Goal: Information Seeking & Learning: Learn about a topic

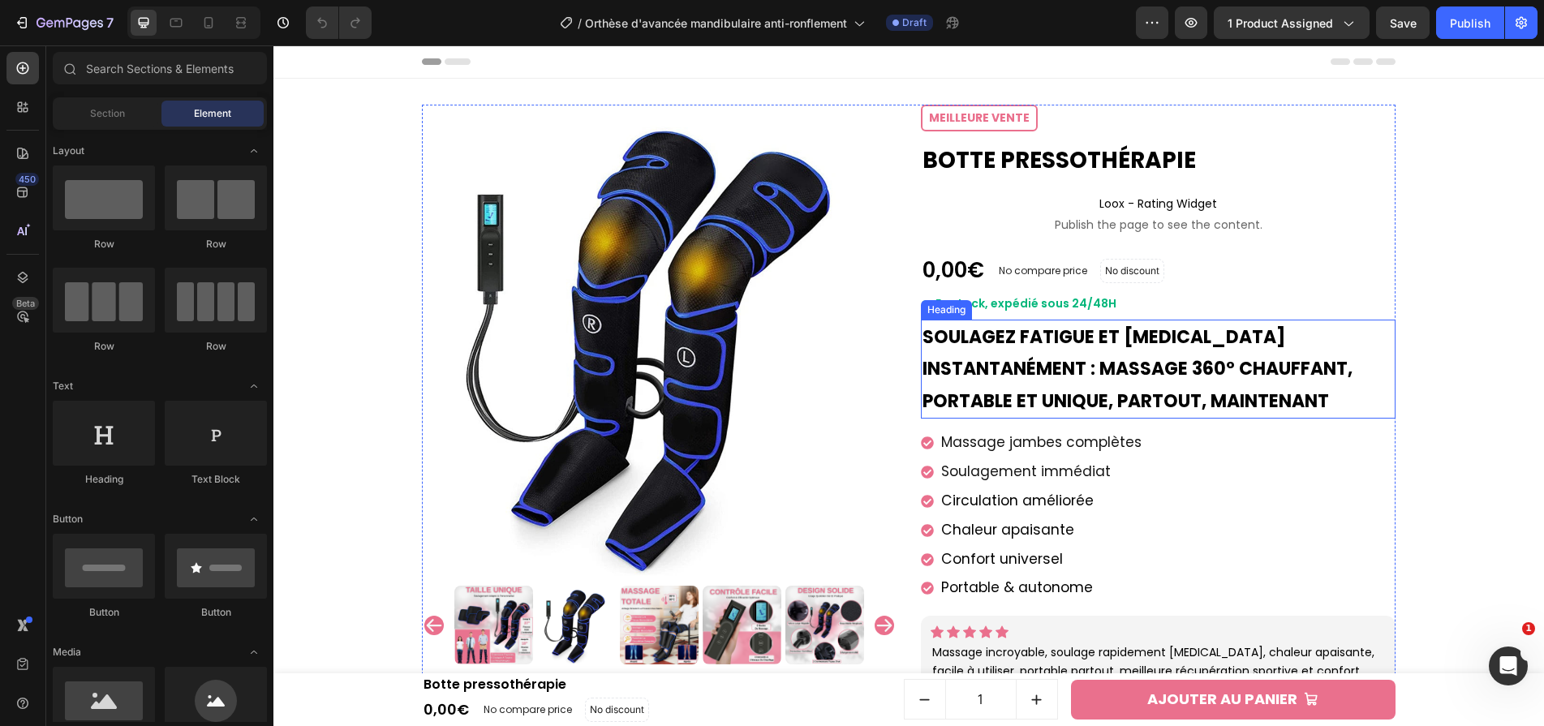
click at [1048, 394] on strong "Soulagez fatigue et [MEDICAL_DATA] instantanément : massage 360° chauffant, por…" at bounding box center [1137, 368] width 430 height 89
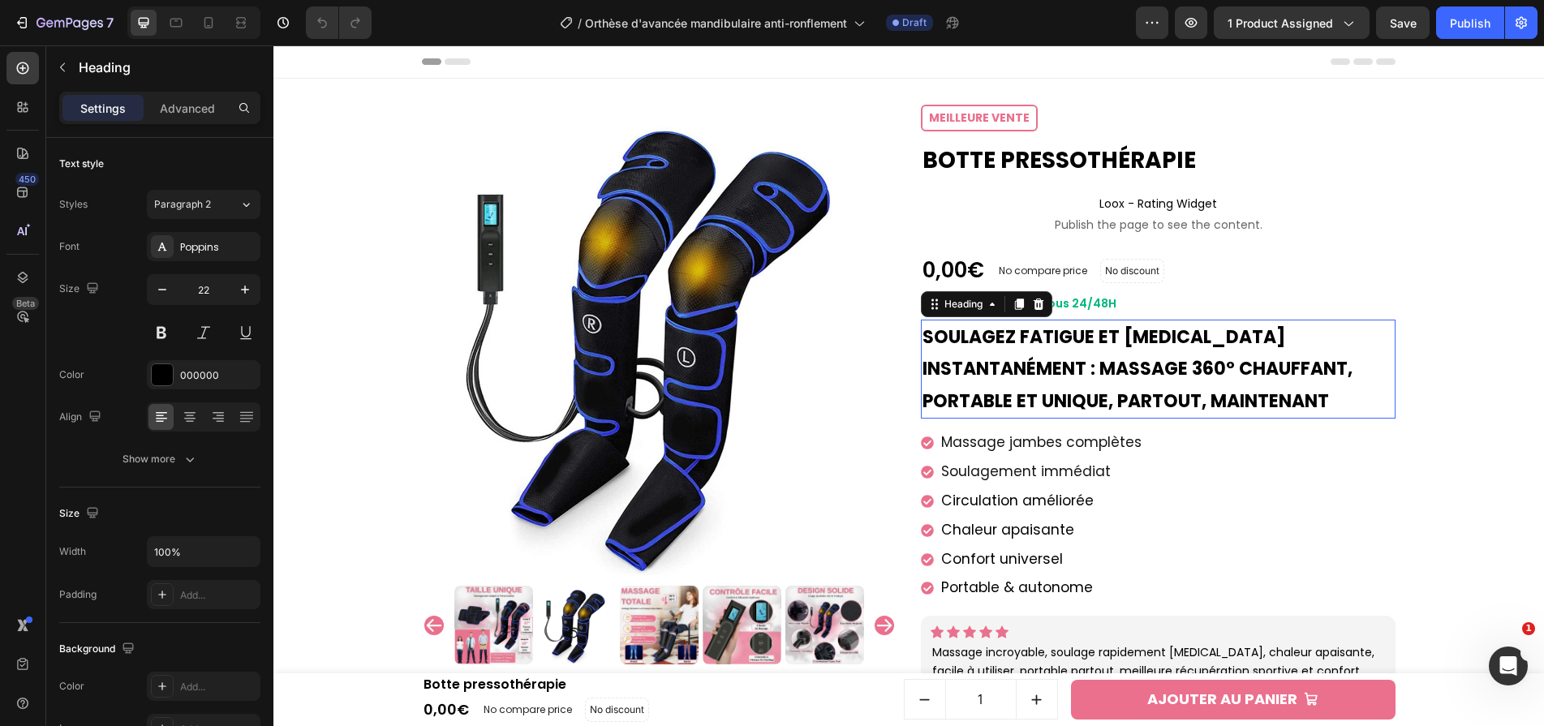
click at [1048, 394] on strong "Soulagez fatigue et [MEDICAL_DATA] instantanément : massage 360° chauffant, por…" at bounding box center [1137, 368] width 430 height 89
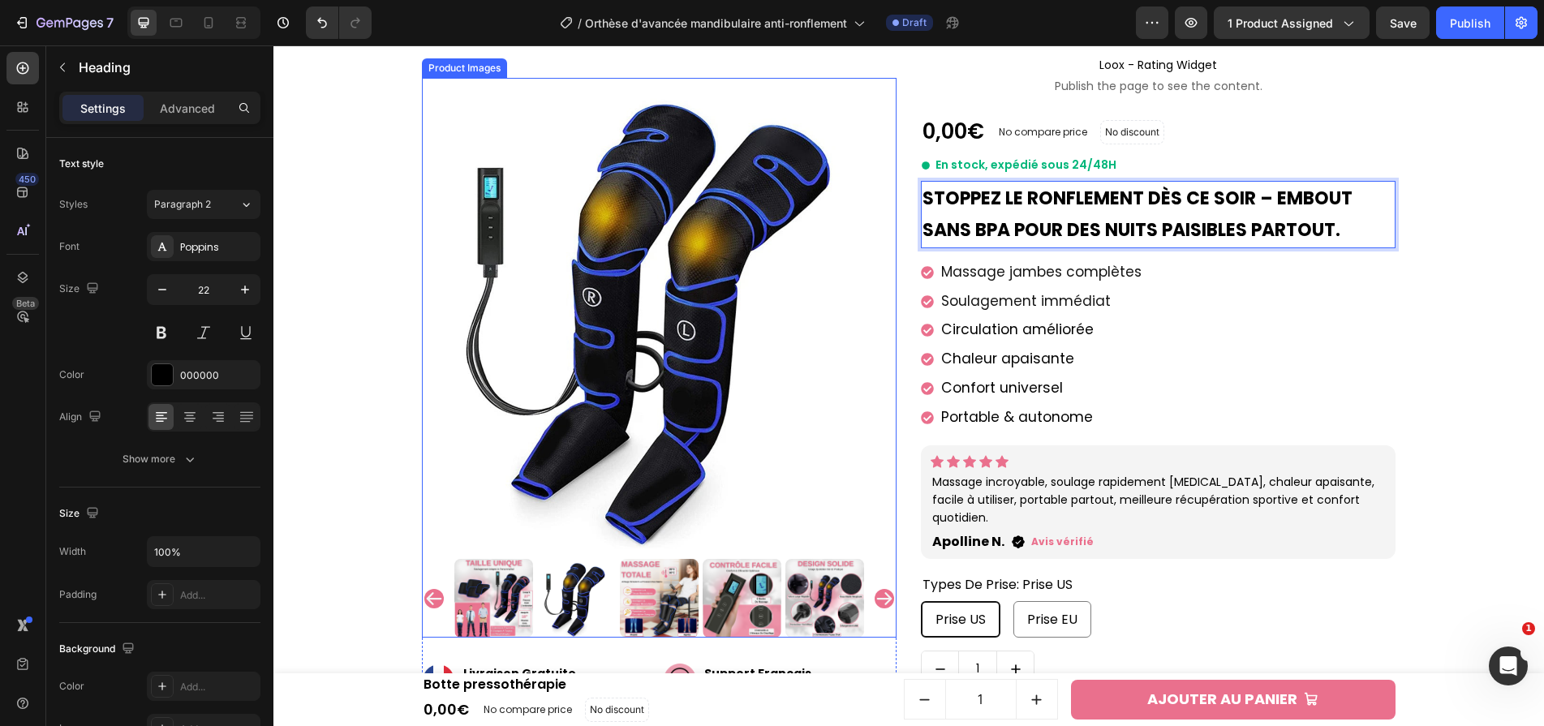
scroll to position [130, 0]
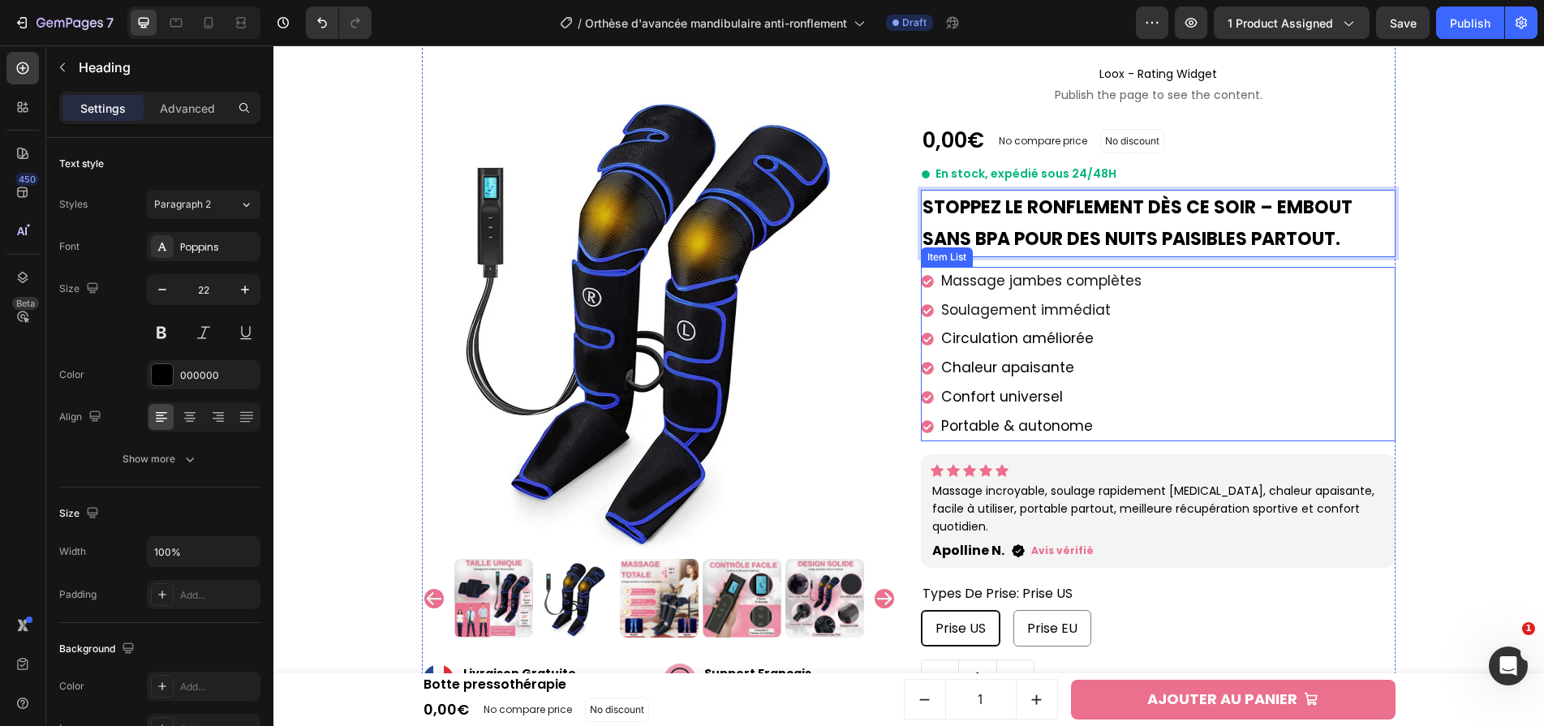
click at [944, 281] on span "Massage jambes complètes" at bounding box center [1041, 280] width 200 height 19
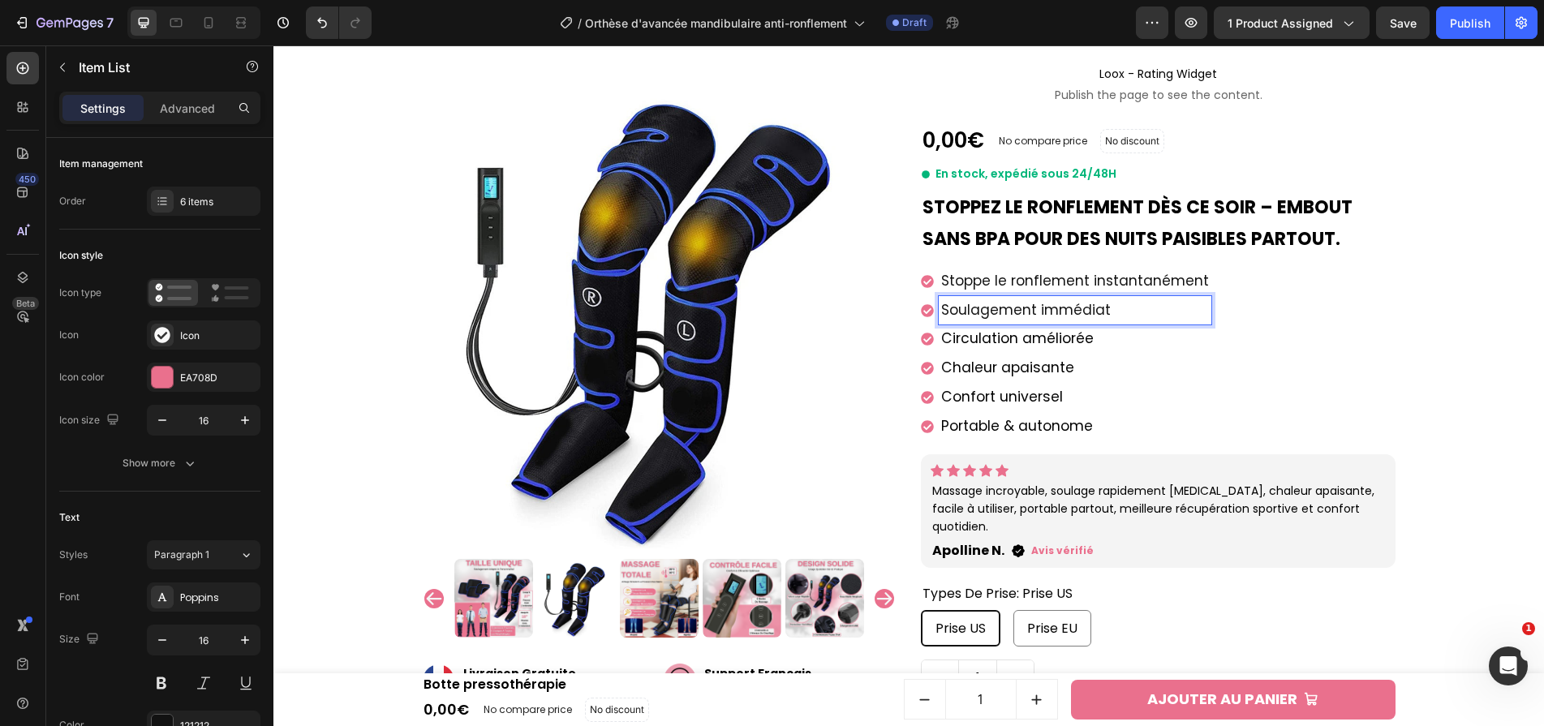
click at [962, 307] on span "Soulagement immédiat" at bounding box center [1026, 309] width 170 height 19
click at [984, 327] on p "Circulation améliorée" at bounding box center [1075, 339] width 268 height 24
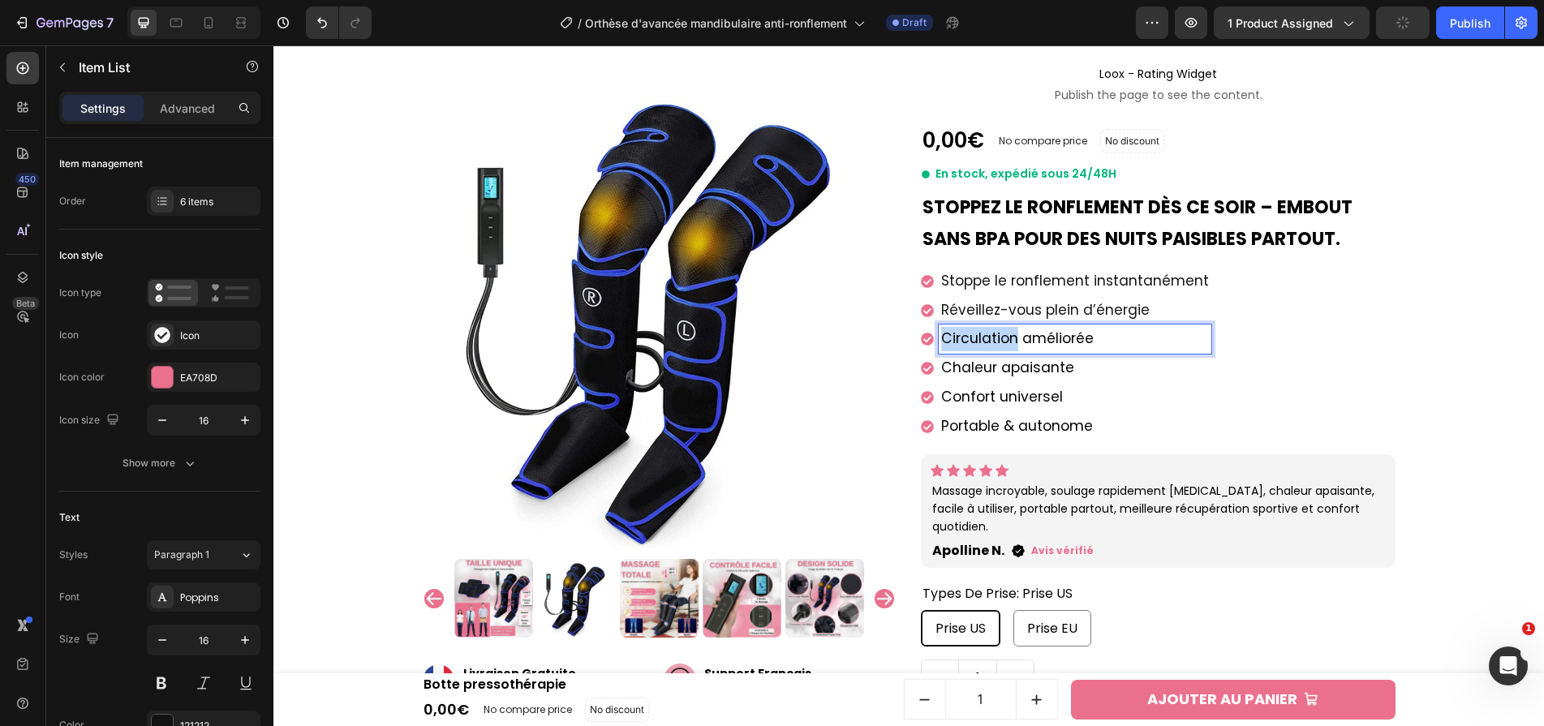
click at [984, 327] on p "Circulation améliorée" at bounding box center [1075, 339] width 268 height 24
click at [947, 341] on span "Sans BPA, sûr et confortable" at bounding box center [1040, 338] width 199 height 19
click at [980, 366] on span "Chaleur apaisante" at bounding box center [1007, 367] width 133 height 19
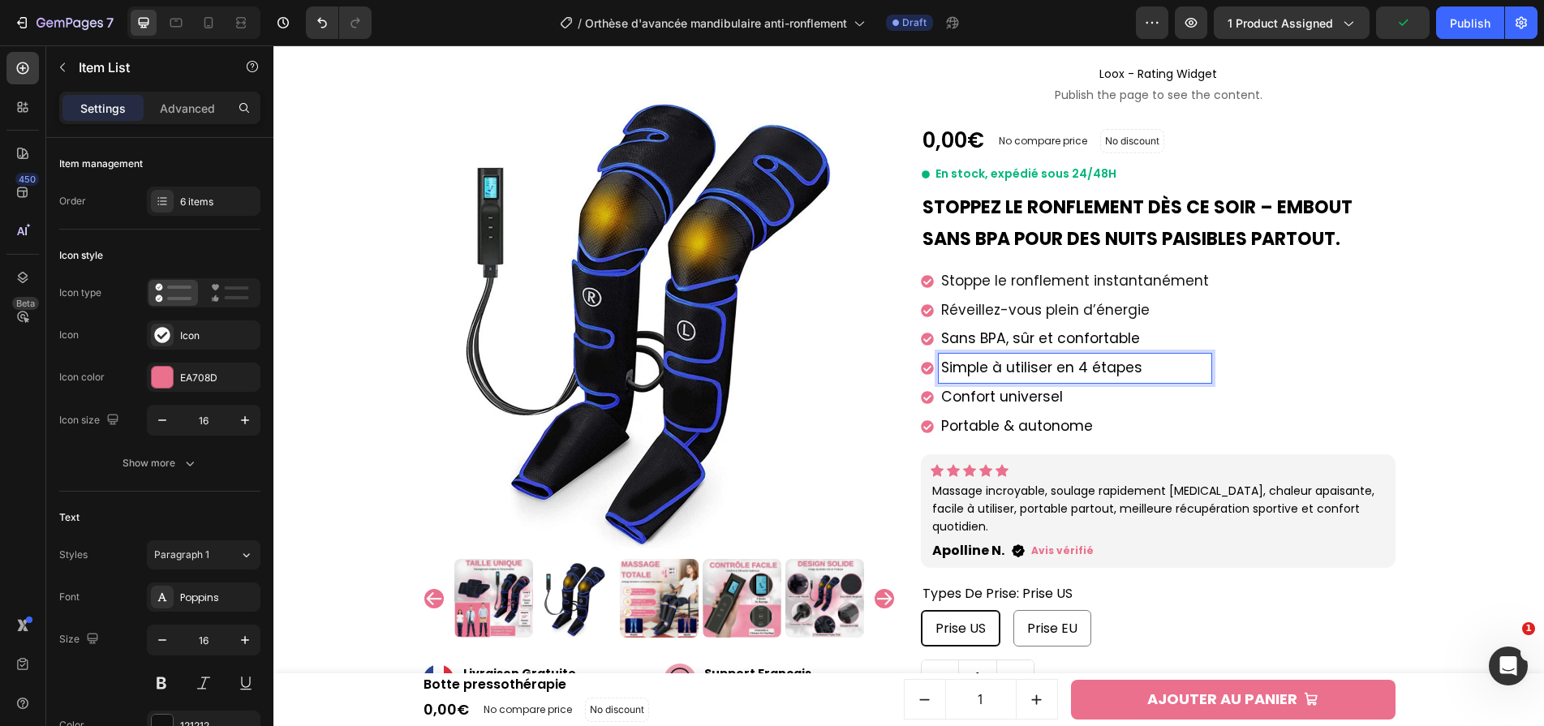
click at [960, 391] on span "Confort universel" at bounding box center [1002, 396] width 122 height 19
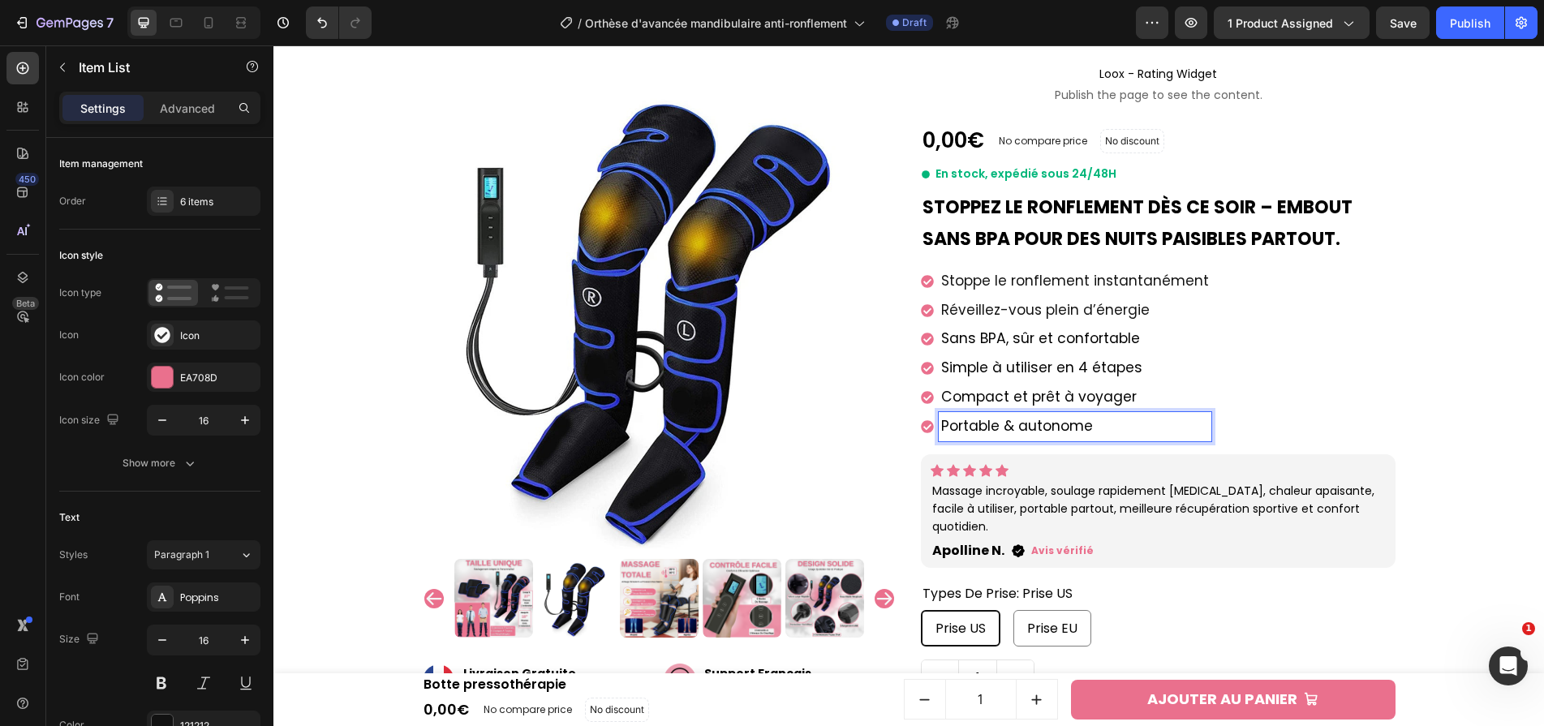
click at [1077, 416] on span "Portable & autonome" at bounding box center [1017, 425] width 152 height 19
click at [946, 404] on span "Compact et prêt à voyager" at bounding box center [1038, 396] width 195 height 19
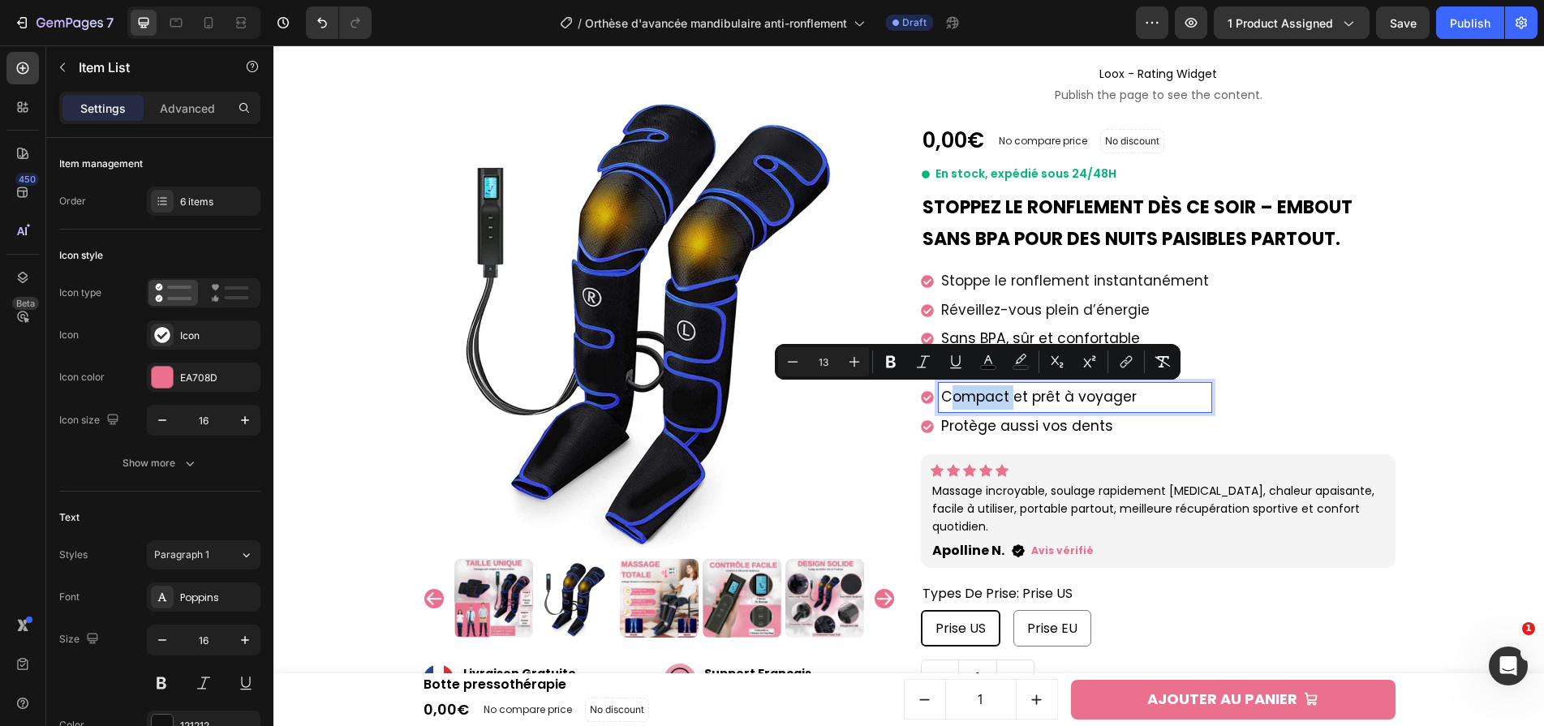
click at [946, 401] on span "Compact et prêt à voyager" at bounding box center [1038, 396] width 195 height 19
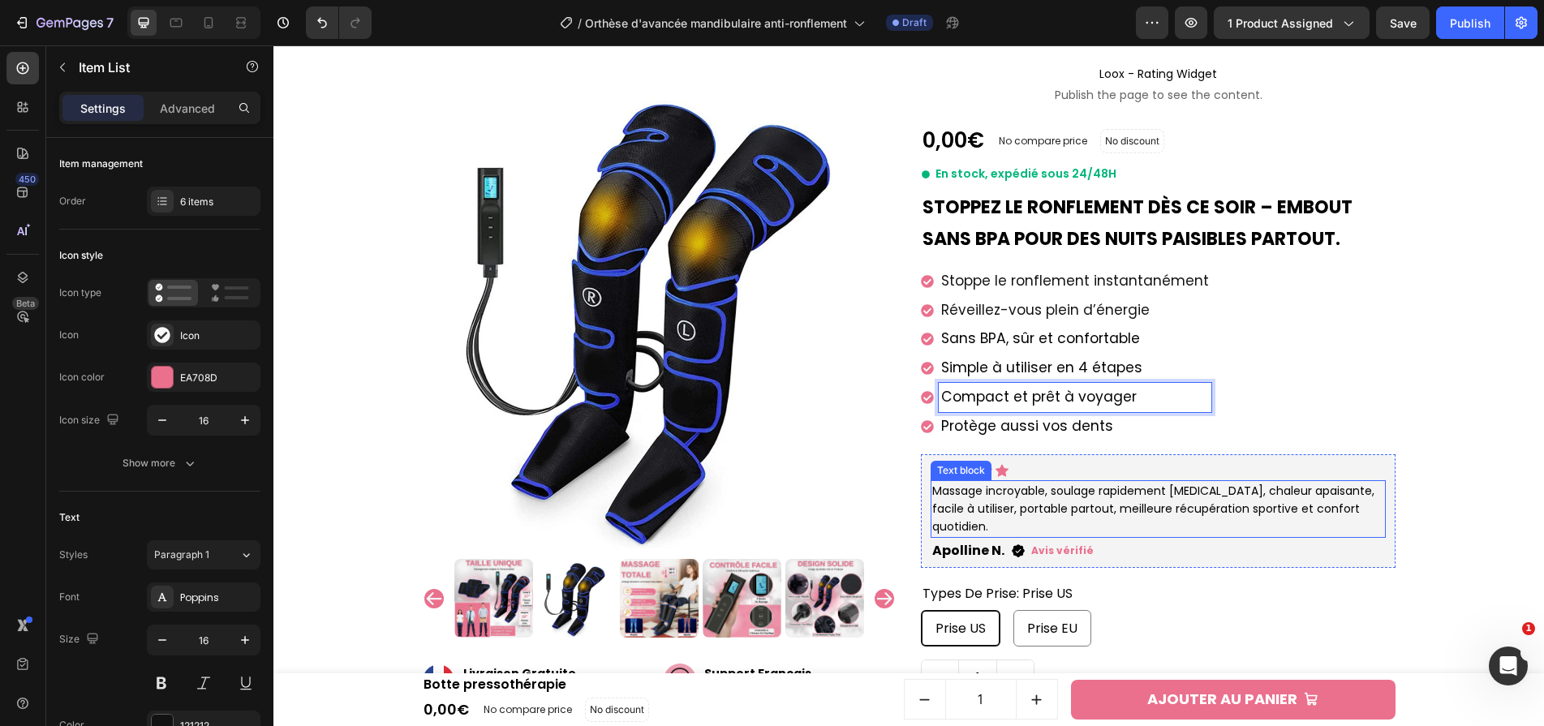
click at [1009, 501] on p "Massage incroyable, soulage rapidement [MEDICAL_DATA], chaleur apaisante, facil…" at bounding box center [1158, 509] width 452 height 54
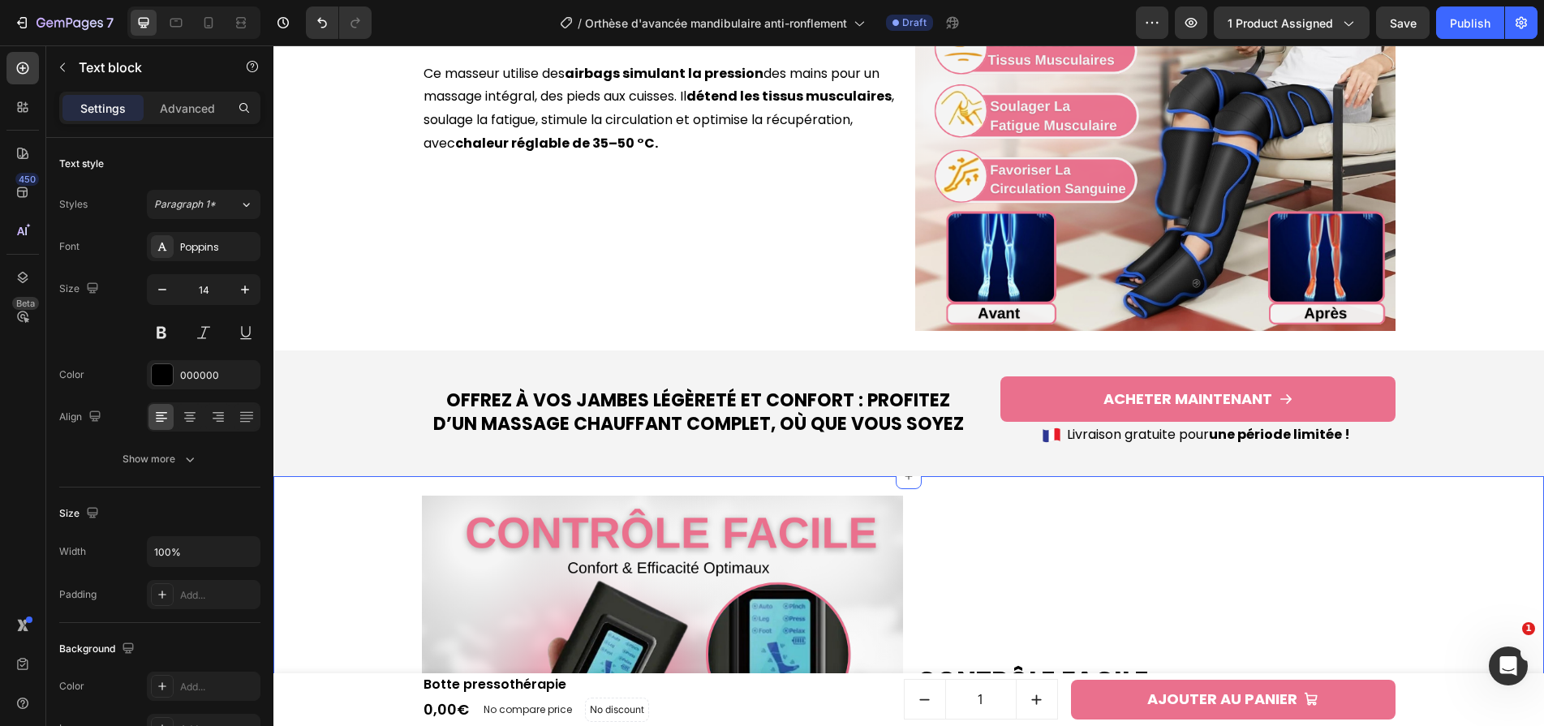
scroll to position [1440, 0]
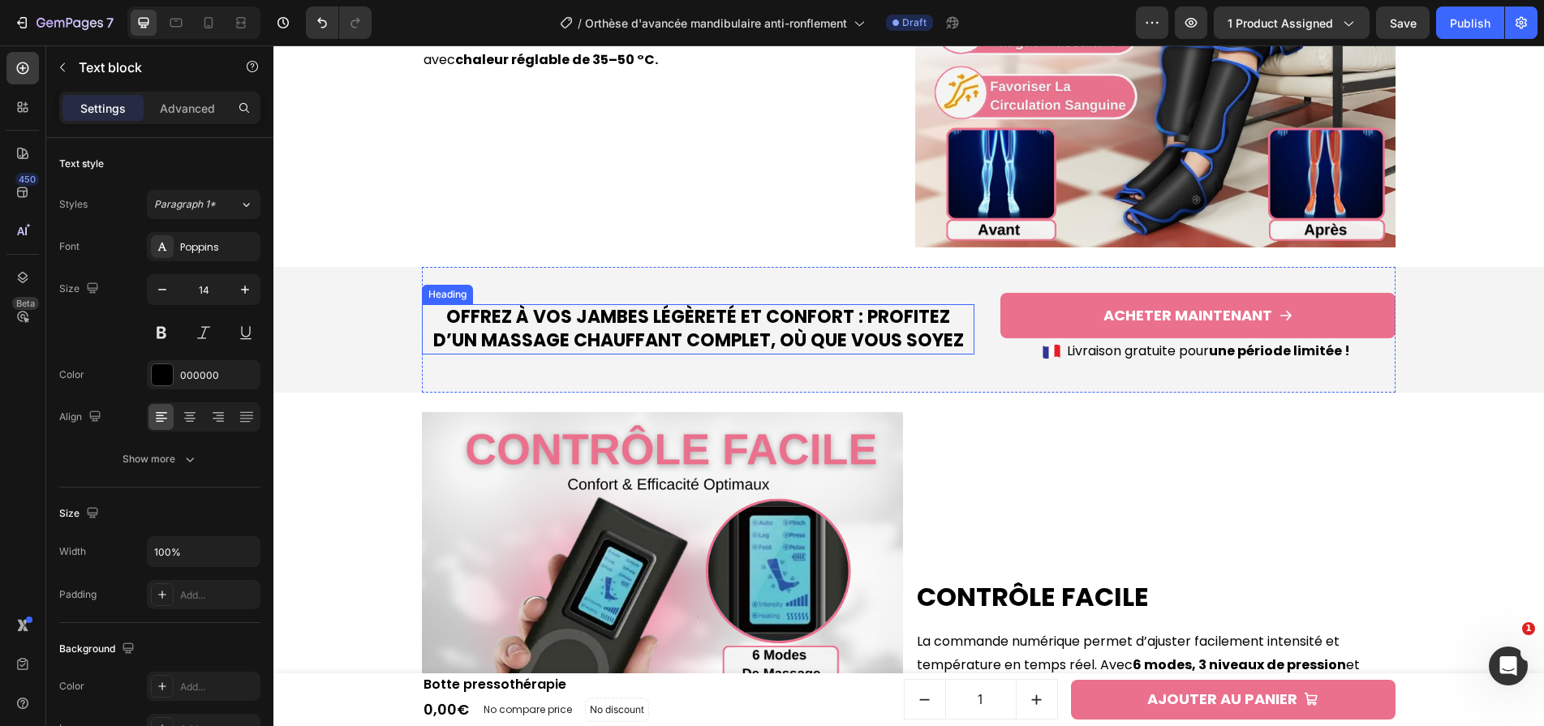
click at [776, 330] on h2 "Offrez à vos jambes légèreté et confort : profitez d’un massage chauffant compl…" at bounding box center [698, 328] width 552 height 49
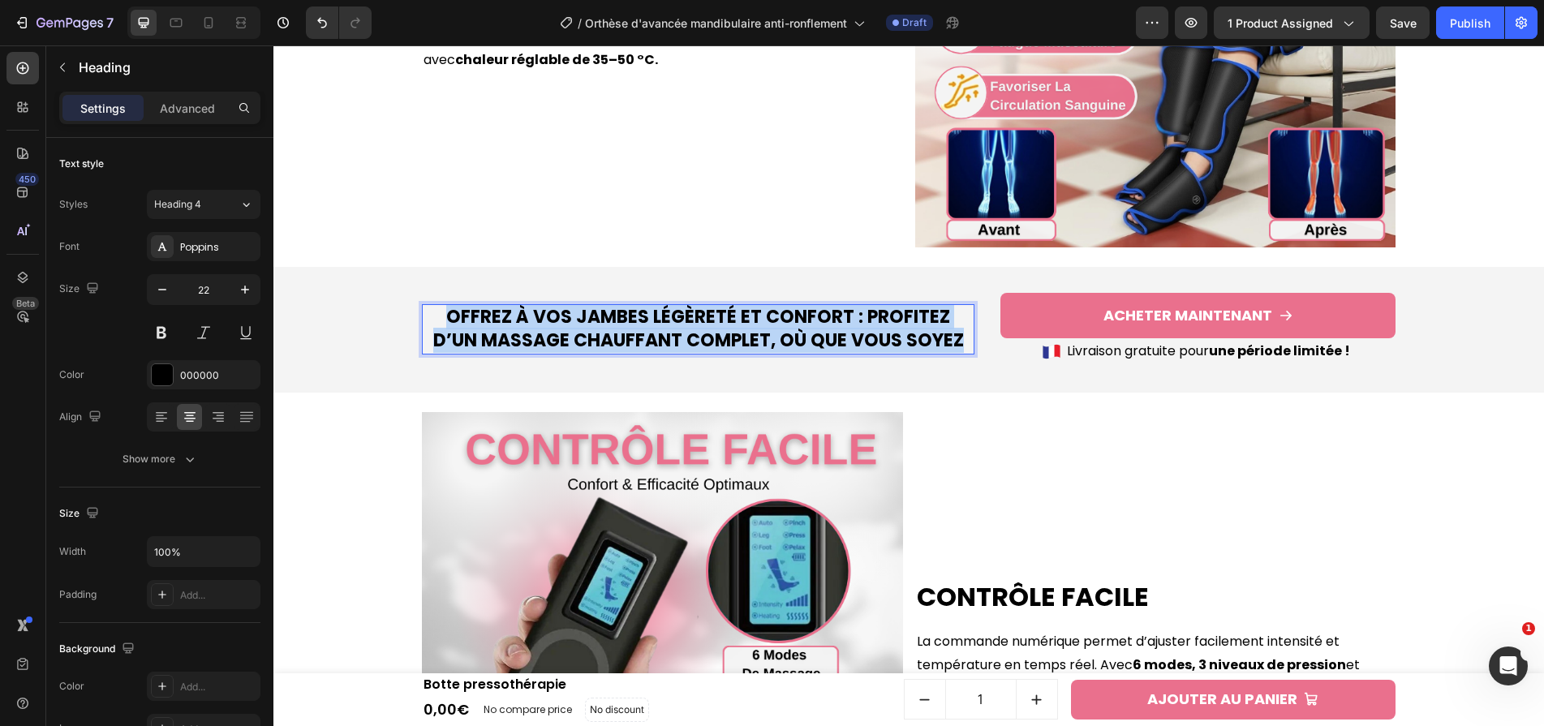
click at [776, 330] on p "Offrez à vos jambes légèreté et confort : profitez d’un massage chauffant compl…" at bounding box center [697, 329] width 549 height 46
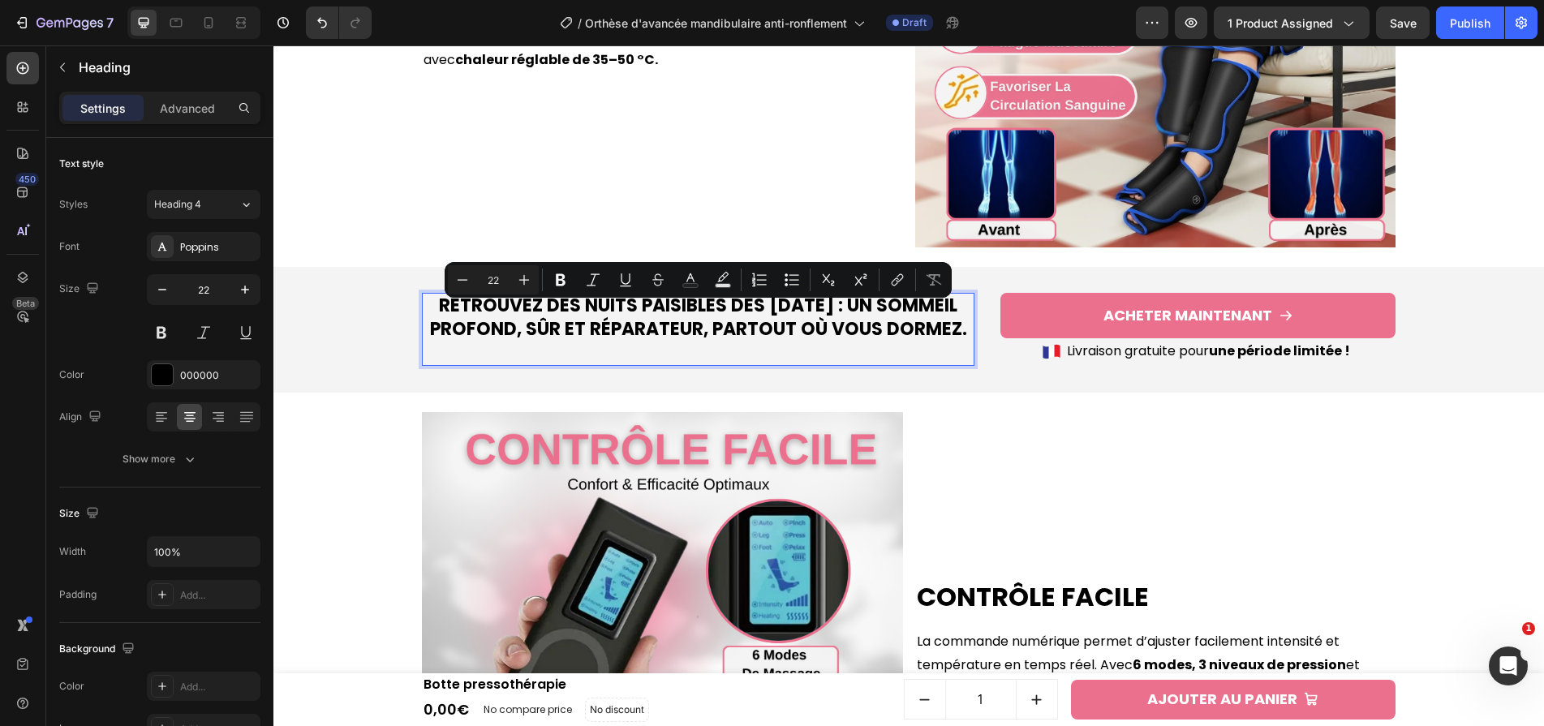
scroll to position [1428, 0]
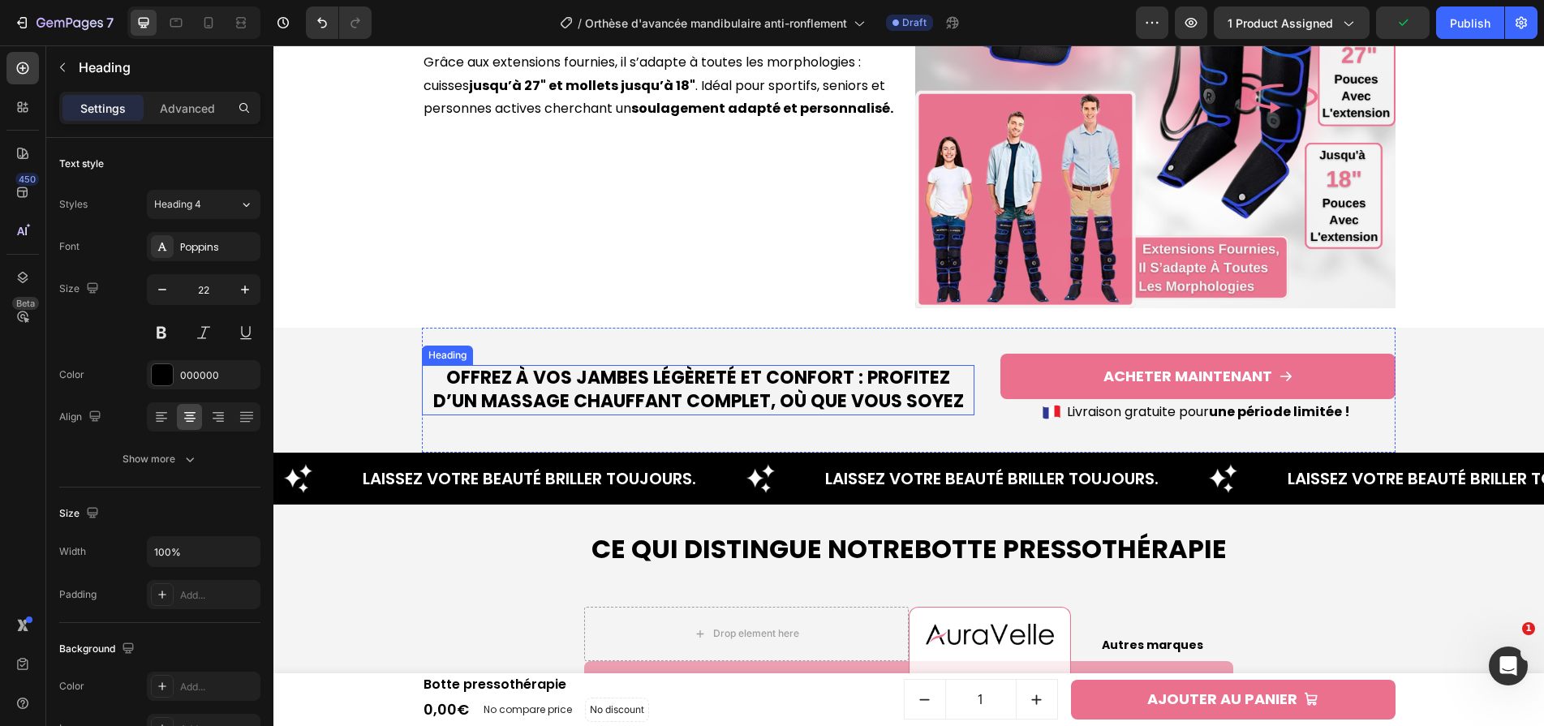
click at [857, 402] on h2 "Offrez à vos jambes légèreté et confort : profitez d’un massage chauffant compl…" at bounding box center [698, 389] width 552 height 49
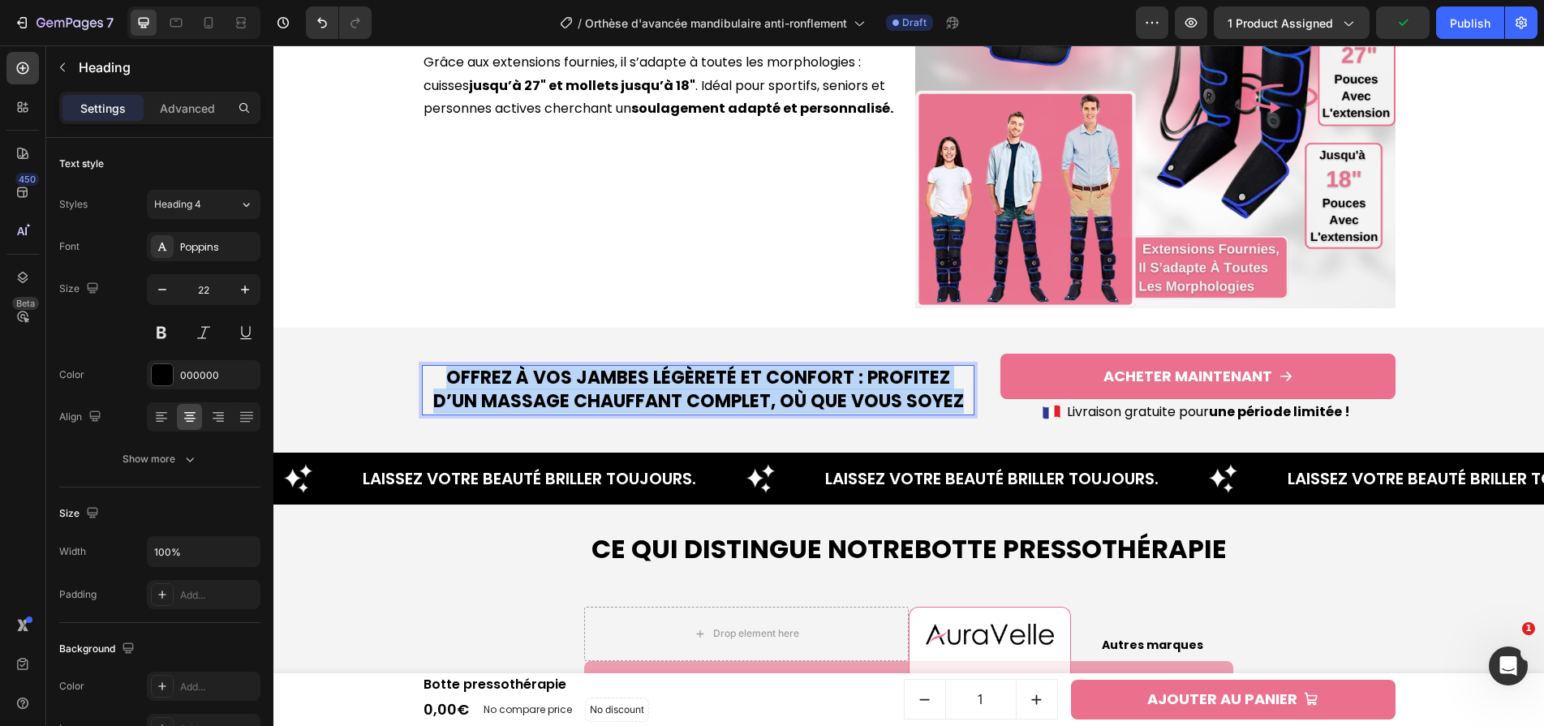
click at [857, 402] on p "Offrez à vos jambes légèreté et confort : profitez d’un massage chauffant compl…" at bounding box center [697, 390] width 549 height 46
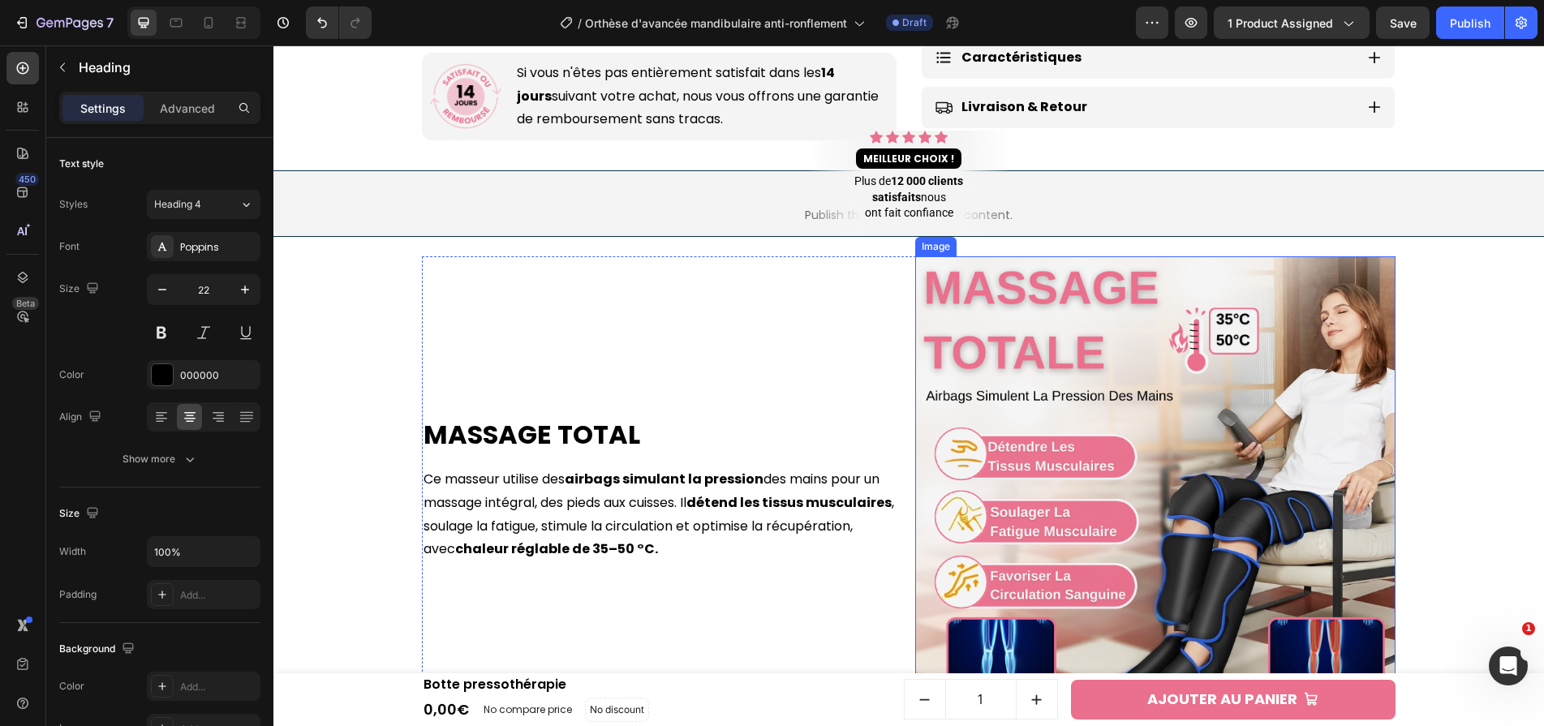
scroll to position [721, 0]
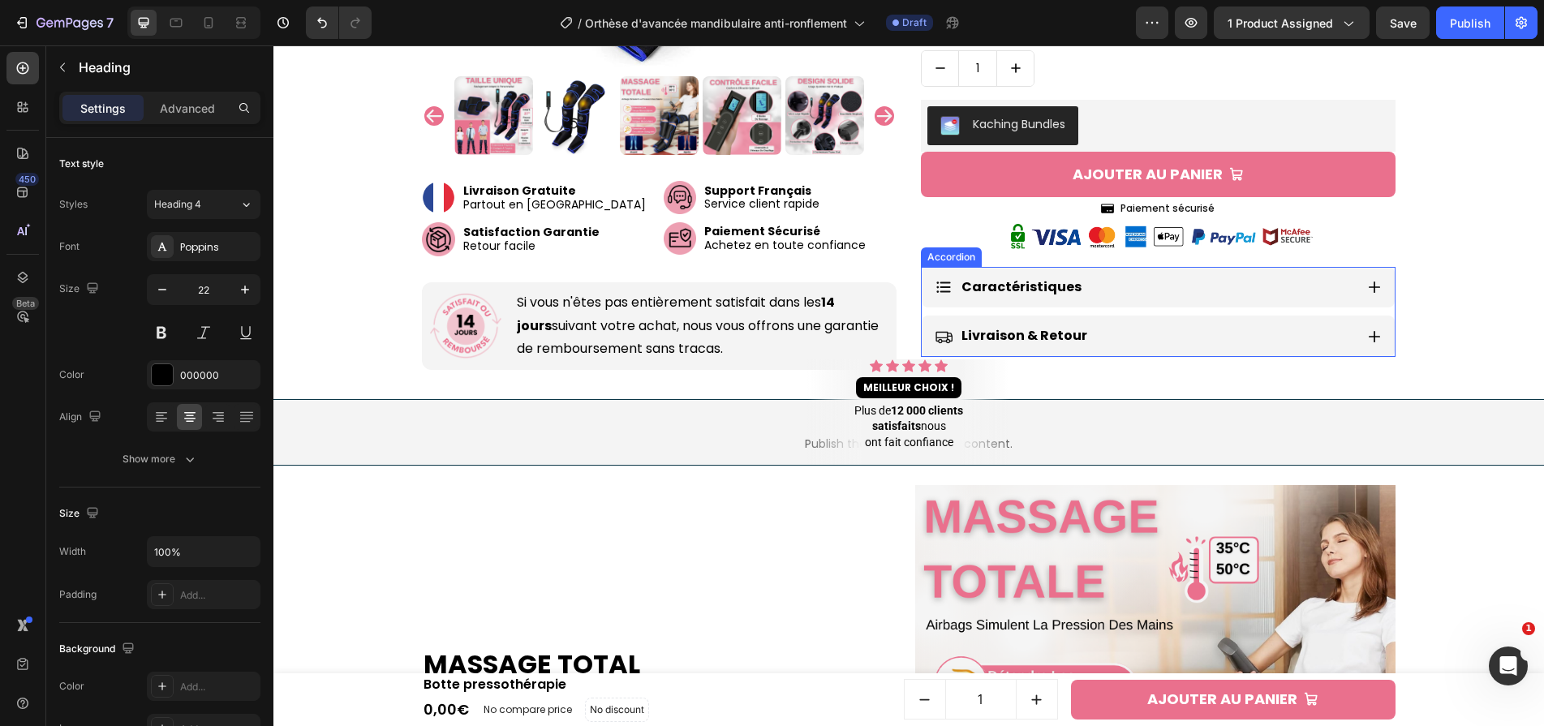
click at [1179, 301] on div "Caractéristiques" at bounding box center [1143, 287] width 419 height 28
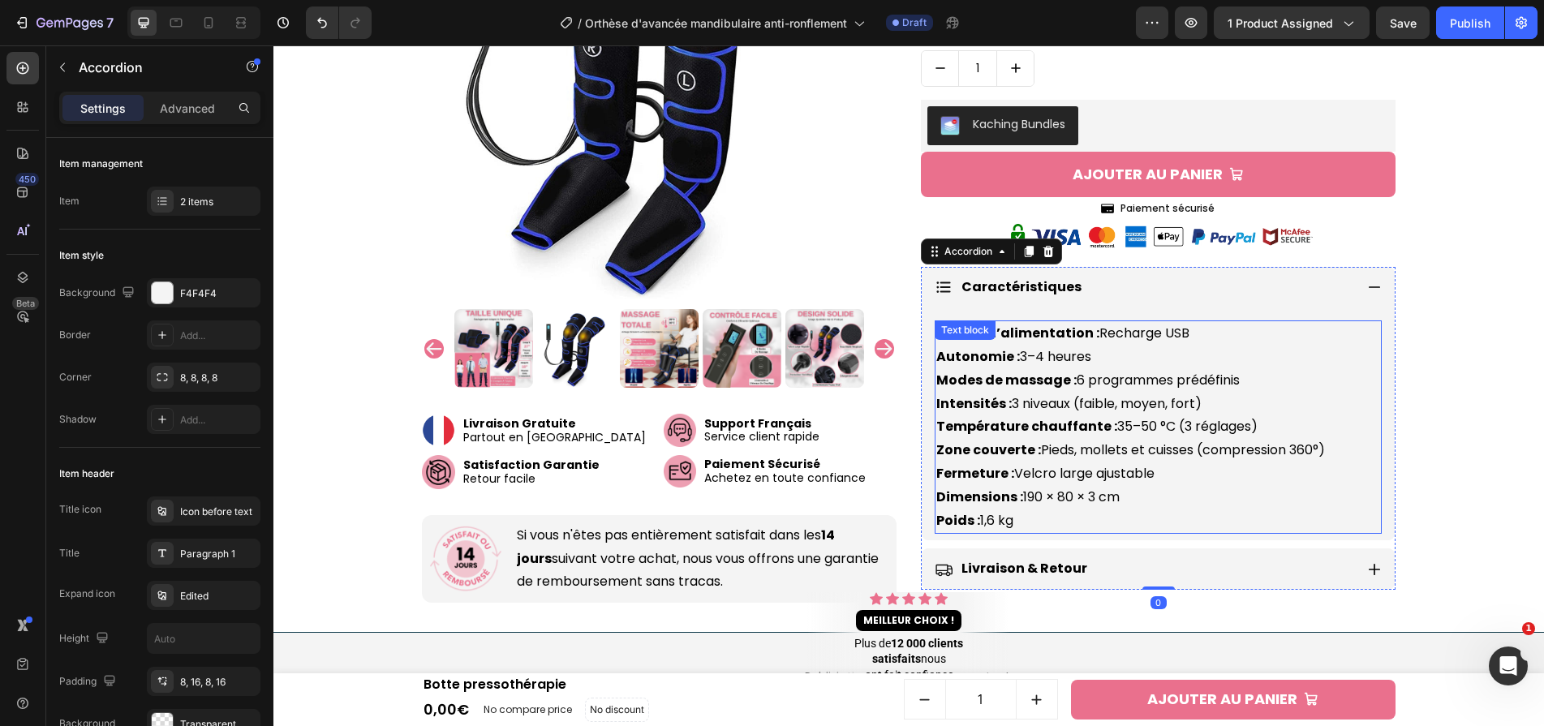
click at [1185, 394] on p "Source d’alimentation : Recharge USB Autonomie : 3–4 heures Modes de massage : …" at bounding box center [1158, 427] width 444 height 210
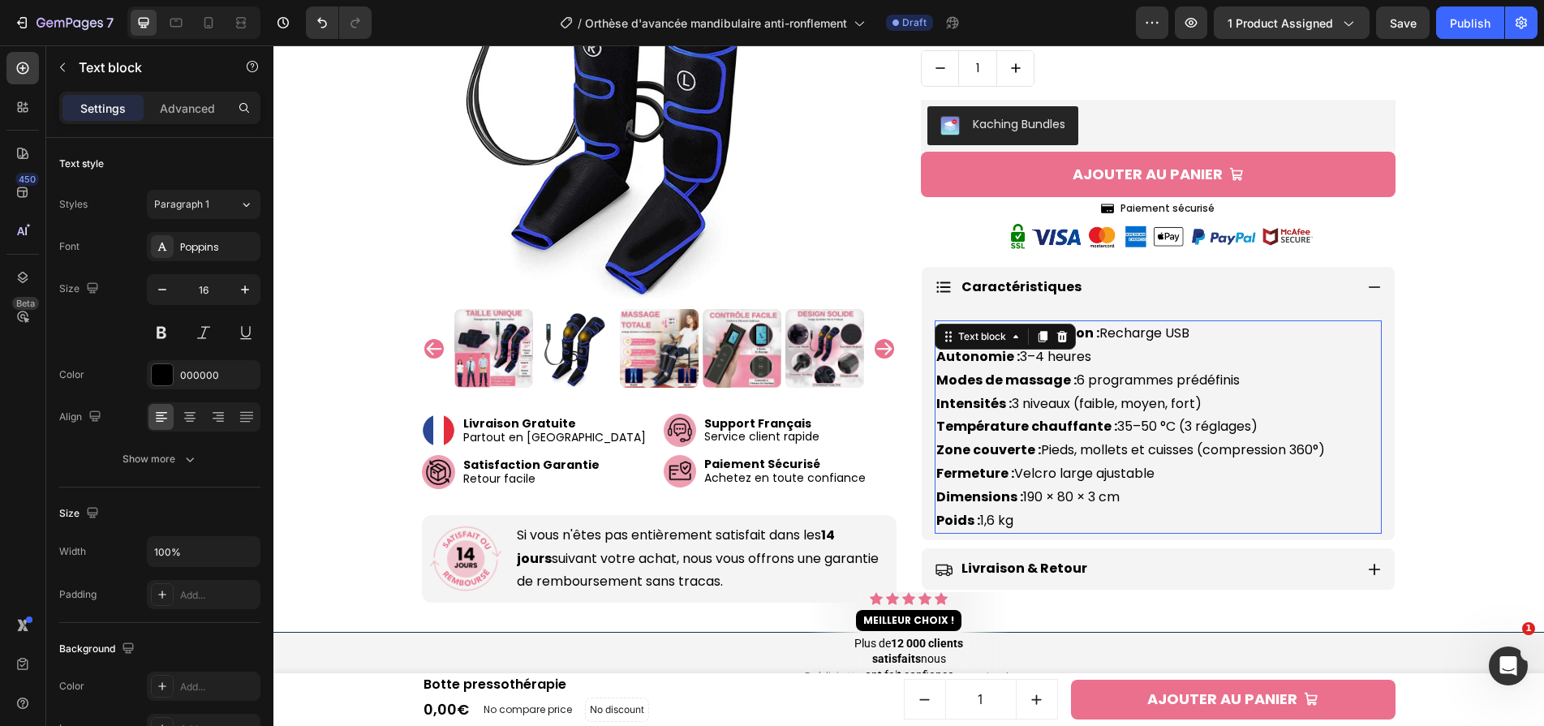
click at [1185, 394] on p "Source d’alimentation : Recharge USB Autonomie : 3–4 heures Modes de massage : …" at bounding box center [1158, 427] width 444 height 210
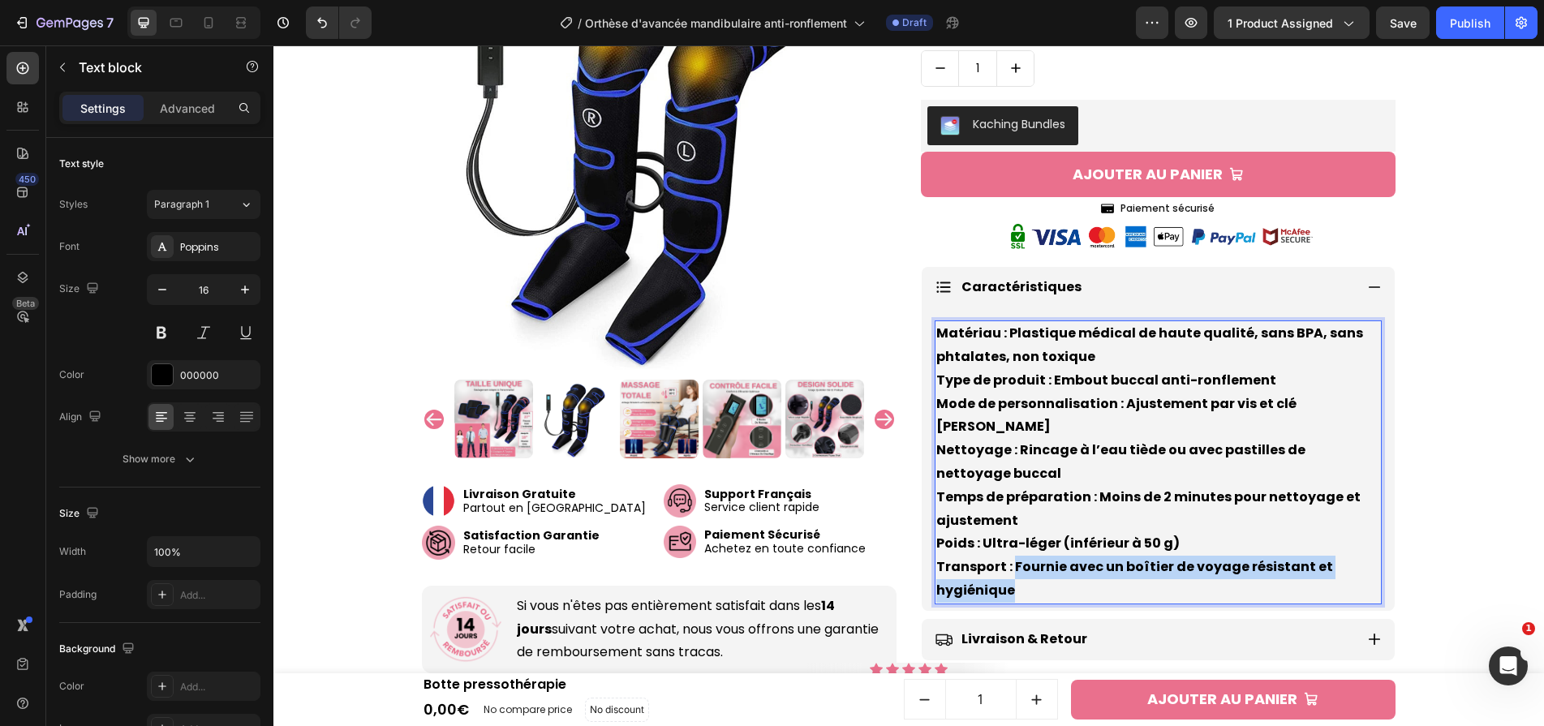
drag, startPoint x: 1012, startPoint y: 544, endPoint x: 1028, endPoint y: 564, distance: 24.8
click at [1028, 564] on p "Matériau : Plastique médical de haute qualité, sans BPA, sans phtalates, non to…" at bounding box center [1158, 462] width 444 height 281
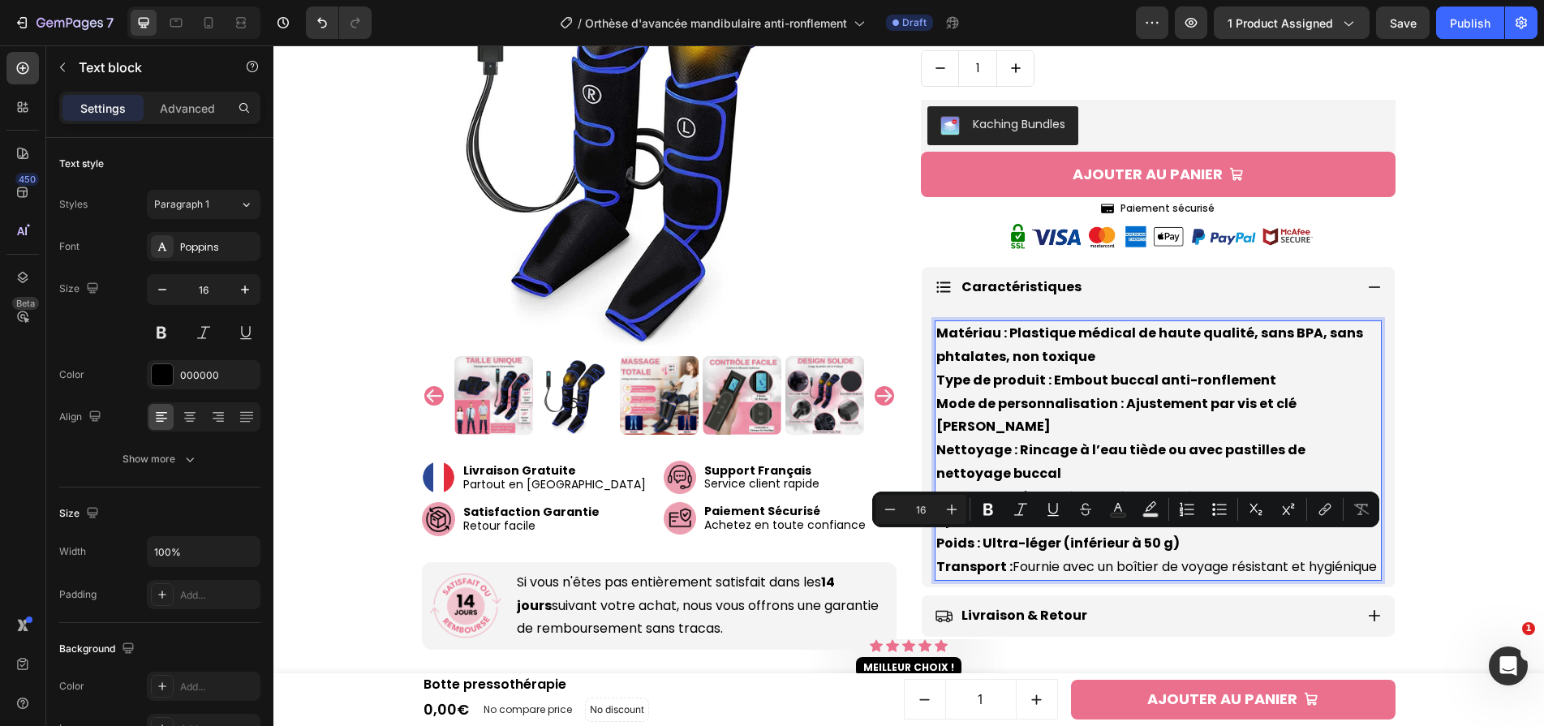
click at [1016, 559] on p "Matériau : Plastique médical de haute qualité, sans BPA, sans phtalates, non to…" at bounding box center [1158, 450] width 444 height 257
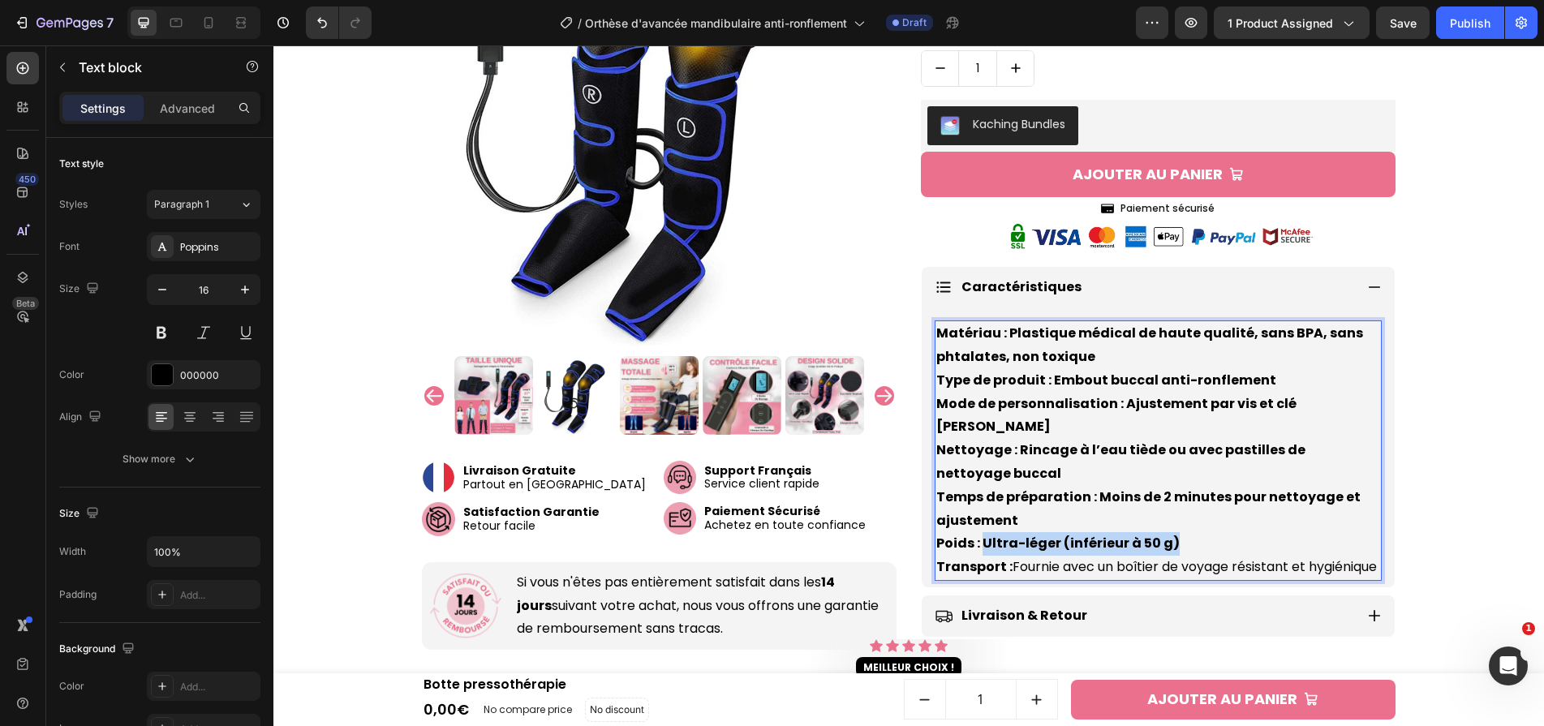
drag, startPoint x: 983, startPoint y: 520, endPoint x: 1198, endPoint y: 522, distance: 215.0
click at [1198, 522] on p "Matériau : Plastique médical de haute qualité, sans BPA, sans phtalates, non to…" at bounding box center [1158, 450] width 444 height 257
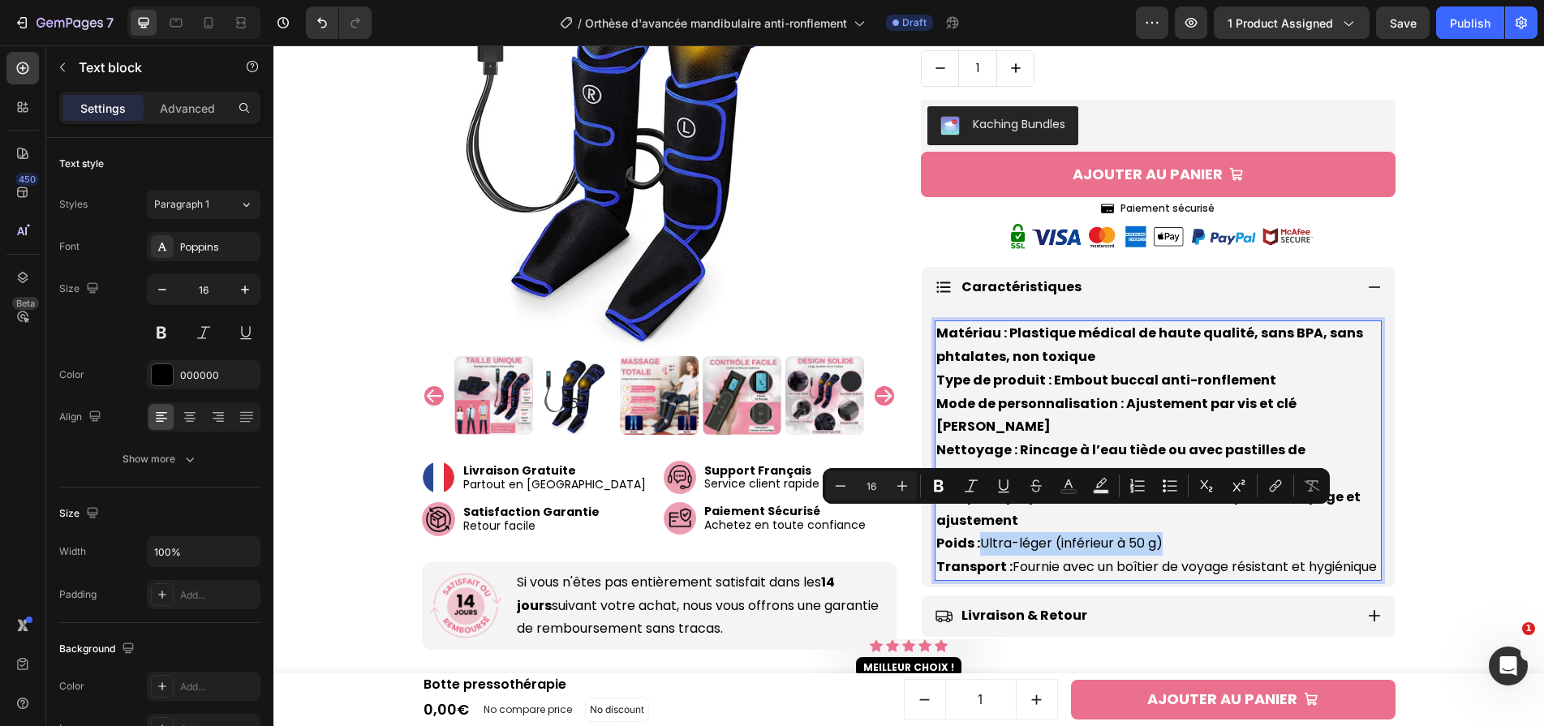
click at [988, 524] on p "Matériau : Plastique médical de haute qualité, sans BPA, sans phtalates, non to…" at bounding box center [1158, 450] width 444 height 257
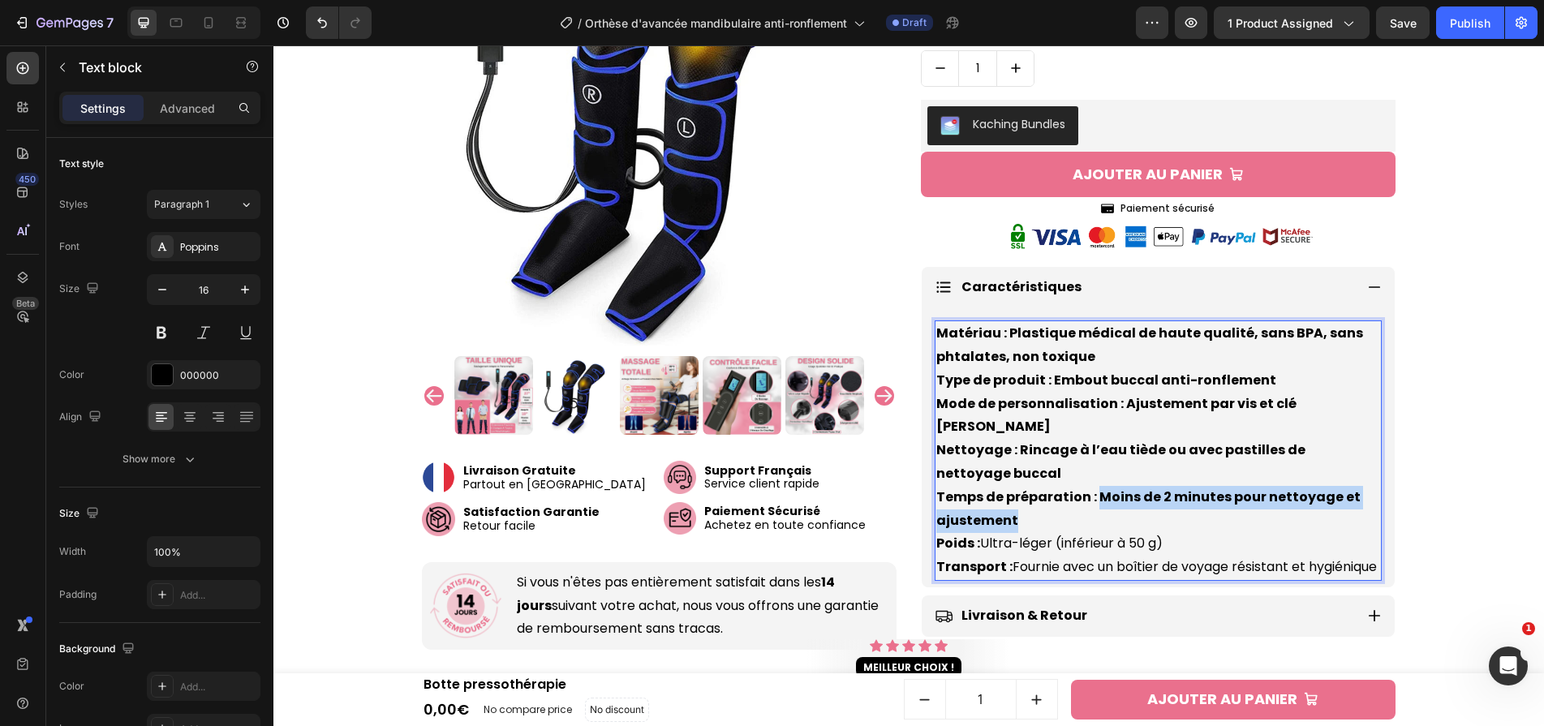
drag, startPoint x: 1095, startPoint y: 471, endPoint x: 1102, endPoint y: 488, distance: 18.5
click at [1102, 488] on p "Matériau : Plastique médical de haute qualité, sans BPA, sans phtalates, non to…" at bounding box center [1158, 450] width 444 height 257
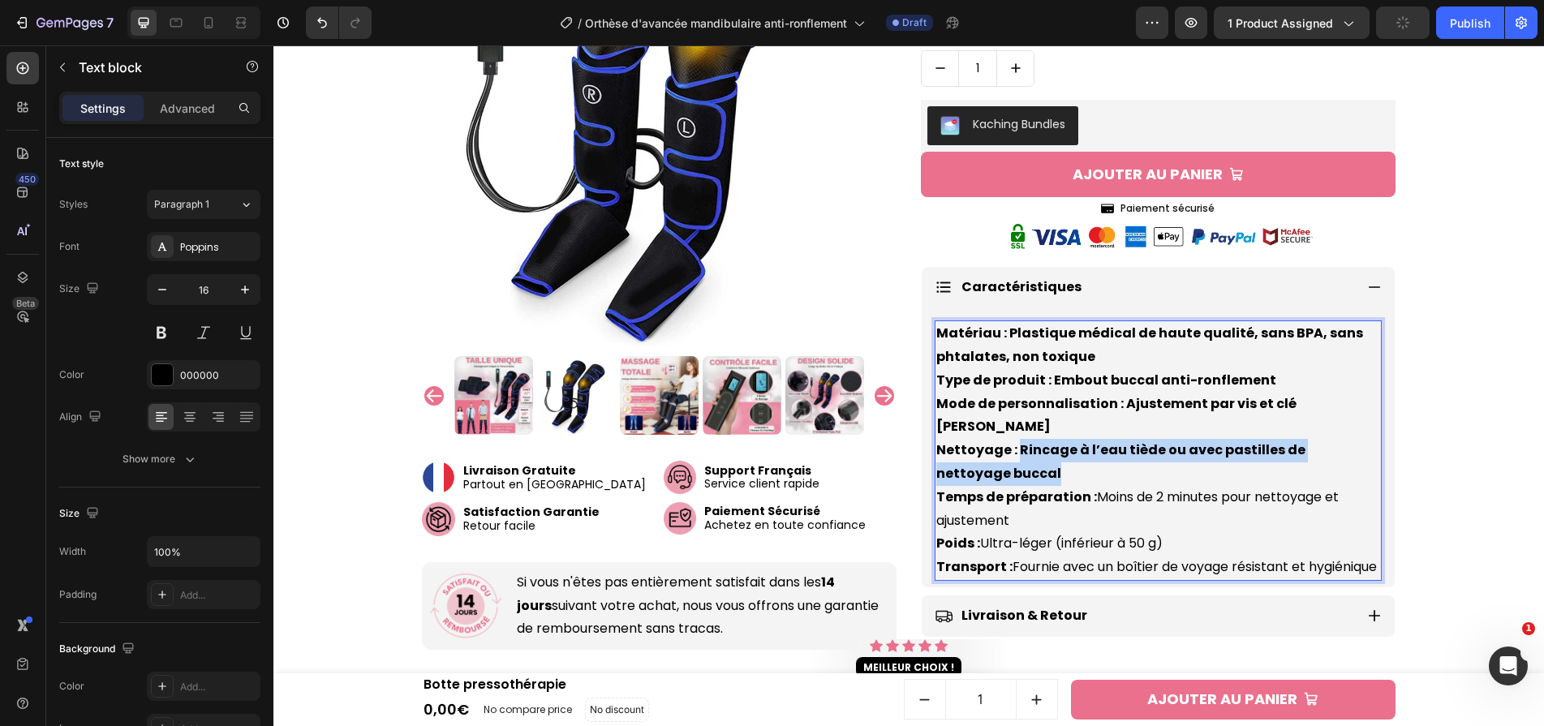
drag, startPoint x: 1015, startPoint y: 428, endPoint x: 1032, endPoint y: 449, distance: 27.1
click at [1032, 449] on p "Matériau : Plastique médical de haute qualité, sans BPA, sans phtalates, non to…" at bounding box center [1158, 450] width 444 height 257
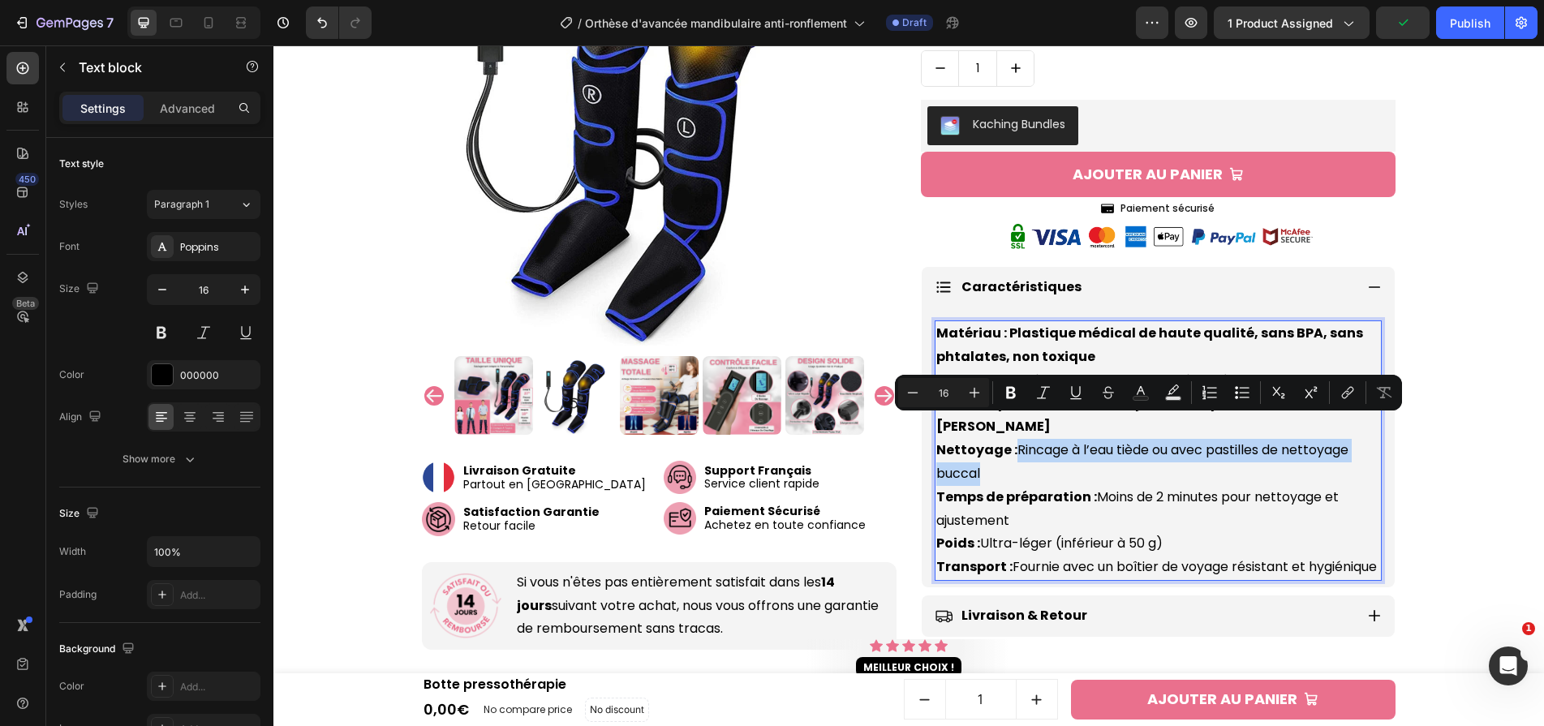
click at [1030, 448] on p "Matériau : Plastique médical de haute qualité, sans BPA, sans phtalates, non to…" at bounding box center [1158, 450] width 444 height 257
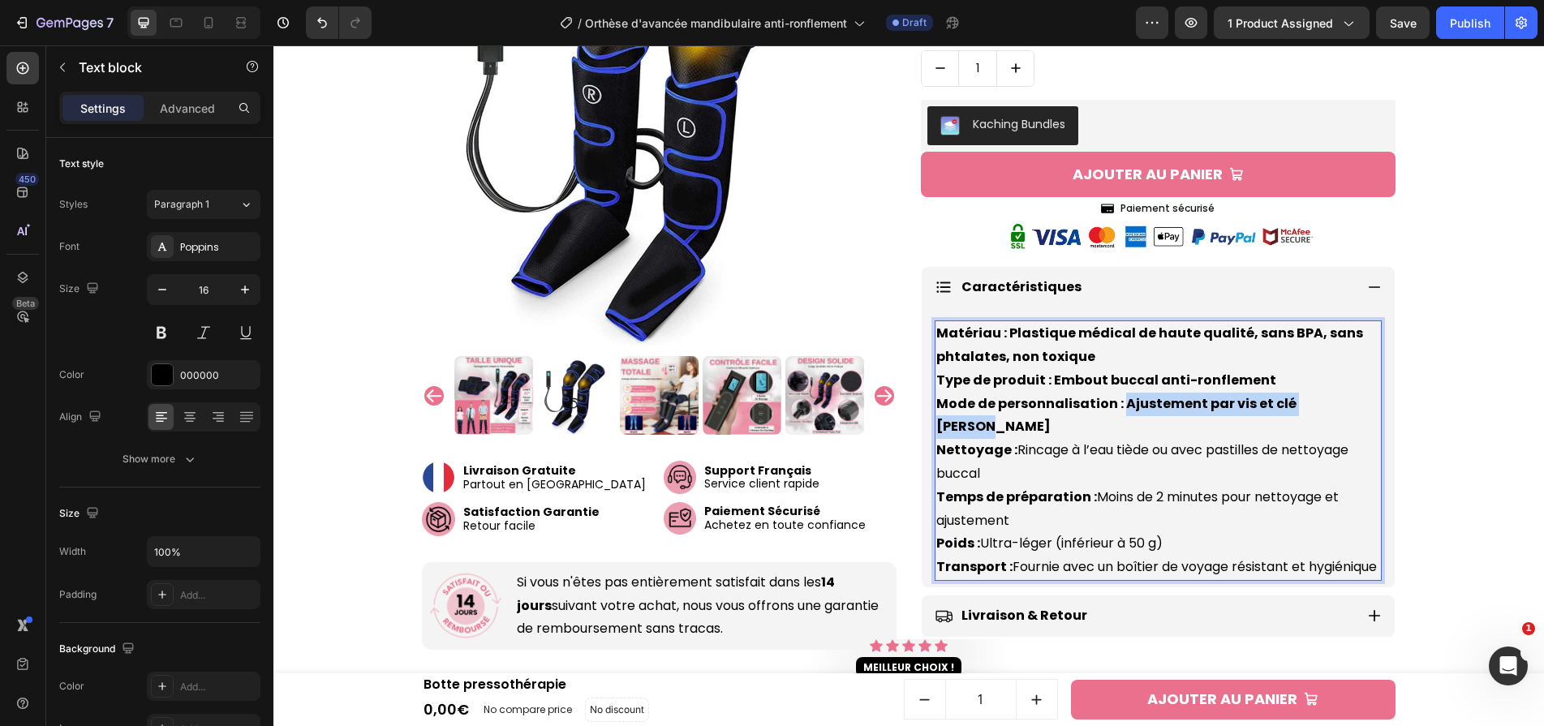
drag, startPoint x: 1120, startPoint y: 398, endPoint x: 1338, endPoint y: 398, distance: 218.2
click at [1338, 398] on p "Matériau : Plastique médical de haute qualité, sans BPA, sans phtalates, non to…" at bounding box center [1158, 450] width 444 height 257
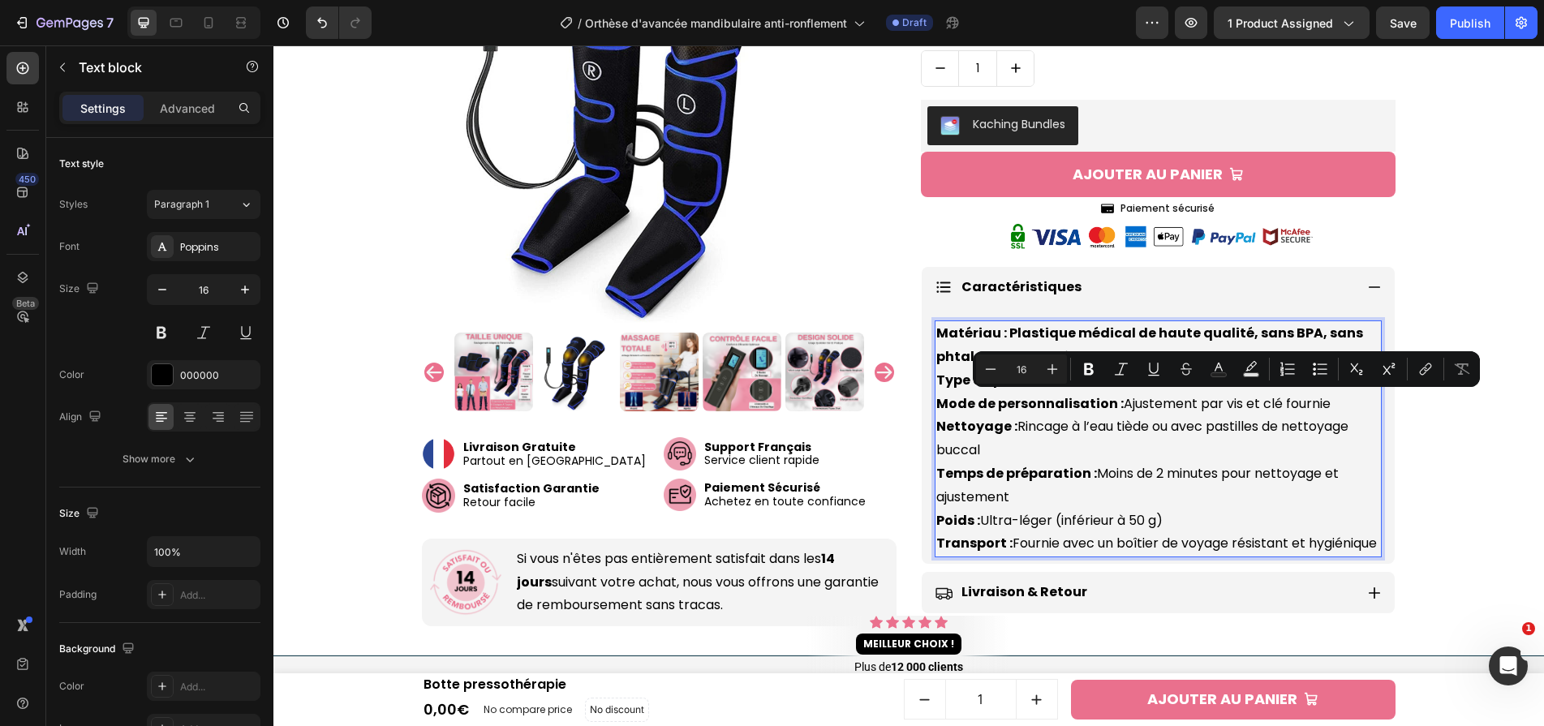
click at [1201, 416] on p "Matériau : Plastique médical de haute qualité, sans BPA, sans phtalates, non to…" at bounding box center [1158, 439] width 444 height 234
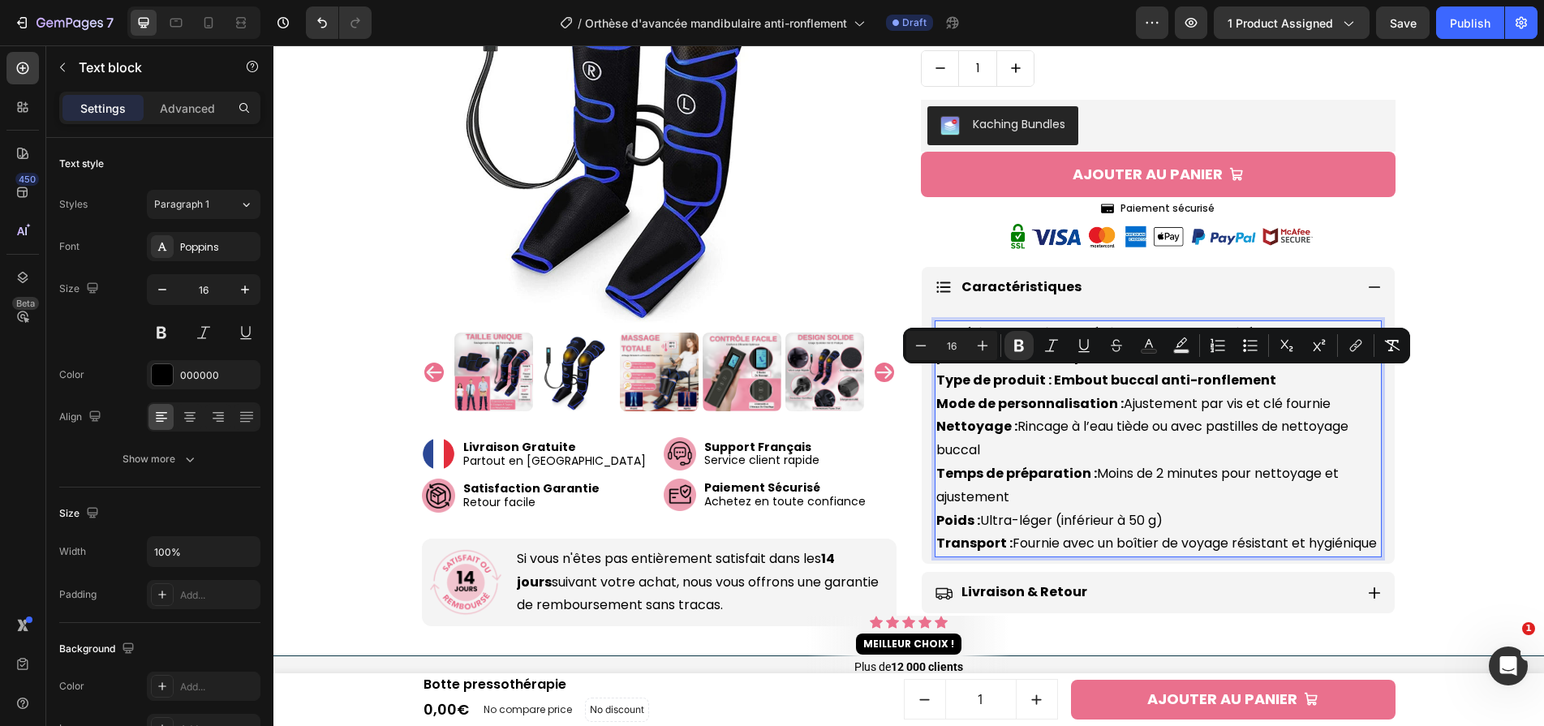
drag, startPoint x: 1265, startPoint y: 379, endPoint x: 1051, endPoint y: 382, distance: 213.4
click at [1051, 382] on p "Matériau : Plastique médical de haute qualité, sans BPA, sans phtalates, non to…" at bounding box center [1158, 439] width 444 height 234
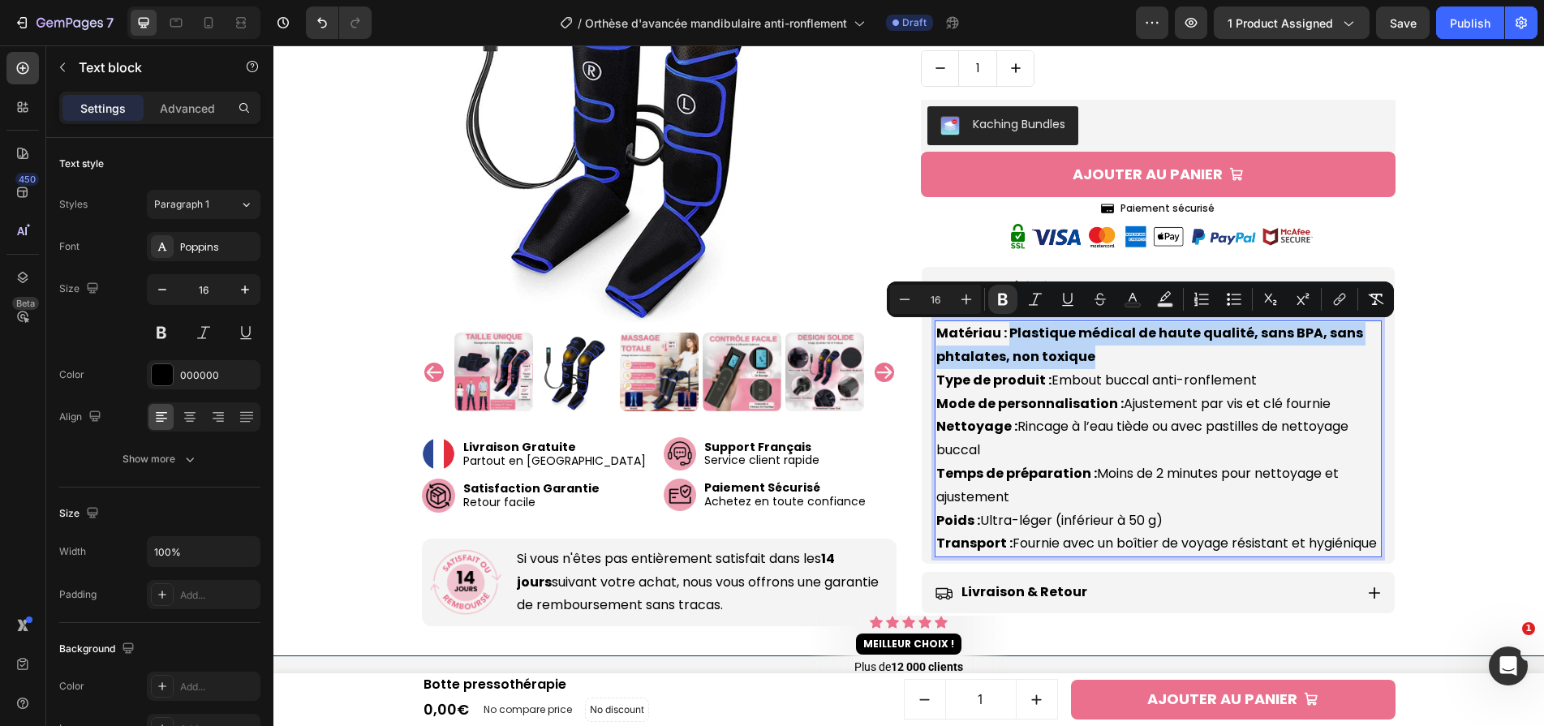
drag, startPoint x: 1125, startPoint y: 355, endPoint x: 1007, endPoint y: 333, distance: 119.8
click at [1007, 333] on p "Matériau : Plastique médical de haute qualité, sans BPA, sans phtalates, non to…" at bounding box center [1158, 439] width 444 height 234
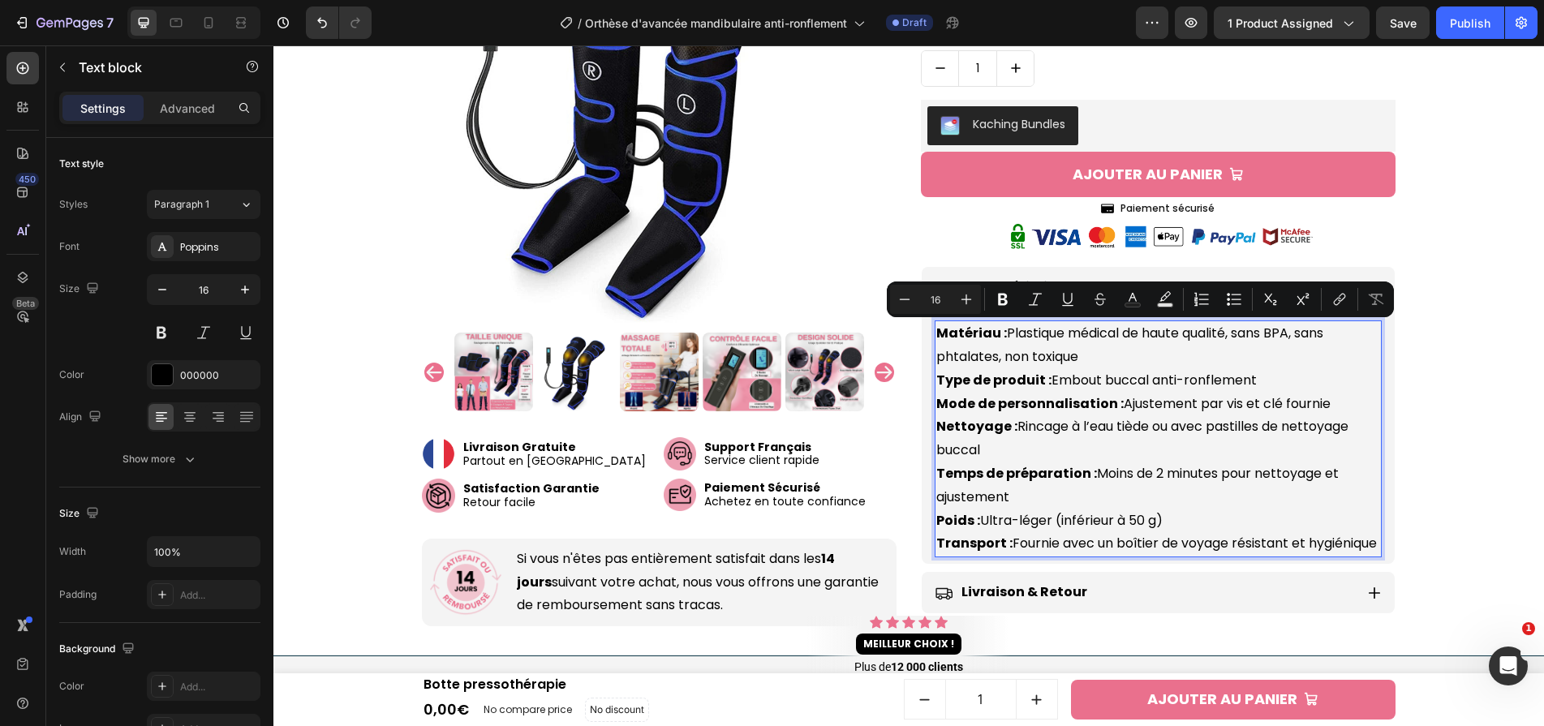
click at [1125, 396] on p "Matériau : Plastique médical de haute qualité, sans BPA, sans phtalates, non to…" at bounding box center [1158, 439] width 444 height 234
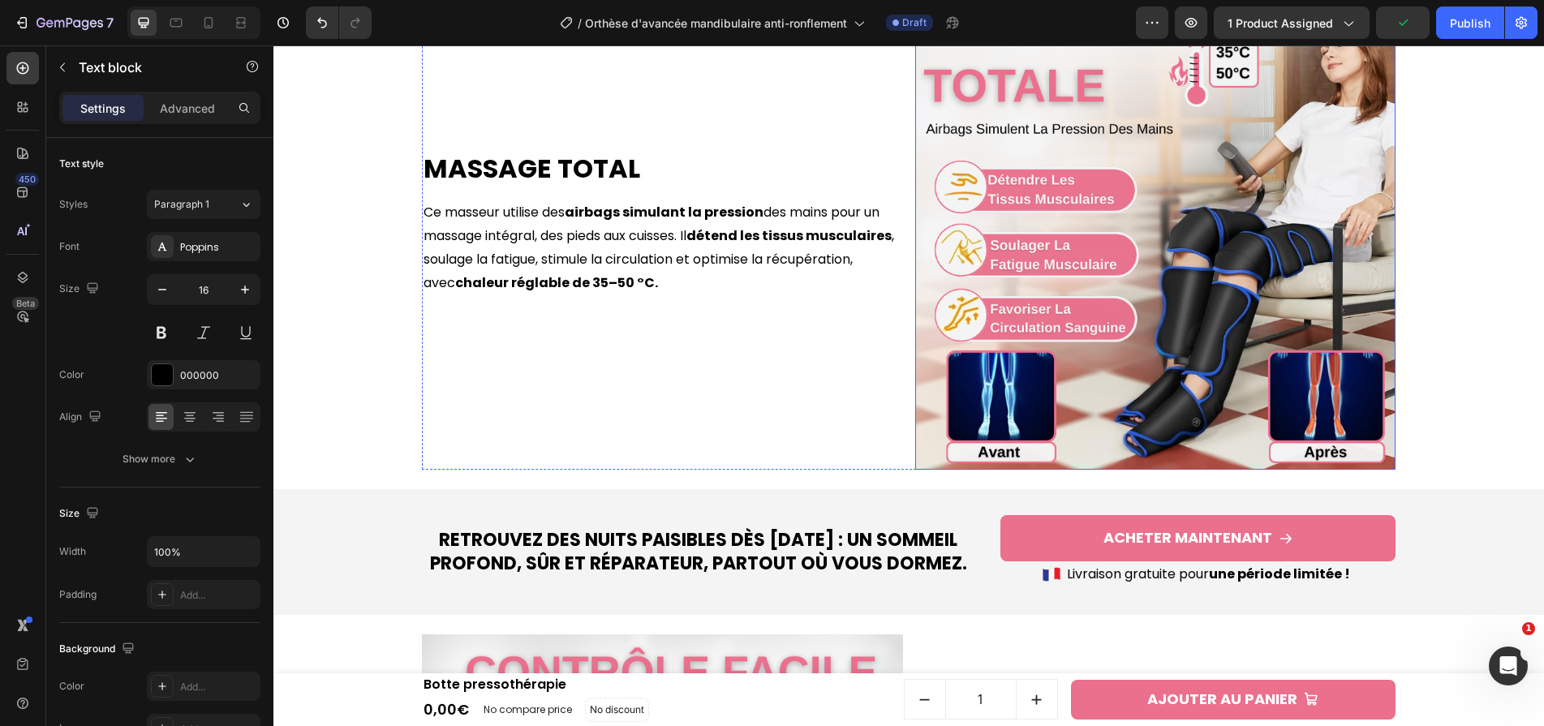
scroll to position [1415, 0]
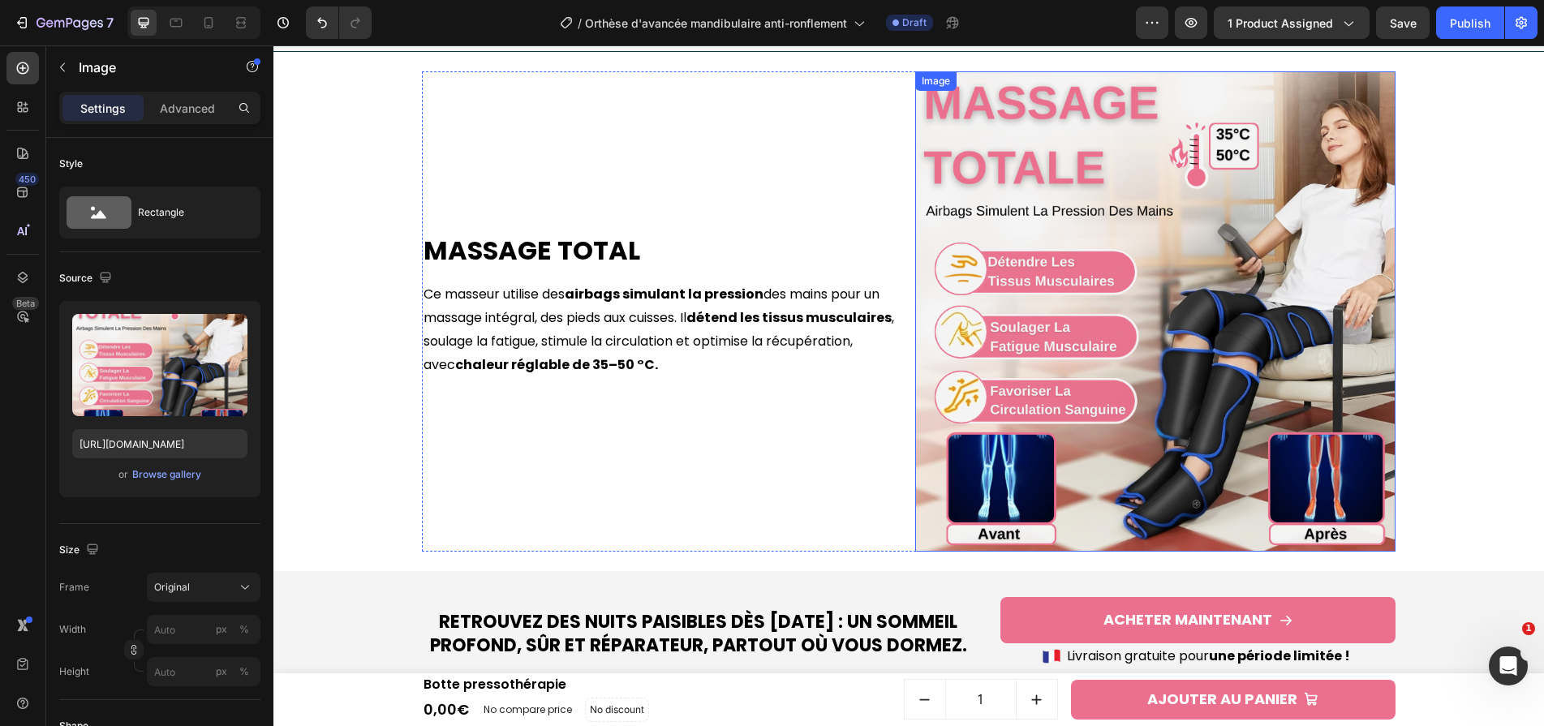
click at [1079, 343] on img at bounding box center [1155, 311] width 481 height 481
click at [161, 444] on input "[URL][DOMAIN_NAME]" at bounding box center [159, 443] width 175 height 29
paste input "905088d8-f1cf-4bf1-b479-de64120b8ed6.png?v=1758903492"
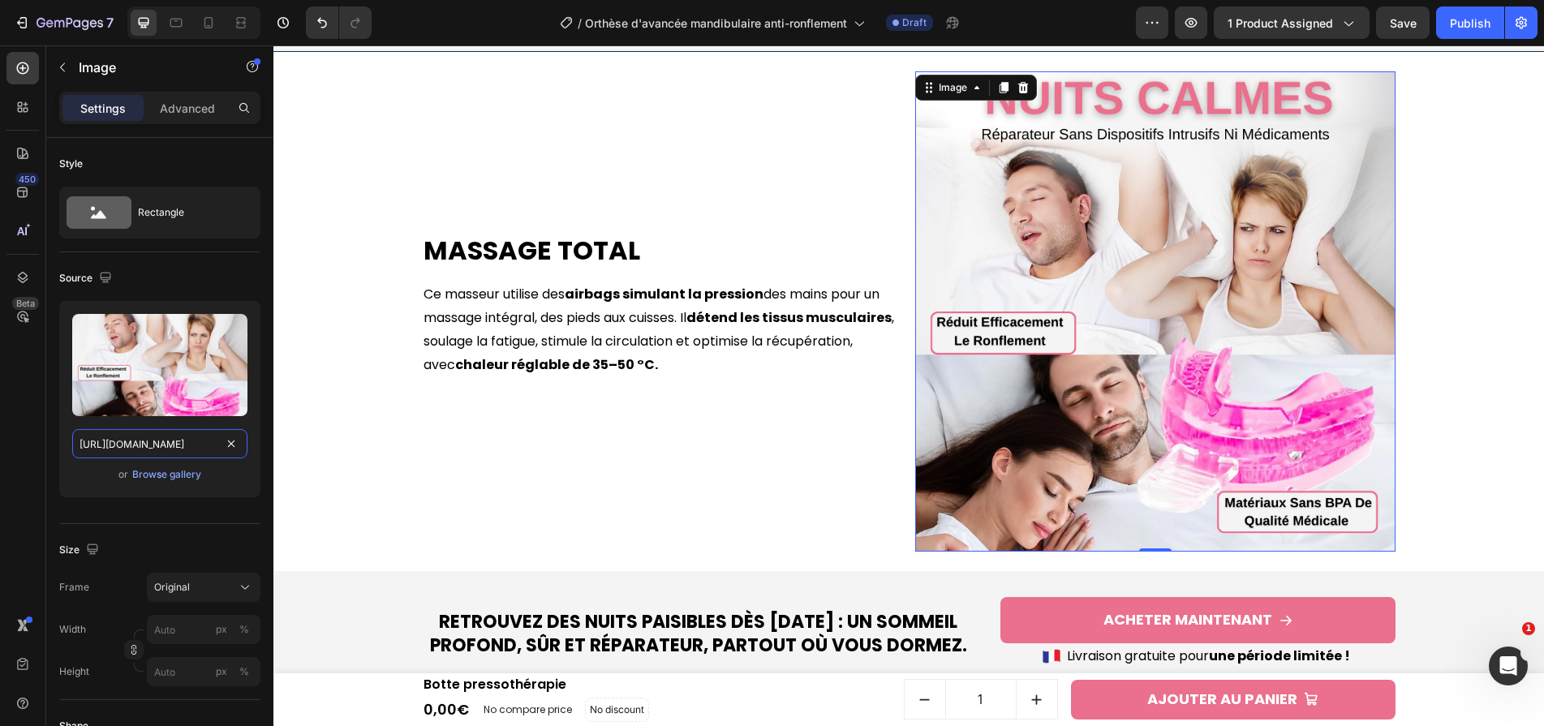
type input "[URL][DOMAIN_NAME]"
click at [556, 246] on h2 "Massage total" at bounding box center [662, 250] width 481 height 37
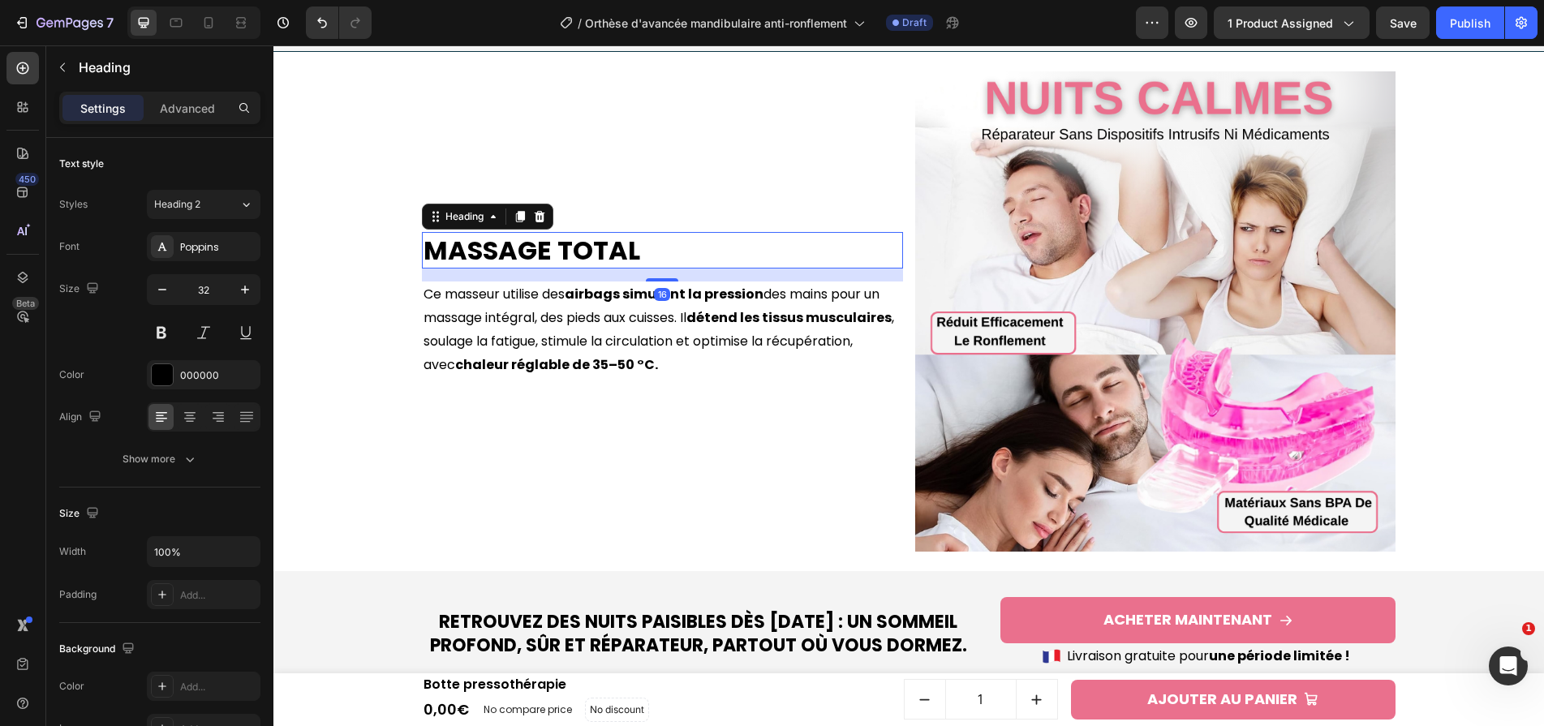
click at [556, 246] on h2 "Massage total" at bounding box center [662, 250] width 481 height 37
click at [556, 246] on p "Massage total" at bounding box center [662, 251] width 478 height 34
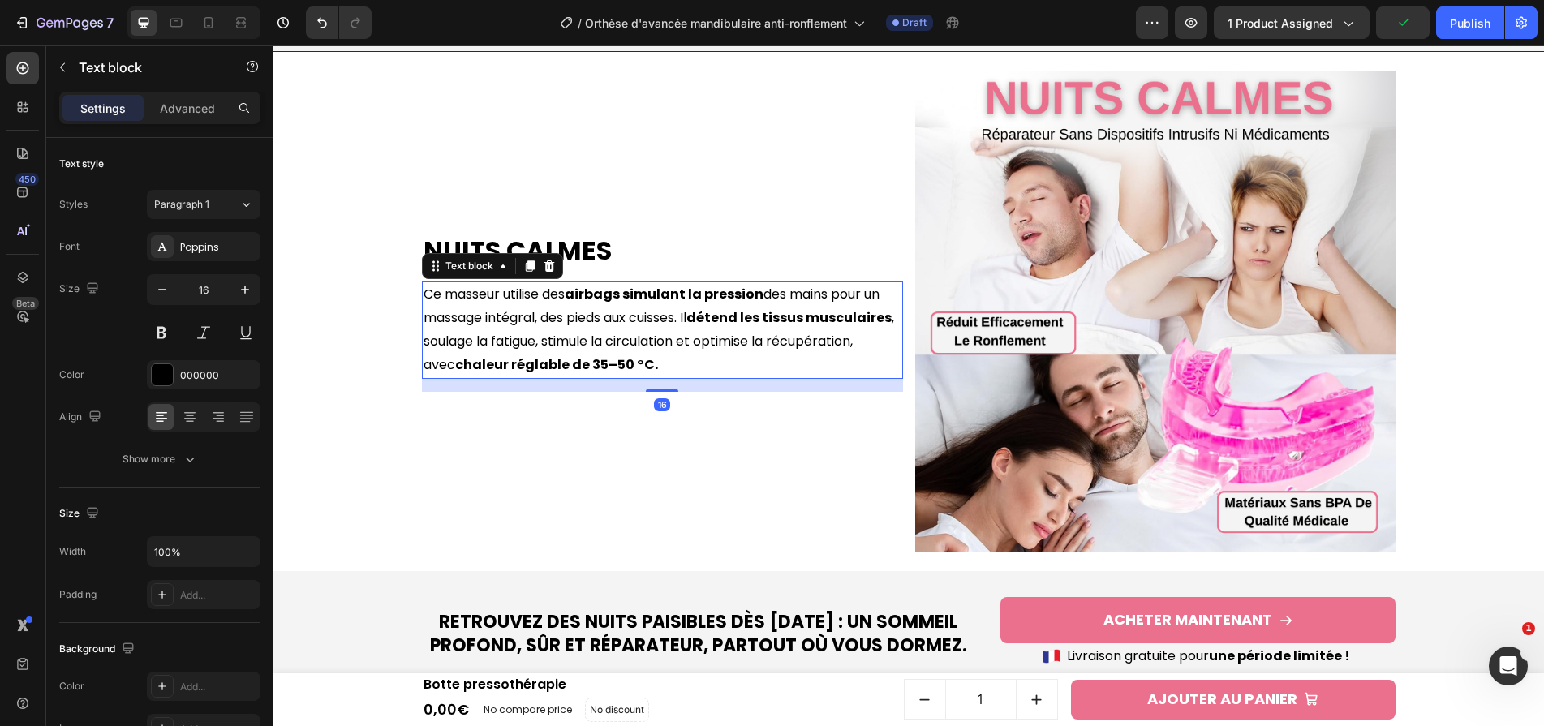
click at [658, 355] on strong "chaleur réglable de 35–50 °C." at bounding box center [556, 364] width 203 height 19
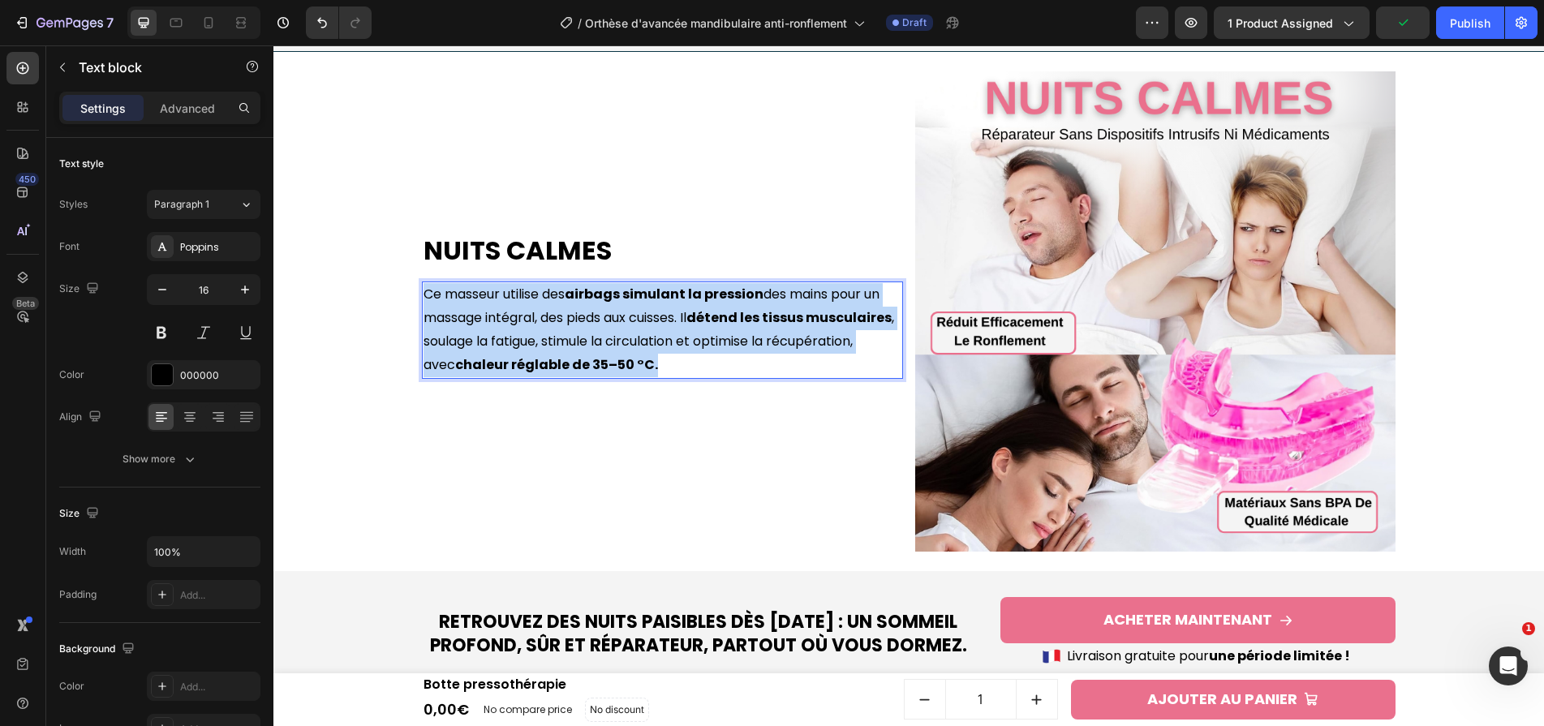
click at [658, 355] on strong "chaleur réglable de 35–50 °C." at bounding box center [556, 364] width 203 height 19
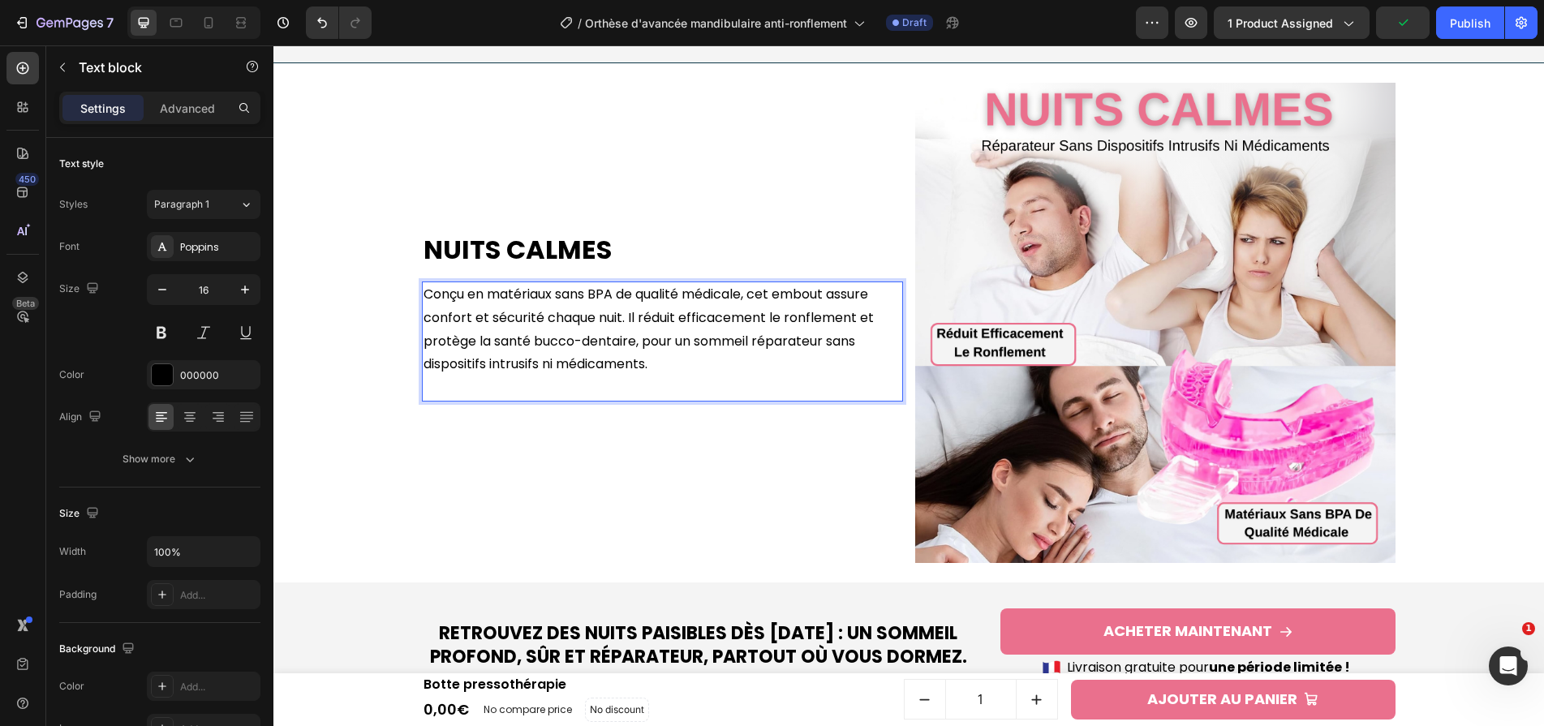
scroll to position [1415, 0]
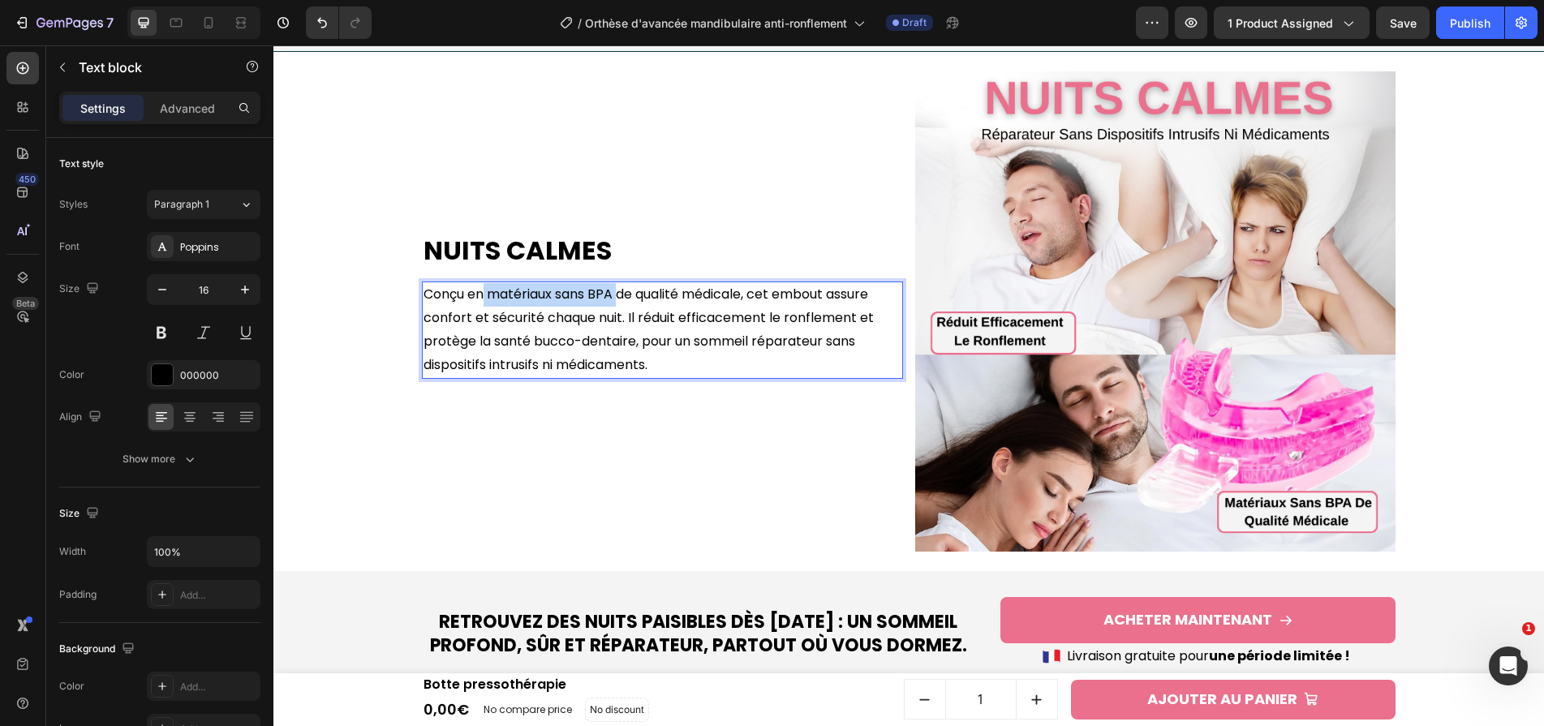
drag, startPoint x: 621, startPoint y: 293, endPoint x: 488, endPoint y: 297, distance: 133.1
click at [488, 297] on p "Conçu en matériaux sans BPA de qualité médicale, cet embout assure confort et s…" at bounding box center [662, 329] width 478 height 93
click at [669, 331] on p "Conçu en matériaux sans BPA de qualité médicale, cet embout assure confort et s…" at bounding box center [662, 329] width 478 height 93
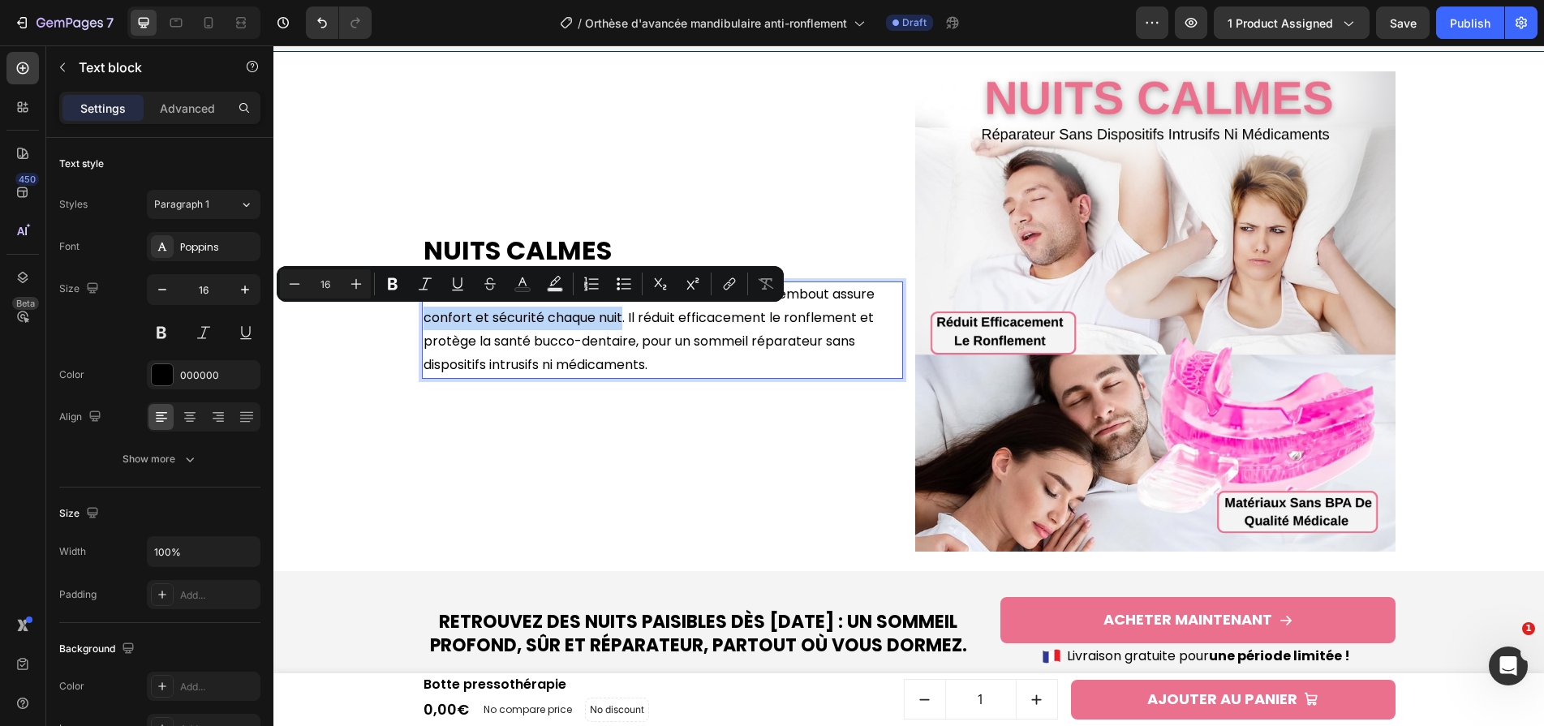
drag, startPoint x: 425, startPoint y: 318, endPoint x: 622, endPoint y: 320, distance: 197.1
click at [622, 320] on p "Conçu en matériaux sans BPA de qualité médicale, cet embout assure confort et s…" at bounding box center [662, 329] width 478 height 93
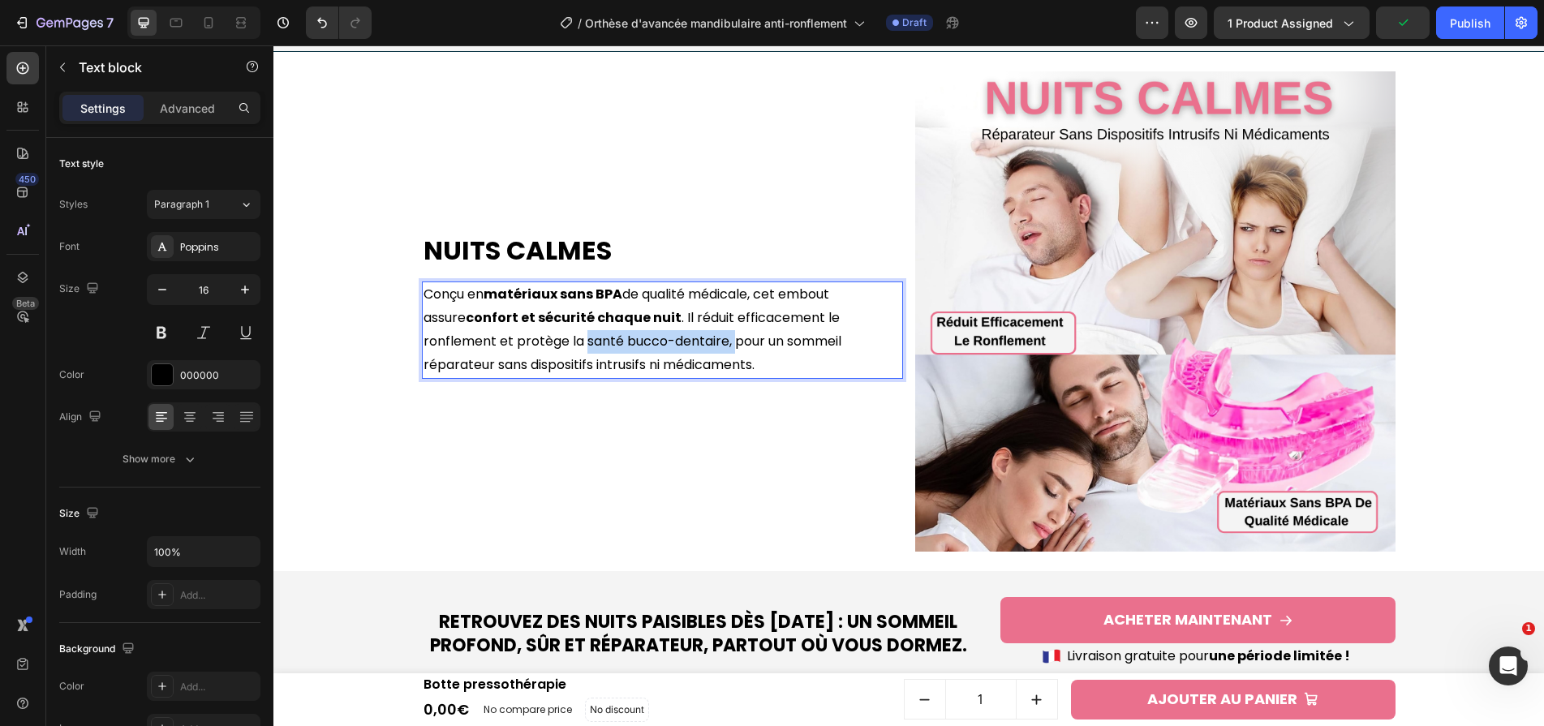
drag, startPoint x: 495, startPoint y: 337, endPoint x: 643, endPoint y: 345, distance: 148.6
click at [643, 345] on p "Conçu en matériaux sans BPA de qualité médicale, cet embout assure confort et s…" at bounding box center [662, 329] width 478 height 93
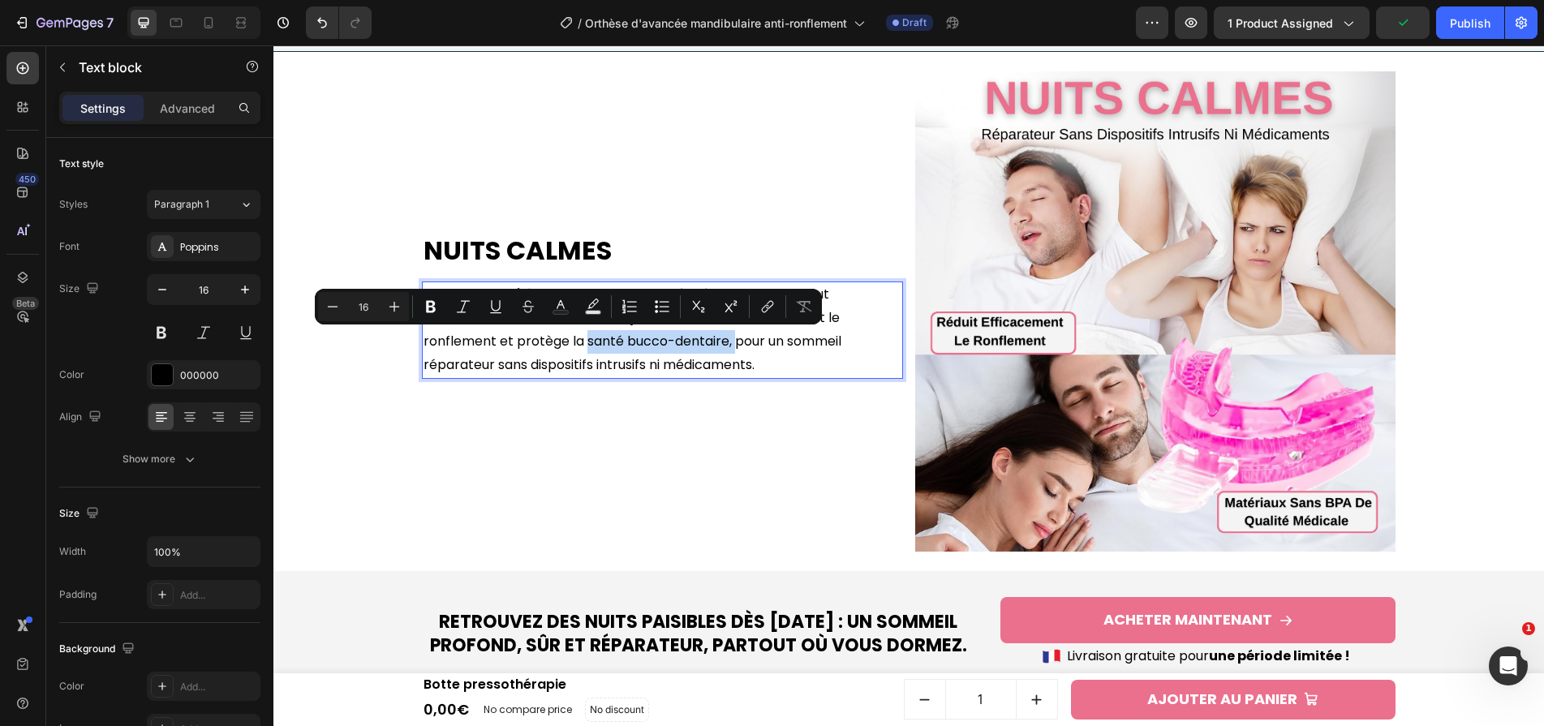
click at [647, 345] on p "Conçu en matériaux sans BPA de qualité médicale, cet embout assure confort et s…" at bounding box center [662, 329] width 478 height 93
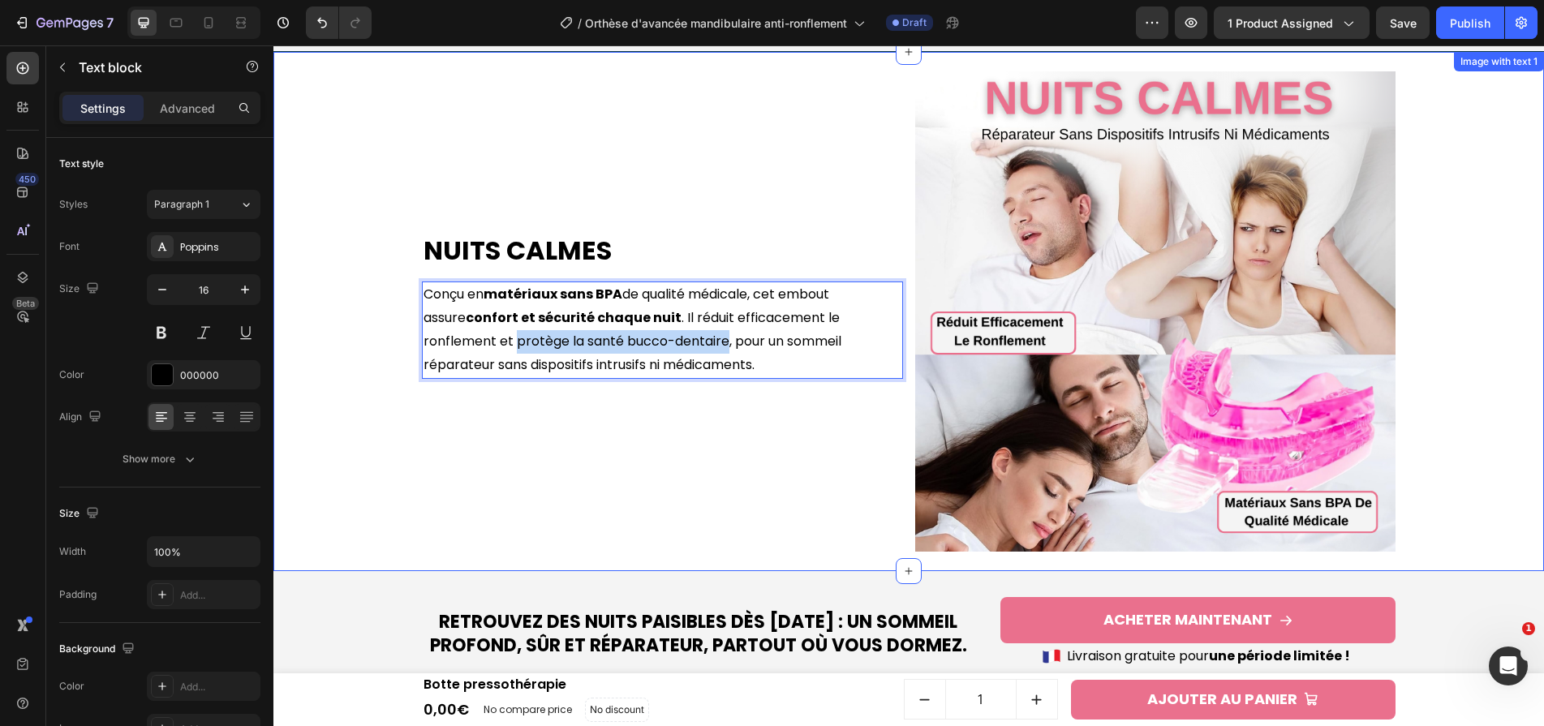
drag, startPoint x: 637, startPoint y: 342, endPoint x: 412, endPoint y: 342, distance: 224.7
click at [412, 342] on div "Nuits Calmes Heading Conçu en matériaux sans BPA de qualité médicale, cet embou…" at bounding box center [908, 312] width 1254 height 520
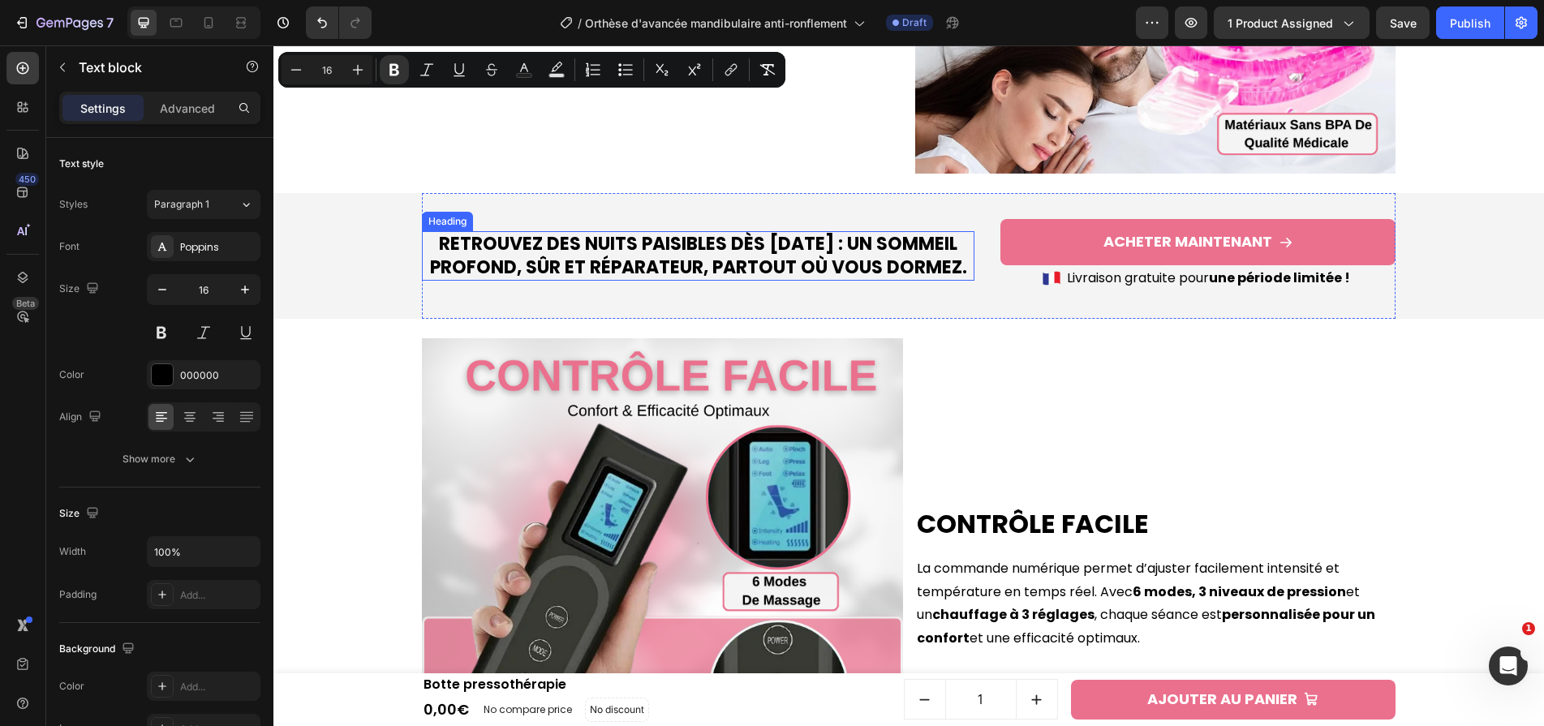
scroll to position [2180, 0]
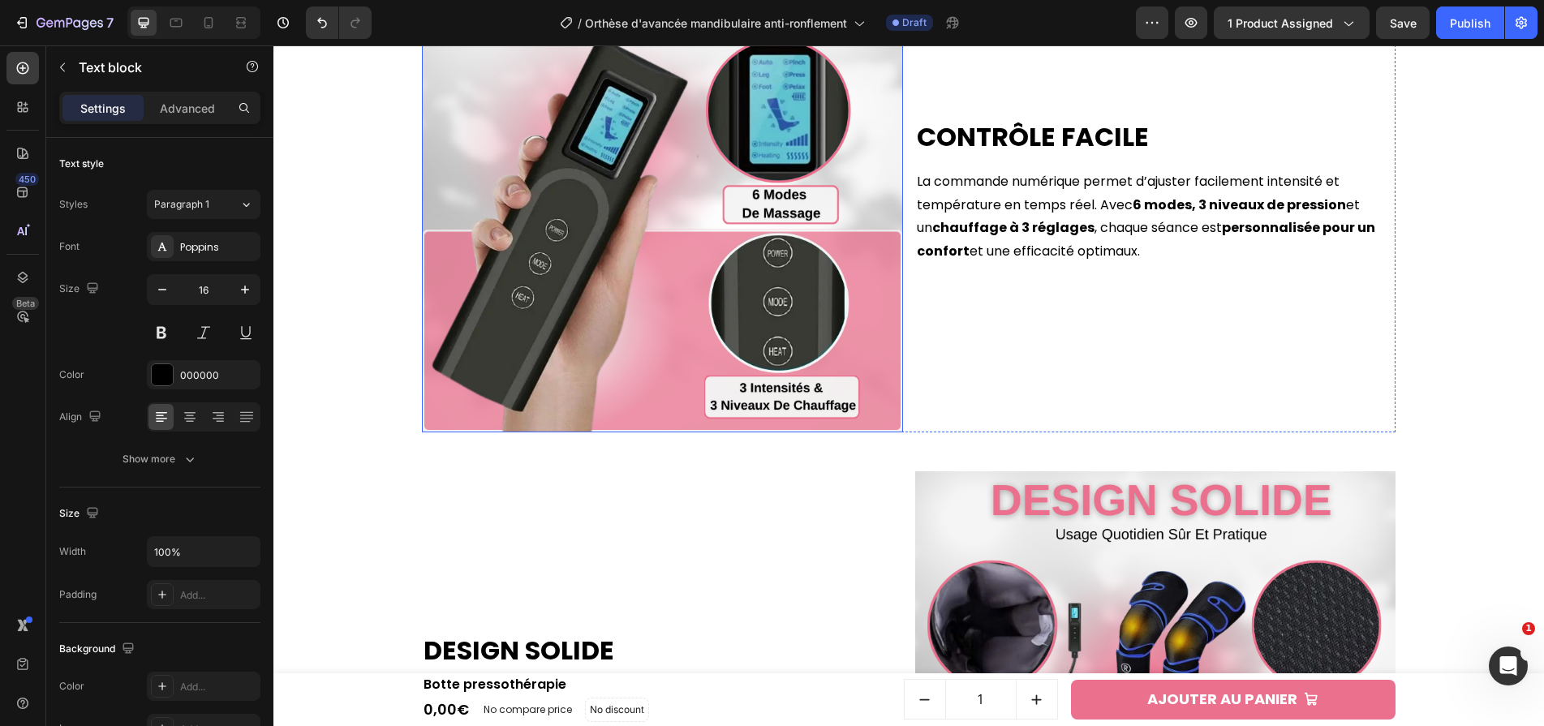
click at [758, 216] on img at bounding box center [662, 191] width 481 height 481
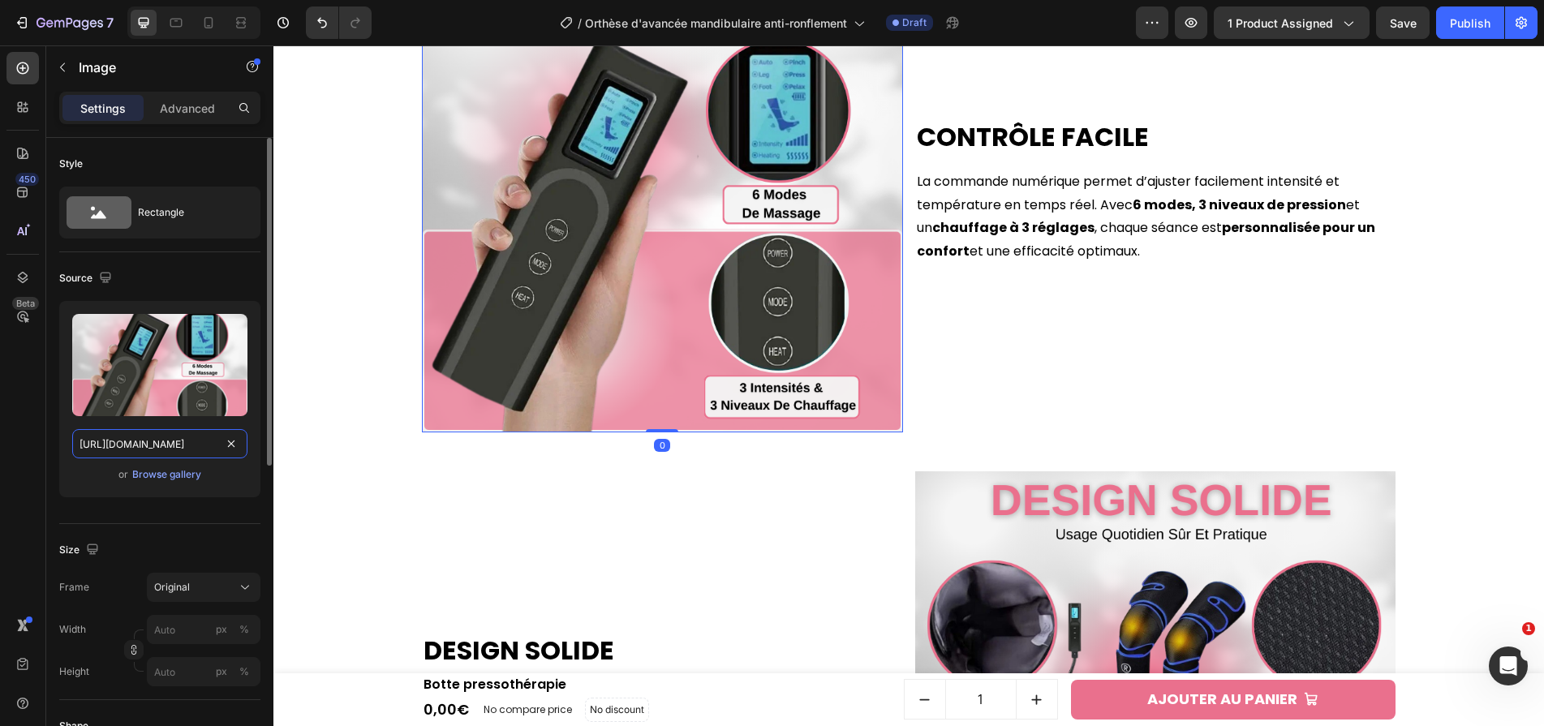
click at [144, 443] on input "[URL][DOMAIN_NAME]" at bounding box center [159, 443] width 175 height 29
paste input "7d71e4b0-1f1a-4fda-8f4d-cfc2c74d7136.png?v=1758903492"
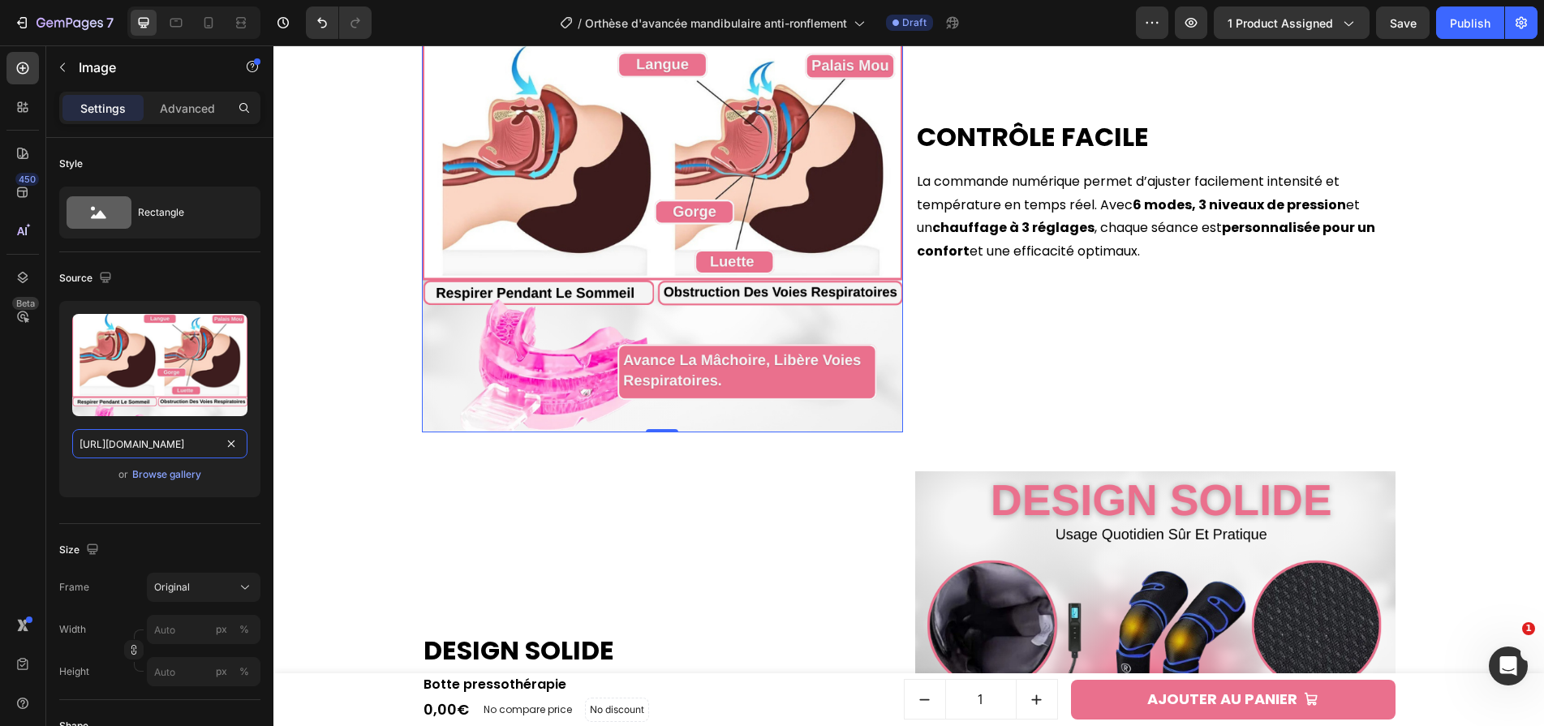
scroll to position [2089, 0]
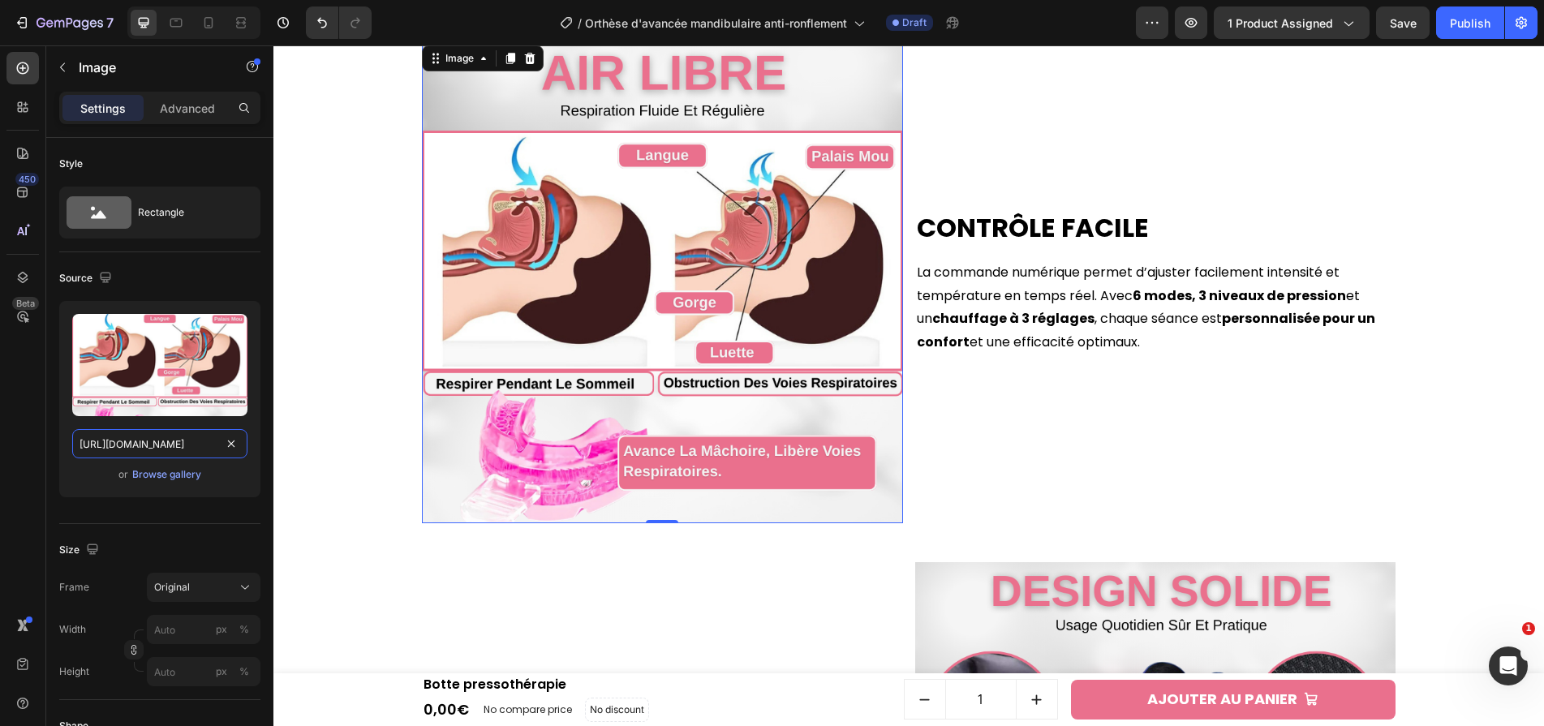
type input "[URL][DOMAIN_NAME]"
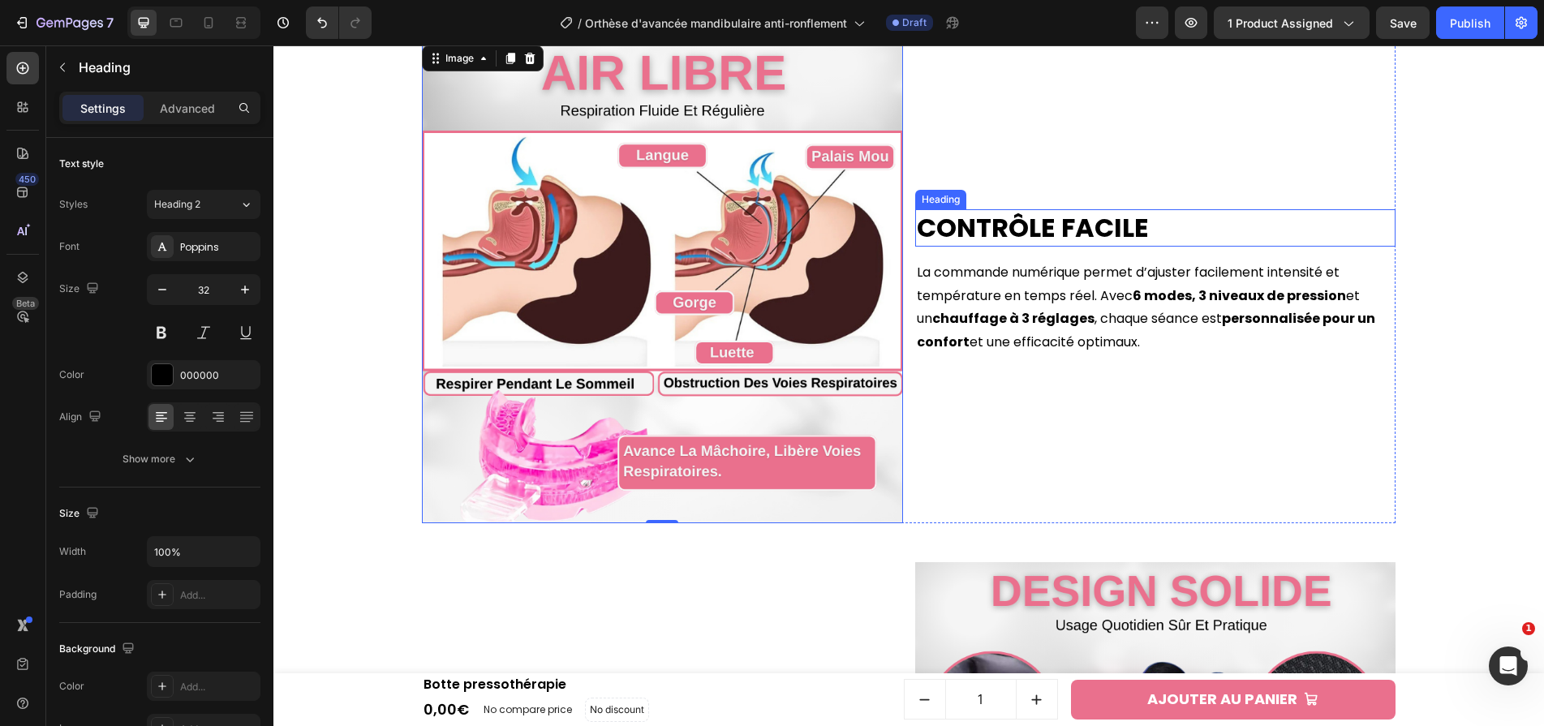
click at [989, 210] on h2 "Contrôle facile" at bounding box center [1155, 227] width 481 height 37
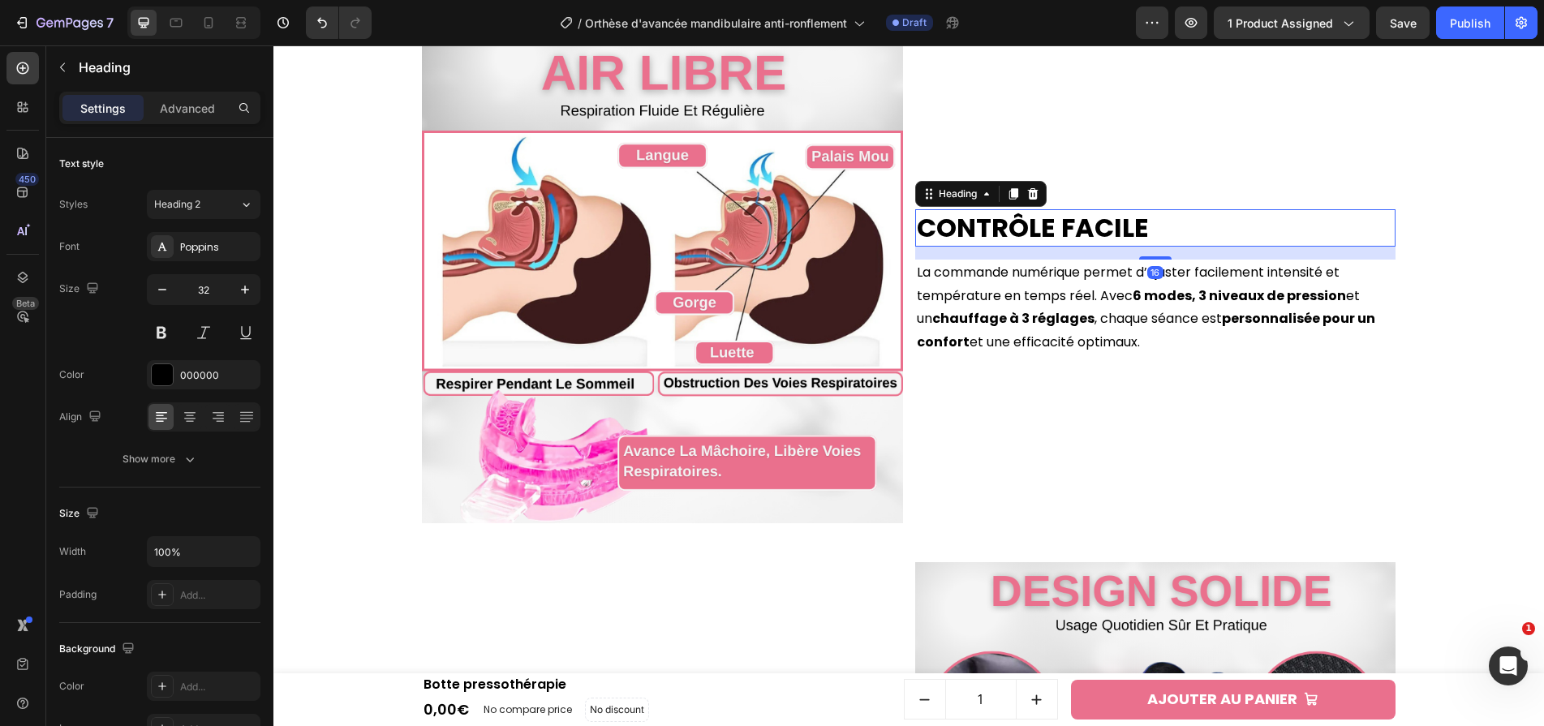
click at [989, 210] on h2 "Contrôle facile" at bounding box center [1155, 227] width 481 height 37
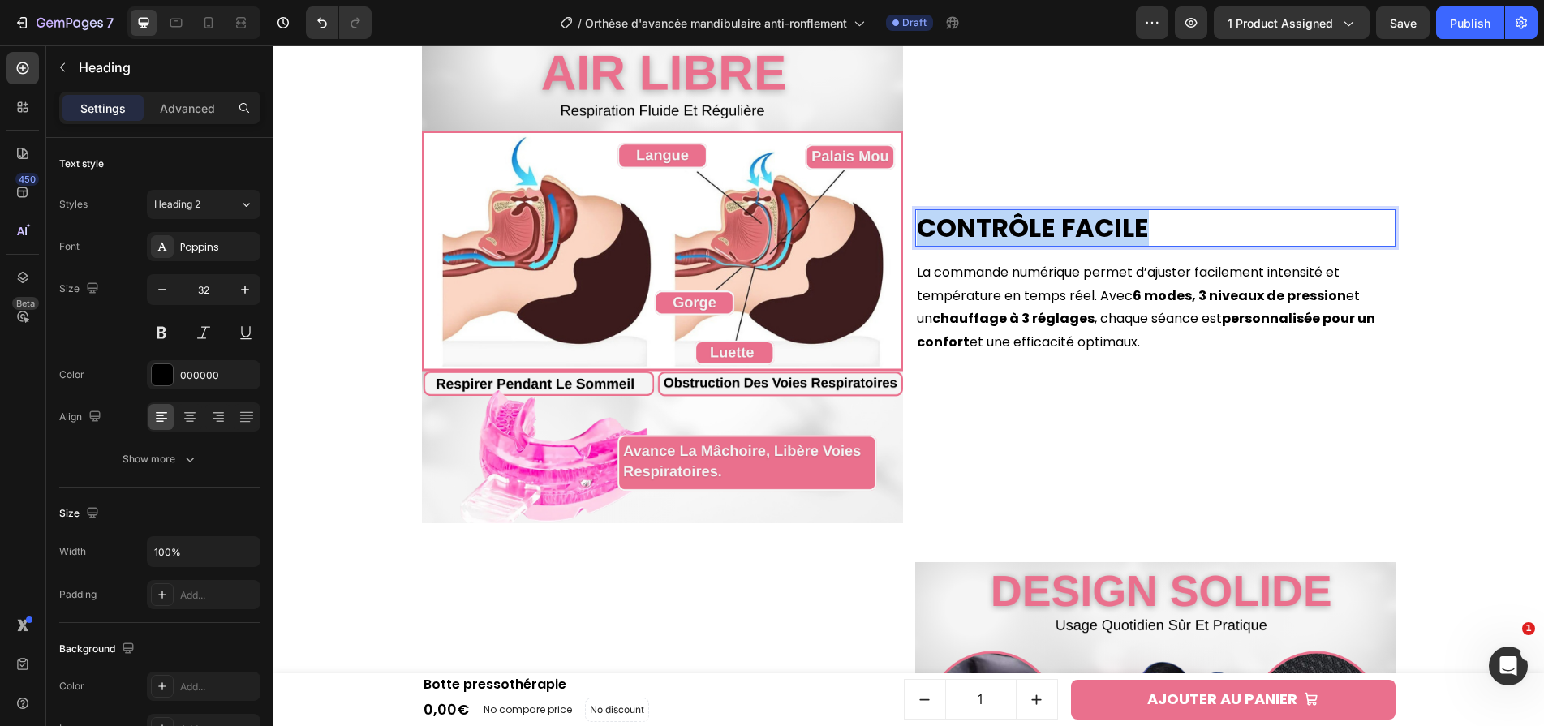
click at [989, 211] on p "Contrôle facile" at bounding box center [1156, 228] width 478 height 34
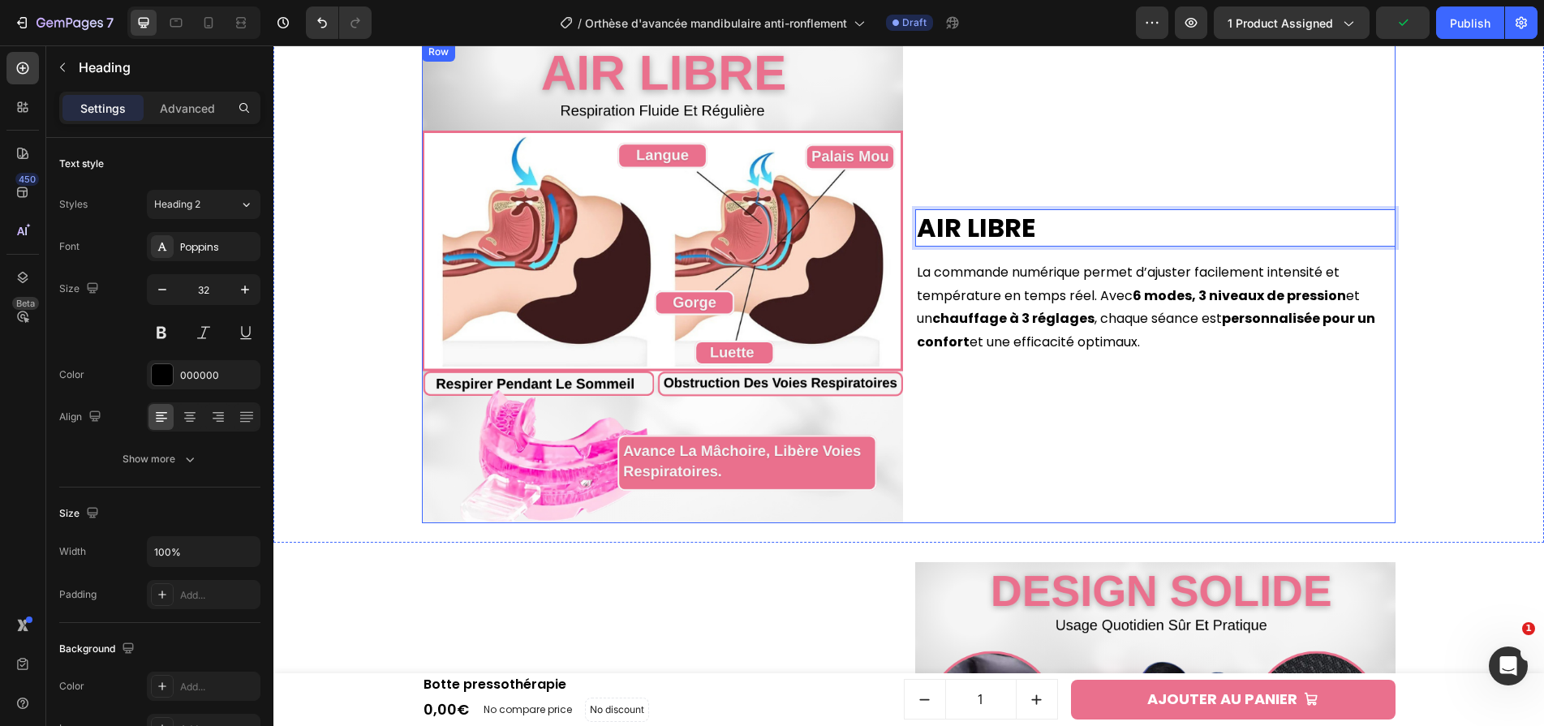
click at [930, 290] on p "La commande numérique permet d’ajuster facilement intensité et température en t…" at bounding box center [1156, 307] width 478 height 93
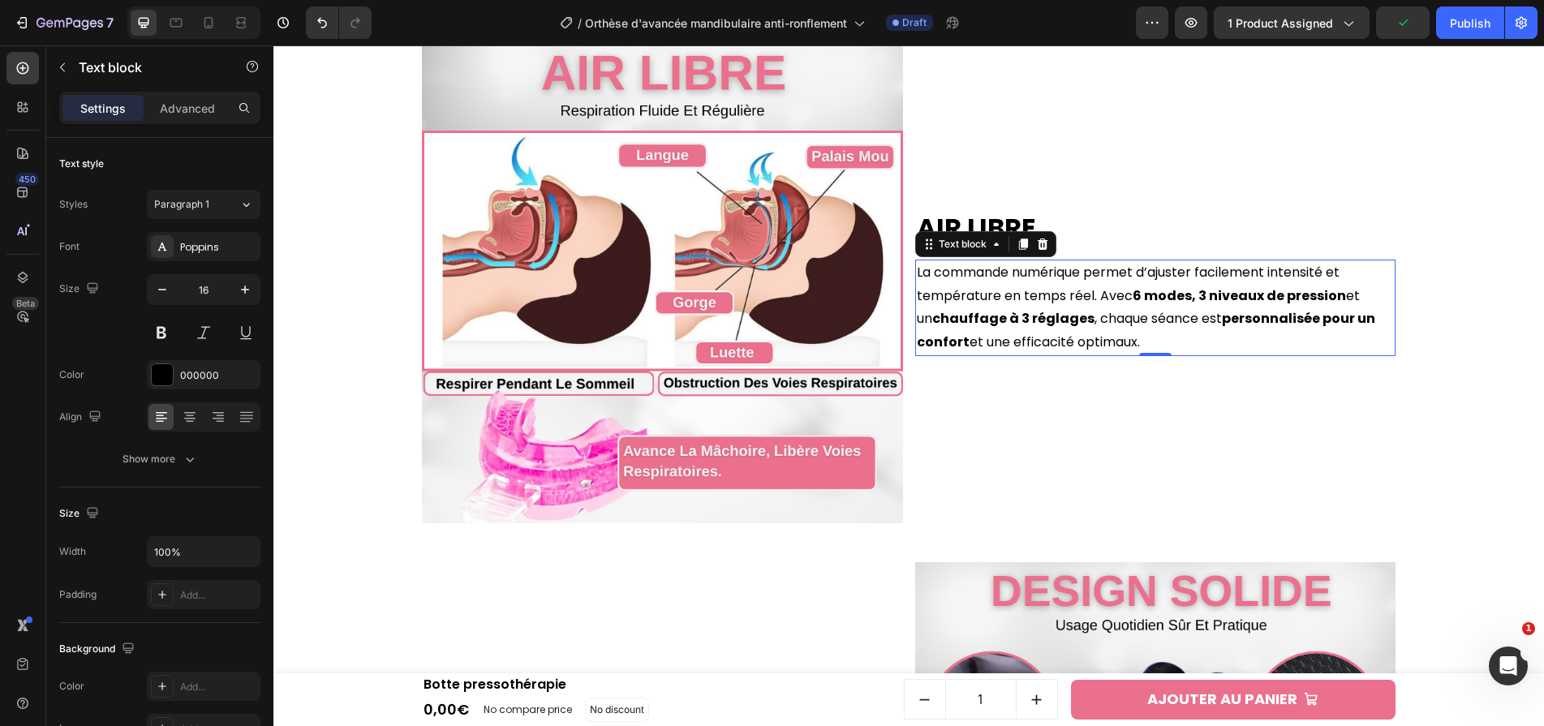
click at [930, 290] on p "La commande numérique permet d’ajuster facilement intensité et température en t…" at bounding box center [1156, 307] width 478 height 93
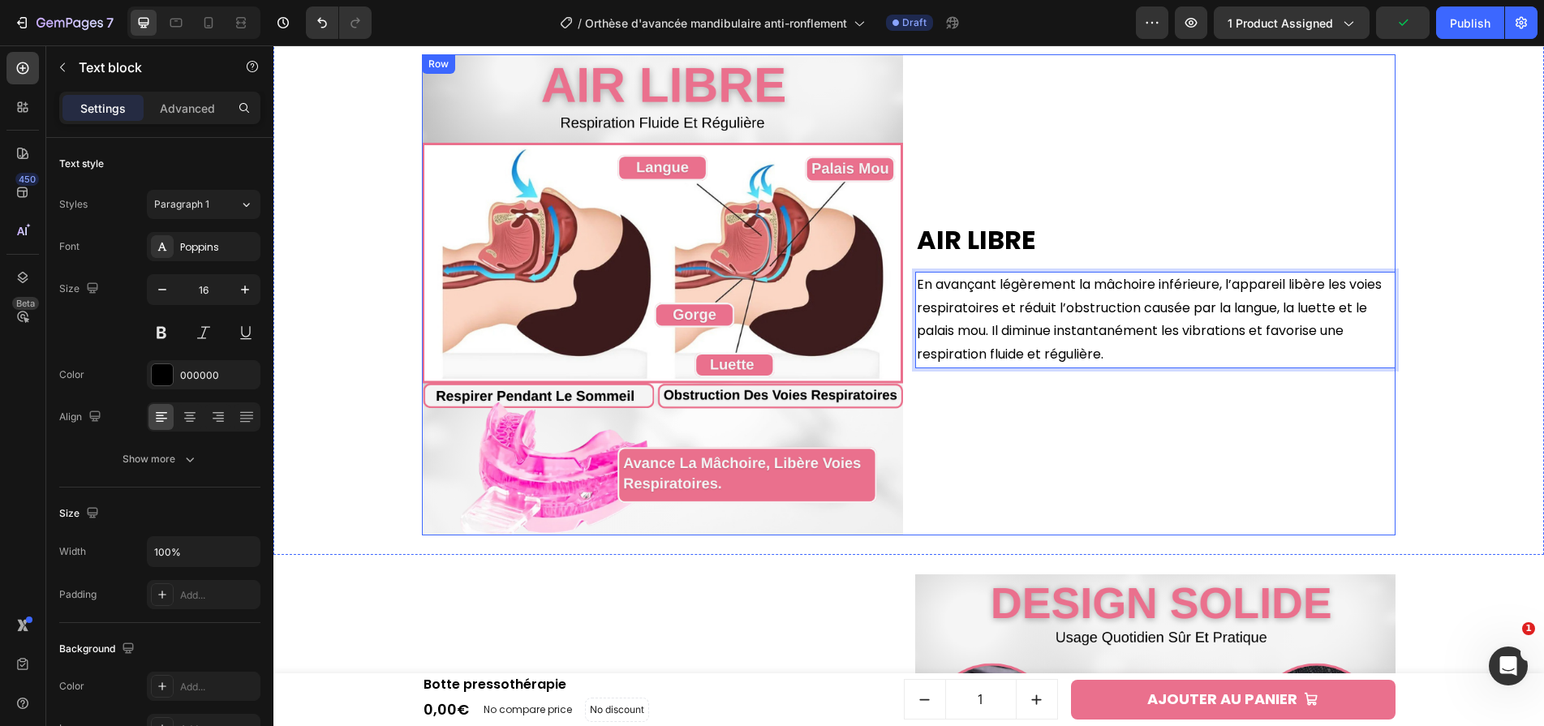
scroll to position [2089, 0]
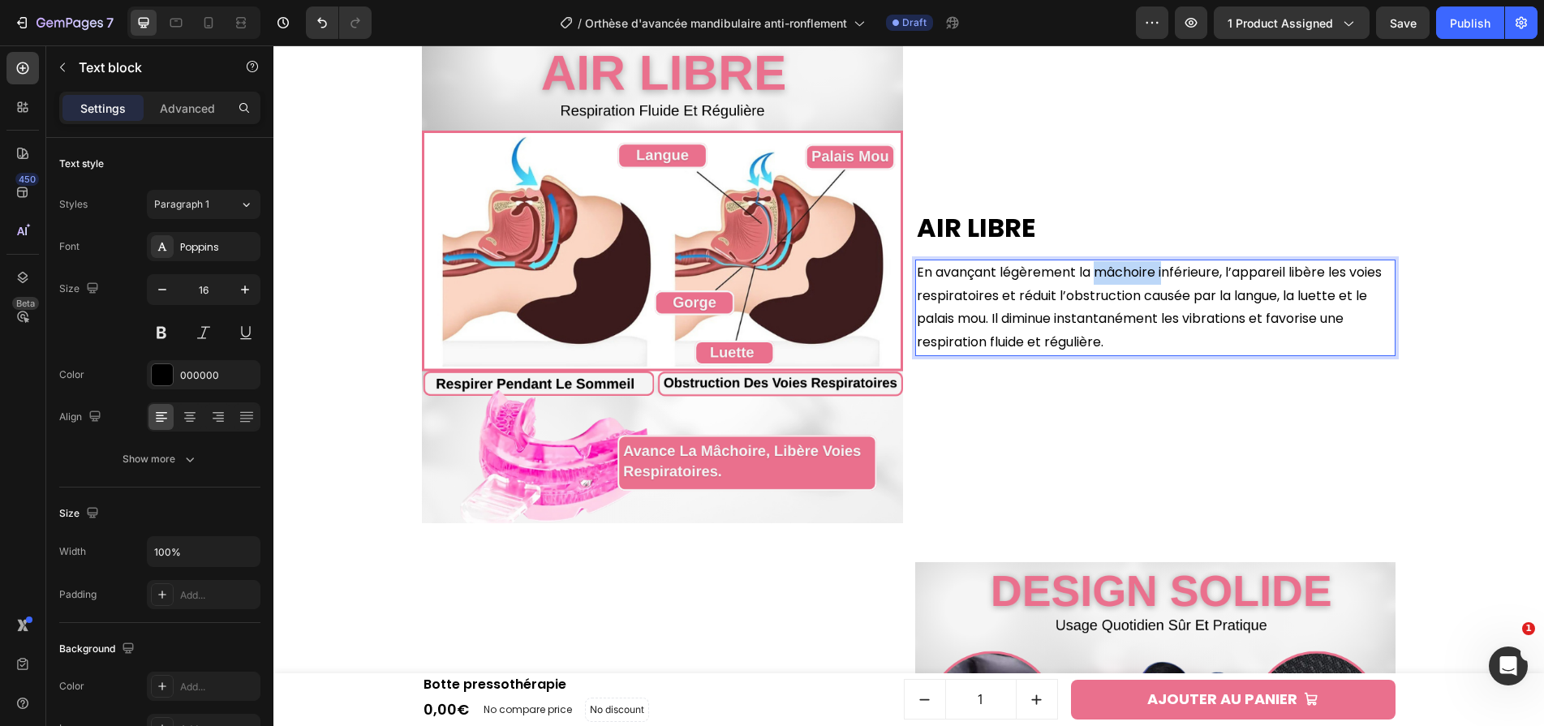
drag, startPoint x: 1098, startPoint y: 274, endPoint x: 1168, endPoint y: 274, distance: 69.8
click at [1168, 274] on p "En avançant légèrement la mâchoire inférieure, l’appareil libère les voies resp…" at bounding box center [1156, 307] width 478 height 93
drag, startPoint x: 1289, startPoint y: 273, endPoint x: 998, endPoint y: 299, distance: 292.4
click at [998, 299] on p "En avançant légèrement la mâchoire inférieure, l’appareil libère les voies resp…" at bounding box center [1156, 307] width 478 height 93
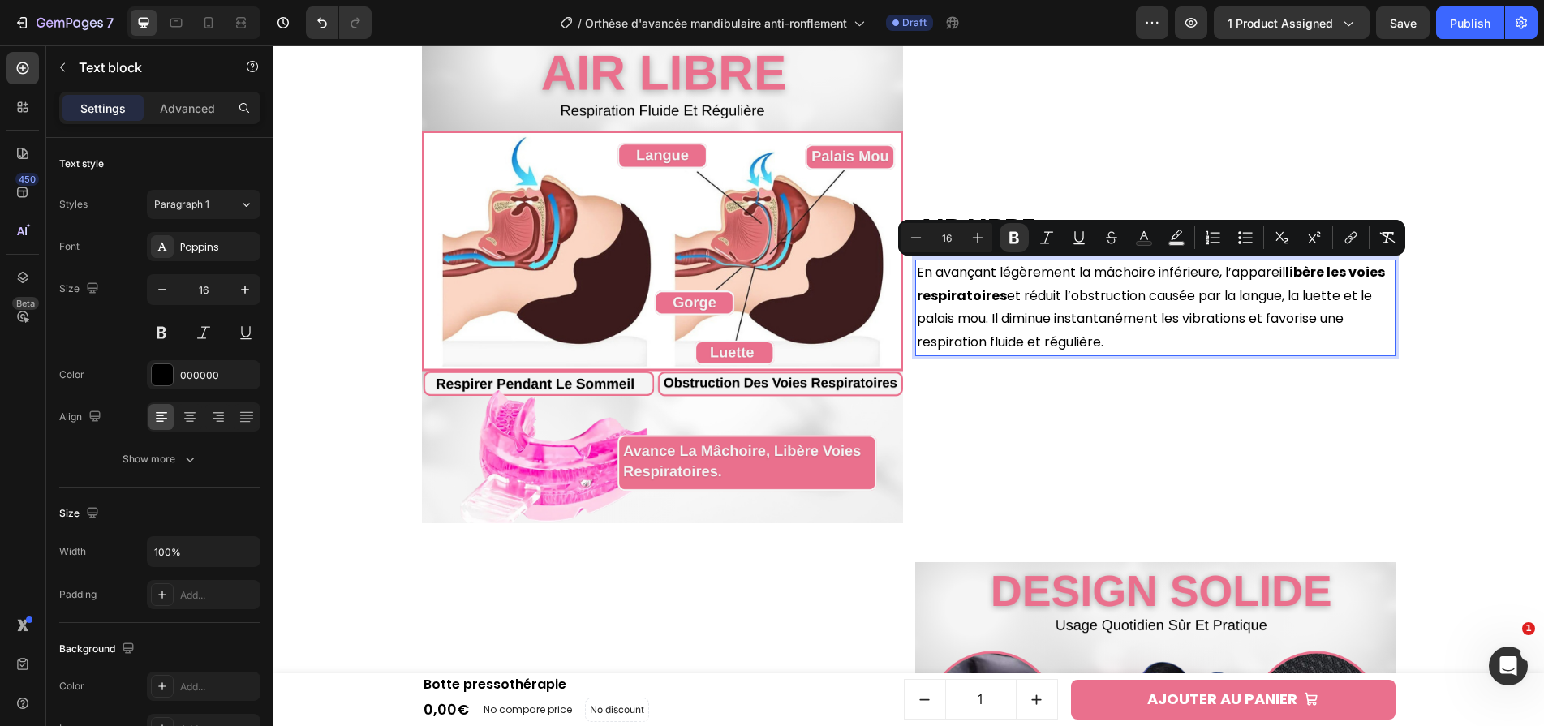
click at [1152, 323] on p "En avançant légèrement la mâchoire inférieure, l’appareil libère les voies resp…" at bounding box center [1156, 307] width 478 height 93
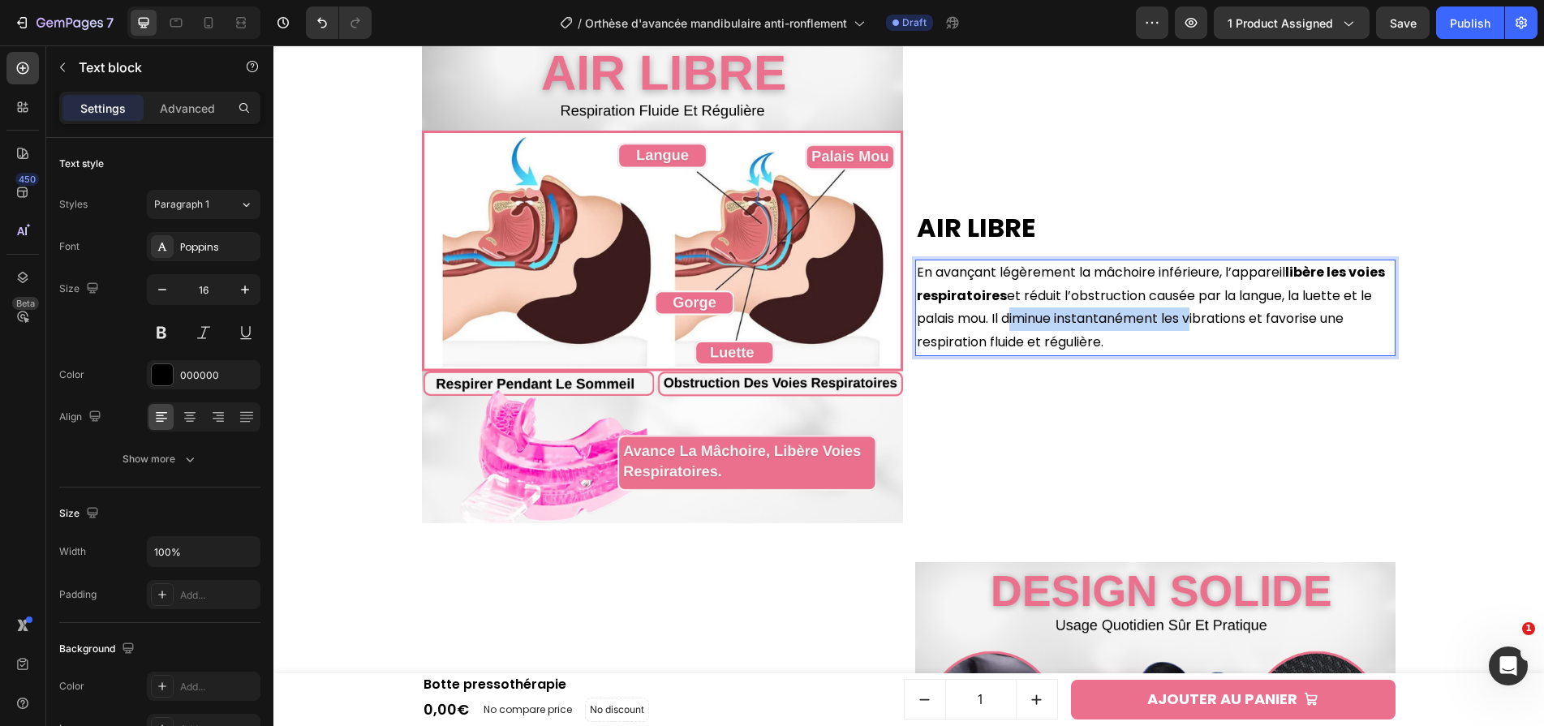
drag, startPoint x: 1007, startPoint y: 316, endPoint x: 1190, endPoint y: 313, distance: 183.3
click at [1190, 313] on p "En avançant légèrement la mâchoire inférieure, l’appareil libère les voies resp…" at bounding box center [1156, 307] width 478 height 93
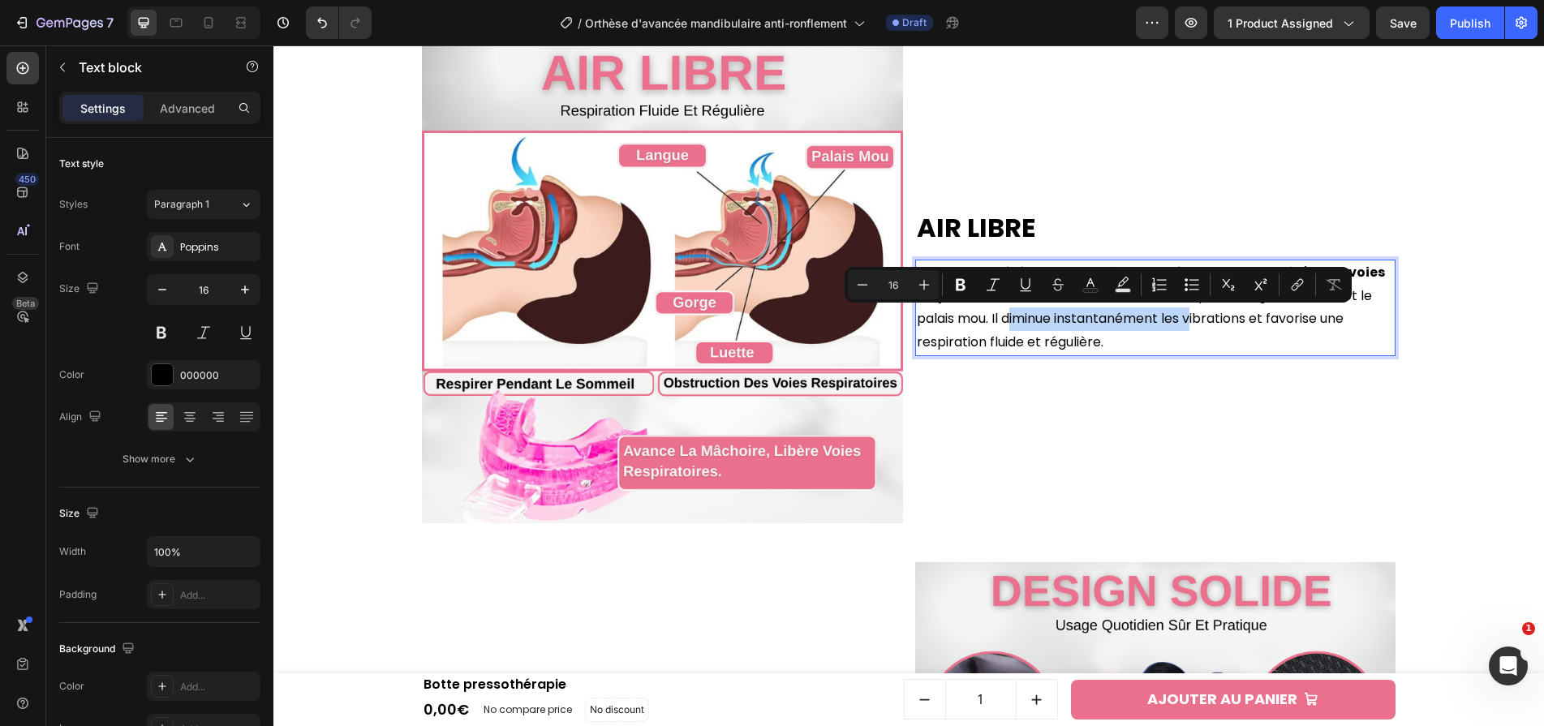
click at [1183, 316] on p "En avançant légèrement la mâchoire inférieure, l’appareil libère les voies resp…" at bounding box center [1156, 307] width 478 height 93
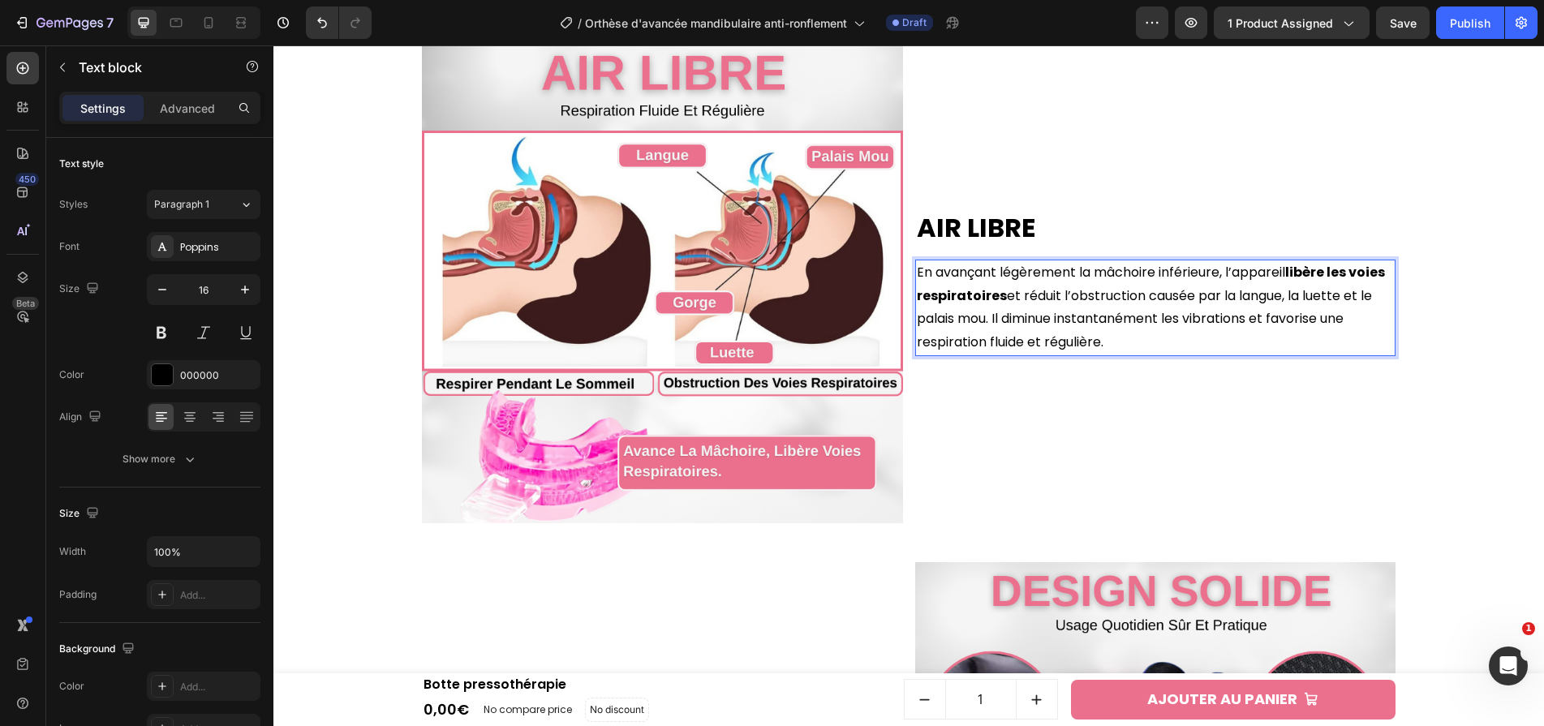
click at [1190, 320] on p "En avançant légèrement la mâchoire inférieure, l’appareil libère les voies resp…" at bounding box center [1156, 307] width 478 height 93
drag, startPoint x: 1276, startPoint y: 316, endPoint x: 1124, endPoint y: 351, distance: 155.8
click at [1124, 351] on p "En avançant légèrement la mâchoire inférieure, l’appareil libère les voies resp…" at bounding box center [1156, 307] width 478 height 93
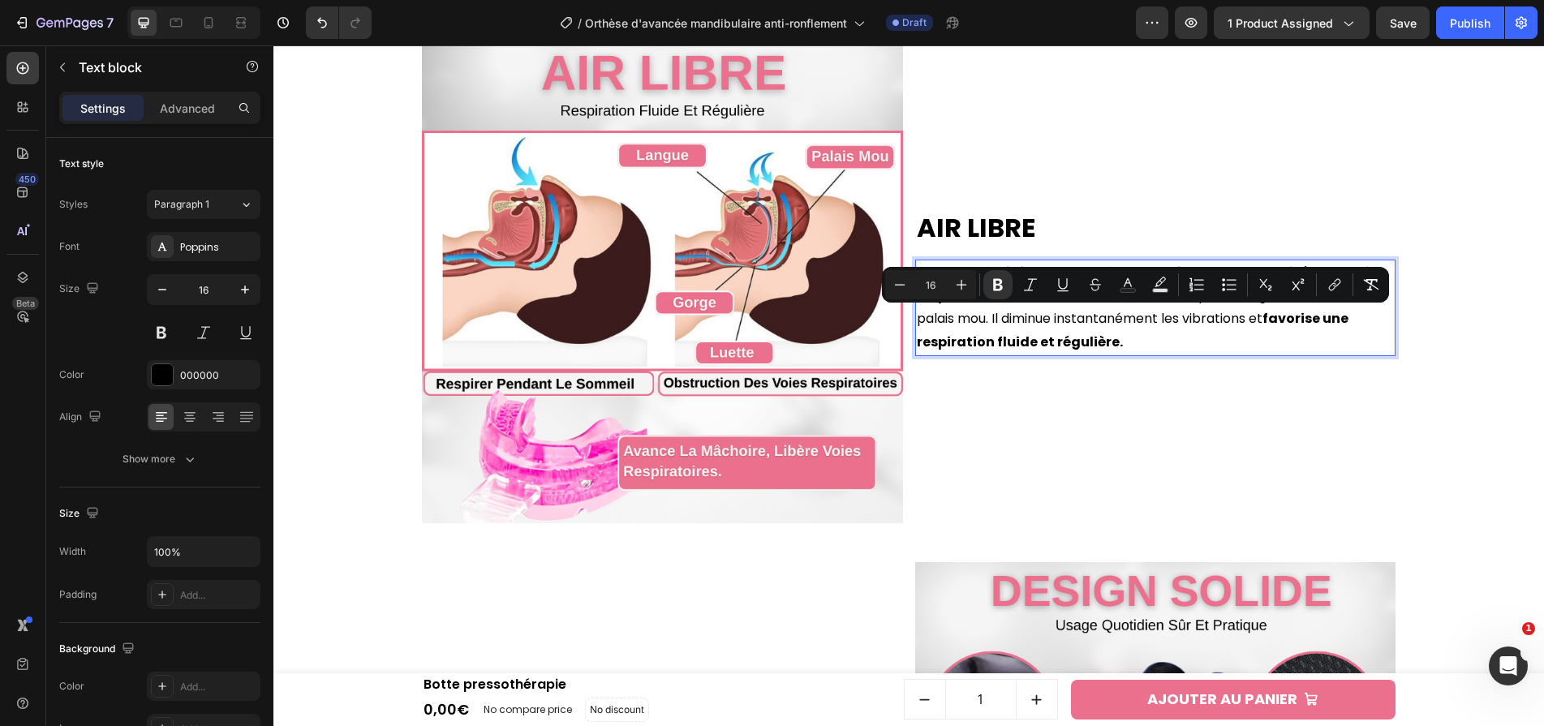
click at [1094, 338] on strong "favorise une respiration fluide et régulière." at bounding box center [1133, 330] width 432 height 42
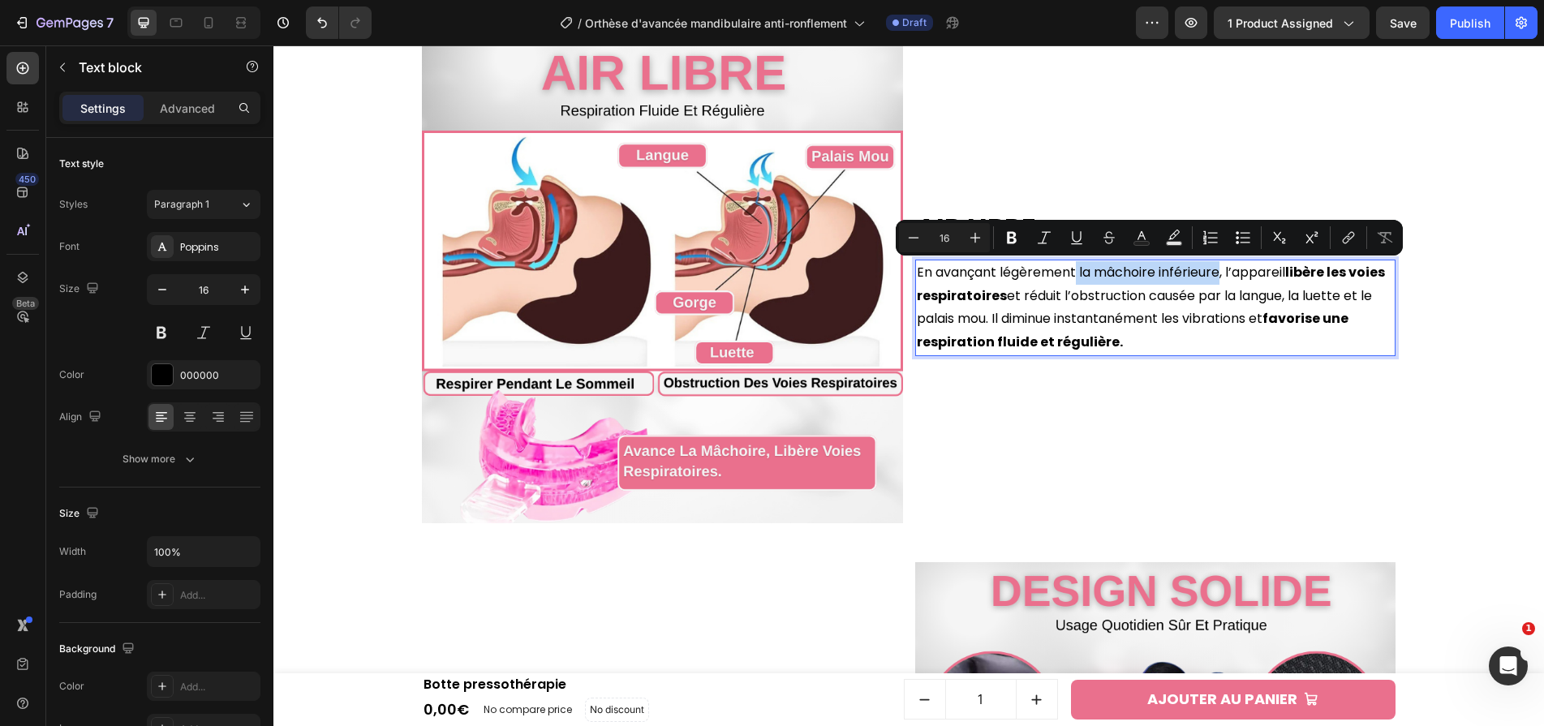
drag, startPoint x: 1220, startPoint y: 272, endPoint x: 1078, endPoint y: 272, distance: 142.0
click at [1078, 272] on p "En avançant légèrement la mâchoire inférieure, l’appareil libère les voies resp…" at bounding box center [1156, 307] width 478 height 93
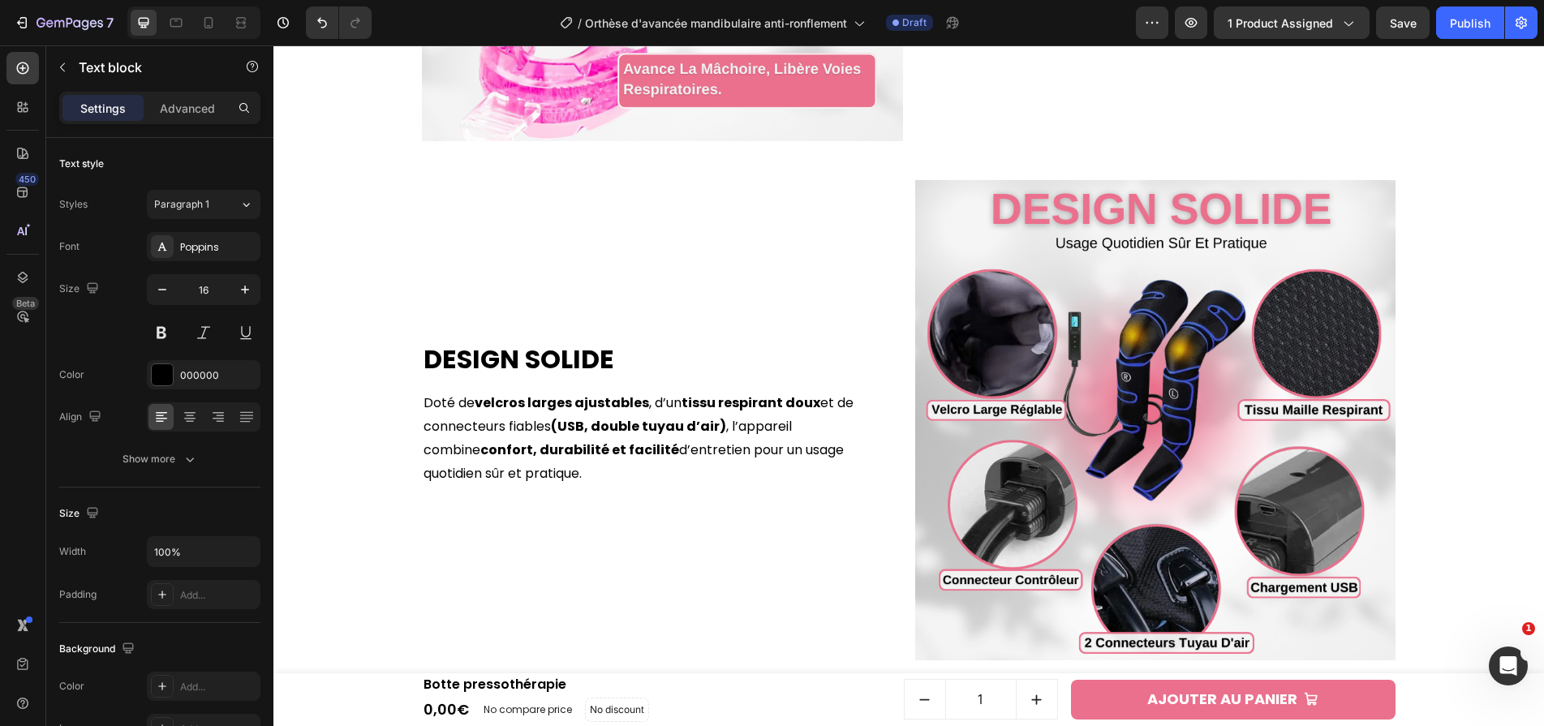
scroll to position [2572, 0]
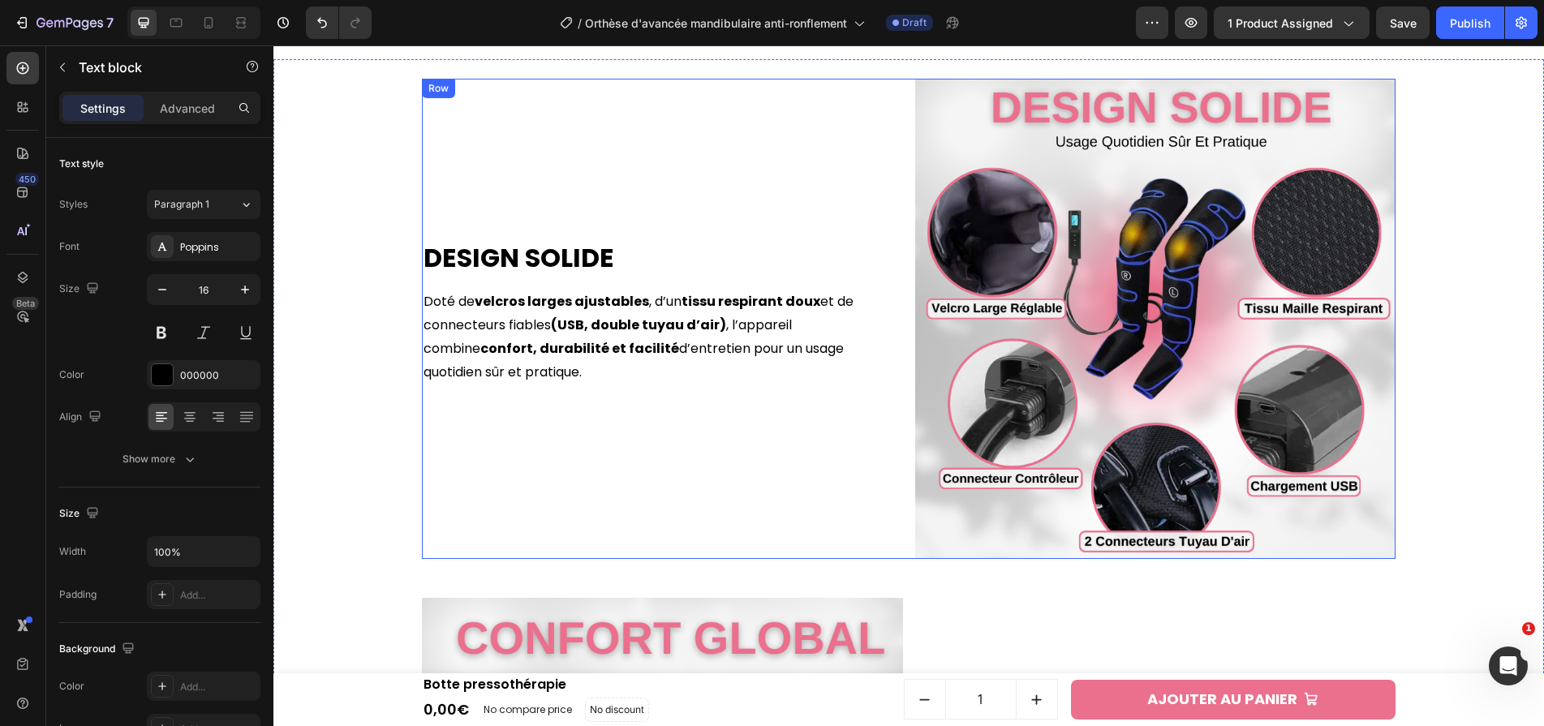
click at [507, 239] on h2 "Design solide" at bounding box center [662, 257] width 481 height 37
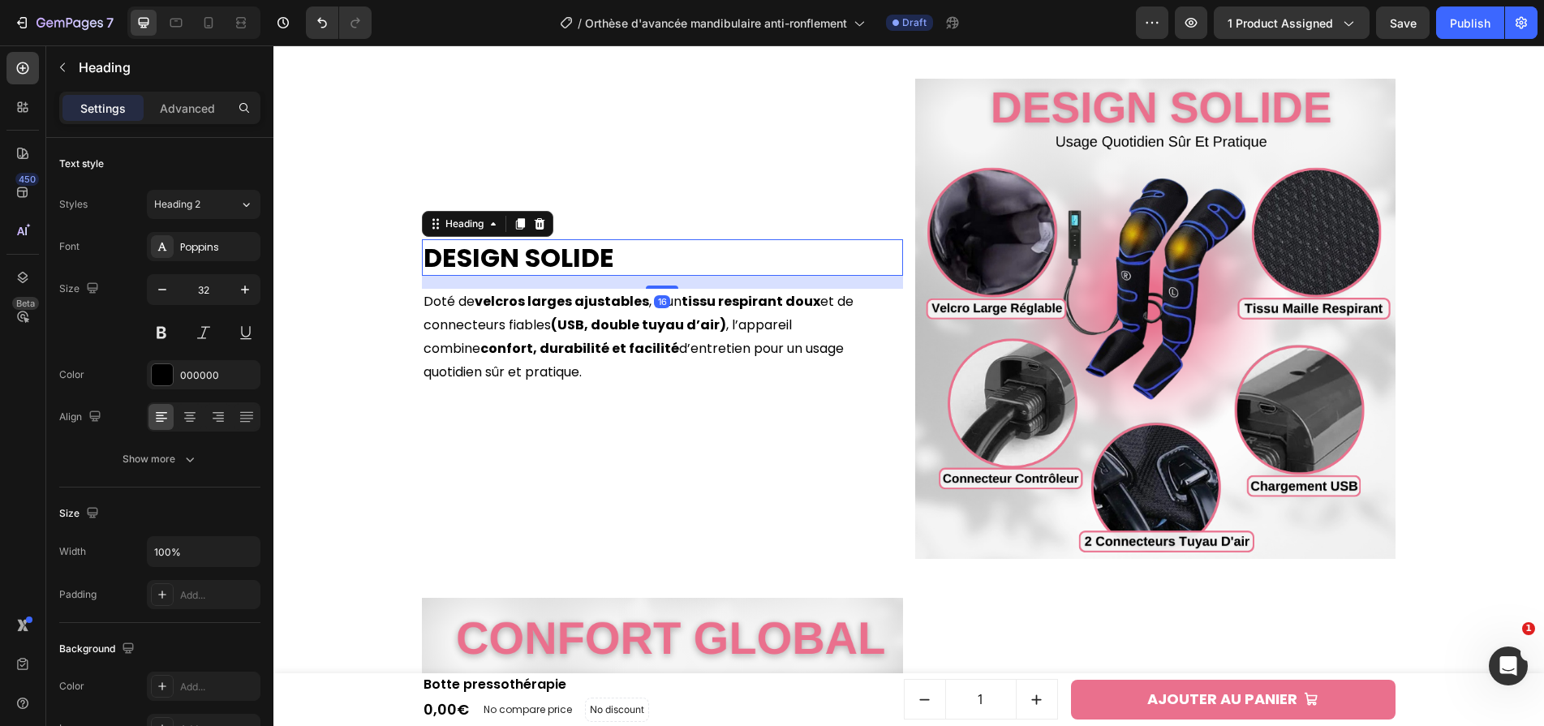
click at [508, 239] on h2 "Design solide" at bounding box center [662, 257] width 481 height 37
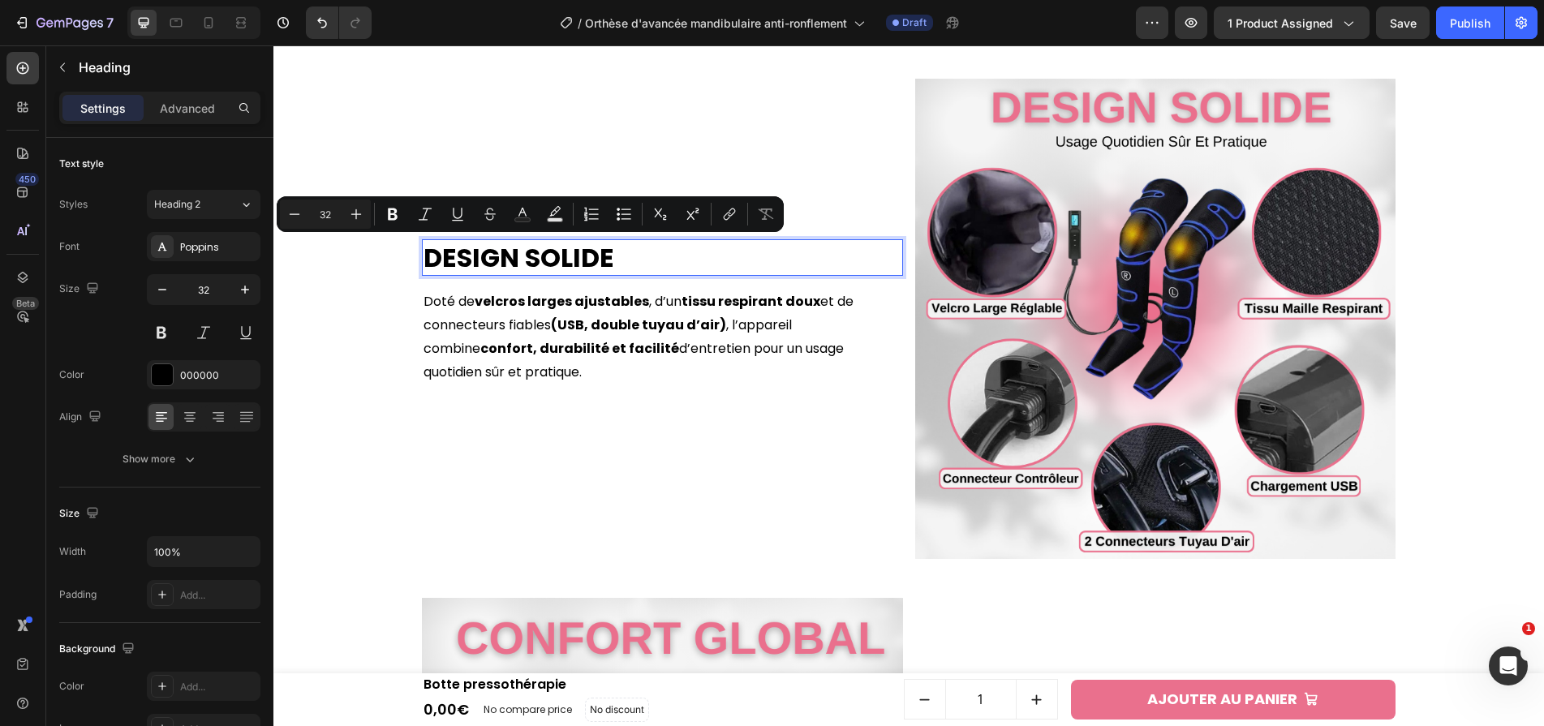
click at [511, 244] on p "Design solide" at bounding box center [662, 258] width 478 height 34
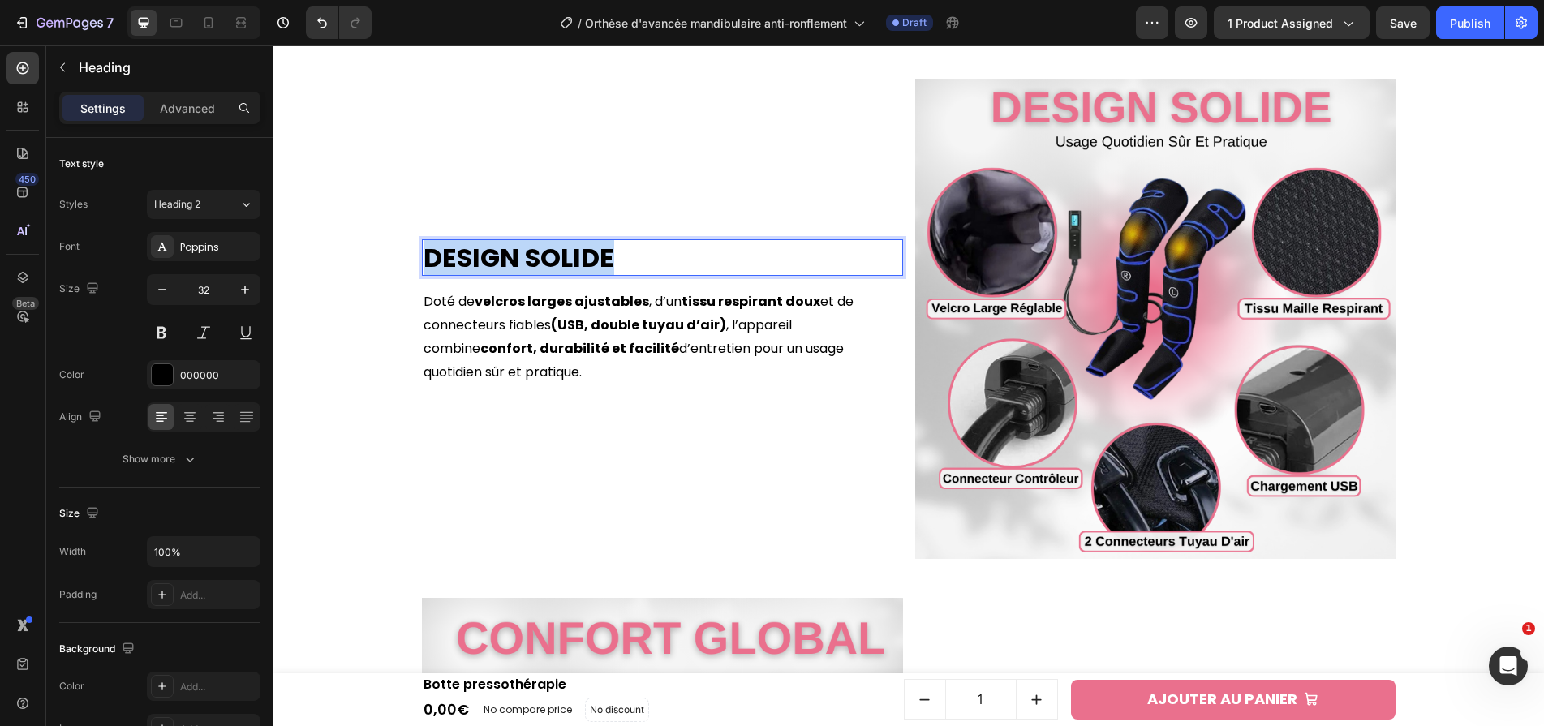
click at [511, 244] on p "Design solide" at bounding box center [662, 258] width 478 height 34
click at [683, 343] on p "Doté de velcros larges ajustables , d’un tissu respirant doux et de connecteurs…" at bounding box center [662, 336] width 478 height 93
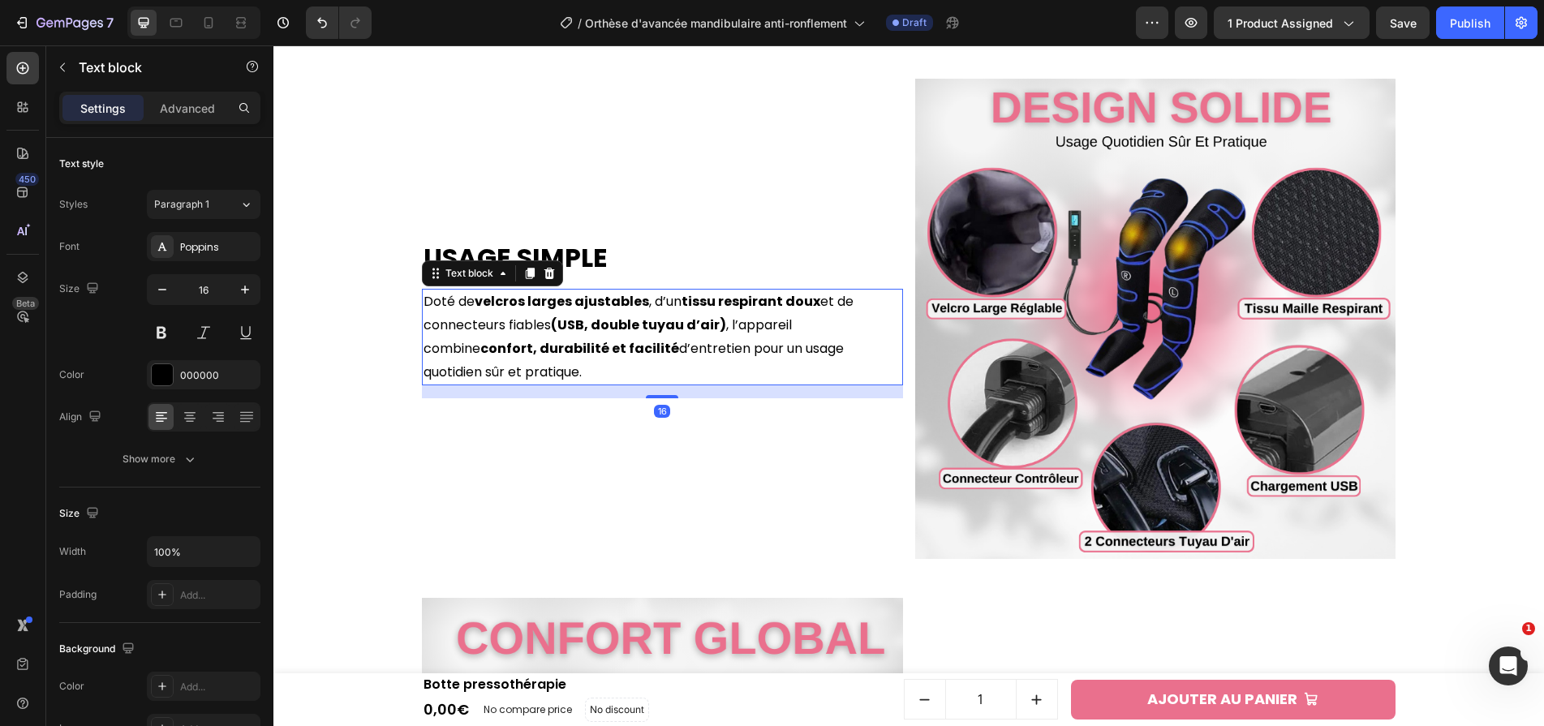
click at [683, 343] on p "Doté de velcros larges ajustables , d’un tissu respirant doux et de connecteurs…" at bounding box center [662, 336] width 478 height 93
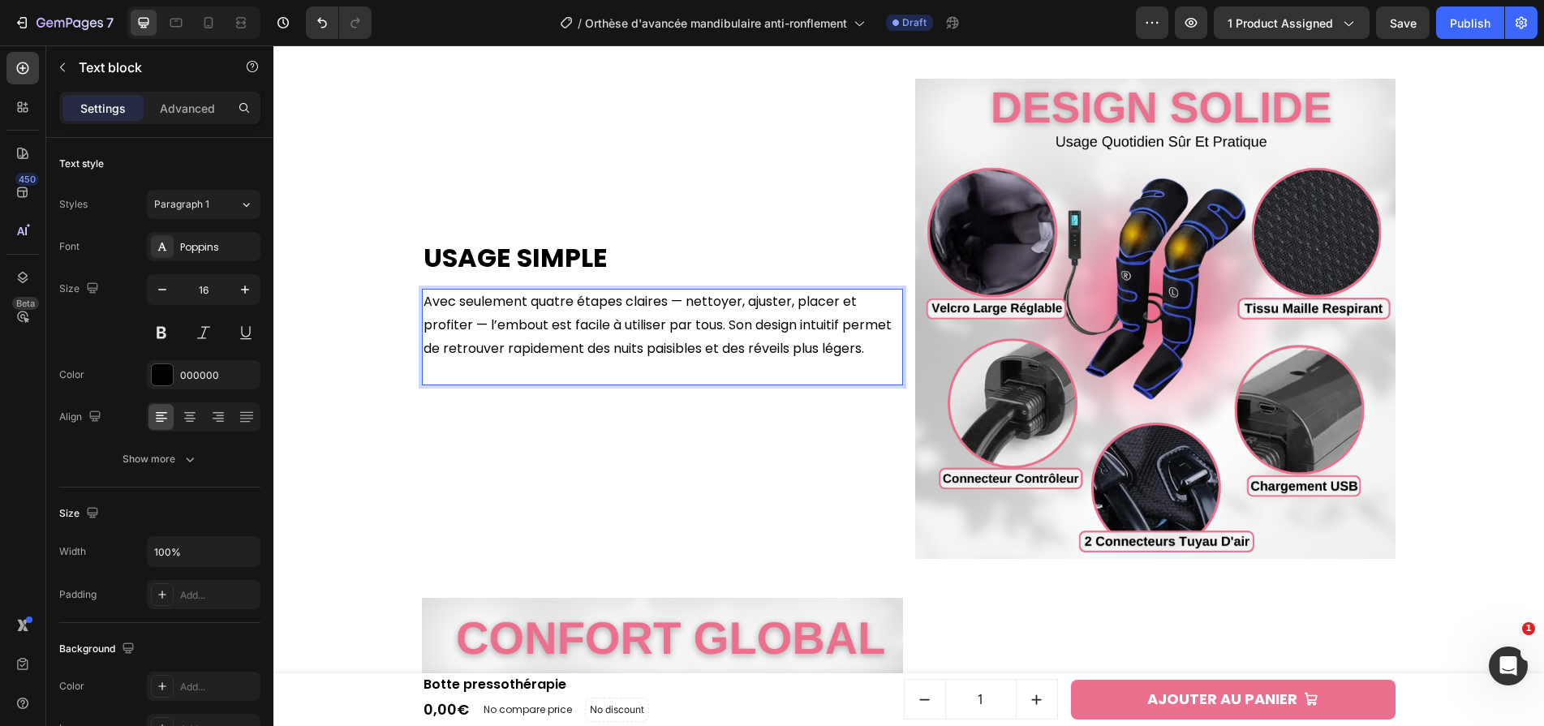
scroll to position [2584, 0]
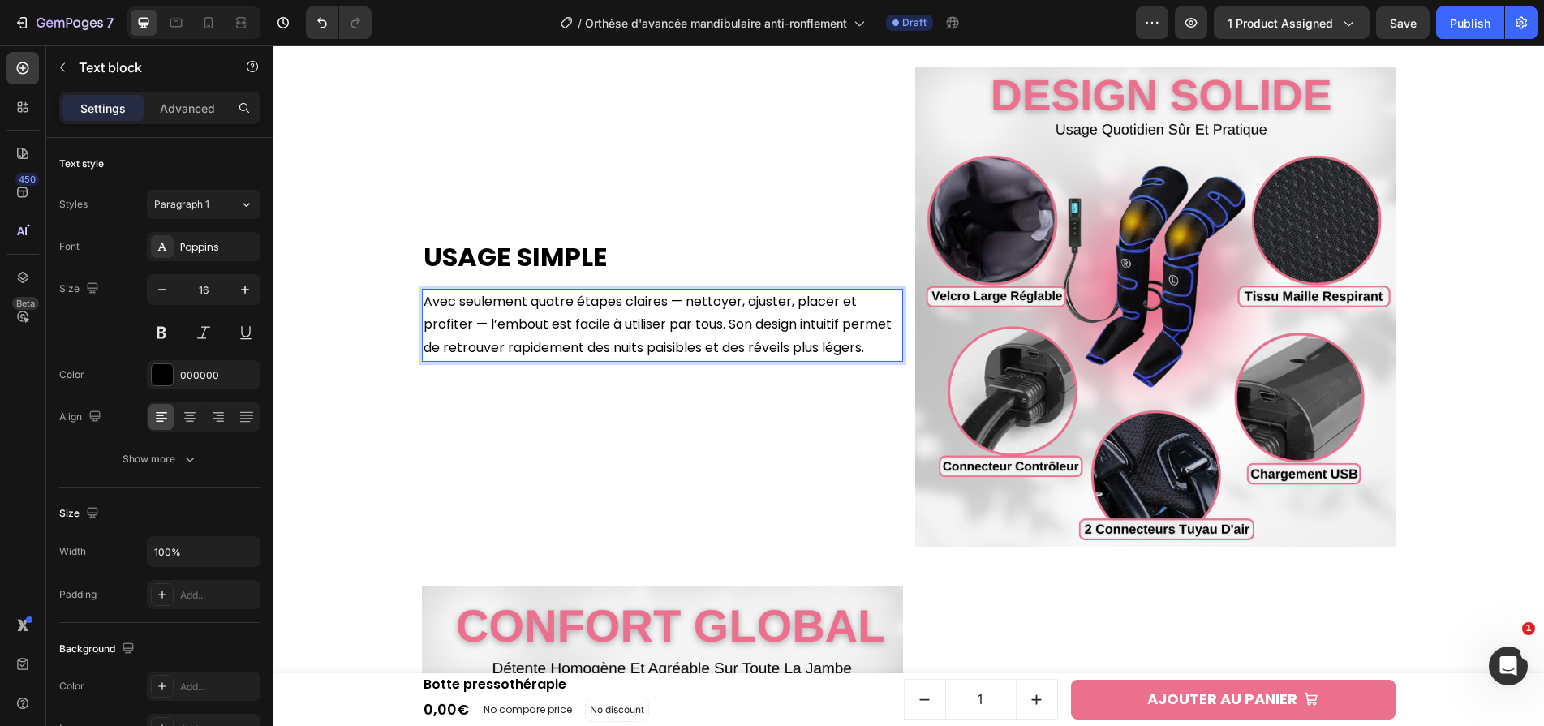
click at [540, 298] on p "Avec seulement quatre étapes claires — nettoyer, ajuster, placer et profiter — …" at bounding box center [662, 325] width 478 height 70
drag, startPoint x: 535, startPoint y: 299, endPoint x: 633, endPoint y: 298, distance: 97.3
click at [623, 299] on p "Avec seulement quatre étapes claires — nettoyer, ajuster, placer et profiter — …" at bounding box center [662, 325] width 478 height 70
drag, startPoint x: 670, startPoint y: 305, endPoint x: 530, endPoint y: 307, distance: 139.5
click at [530, 307] on p "Avec seulement quatre étapes claires — nettoyer, ajuster, placer et profiter — …" at bounding box center [662, 325] width 478 height 70
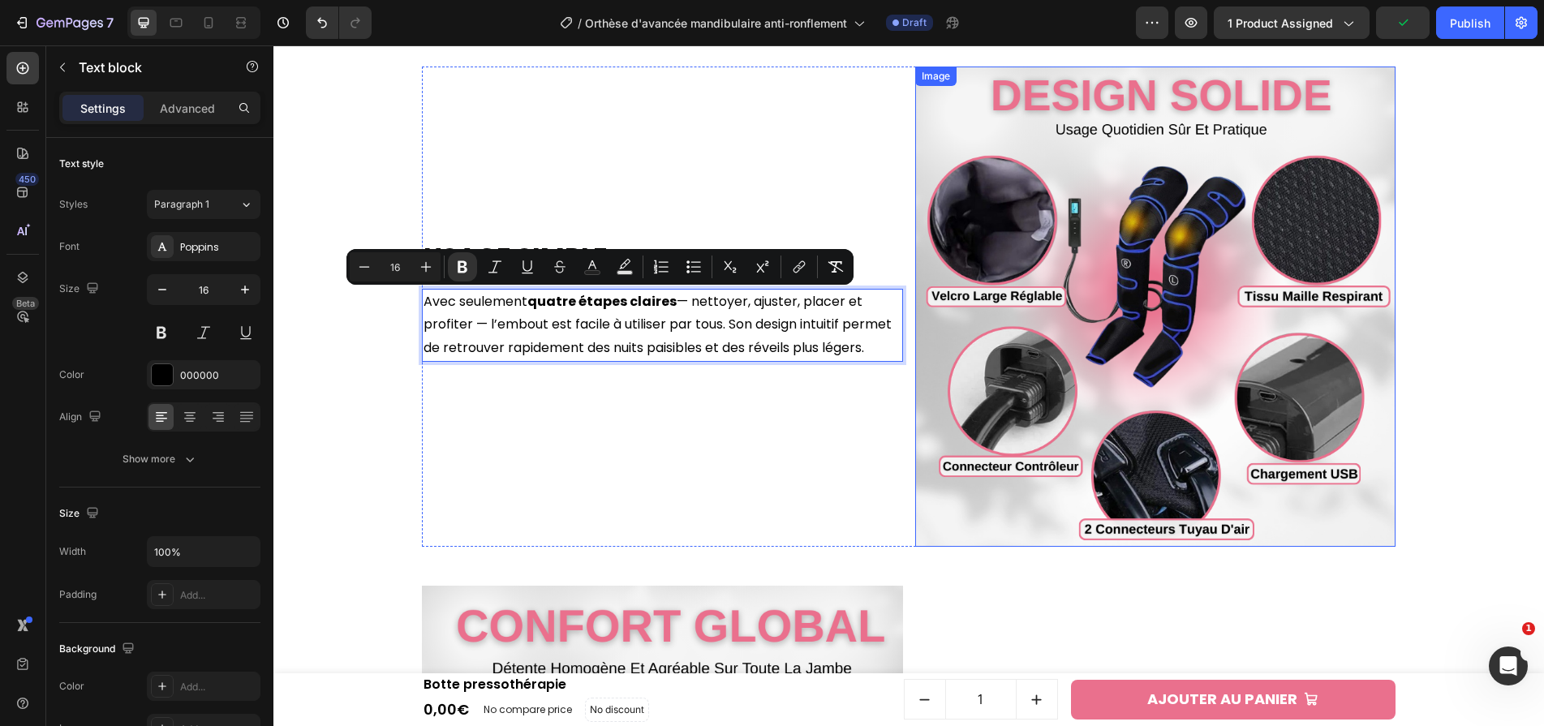
click at [945, 311] on img at bounding box center [1155, 307] width 481 height 481
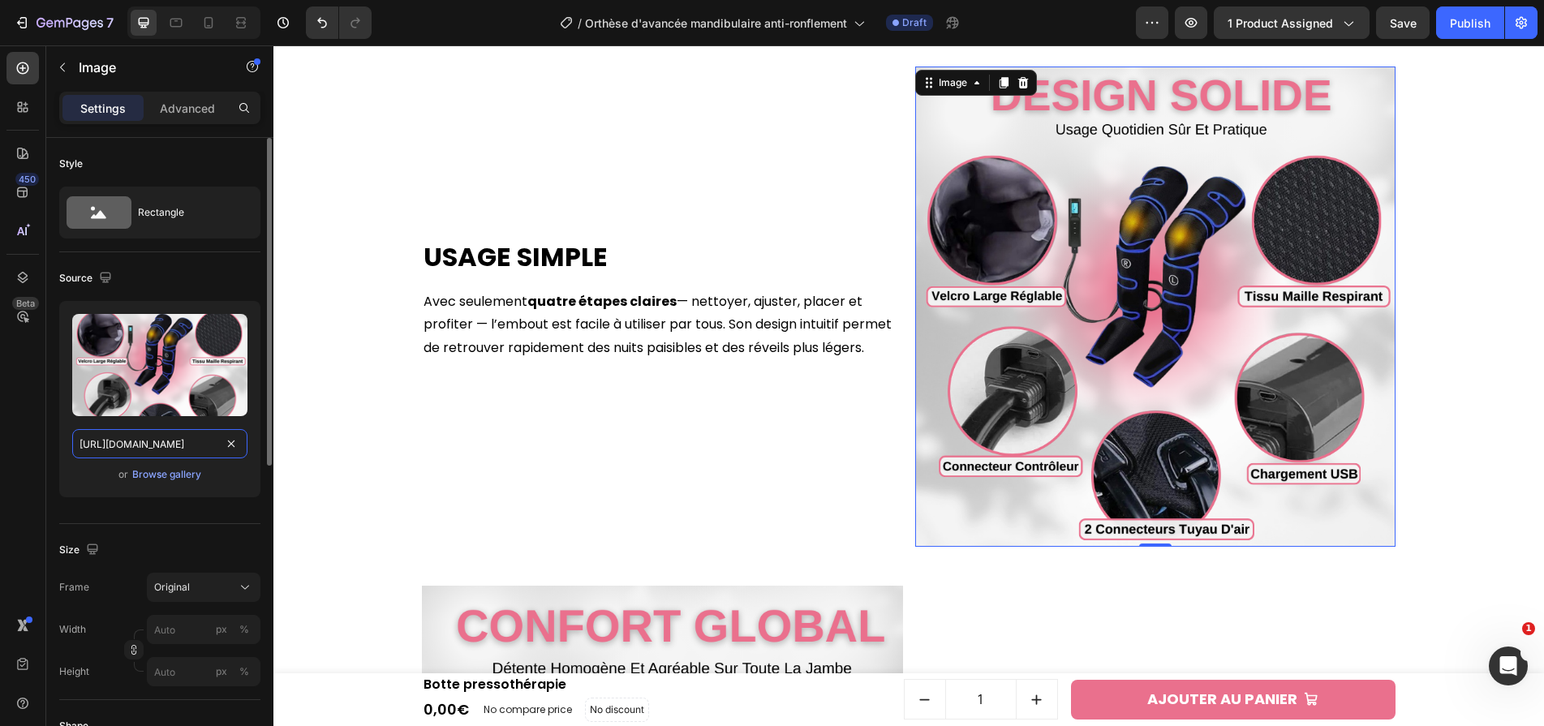
click at [128, 450] on input "[URL][DOMAIN_NAME]" at bounding box center [159, 443] width 175 height 29
paste input "fef653c2-cfdd-42a4-9d7d-bd91f707af73.png?v=1758903492"
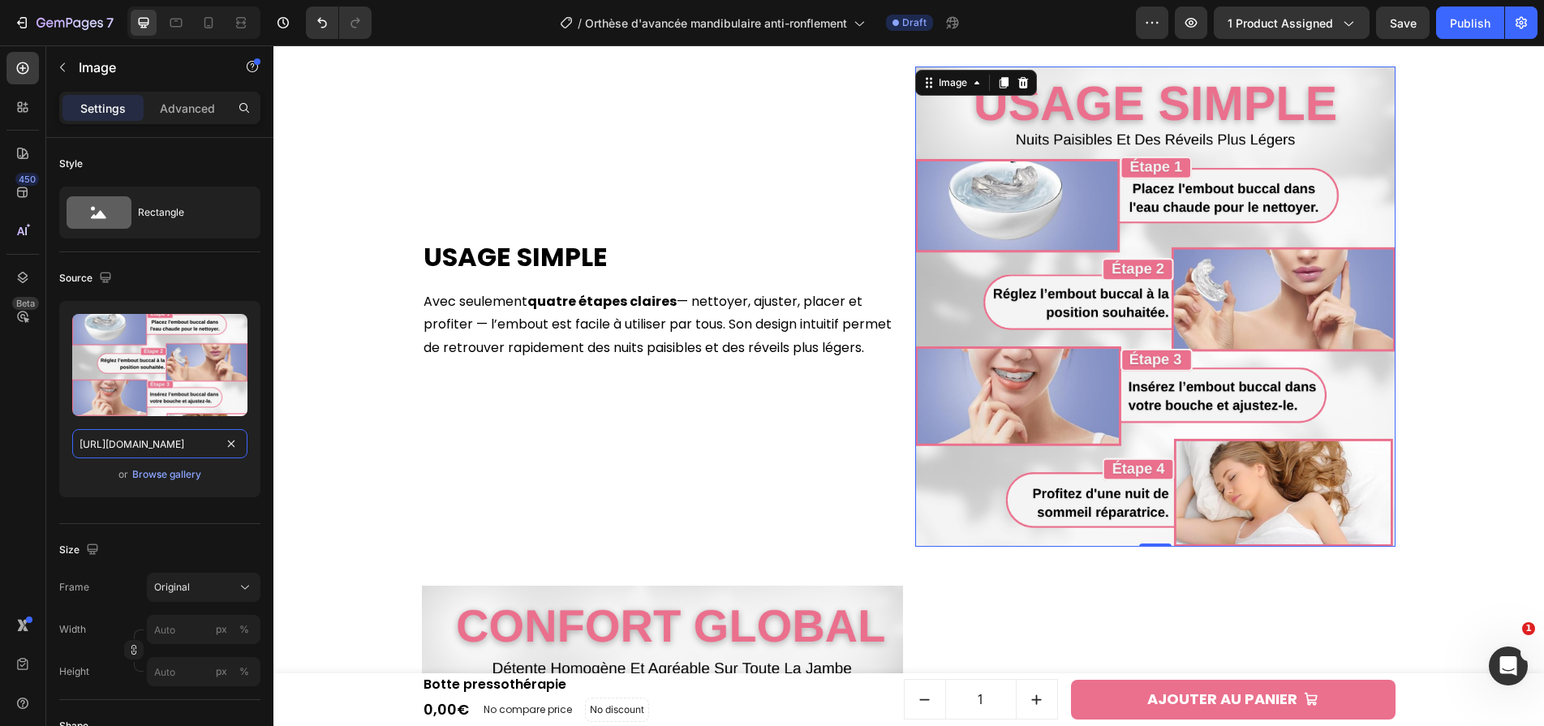
type input "[URL][DOMAIN_NAME]"
click at [685, 316] on p "Avec seulement quatre étapes claires — nettoyer, ajuster, placer et profiter — …" at bounding box center [662, 325] width 478 height 70
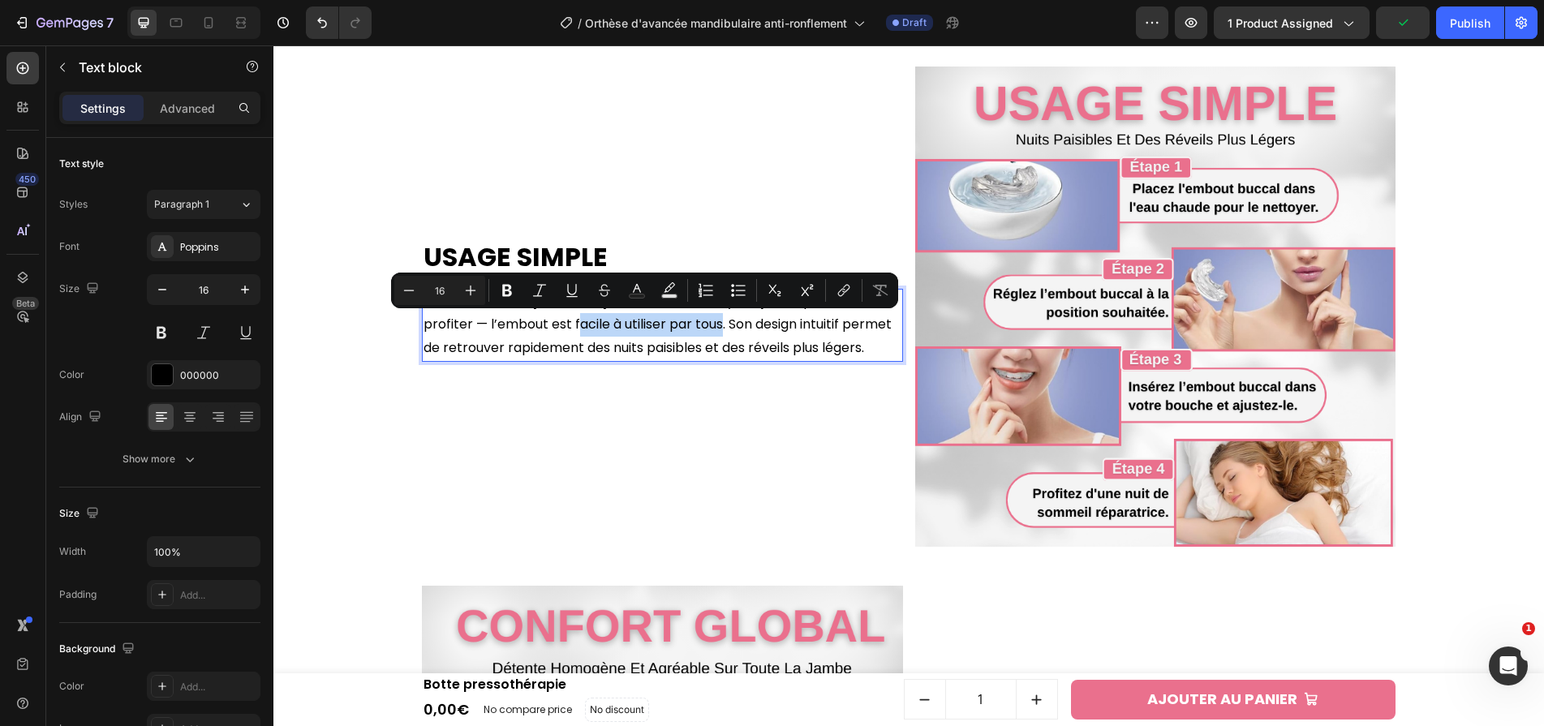
drag, startPoint x: 574, startPoint y: 320, endPoint x: 718, endPoint y: 326, distance: 143.7
click at [718, 326] on p "Avec seulement quatre étapes claires — nettoyer, ajuster, placer et profiter — …" at bounding box center [662, 325] width 478 height 70
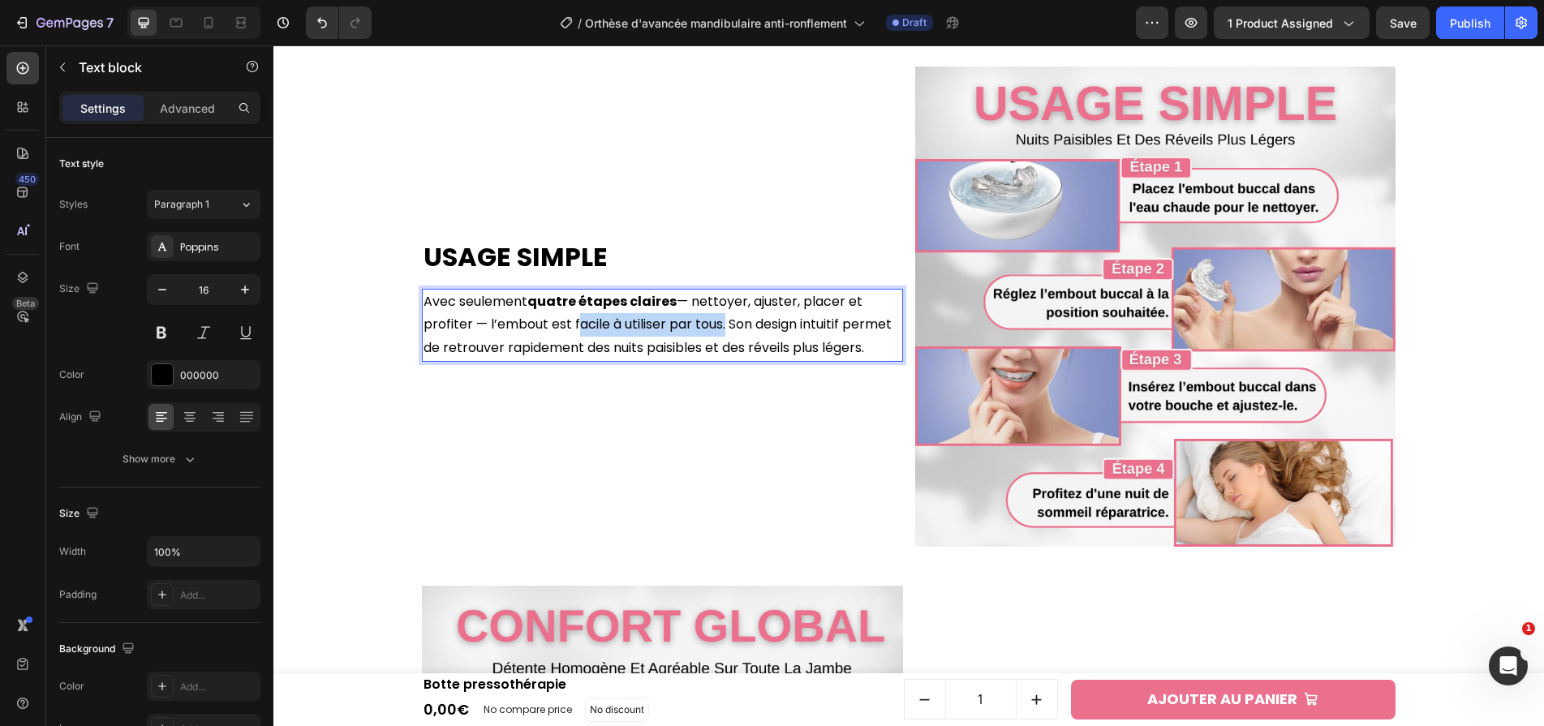
drag, startPoint x: 724, startPoint y: 328, endPoint x: 572, endPoint y: 328, distance: 151.7
click at [572, 328] on p "Avec seulement quatre étapes claires — nettoyer, ajuster, placer et profiter — …" at bounding box center [662, 325] width 478 height 70
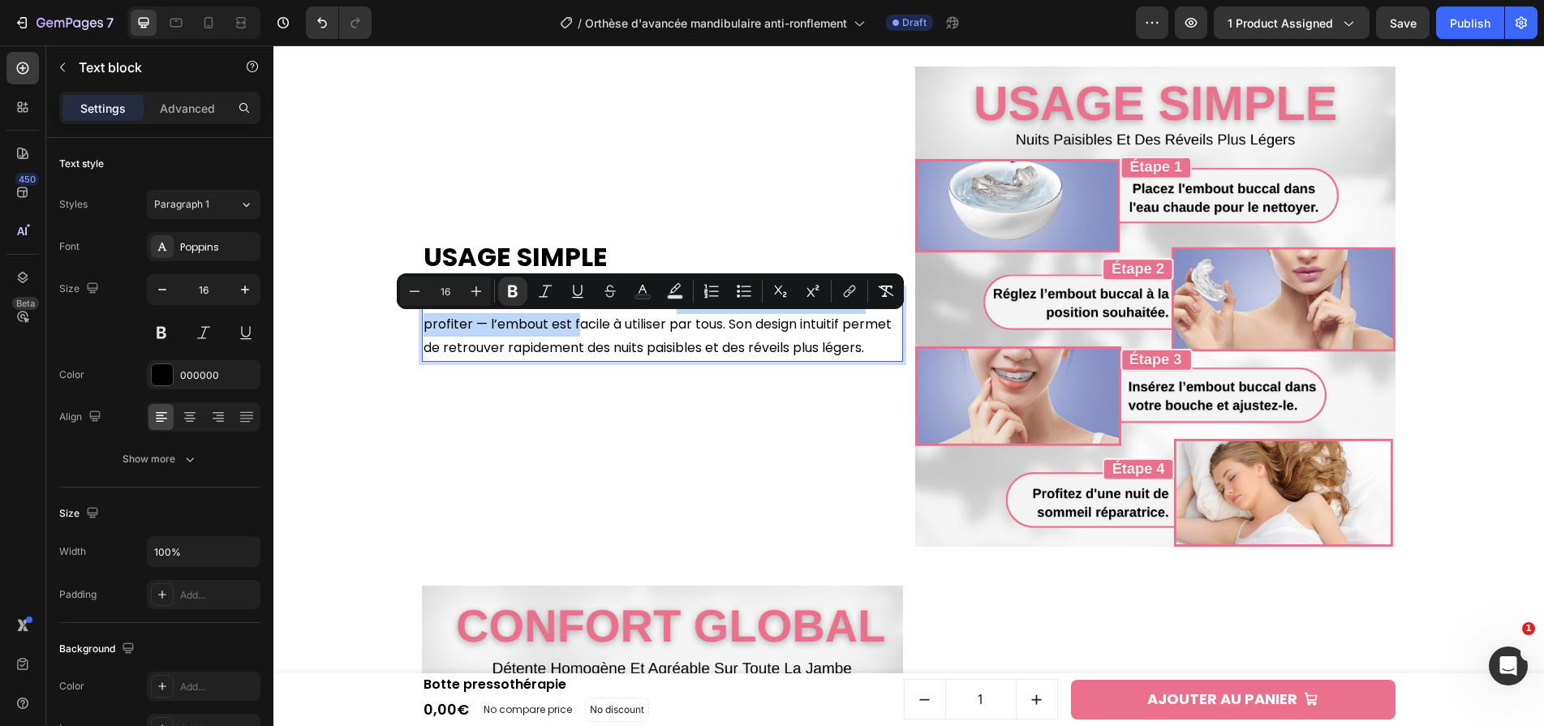
scroll to position [2572, 0]
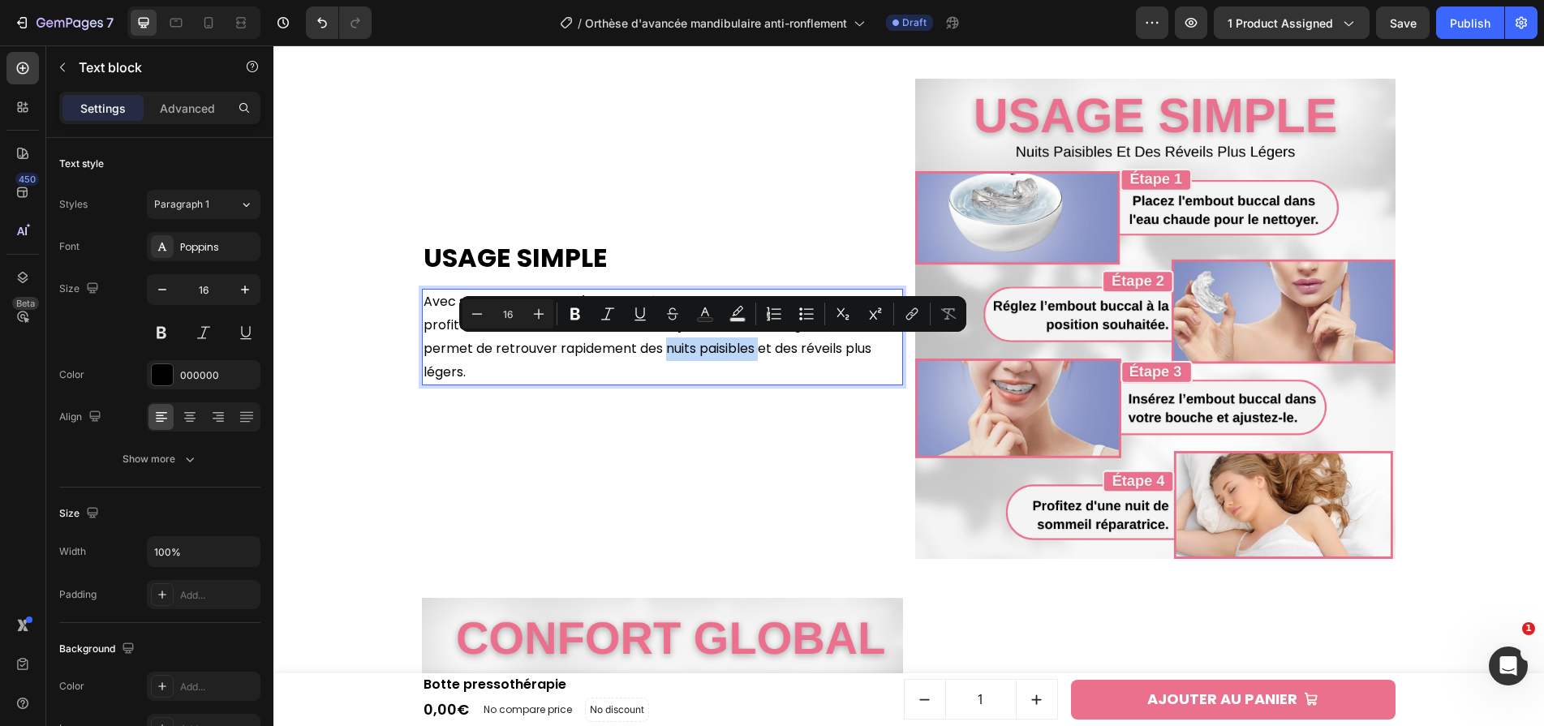
drag, startPoint x: 668, startPoint y: 352, endPoint x: 761, endPoint y: 357, distance: 93.4
click at [761, 357] on p "Avec seulement quatre étapes claires — nettoyer, ajuster, placer et profiter — …" at bounding box center [662, 336] width 478 height 93
click at [807, 350] on p "Avec seulement quatre étapes claires — nettoyer, ajuster, placer et profiter — …" at bounding box center [662, 336] width 478 height 93
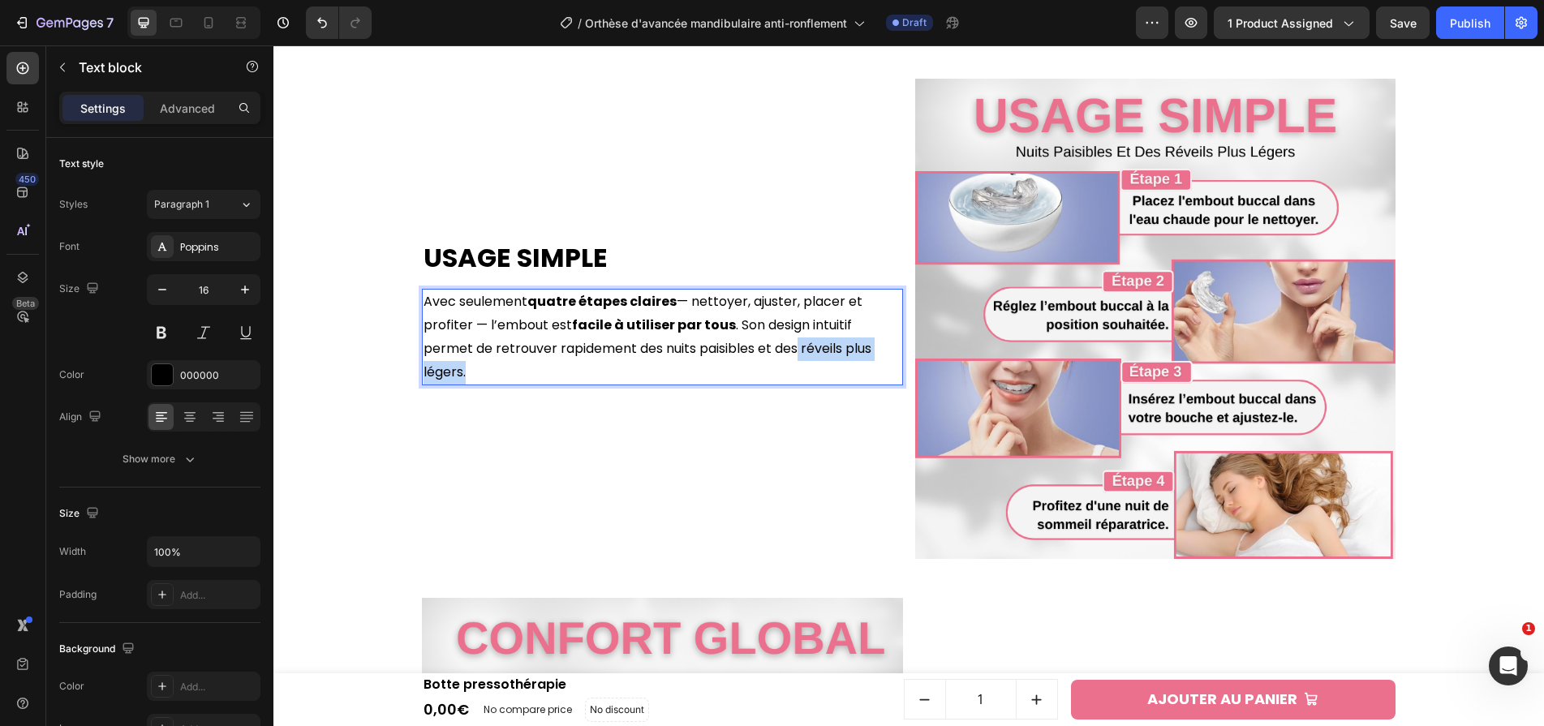
drag, startPoint x: 801, startPoint y: 349, endPoint x: 808, endPoint y: 368, distance: 20.5
click at [808, 368] on p "Avec seulement quatre étapes claires — nettoyer, ajuster, placer et profiter — …" at bounding box center [662, 336] width 478 height 93
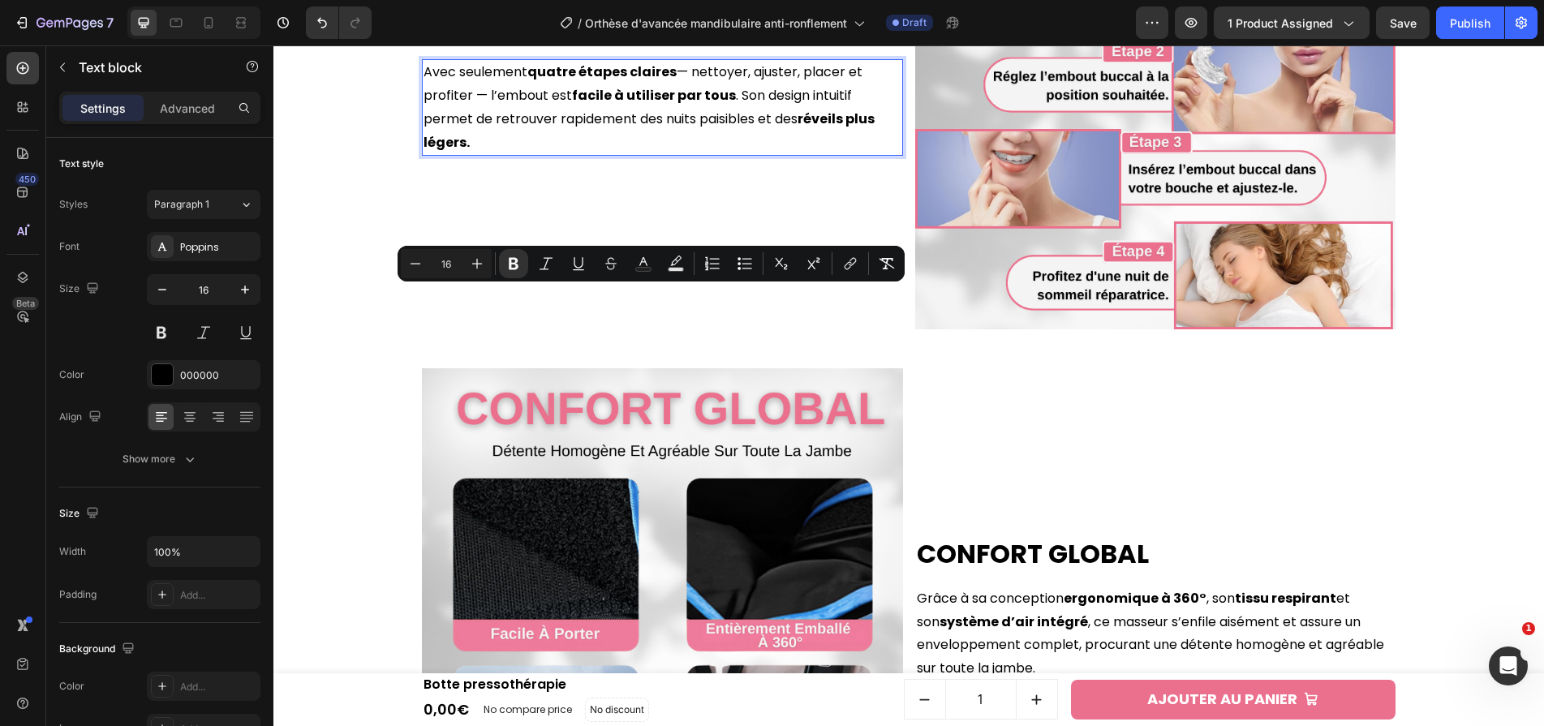
scroll to position [3035, 0]
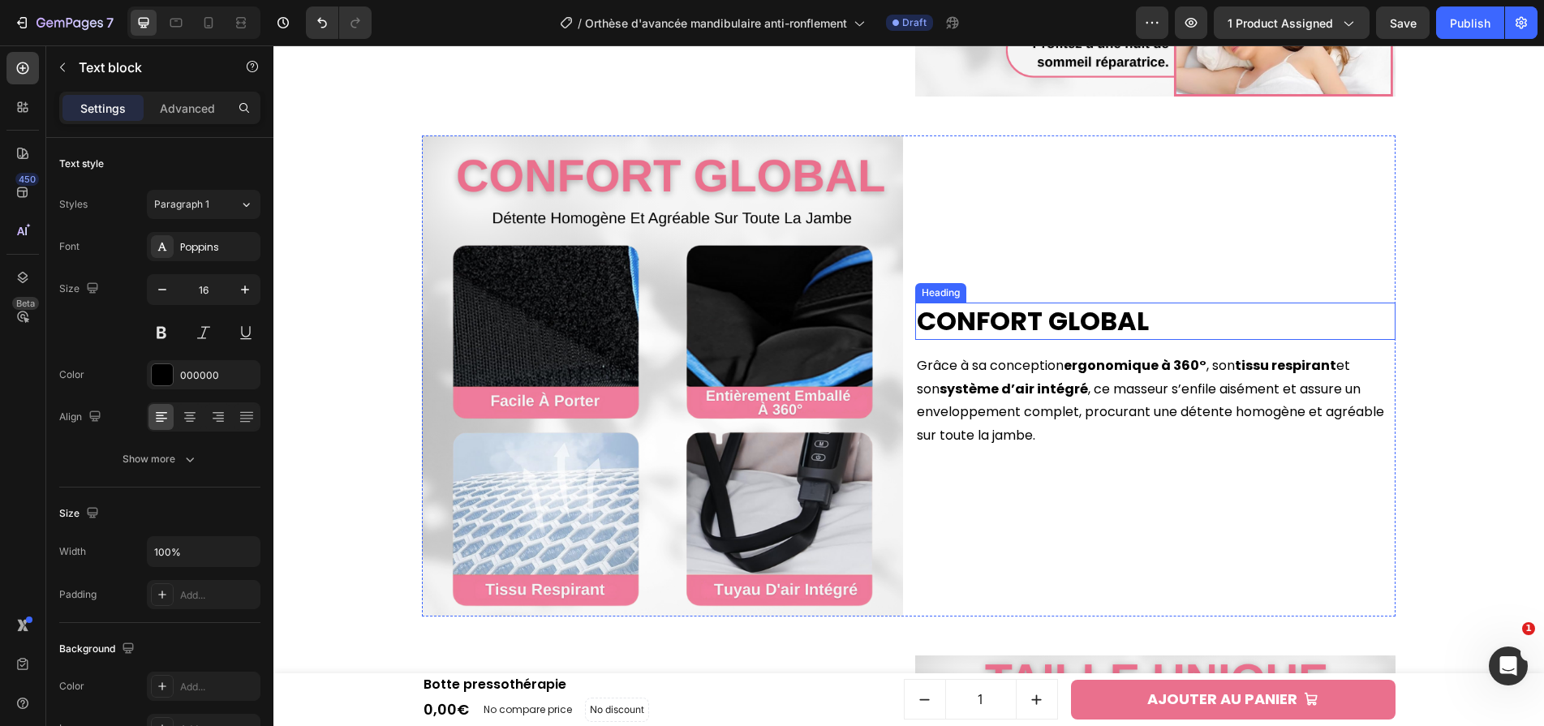
click at [974, 320] on h2 "Confort global" at bounding box center [1155, 321] width 481 height 37
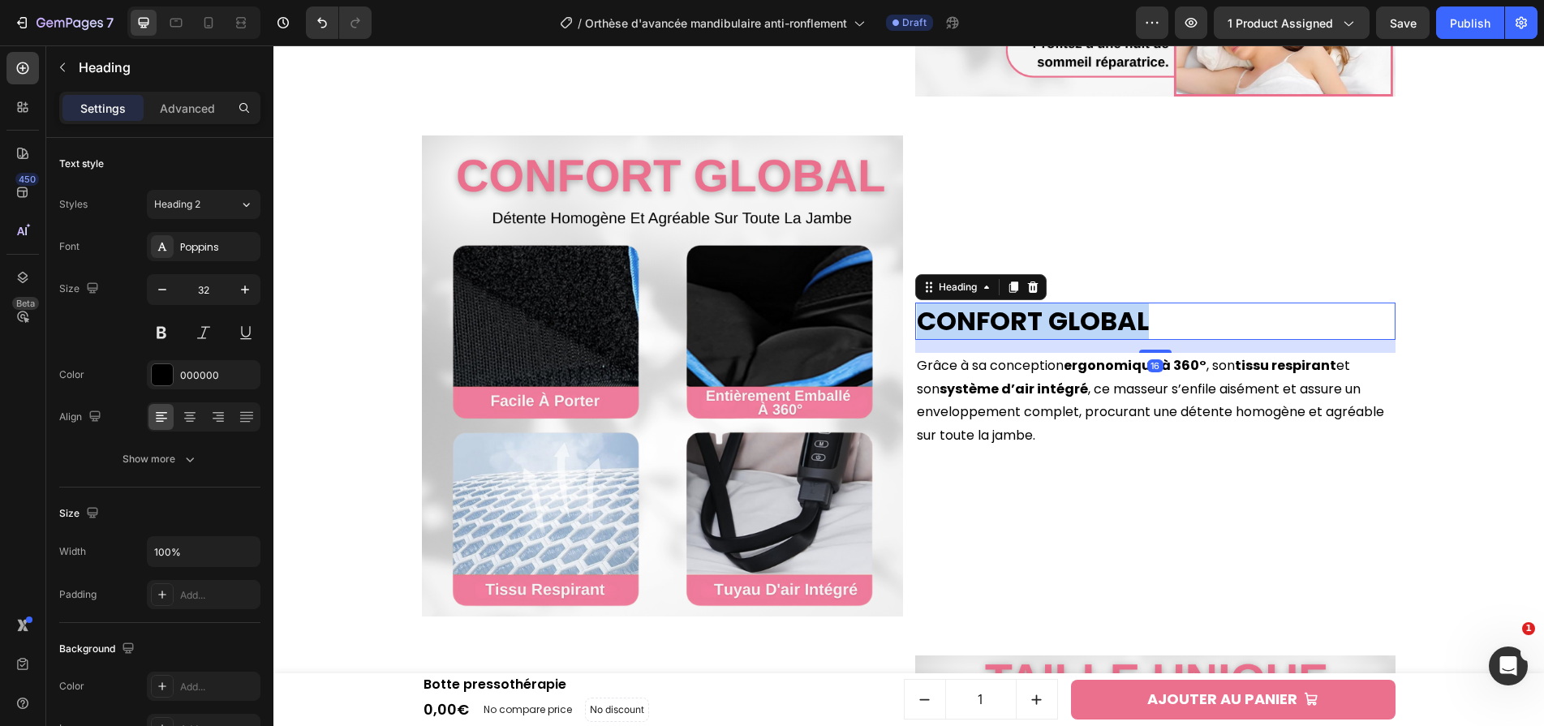
click at [974, 320] on p "Confort global" at bounding box center [1156, 321] width 478 height 34
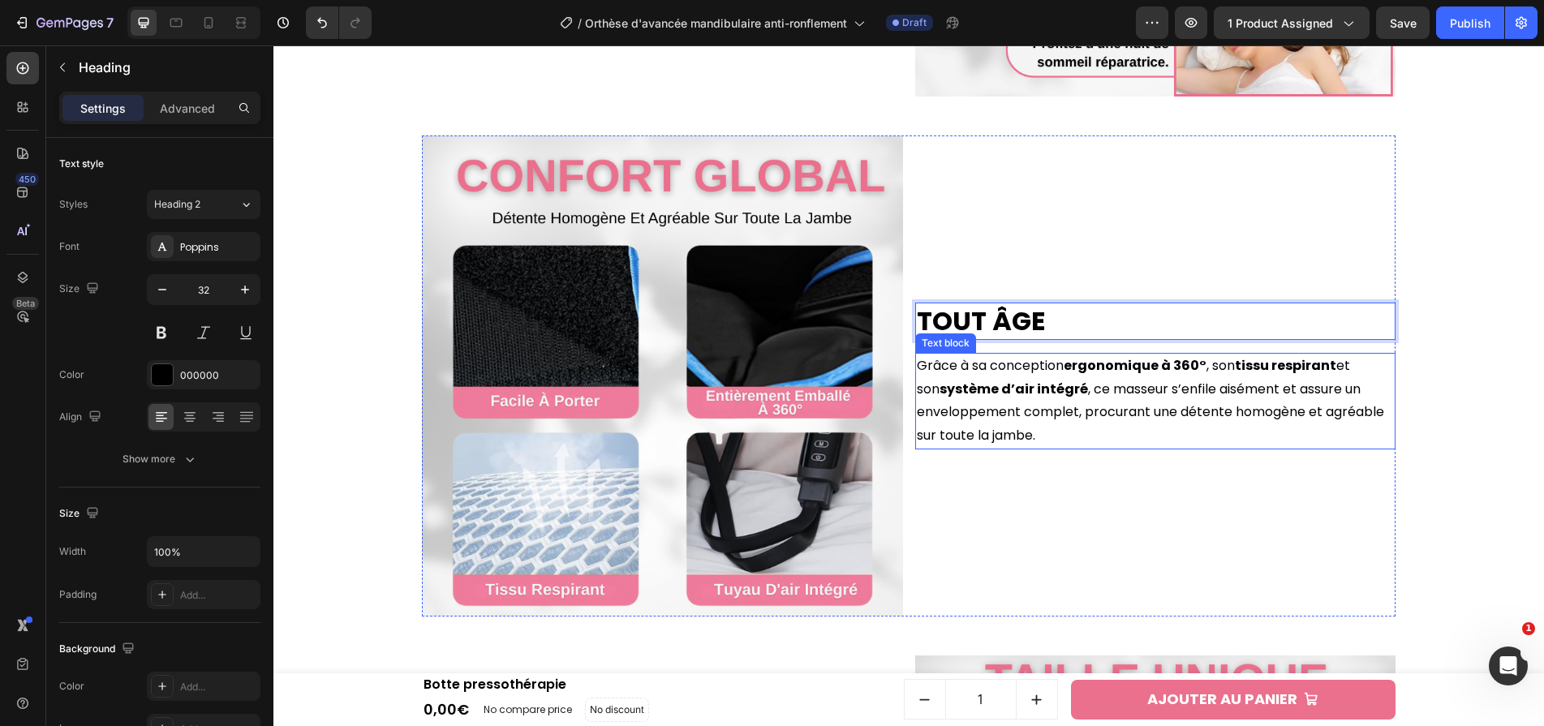
click at [1147, 380] on p "Grâce à sa conception ergonomique à 360° , son tissu respirant et son système d…" at bounding box center [1156, 400] width 478 height 93
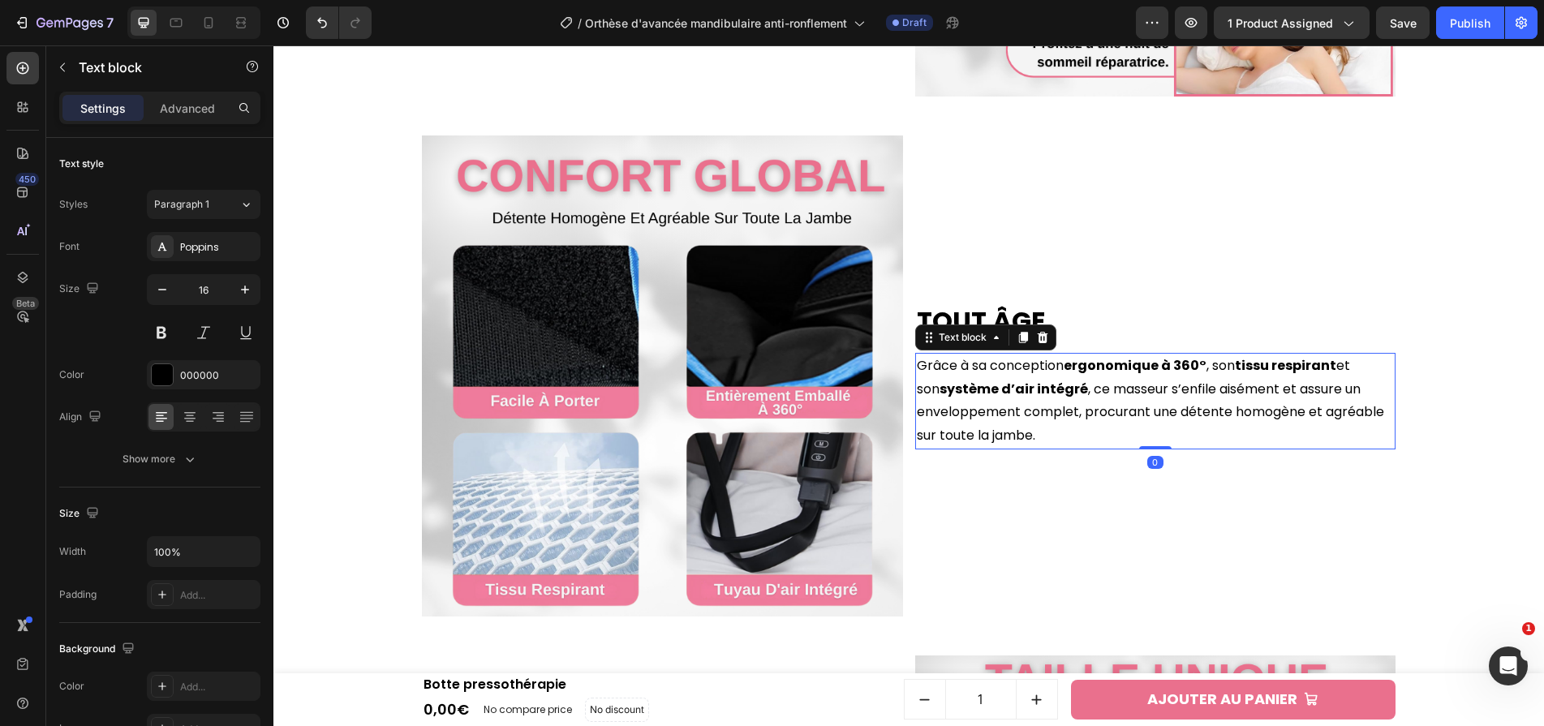
click at [1147, 380] on div "Tout Âge Heading Grâce à sa conception ergonomique à 360° , son tissu respirant…" at bounding box center [1155, 375] width 481 height 481
click at [1147, 338] on p "Tout Âge" at bounding box center [1156, 321] width 478 height 34
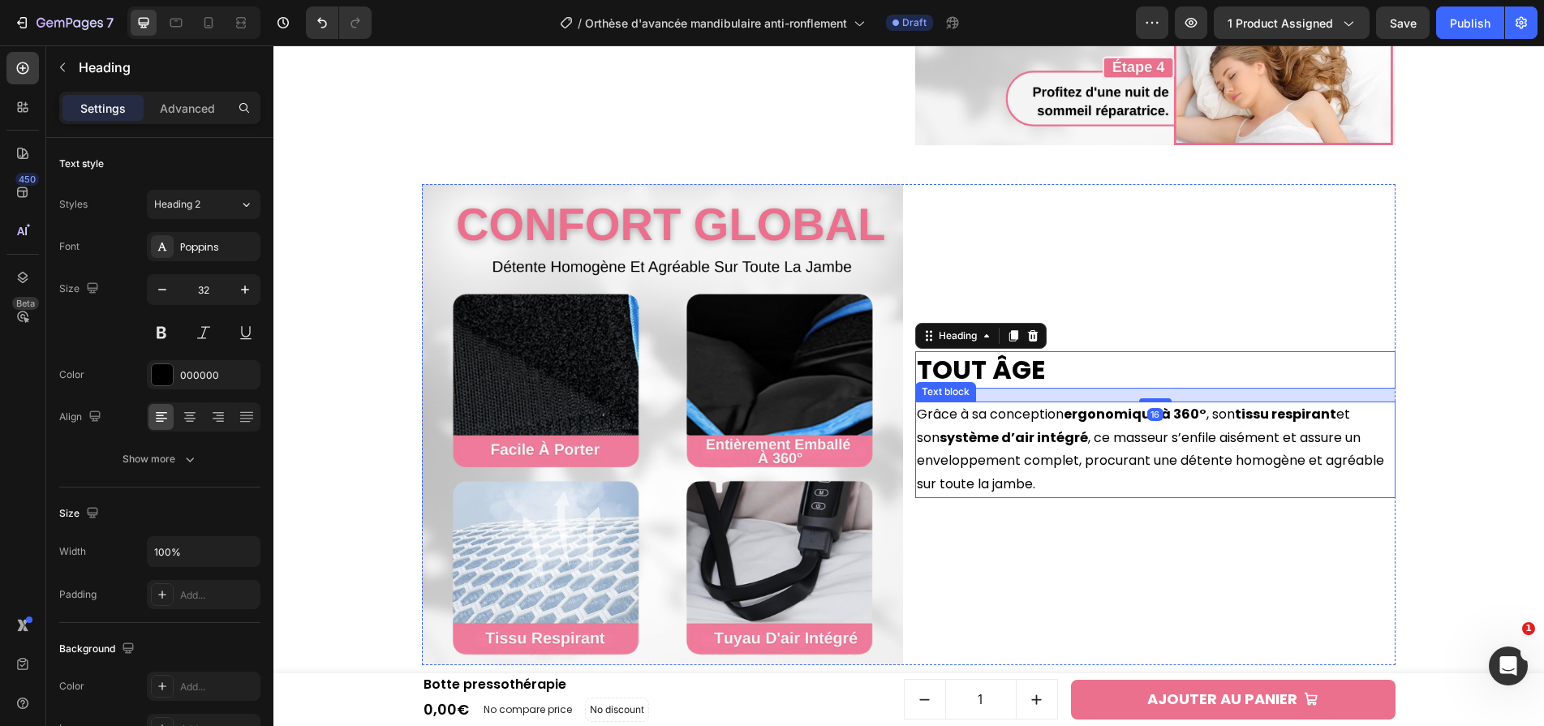
click at [1119, 441] on p "Grâce à sa conception ergonomique à 360° , son tissu respirant et son système d…" at bounding box center [1156, 449] width 478 height 93
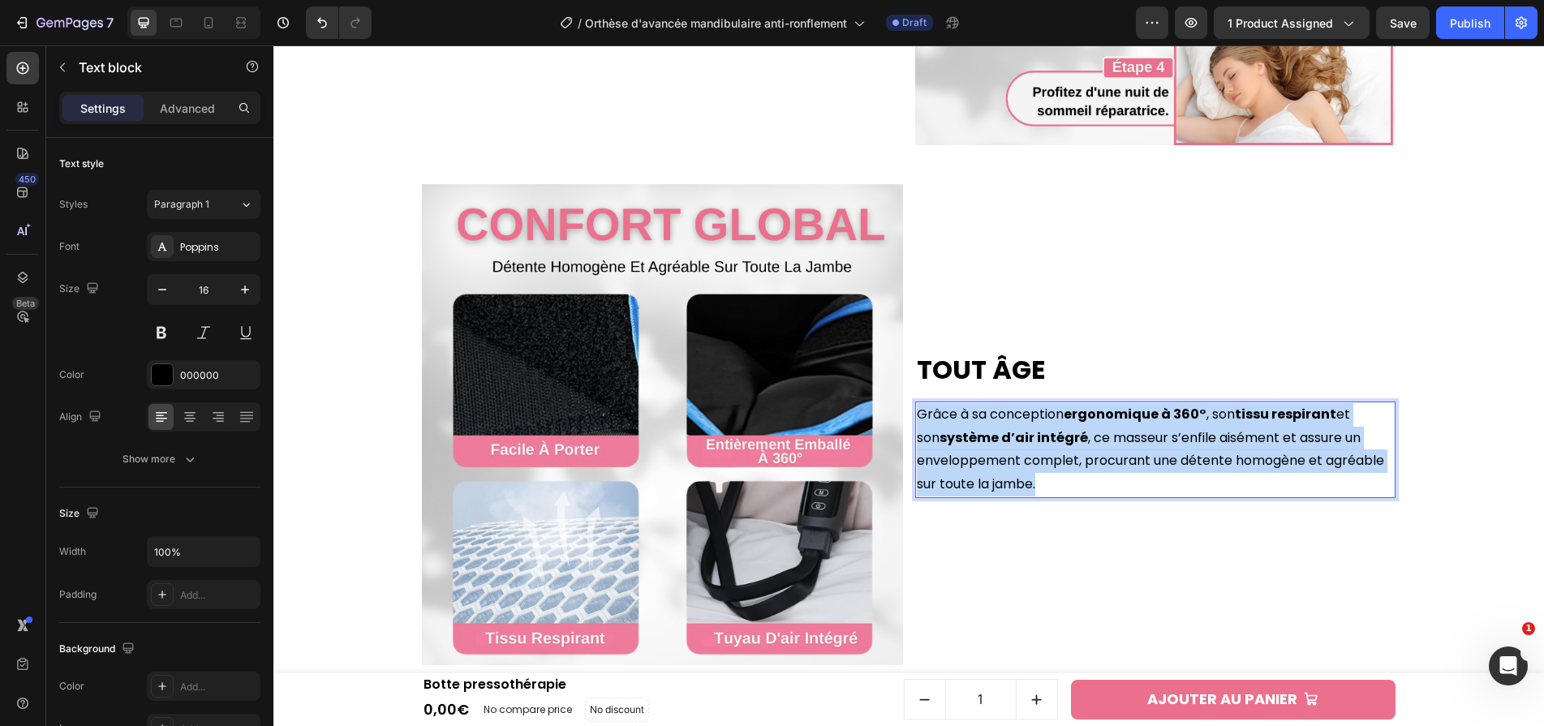
click at [1119, 441] on p "Grâce à sa conception ergonomique à 360° , son tissu respirant et son système d…" at bounding box center [1156, 449] width 478 height 93
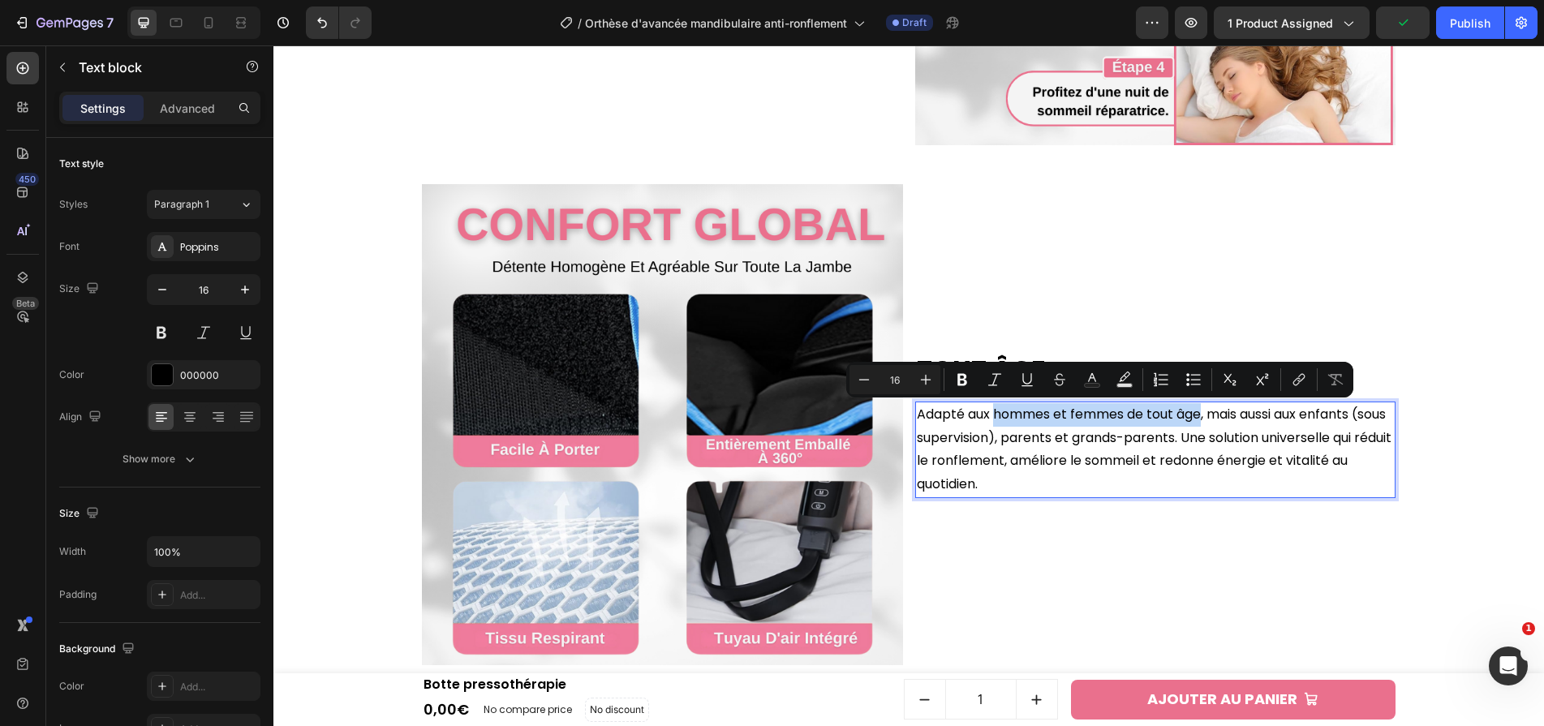
drag, startPoint x: 994, startPoint y: 413, endPoint x: 1203, endPoint y: 416, distance: 208.5
click at [1203, 416] on p "Adapté aux hommes et femmes de tout âge, mais aussi aux enfants (sous supervisi…" at bounding box center [1156, 449] width 478 height 93
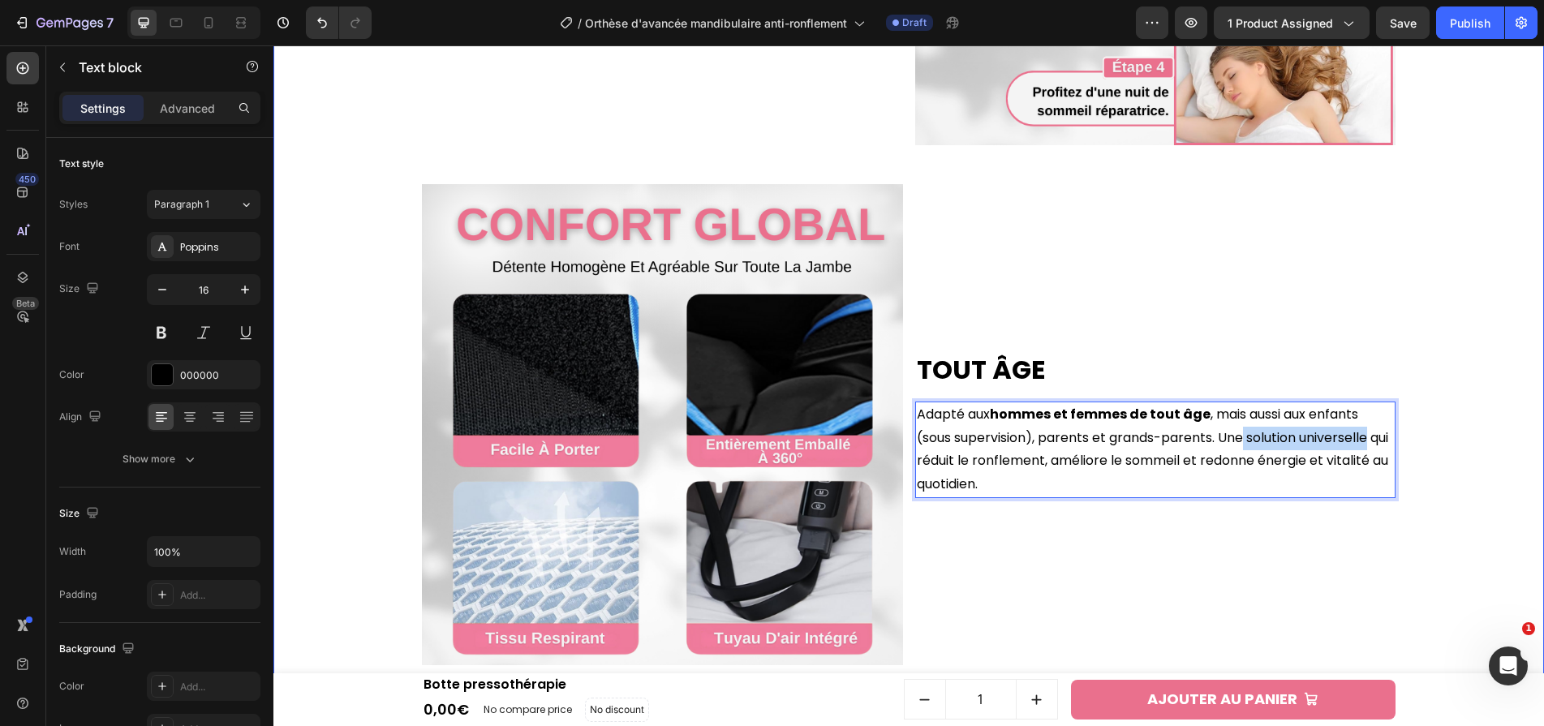
drag, startPoint x: 1246, startPoint y: 434, endPoint x: 1402, endPoint y: 440, distance: 155.9
click at [1402, 440] on div "Usage Simple Heading Avec seulement quatre étapes claires — nettoyer, ajuster, …" at bounding box center [908, 425] width 1254 height 1559
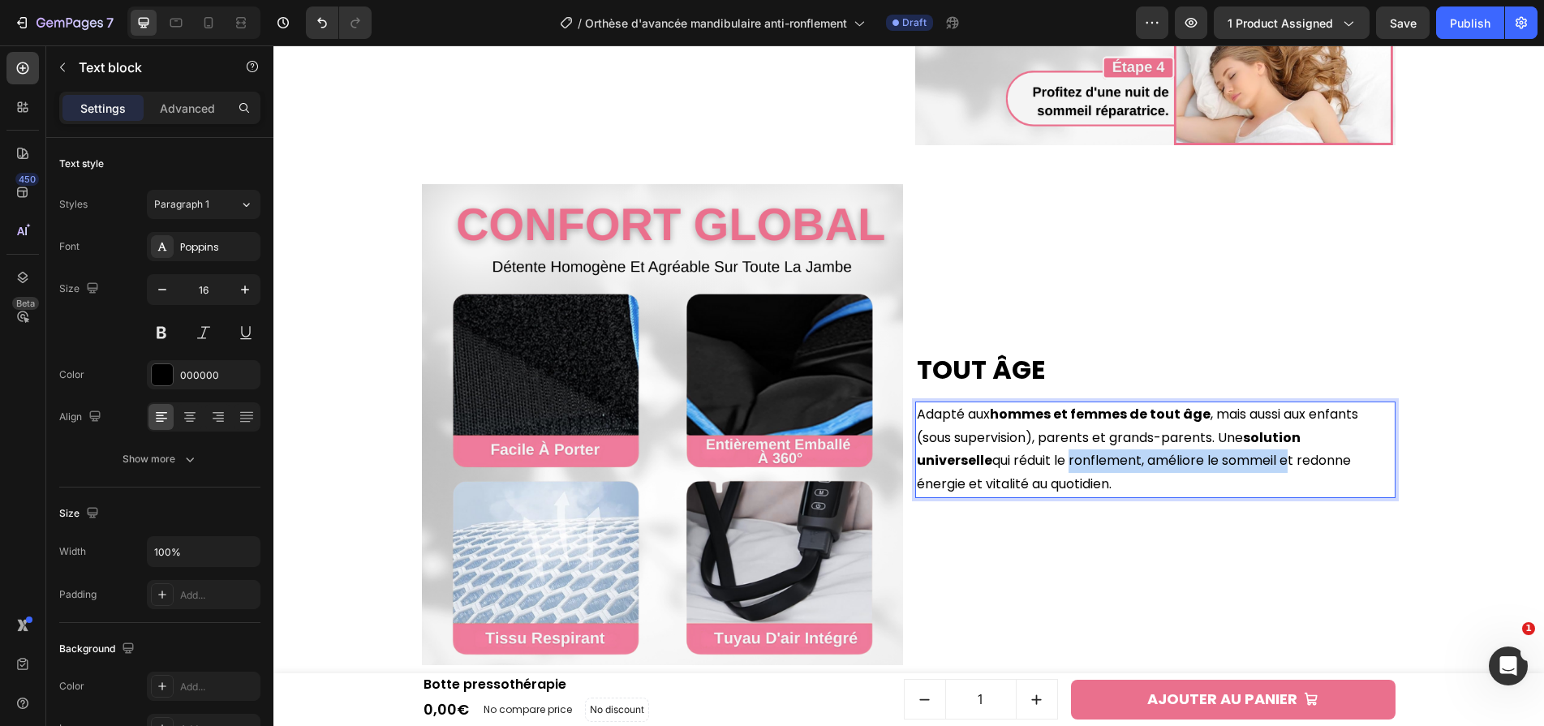
drag, startPoint x: 993, startPoint y: 462, endPoint x: 1210, endPoint y: 461, distance: 217.4
click at [1210, 461] on p "Adapté aux hommes et femmes de tout âge , mais aussi aux enfants (sous supervis…" at bounding box center [1156, 449] width 478 height 93
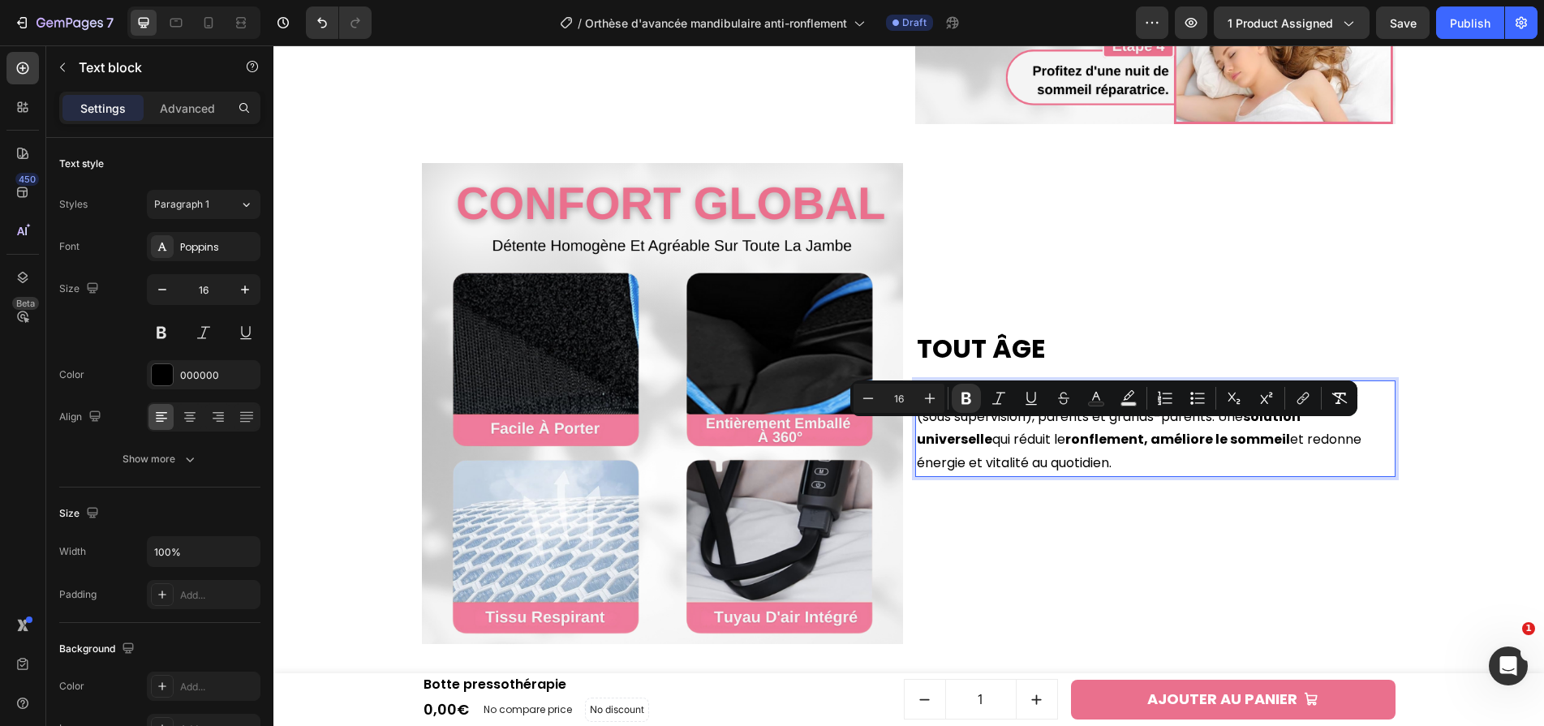
scroll to position [3063, 0]
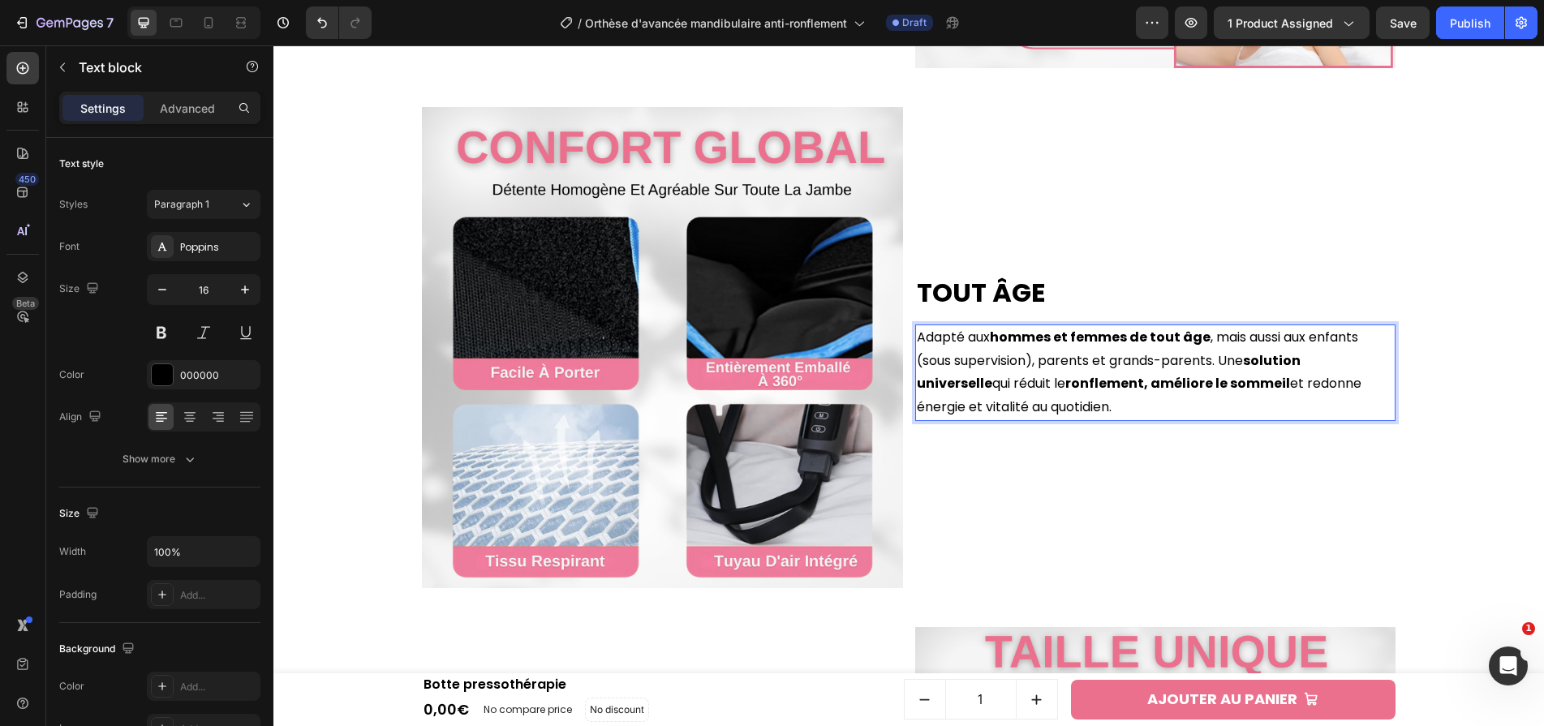
drag, startPoint x: 939, startPoint y: 384, endPoint x: 990, endPoint y: 387, distance: 51.2
click at [990, 387] on p "Adapté aux hommes et femmes de tout âge , mais aussi aux enfants (sous supervis…" at bounding box center [1156, 372] width 478 height 93
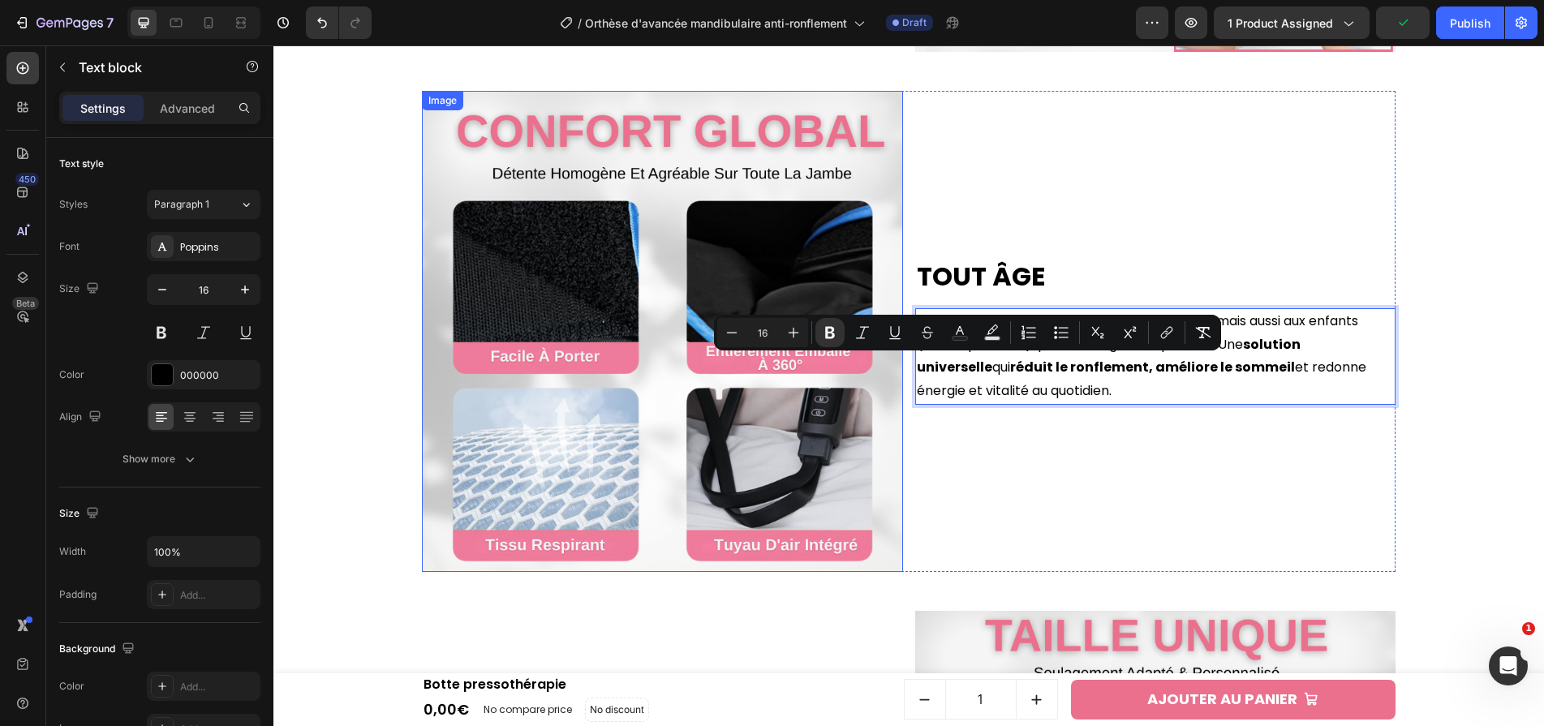
scroll to position [3080, 0]
click at [814, 208] on img at bounding box center [662, 330] width 481 height 481
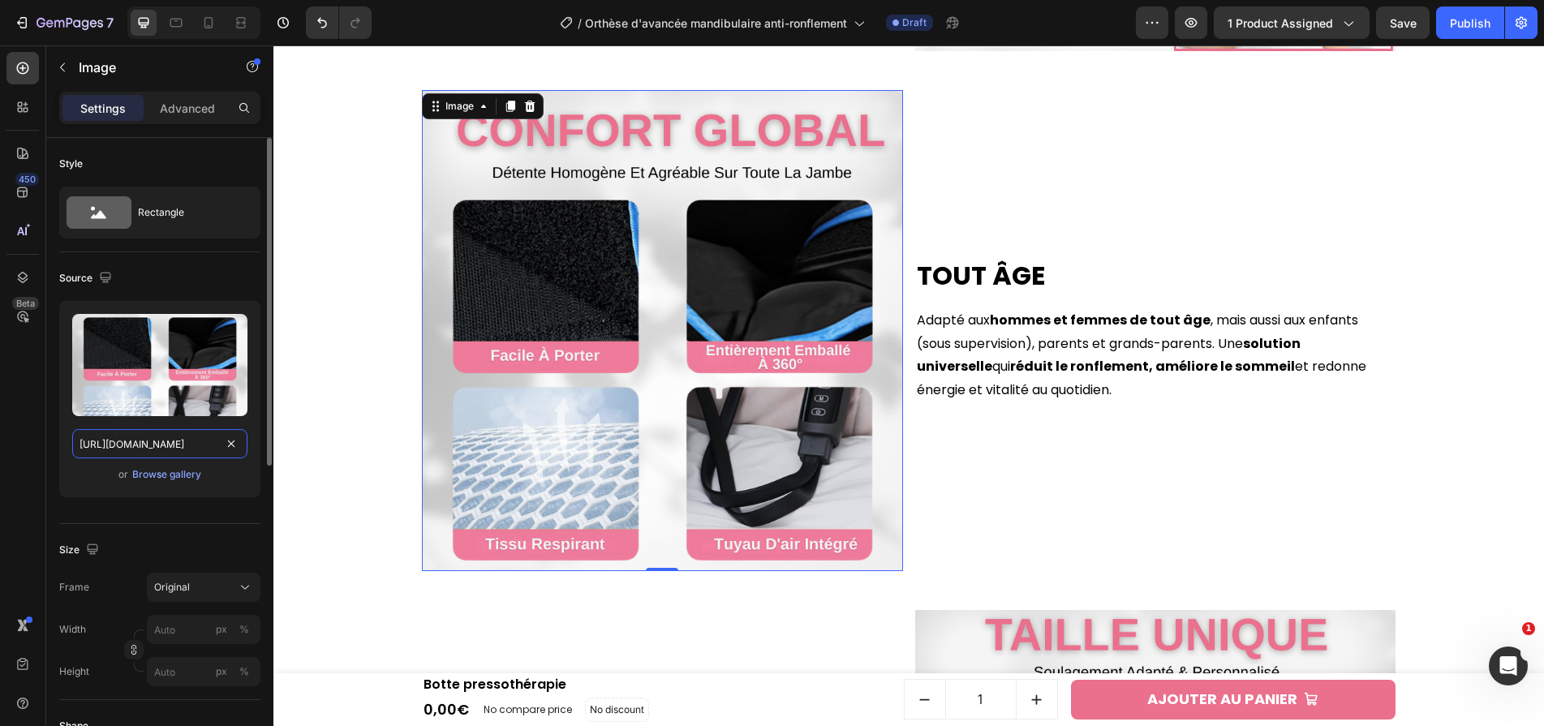
click at [189, 449] on input "[URL][DOMAIN_NAME]" at bounding box center [159, 443] width 175 height 29
paste input "fd972cd4-1a77-49f8-b609-9fef6c3631ac.png?v=1758903492"
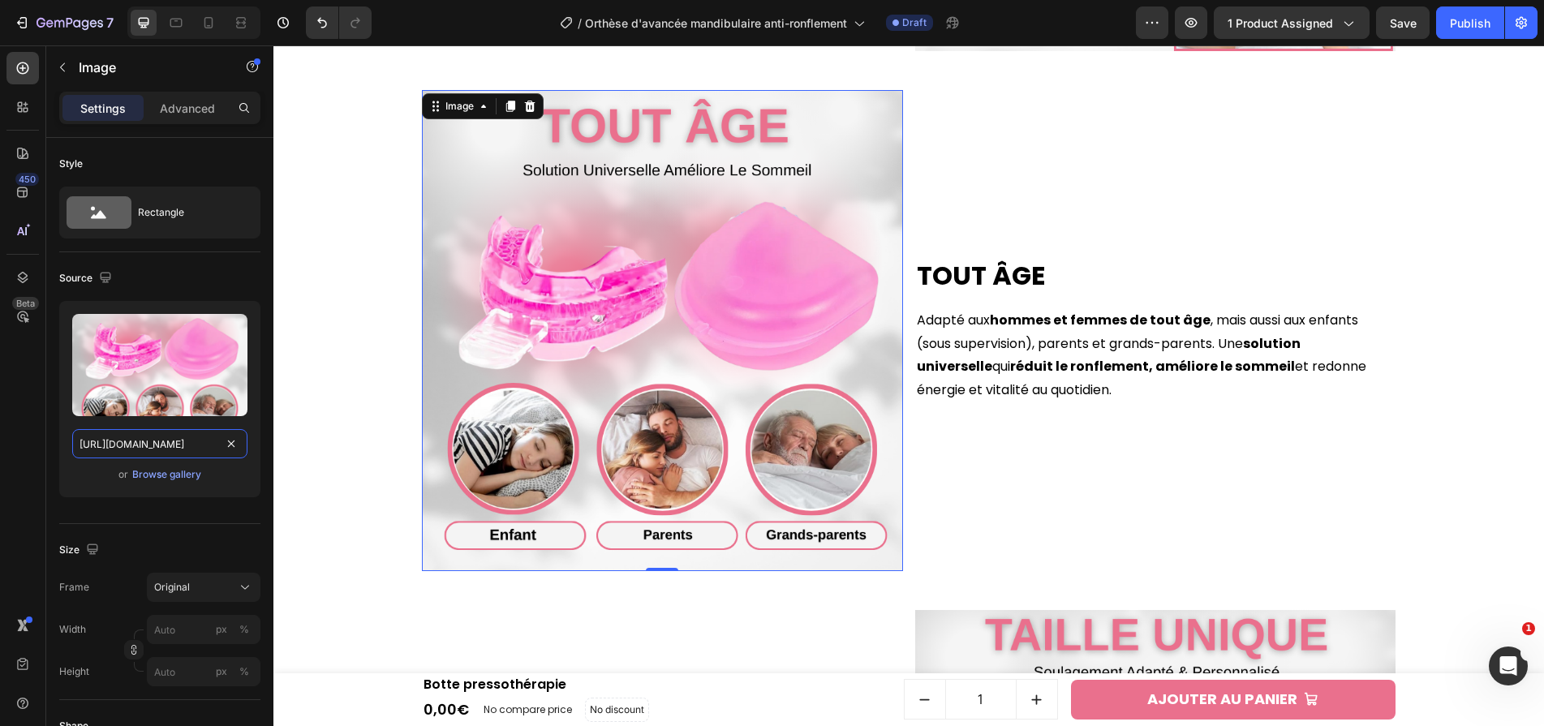
type input "[URL][DOMAIN_NAME]"
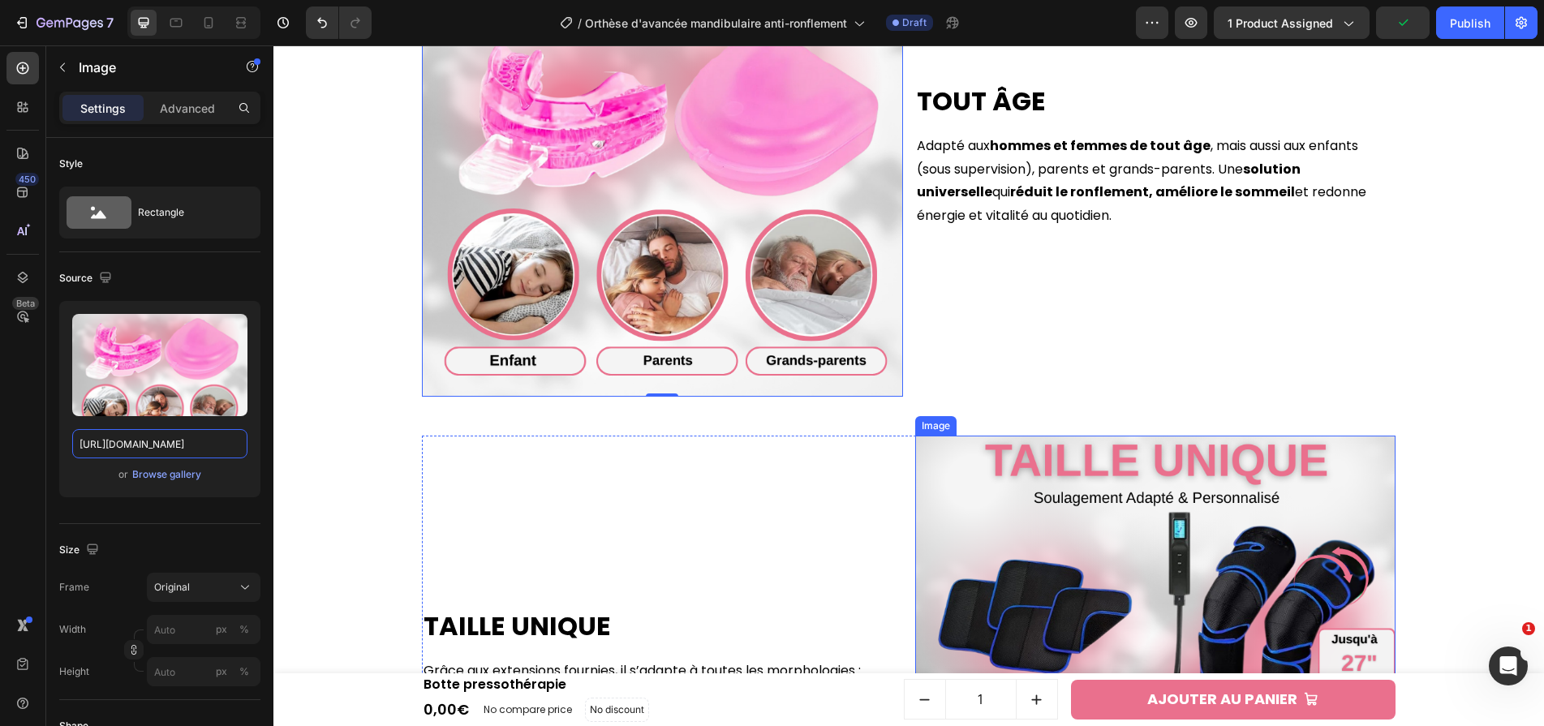
scroll to position [3554, 0]
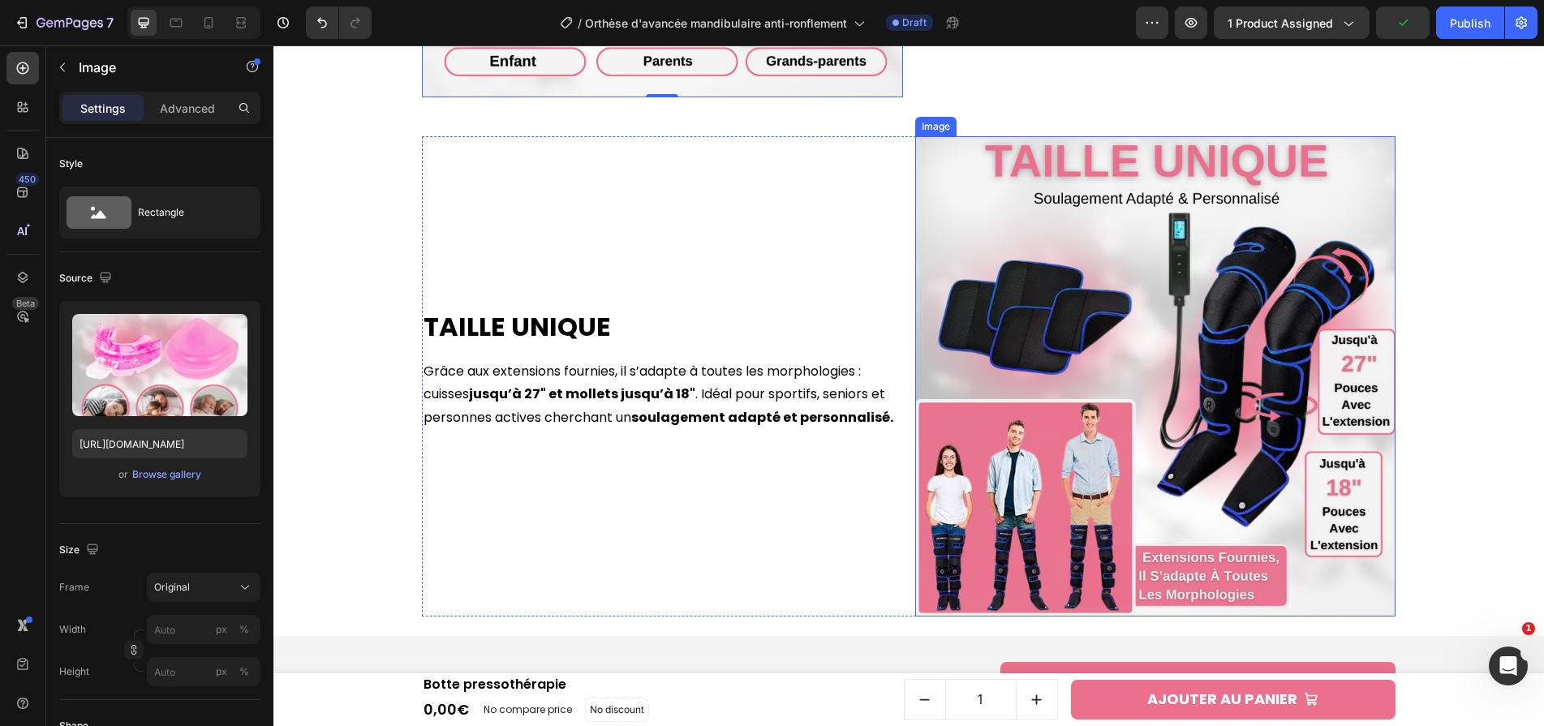
click at [978, 375] on img at bounding box center [1155, 376] width 481 height 481
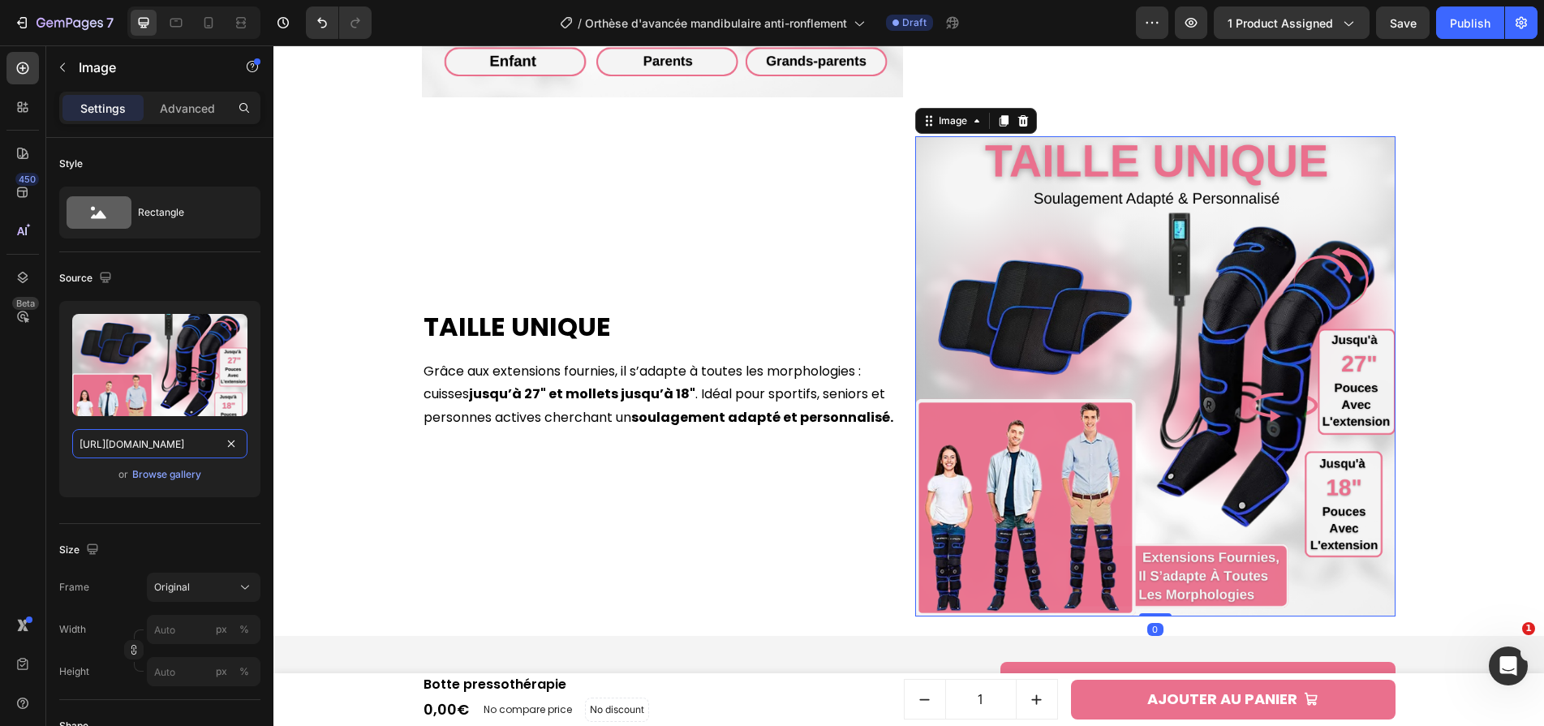
click at [189, 447] on input "[URL][DOMAIN_NAME]" at bounding box center [159, 443] width 175 height 29
paste input "4aff46c0-8138-4141-9fa8-3af490d89e1e.png?v=1758903492"
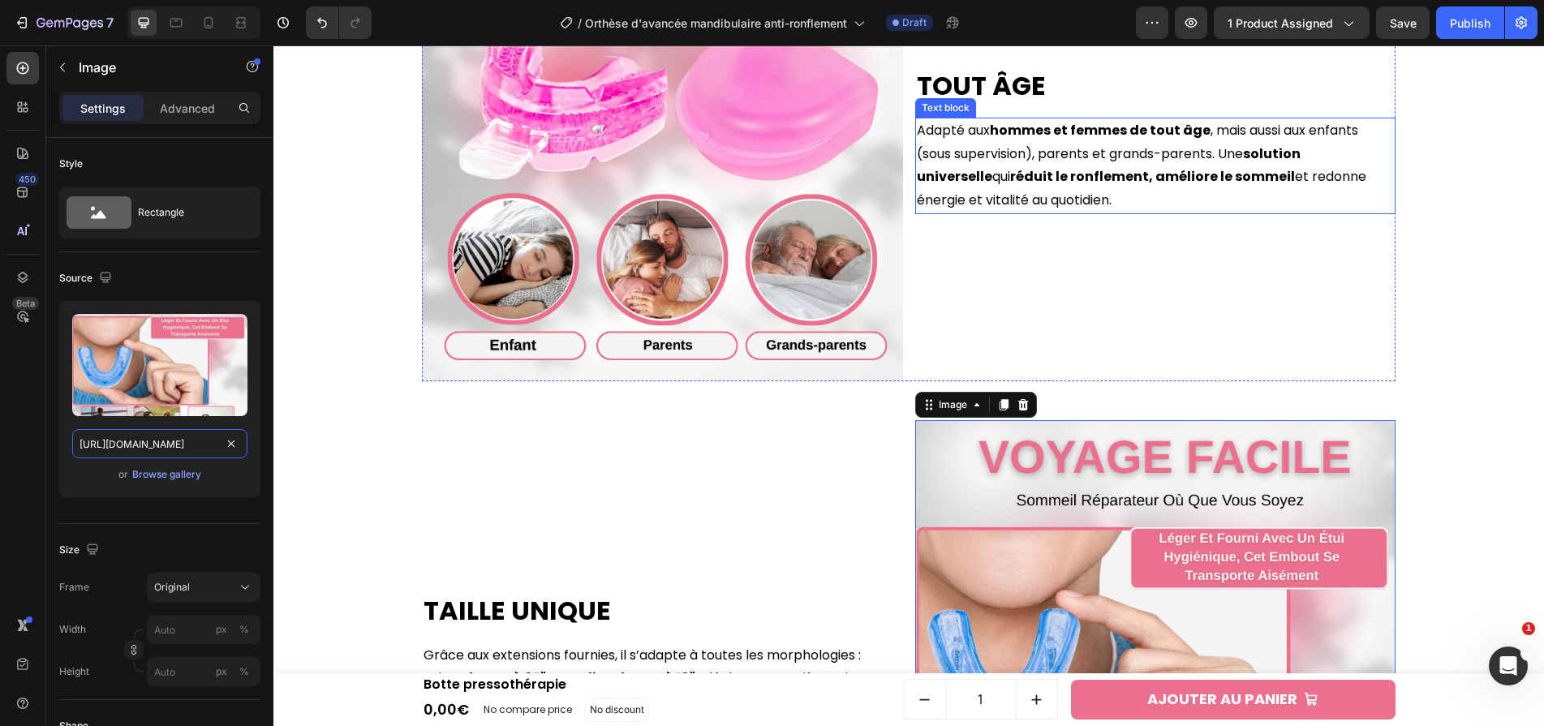
scroll to position [3241, 0]
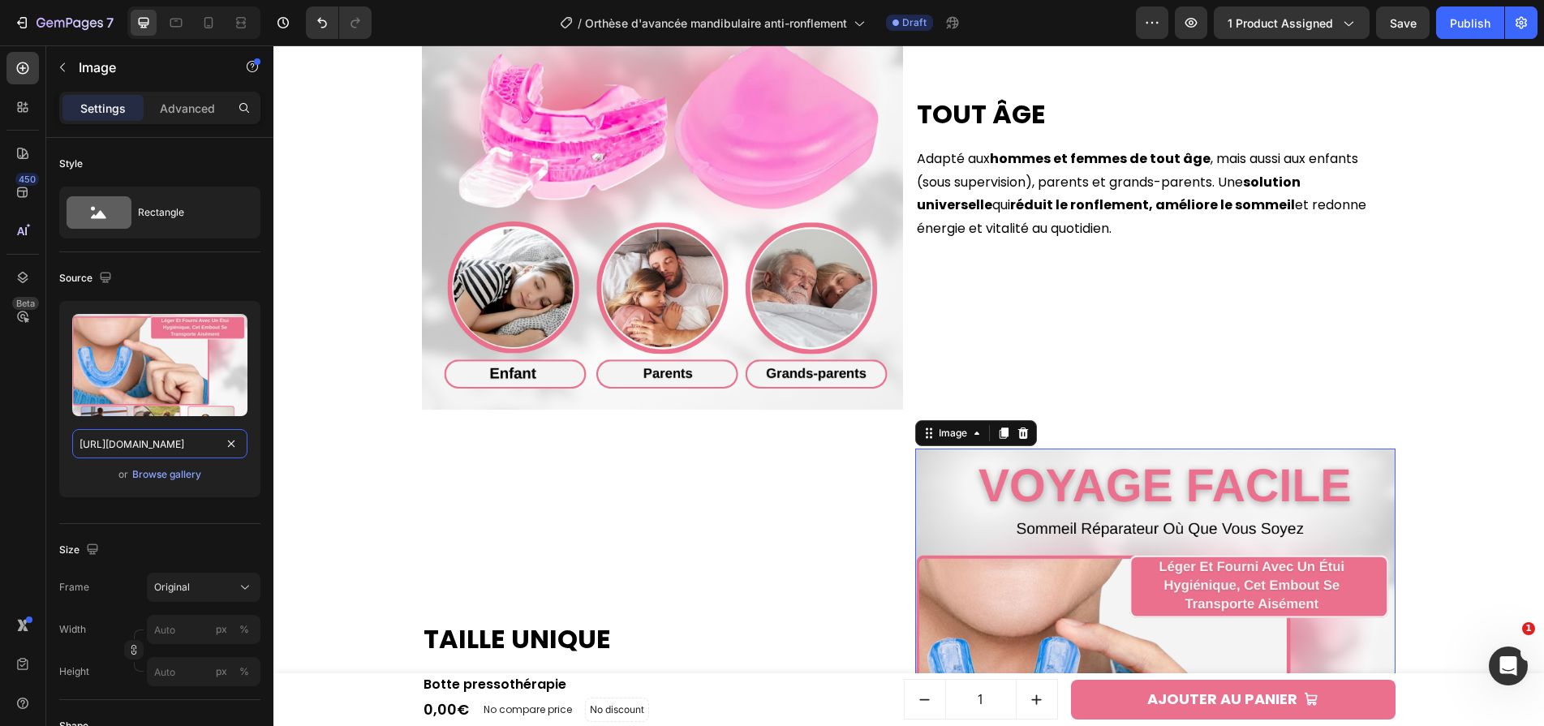
type input "[URL][DOMAIN_NAME]"
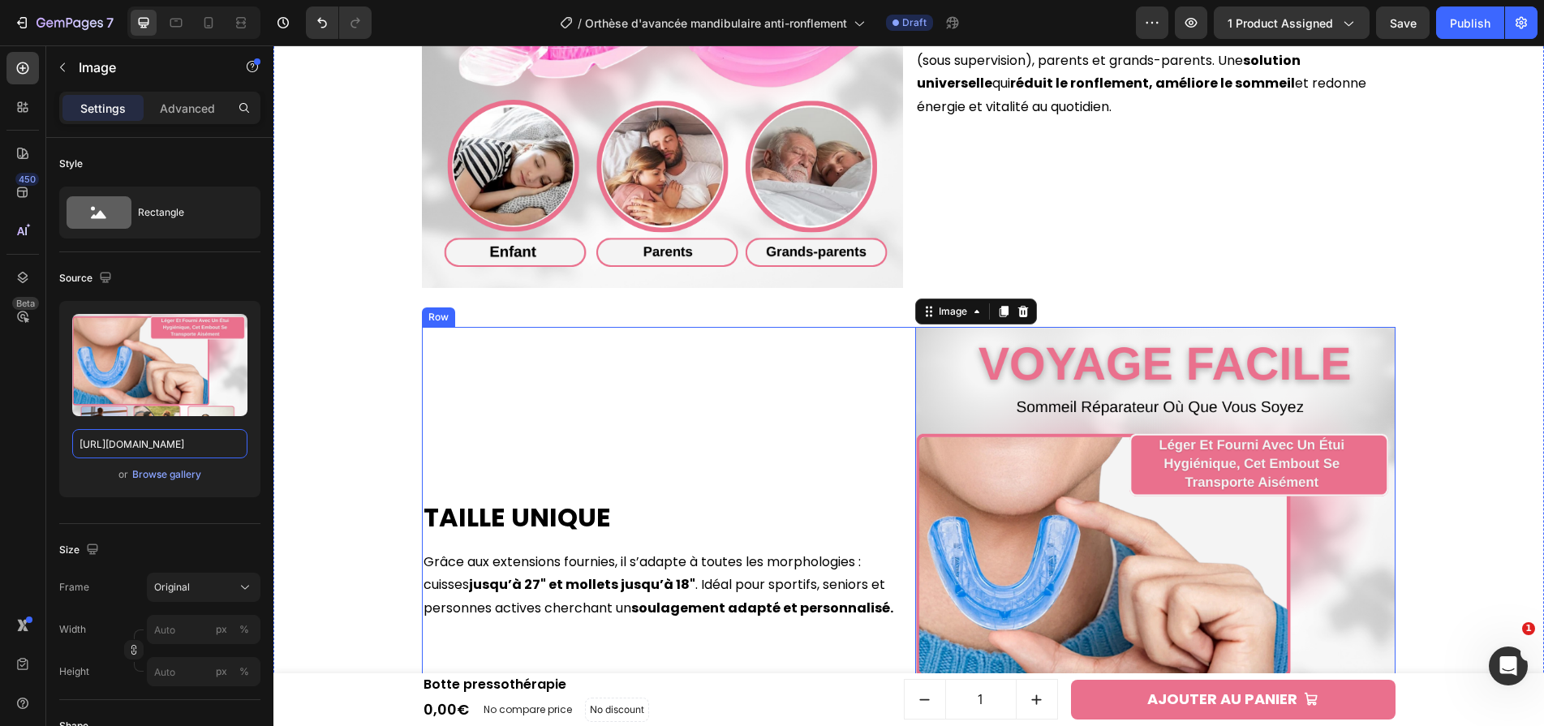
scroll to position [3485, 0]
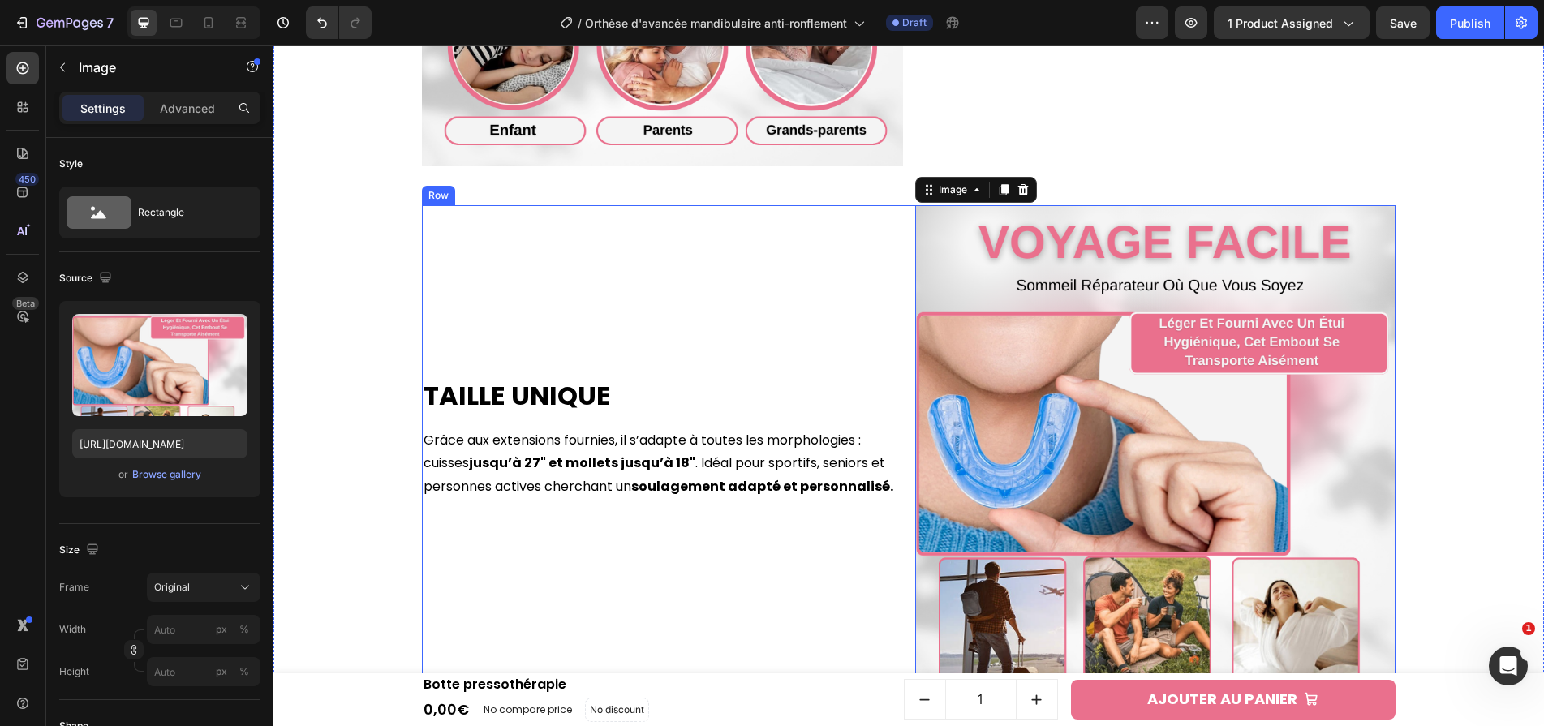
click at [561, 391] on h2 "Taille unique" at bounding box center [662, 395] width 481 height 37
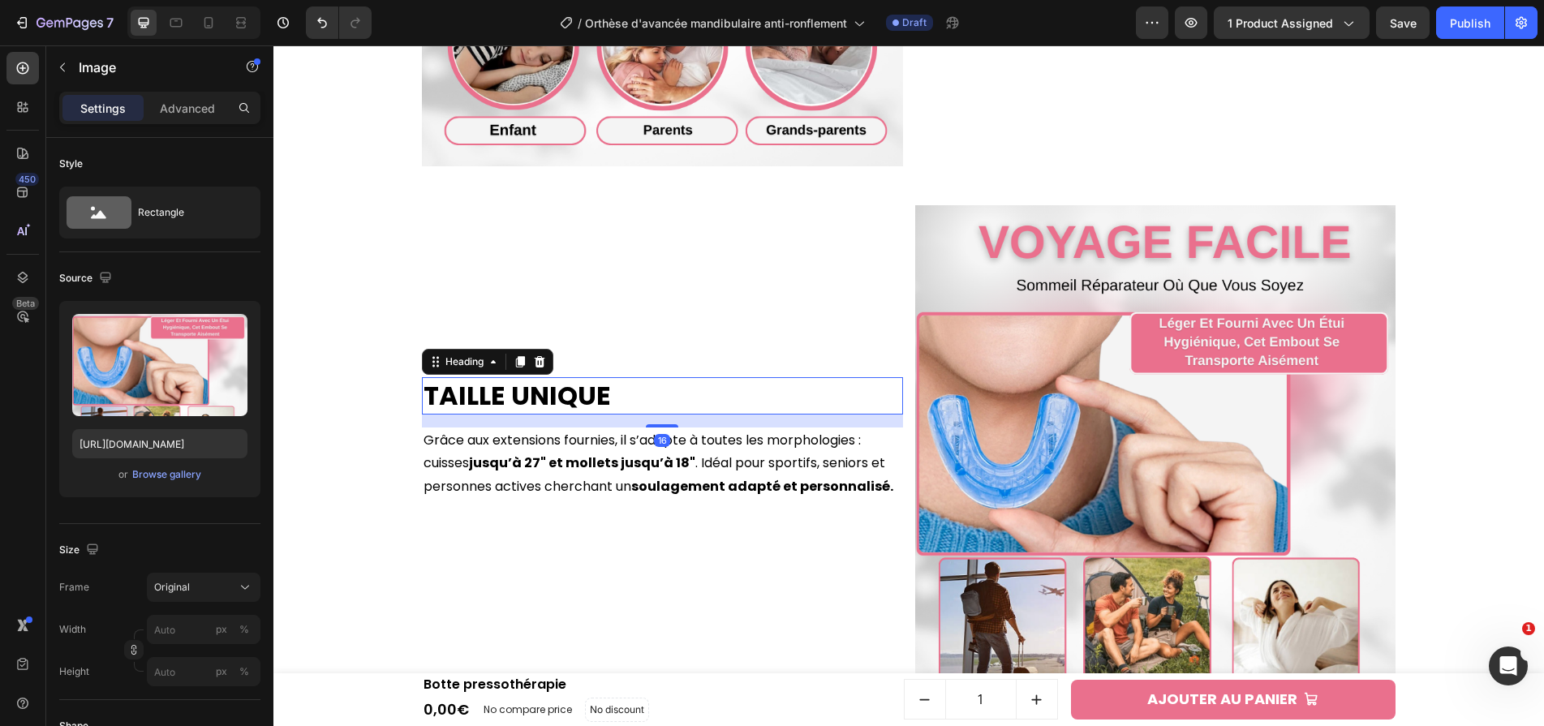
click at [561, 391] on h2 "Taille unique" at bounding box center [662, 395] width 481 height 37
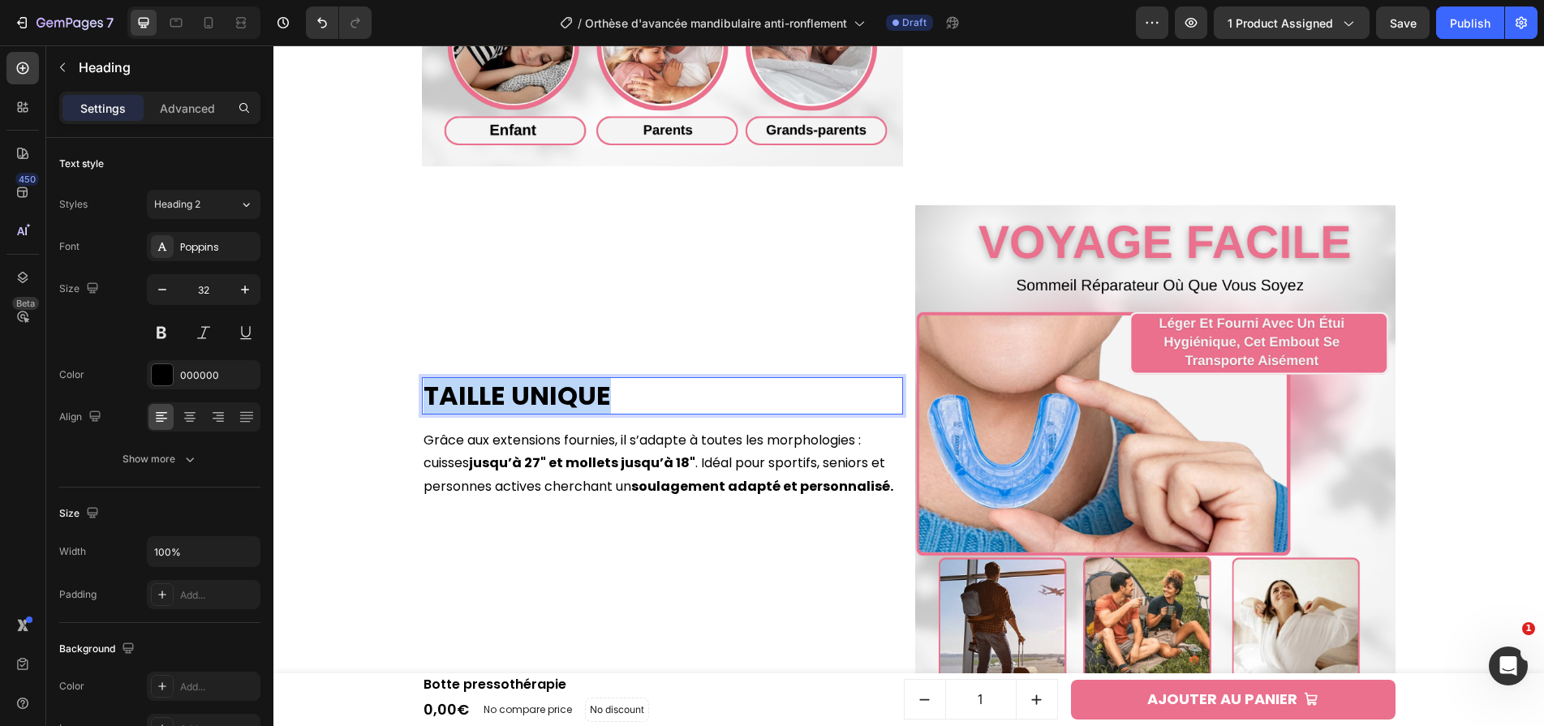
click at [561, 391] on p "Taille unique" at bounding box center [662, 396] width 478 height 34
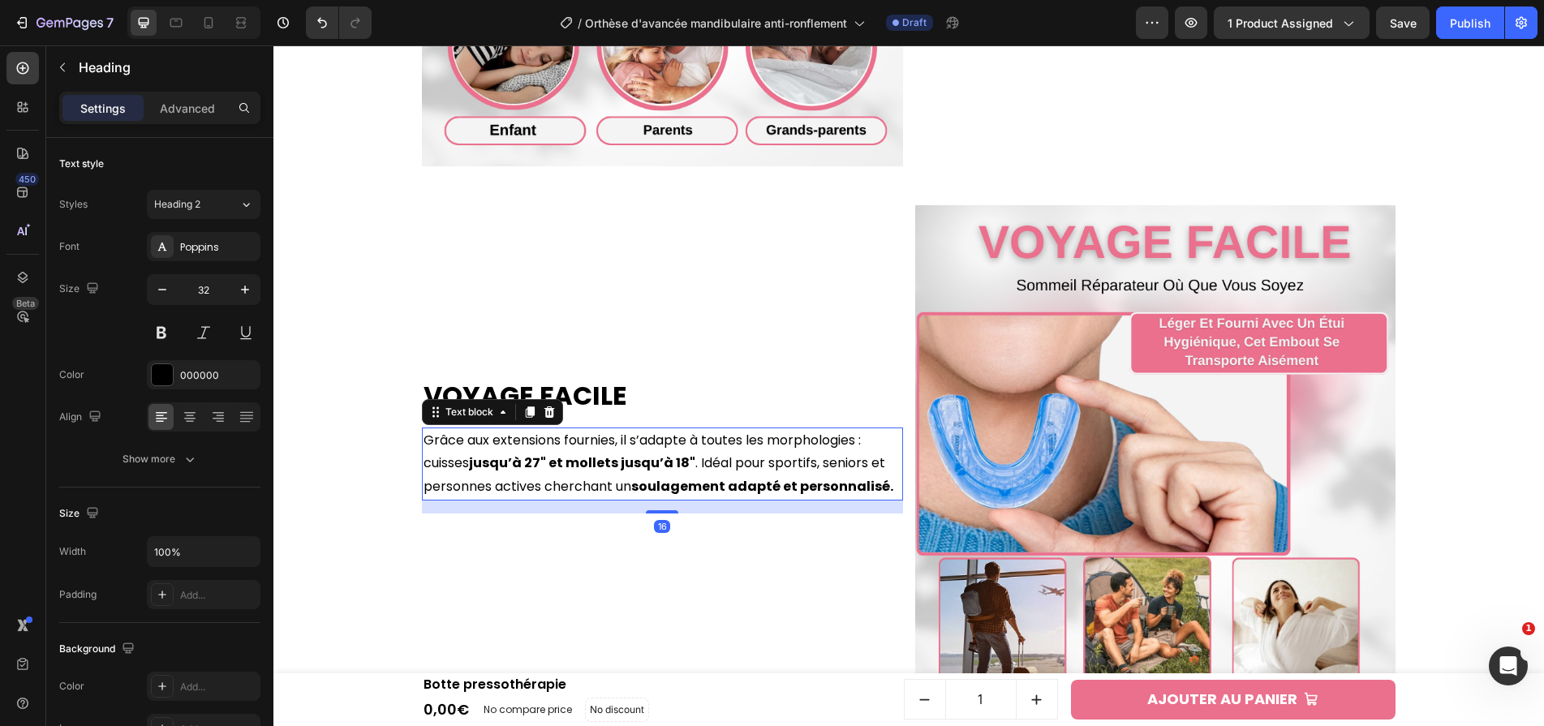
click at [690, 453] on p "Grâce aux extensions fournies, il s’adapte à toutes les morphologies : cuisses …" at bounding box center [662, 464] width 478 height 70
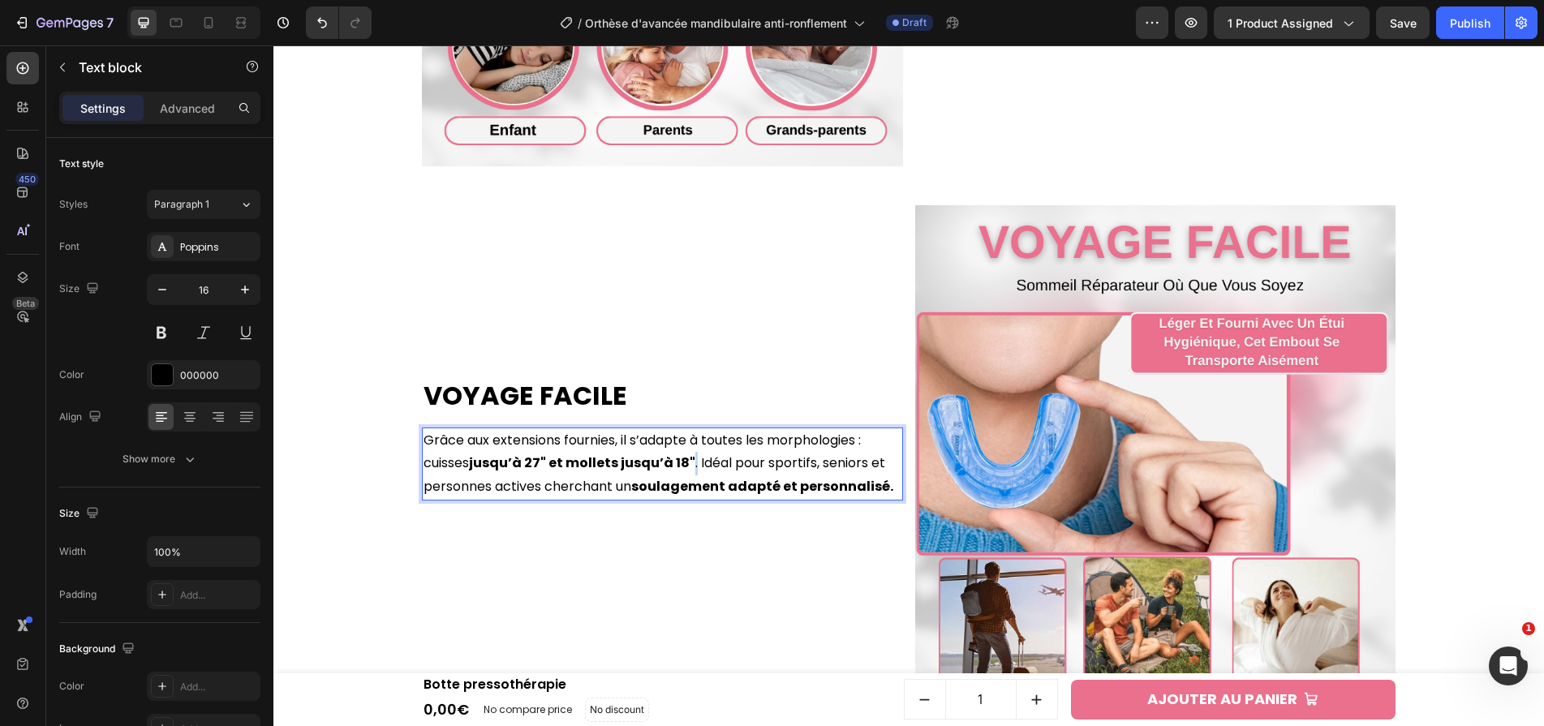
click at [690, 453] on p "Grâce aux extensions fournies, il s’adapte à toutes les morphologies : cuisses …" at bounding box center [662, 464] width 478 height 70
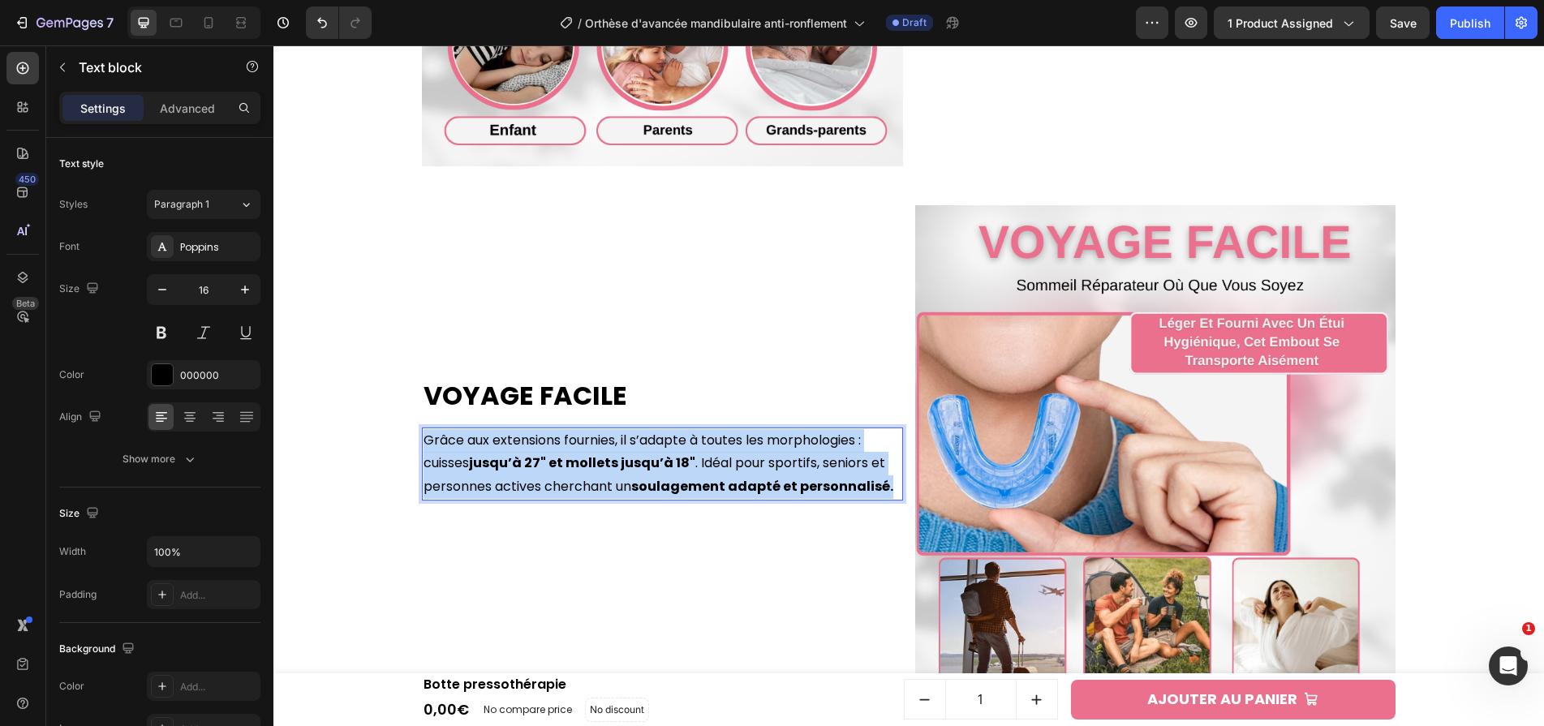
click at [690, 453] on p "Grâce aux extensions fournies, il s’adapte à toutes les morphologies : cuisses …" at bounding box center [662, 464] width 478 height 70
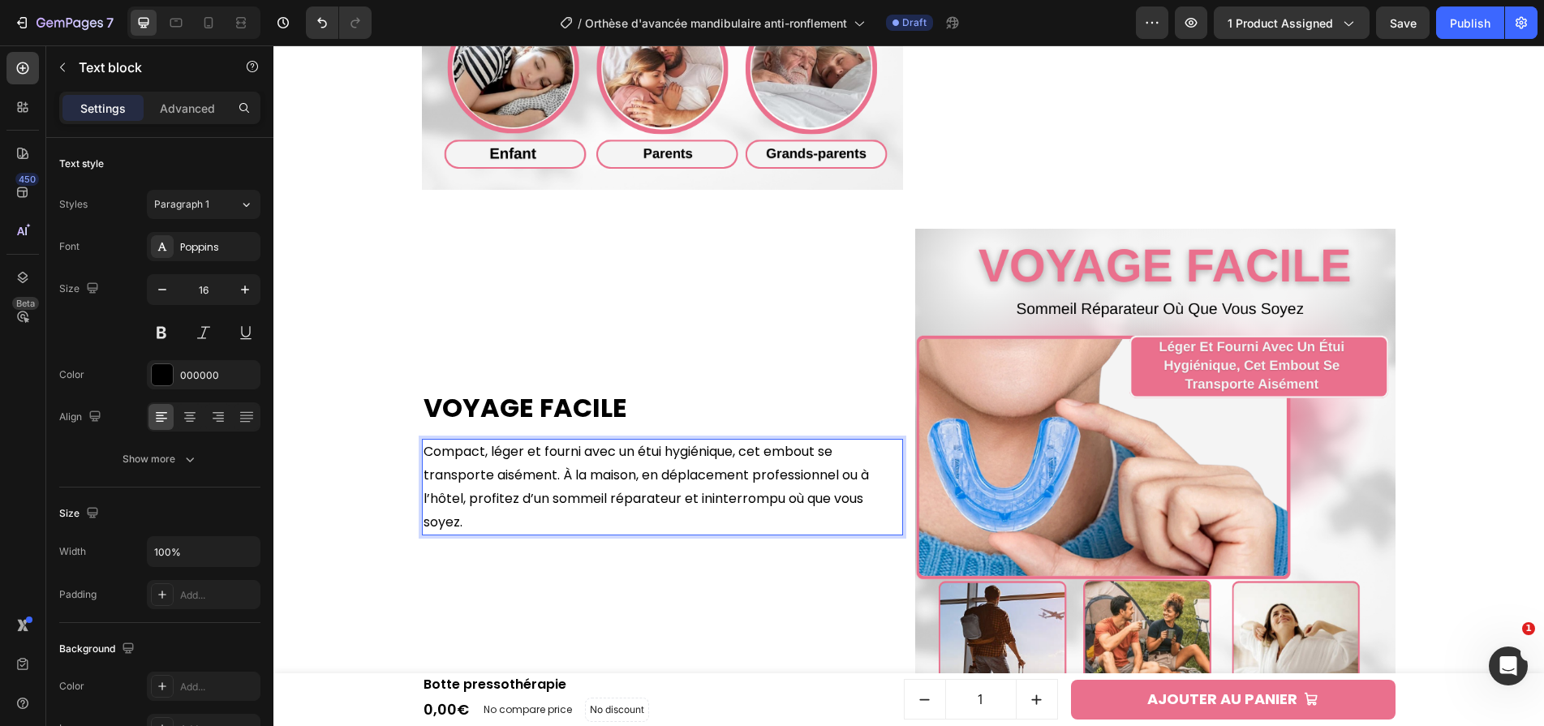
scroll to position [3473, 0]
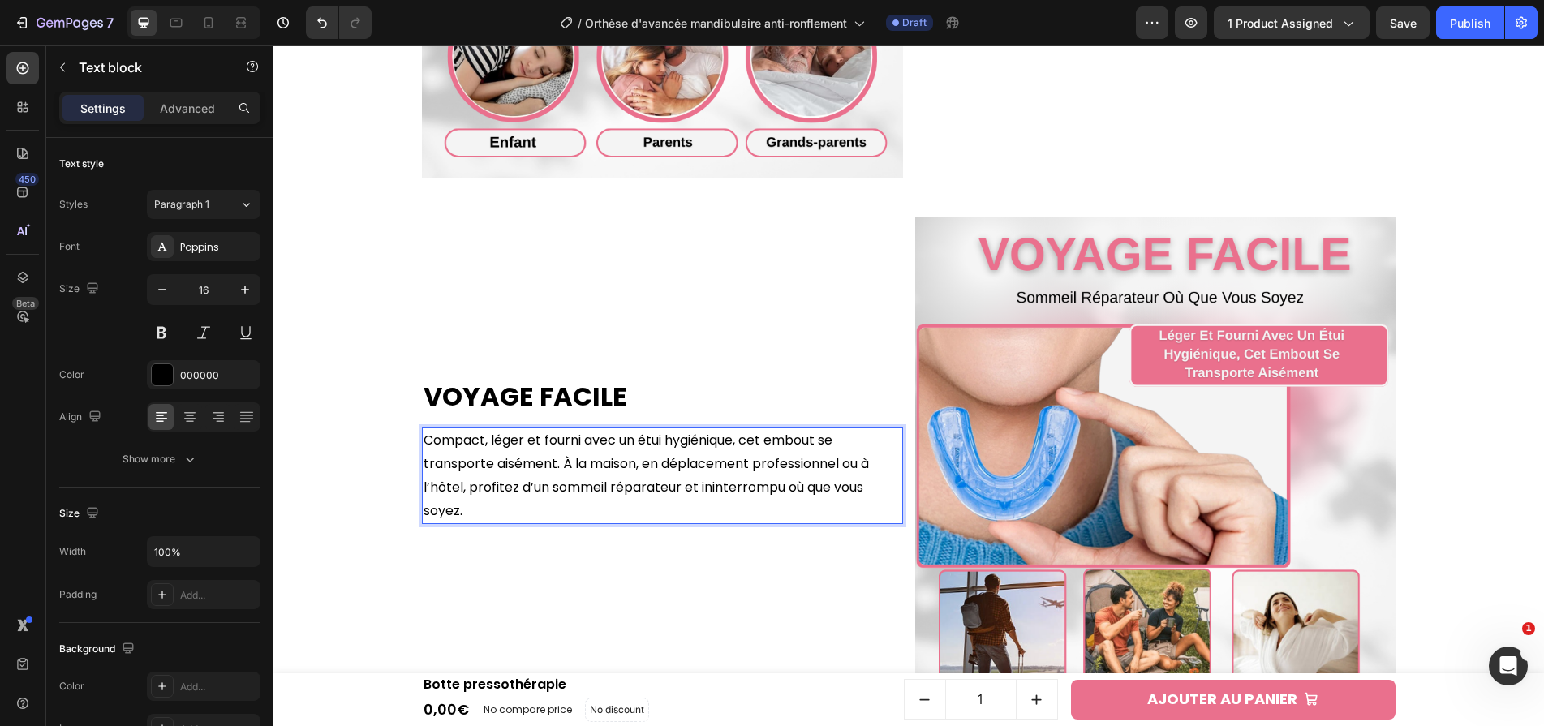
click at [578, 437] on p "Compact, léger et fourni avec un étui hygiénique, cet embout se transporte aisé…" at bounding box center [662, 475] width 478 height 93
click at [580, 444] on p "Compact, léger et fourni avec un étui hygiénique, cet embout se transporte aisé…" at bounding box center [662, 475] width 478 height 93
drag, startPoint x: 580, startPoint y: 444, endPoint x: 452, endPoint y: 447, distance: 128.2
click at [452, 447] on p "Compact, léger et fourni avec un étui hygiénique, cet embout se transporte aisé…" at bounding box center [662, 475] width 478 height 93
click at [616, 454] on p "Compact, léger et fourni avec un étui hygiénique, cet embout se transporte aisé…" at bounding box center [662, 475] width 478 height 93
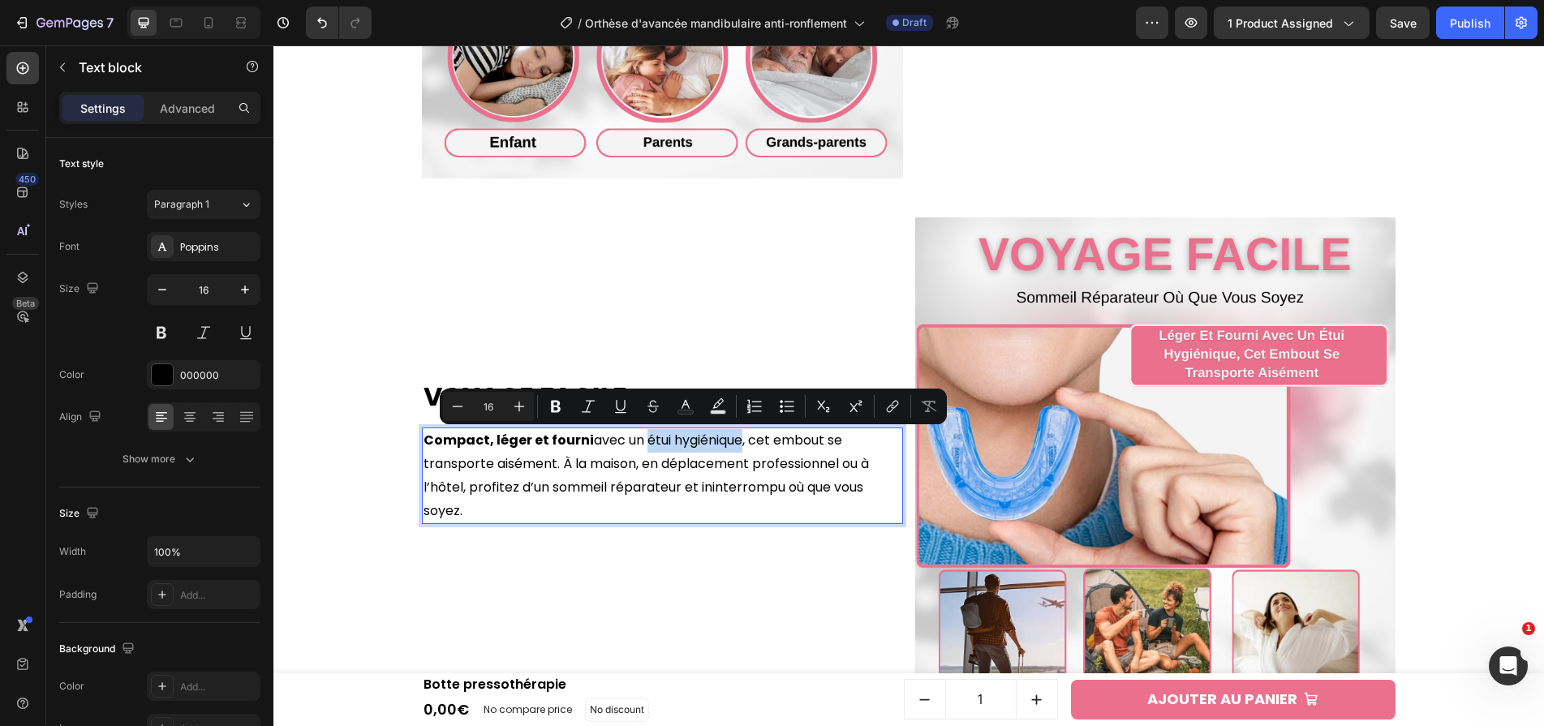
drag, startPoint x: 645, startPoint y: 438, endPoint x: 741, endPoint y: 444, distance: 95.9
click at [741, 444] on p "Compact, léger et fourni avec un étui hygiénique, cet embout se transporte aisé…" at bounding box center [662, 475] width 478 height 93
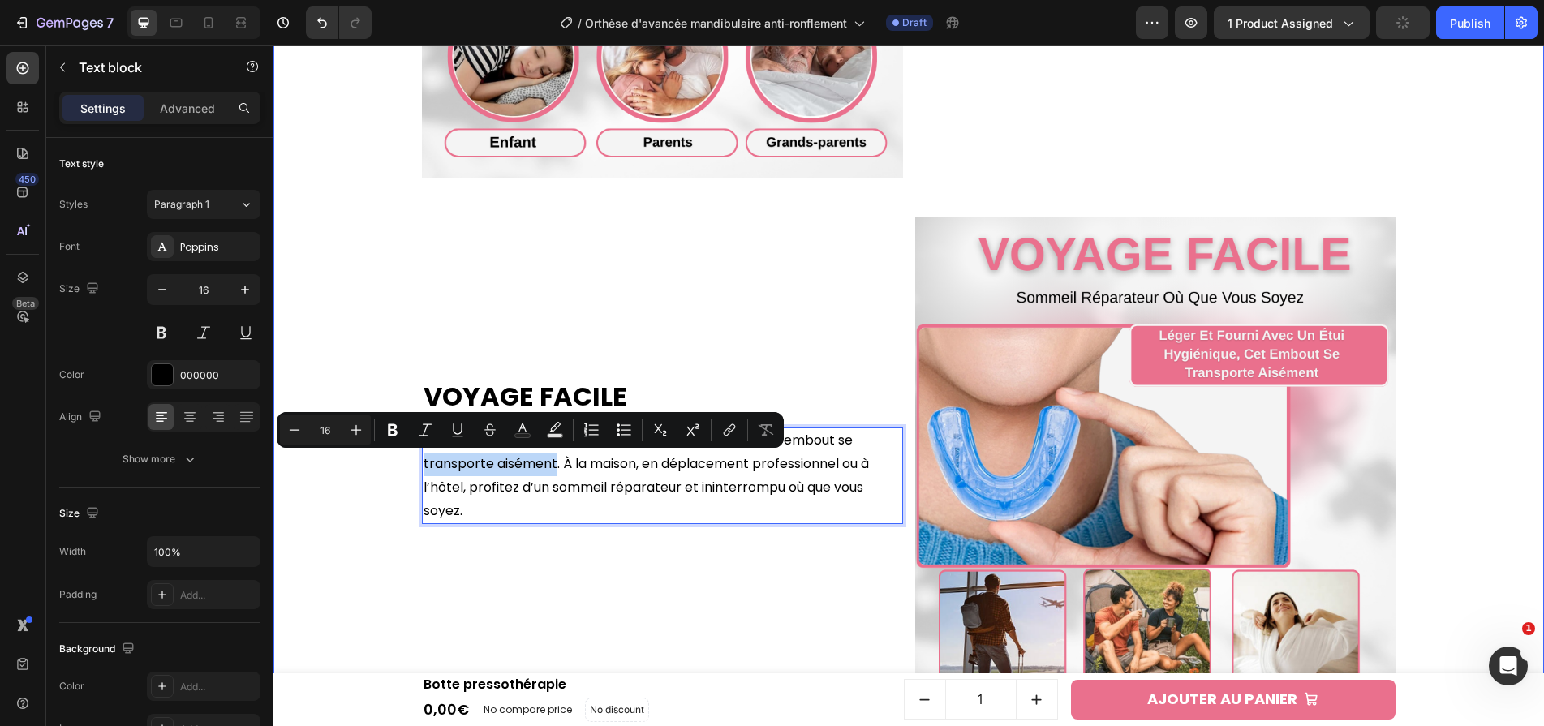
drag, startPoint x: 556, startPoint y: 466, endPoint x: 367, endPoint y: 470, distance: 188.3
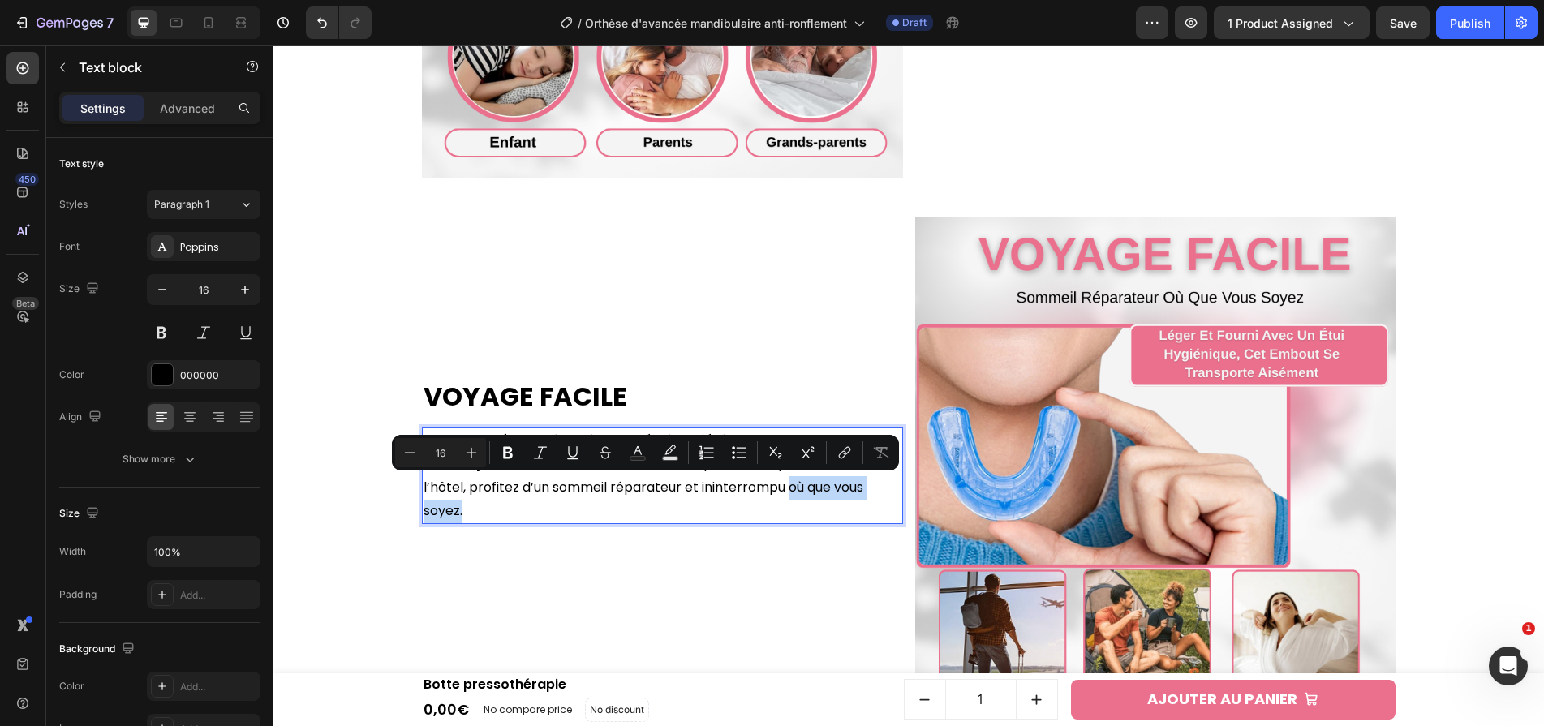
drag, startPoint x: 788, startPoint y: 484, endPoint x: 807, endPoint y: 504, distance: 27.5
click at [807, 504] on p "Compact, léger et fourni avec un étui hygiénique , cet embout se transporte ais…" at bounding box center [662, 475] width 478 height 93
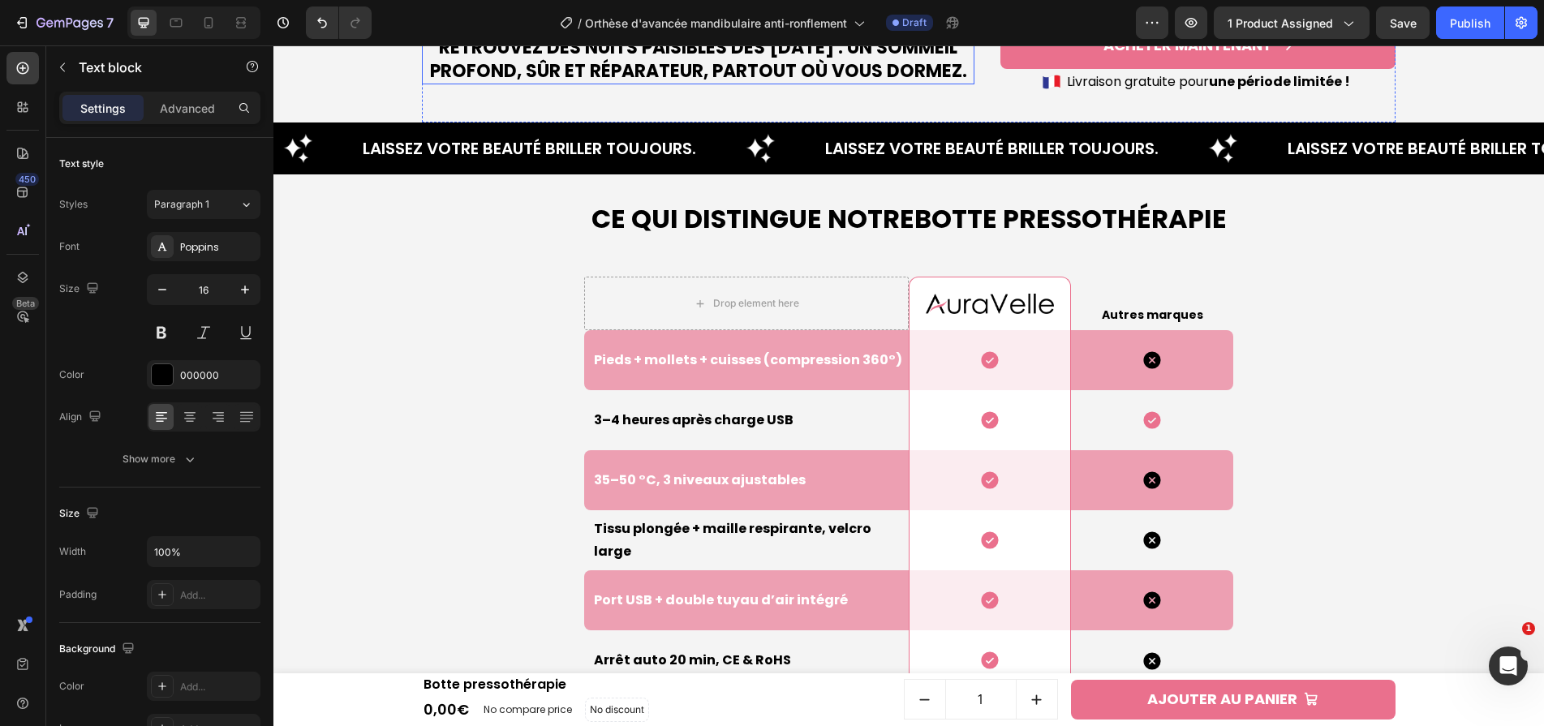
scroll to position [4261, 0]
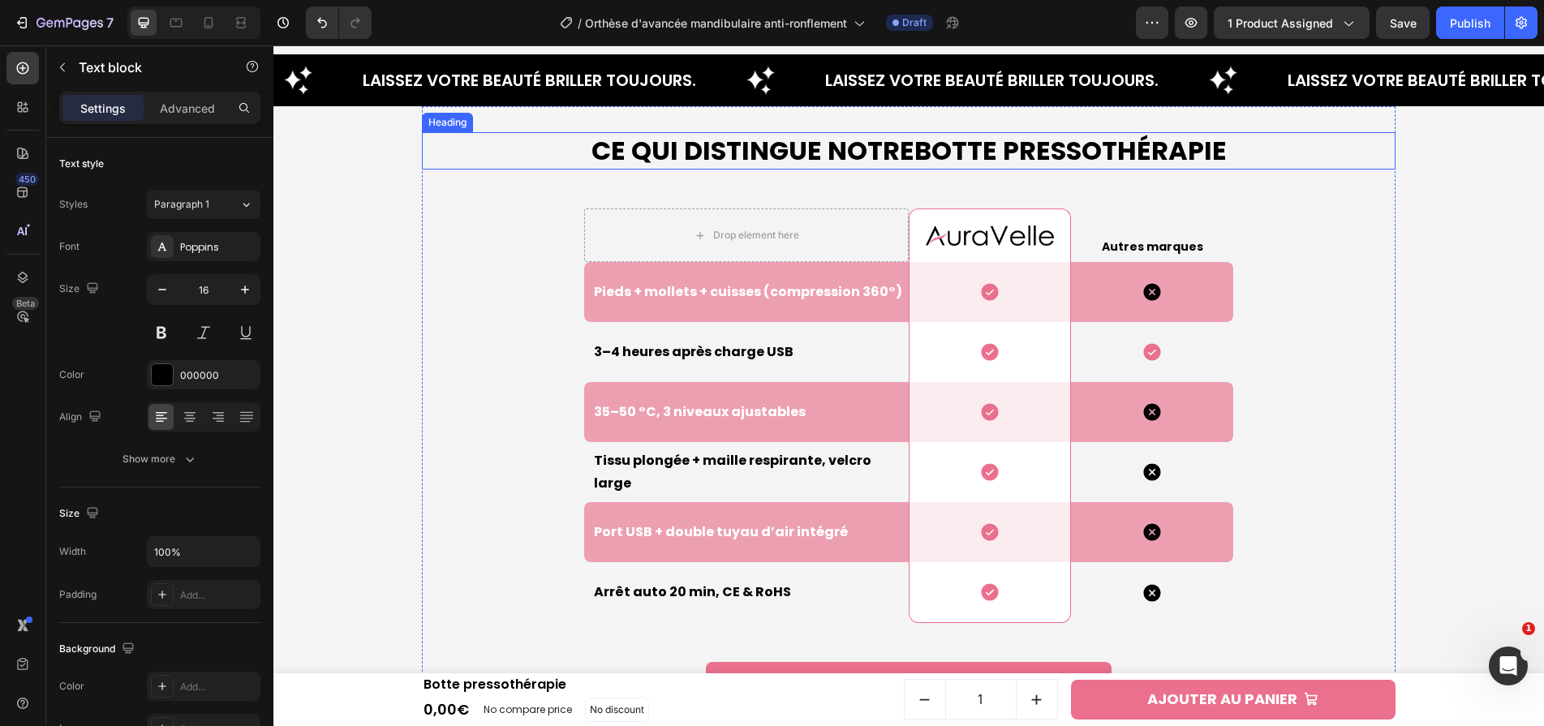
click at [878, 139] on h2 "Ce qui Distingue Notre Botte pressothérapie" at bounding box center [908, 150] width 973 height 37
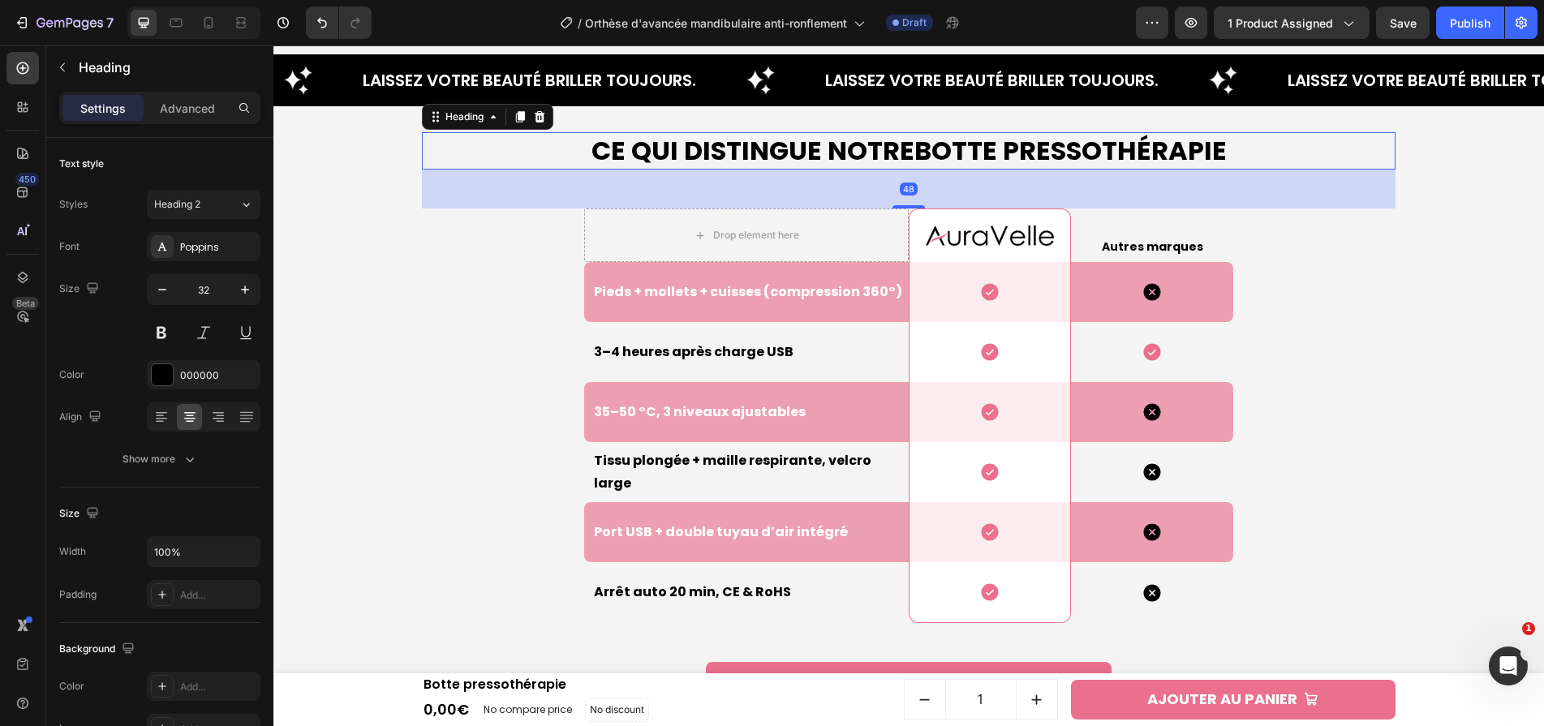
click at [878, 139] on h2 "Ce qui Distingue Notre Botte pressothérapie" at bounding box center [908, 150] width 973 height 37
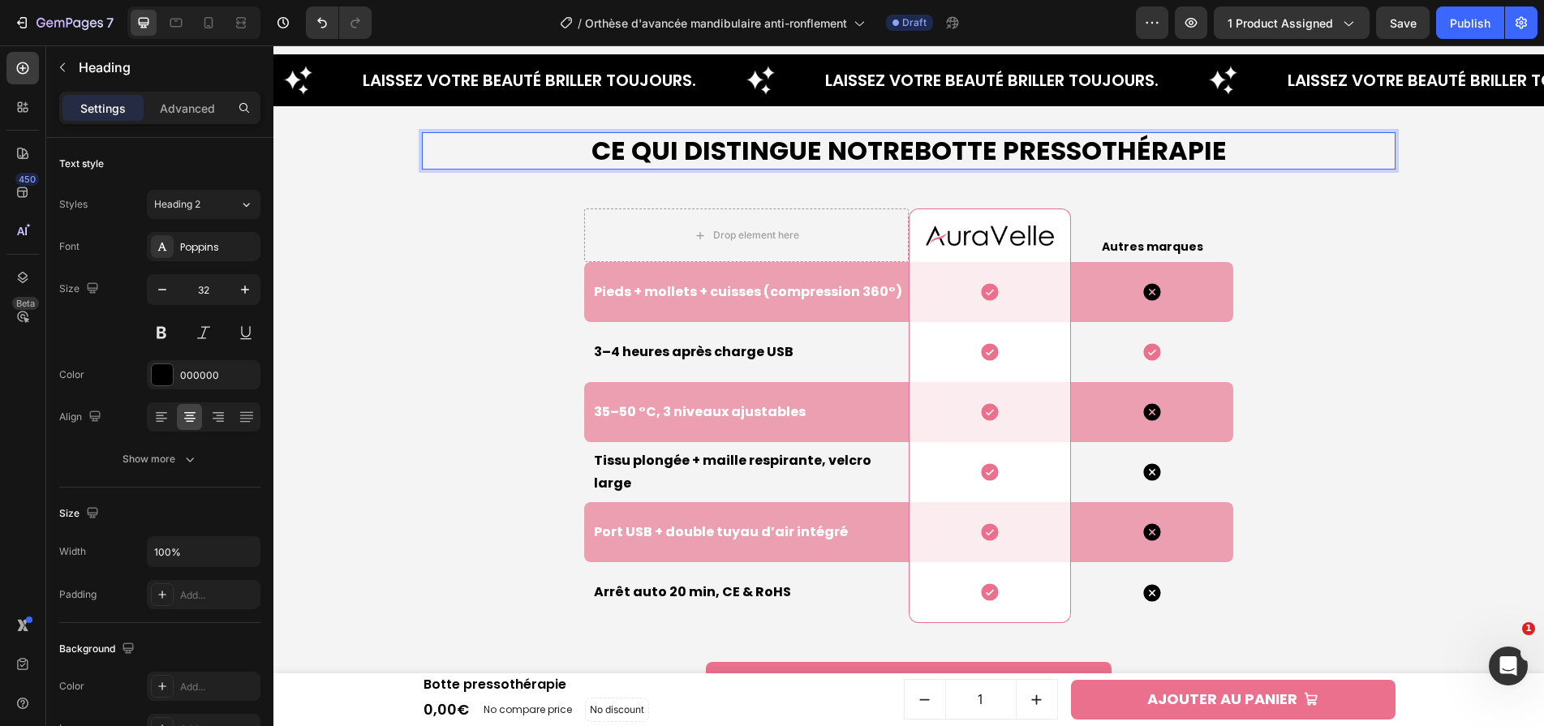
click at [923, 142] on strong "Botte pressothérapie" at bounding box center [1070, 150] width 312 height 37
drag, startPoint x: 923, startPoint y: 144, endPoint x: 1249, endPoint y: 144, distance: 326.1
click at [1249, 144] on p "Ce qui Distingue Notre Botte pressothérapie" at bounding box center [908, 151] width 970 height 34
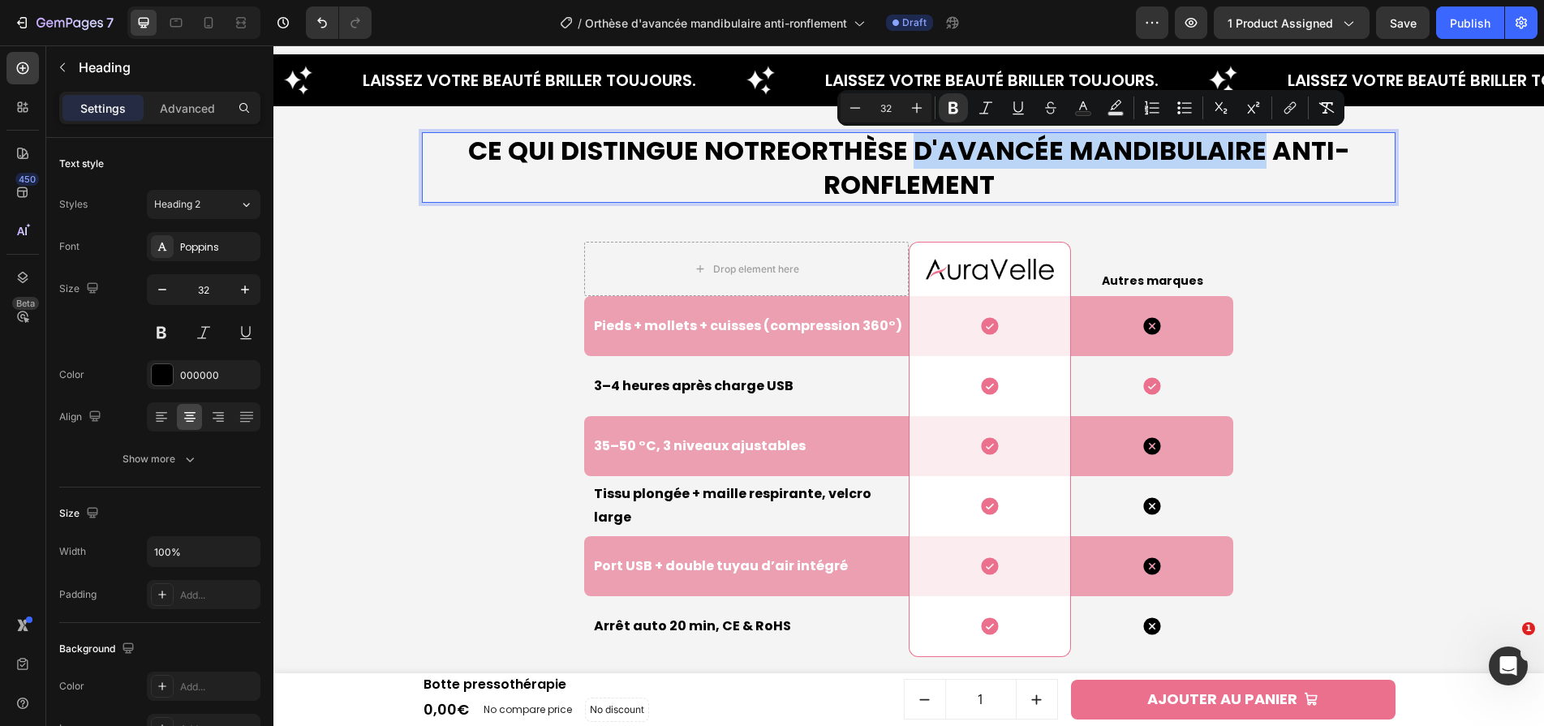
drag, startPoint x: 916, startPoint y: 147, endPoint x: 1264, endPoint y: 141, distance: 348.0
click at [1264, 141] on strong "Orthèse d'avancée mandibulaire anti-ronflement" at bounding box center [1070, 167] width 559 height 71
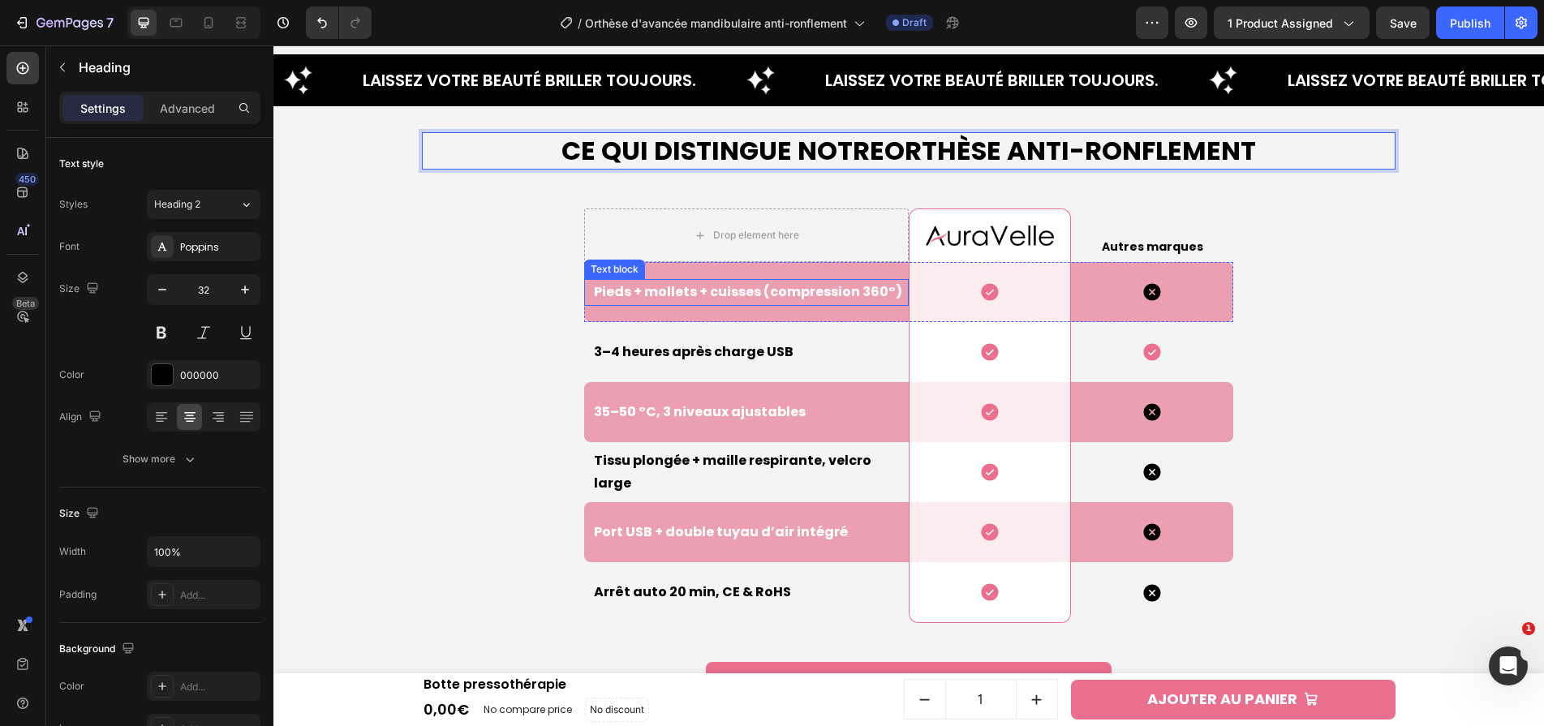
click at [864, 303] on p "Pieds + mollets + cuisses (compression 360°)" at bounding box center [750, 293] width 313 height 24
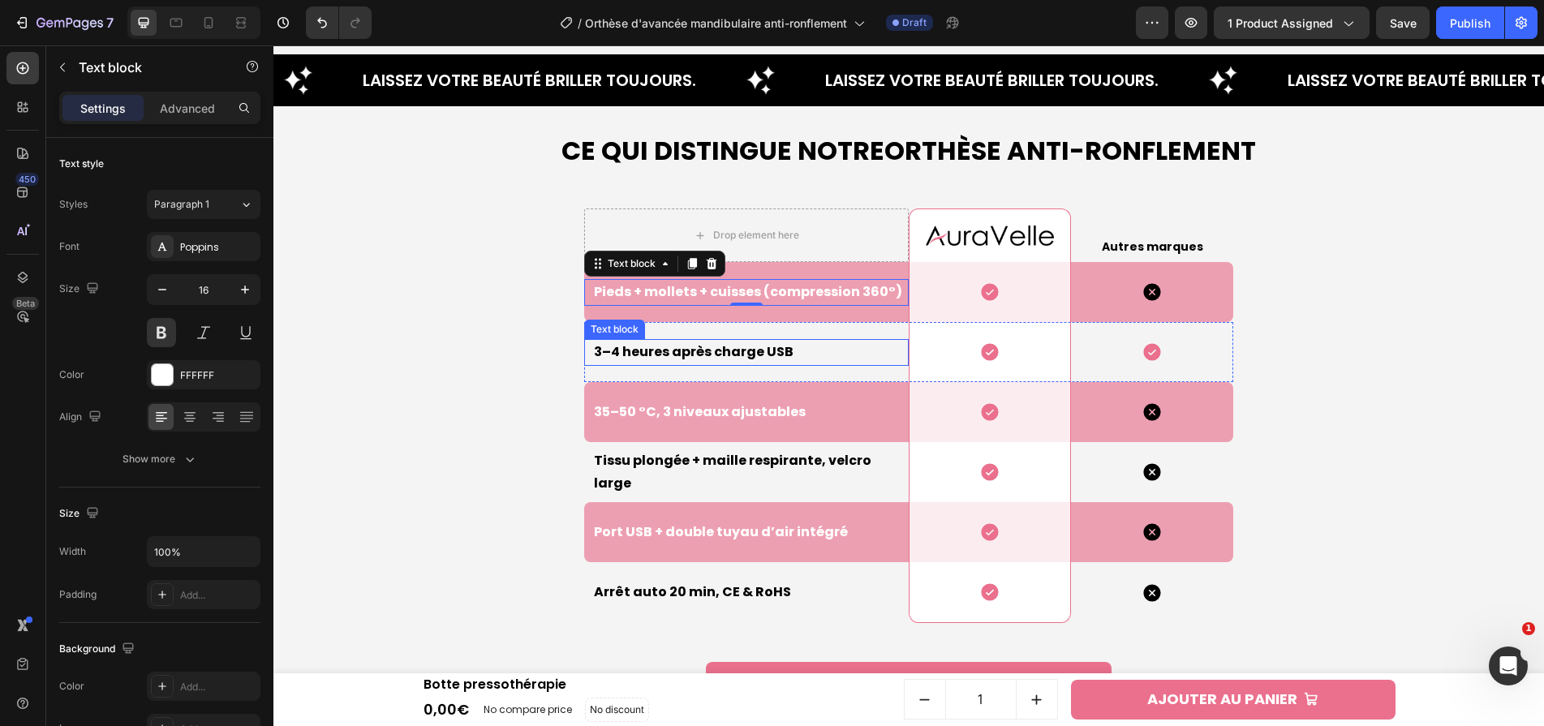
click at [760, 343] on p "3–4 heures après charge USB" at bounding box center [750, 353] width 313 height 24
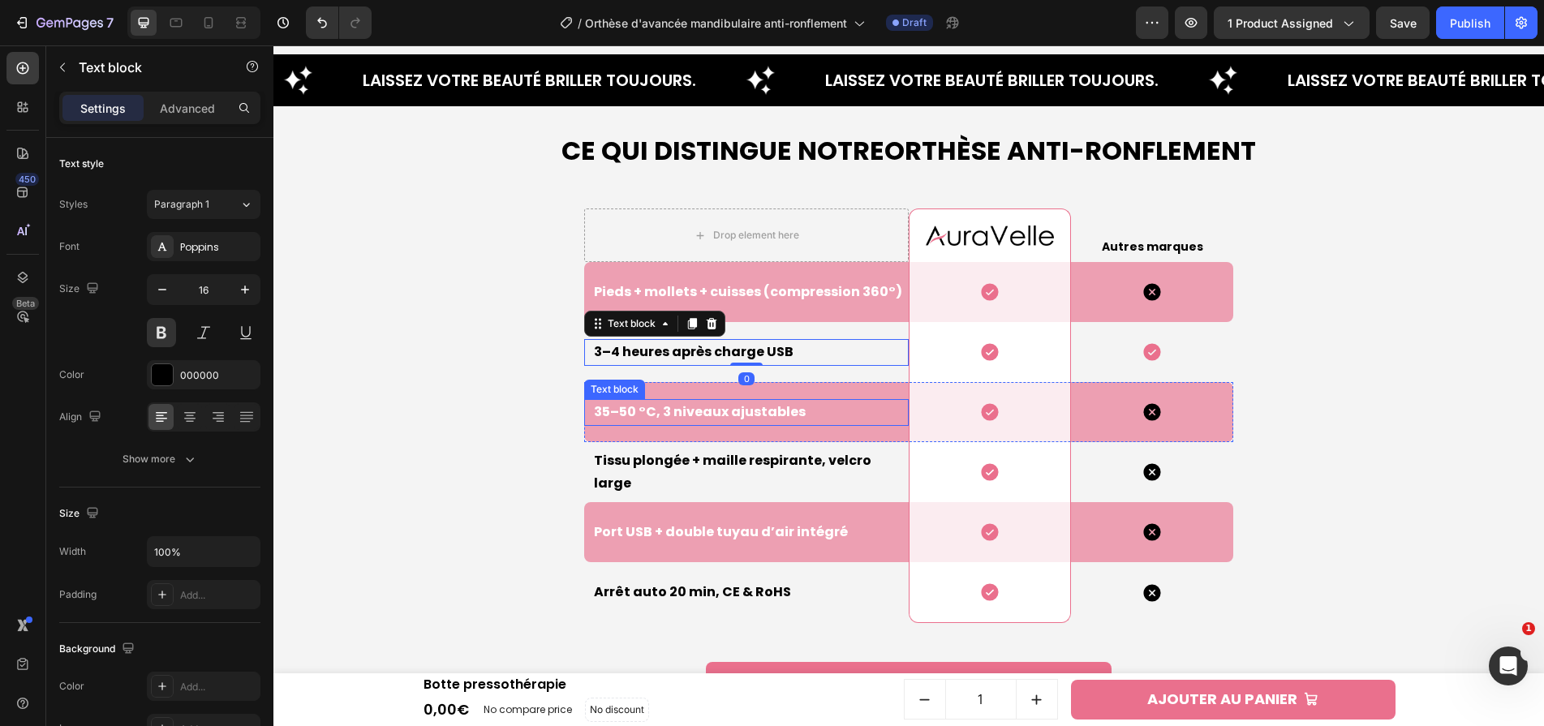
click at [747, 410] on p "35–50 °C, 3 niveaux ajustables" at bounding box center [750, 413] width 313 height 24
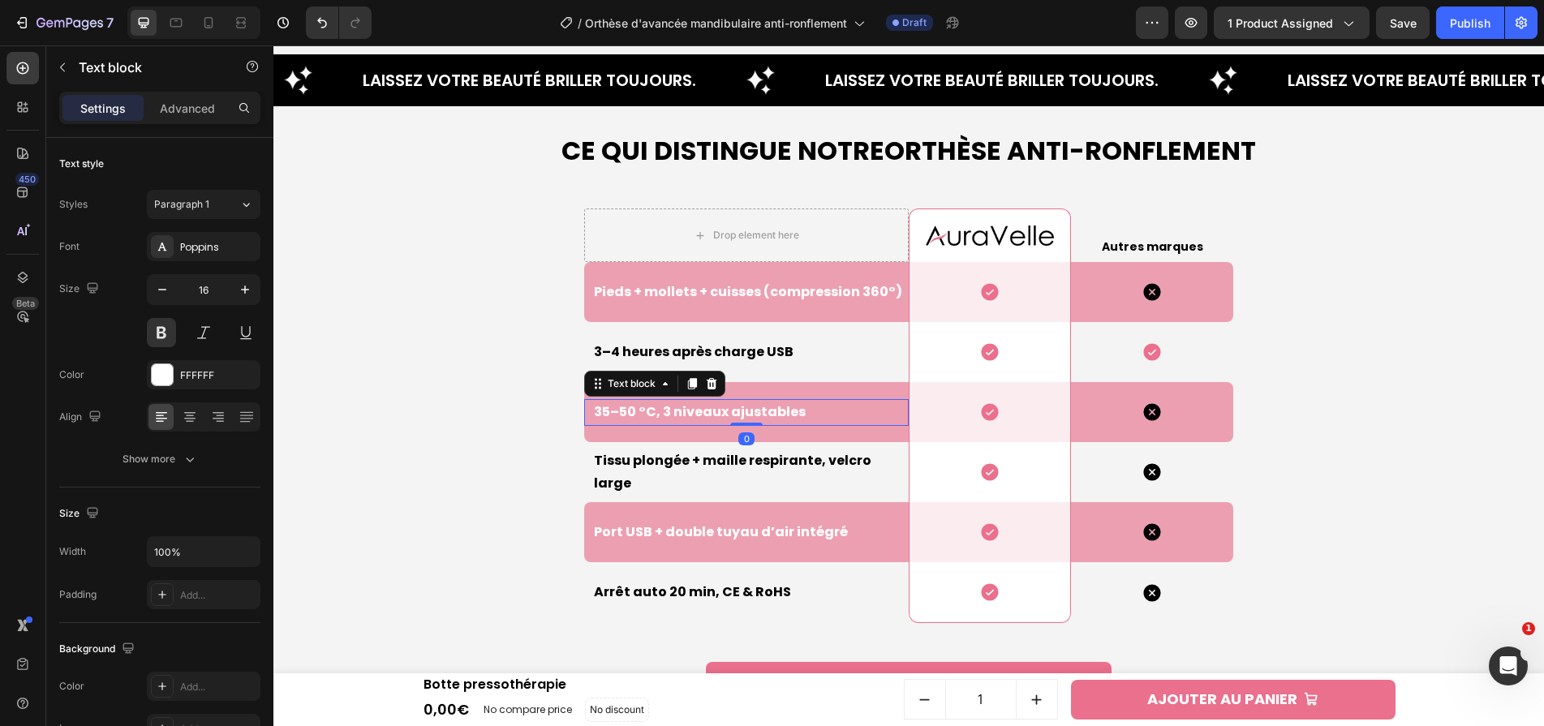
click at [747, 410] on p "35–50 °C, 3 niveaux ajustables" at bounding box center [750, 413] width 313 height 24
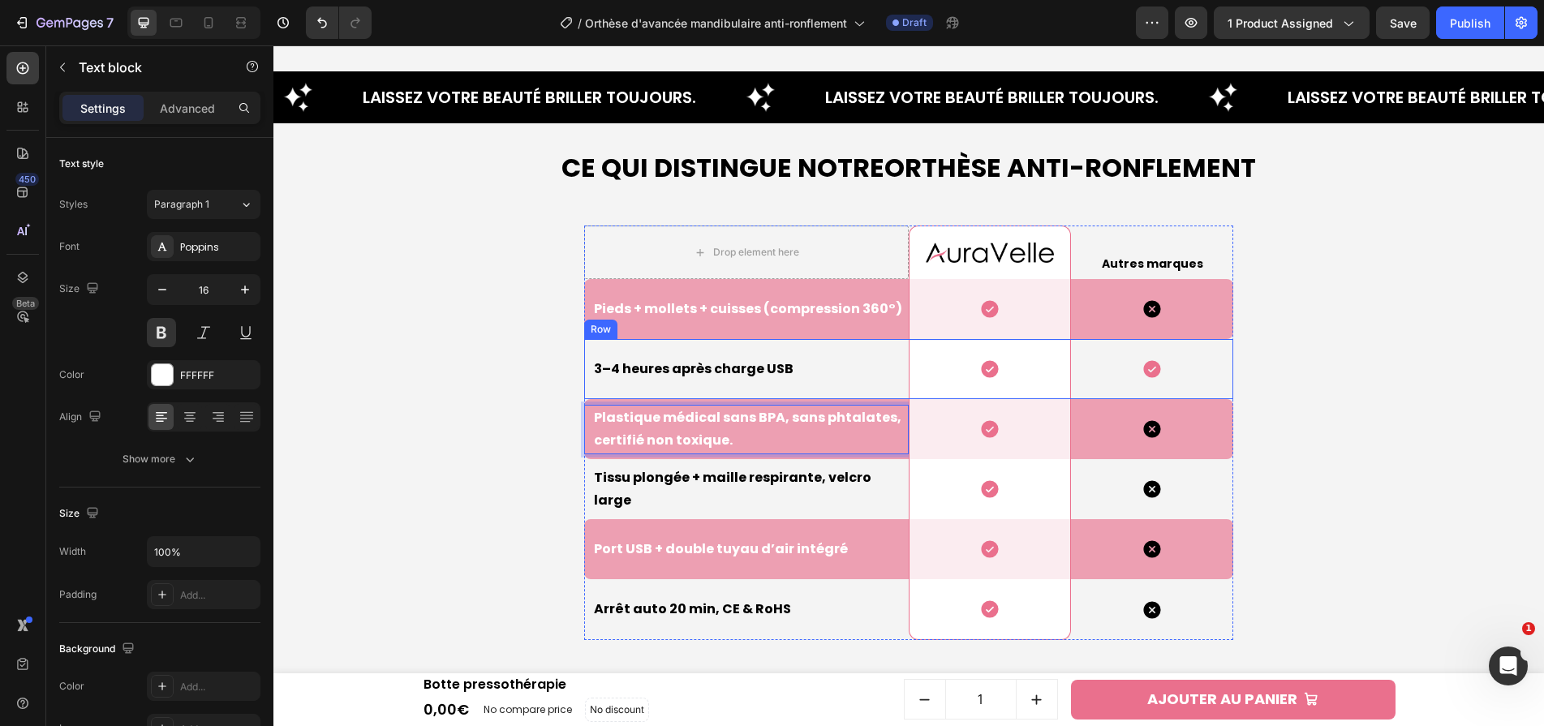
scroll to position [4250, 0]
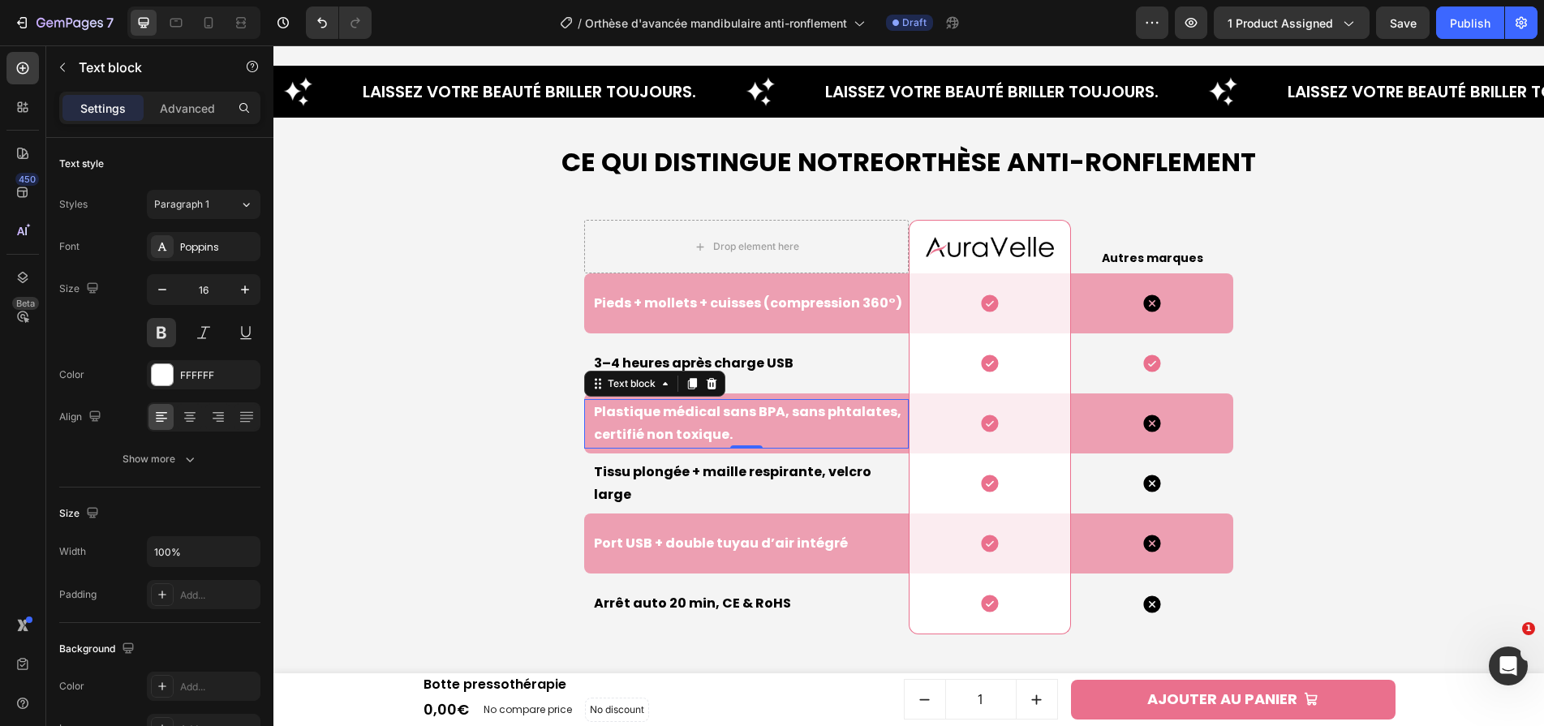
click at [683, 358] on p "3–4 heures après charge USB" at bounding box center [750, 364] width 313 height 24
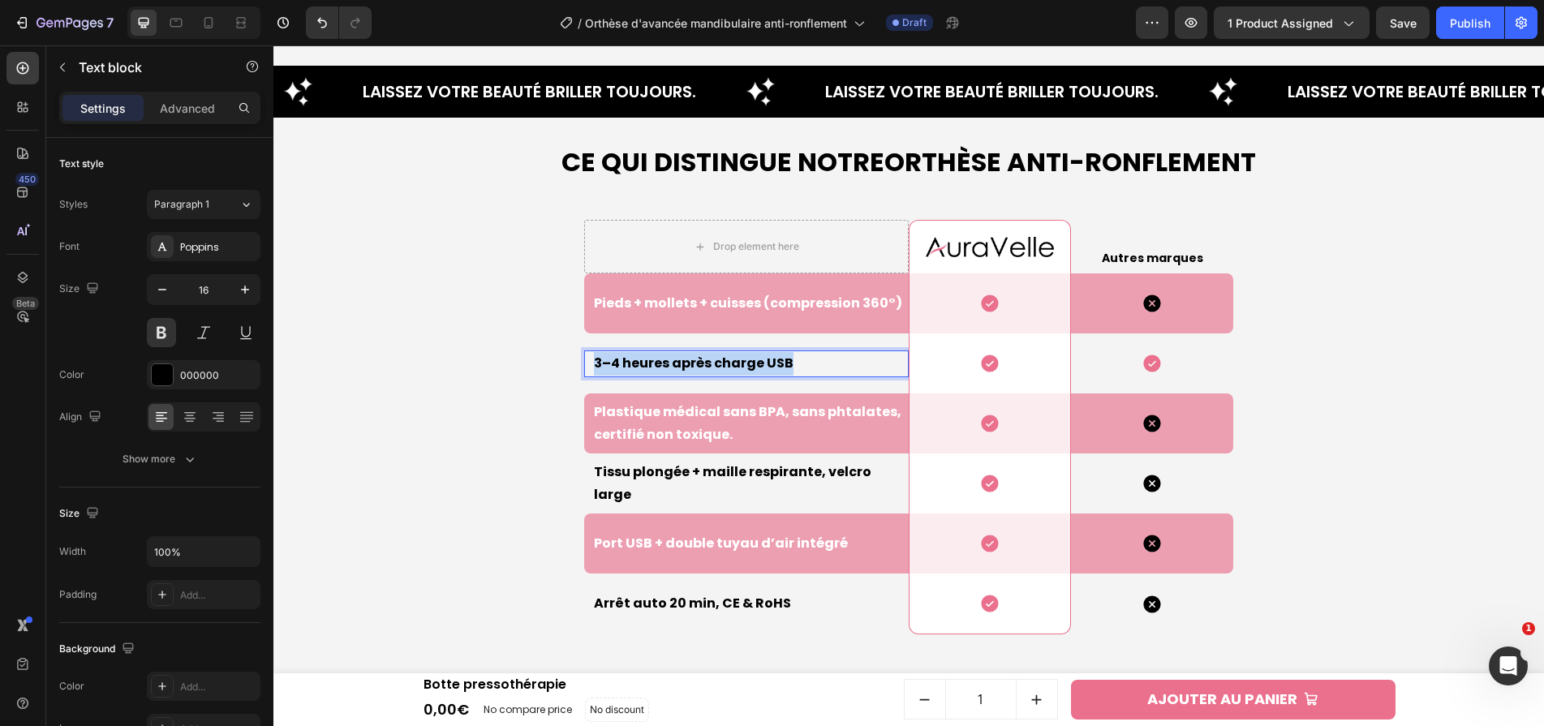
click at [683, 358] on p "3–4 heures après charge USB" at bounding box center [750, 364] width 313 height 24
click at [726, 294] on p "Pieds + mollets + cuisses (compression 360°)" at bounding box center [750, 304] width 313 height 24
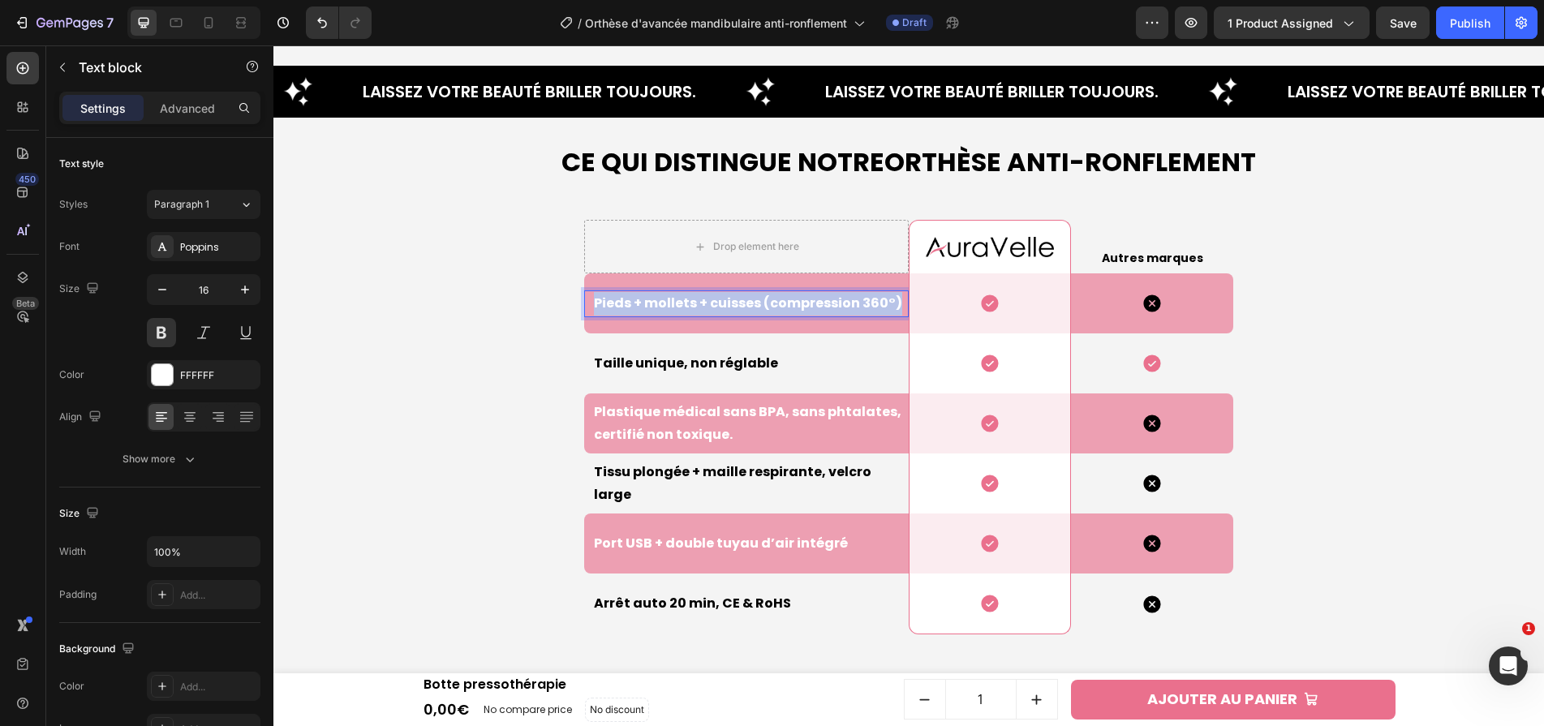
click at [726, 294] on p "Pieds + mollets + cuisses (compression 360°)" at bounding box center [750, 304] width 313 height 24
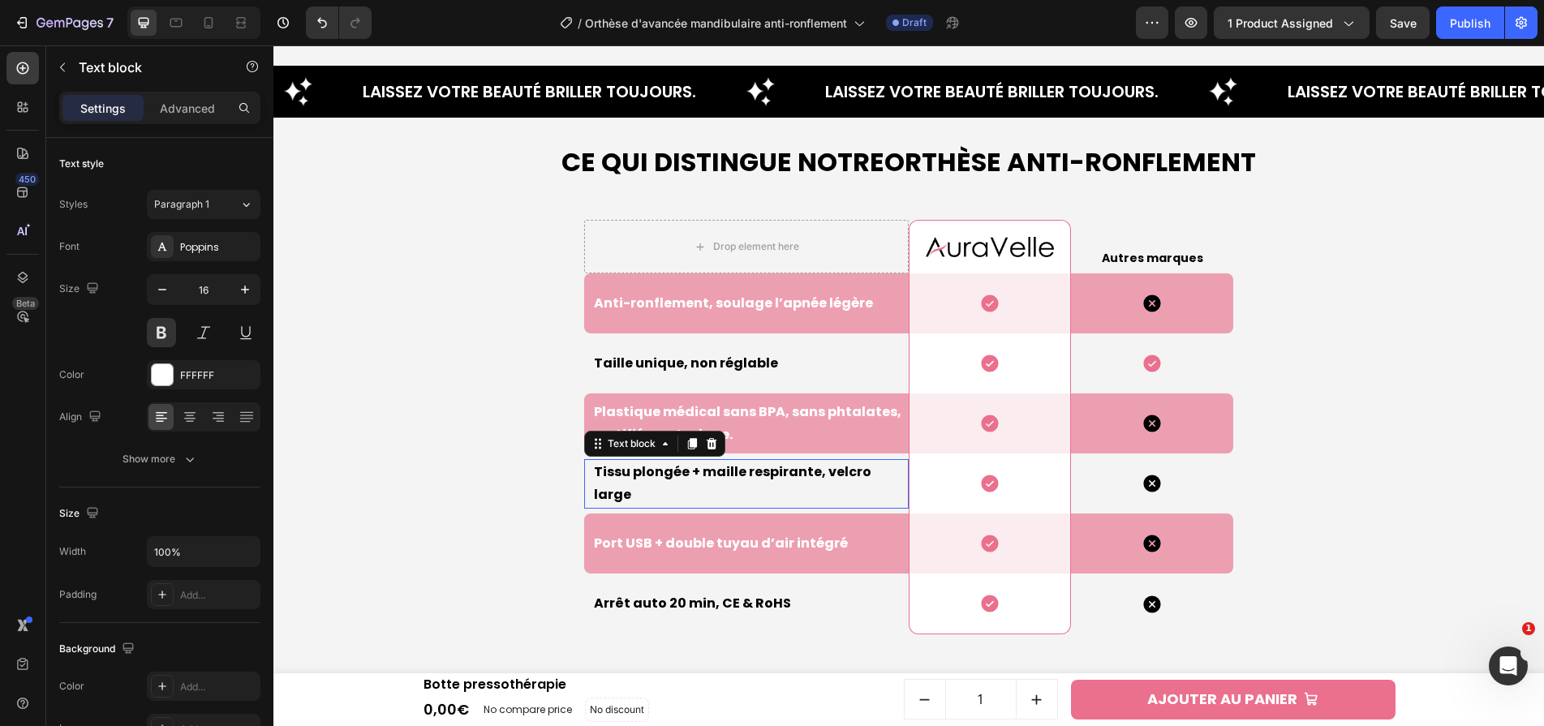
click at [733, 480] on p "Tissu plongée + maille respirante, velcro large" at bounding box center [750, 484] width 313 height 47
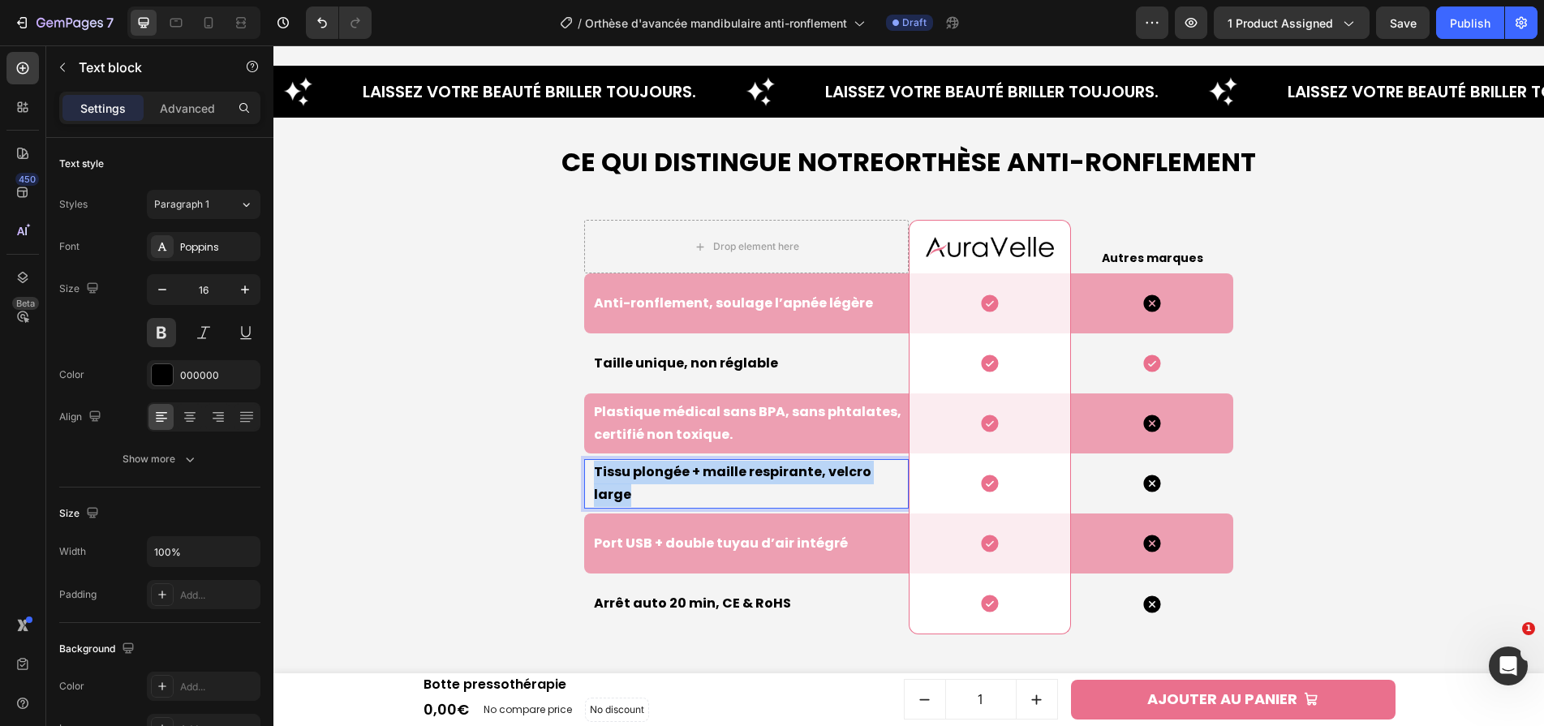
click at [733, 480] on p "Tissu plongée + maille respirante, velcro large" at bounding box center [750, 484] width 313 height 47
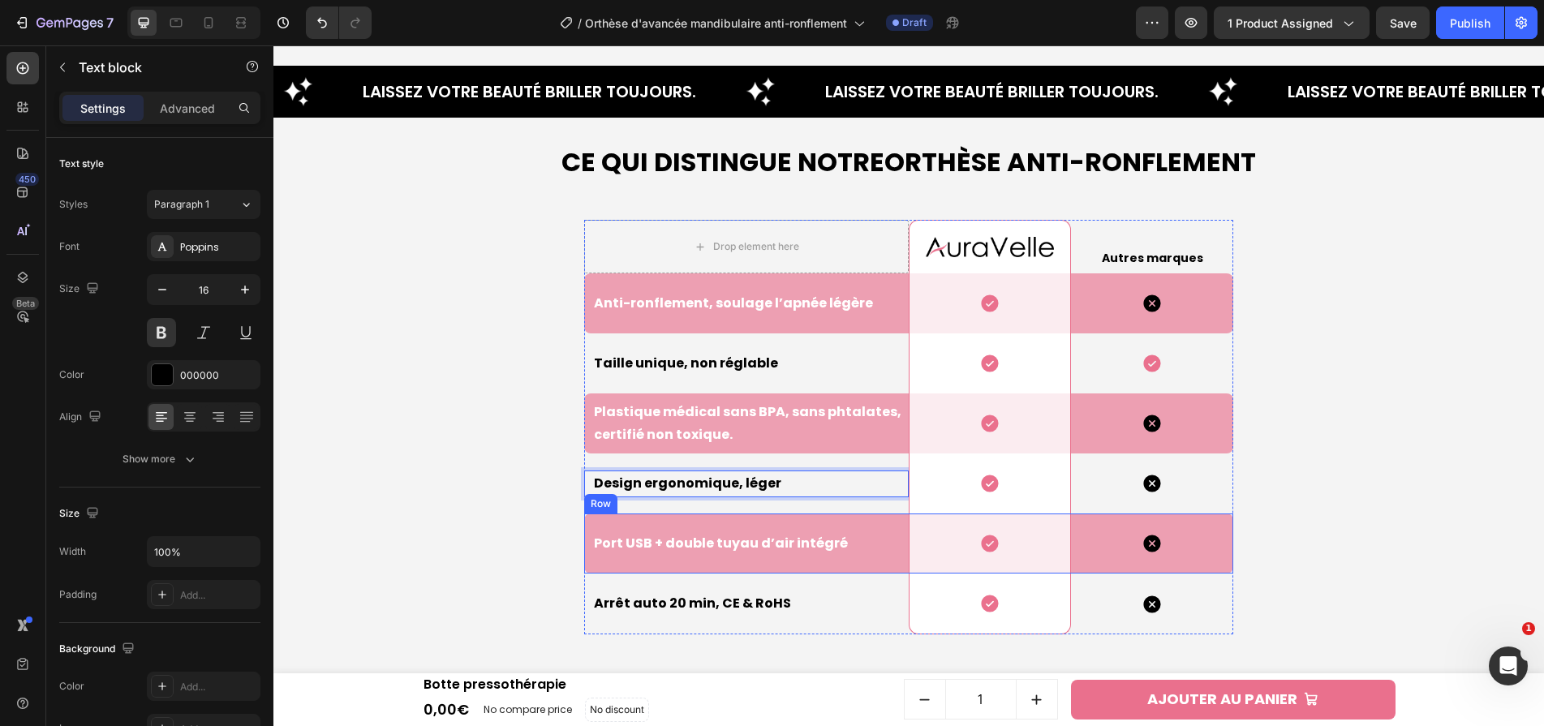
click at [739, 542] on p "Port USB + double tuyau d’air intégré" at bounding box center [750, 544] width 313 height 24
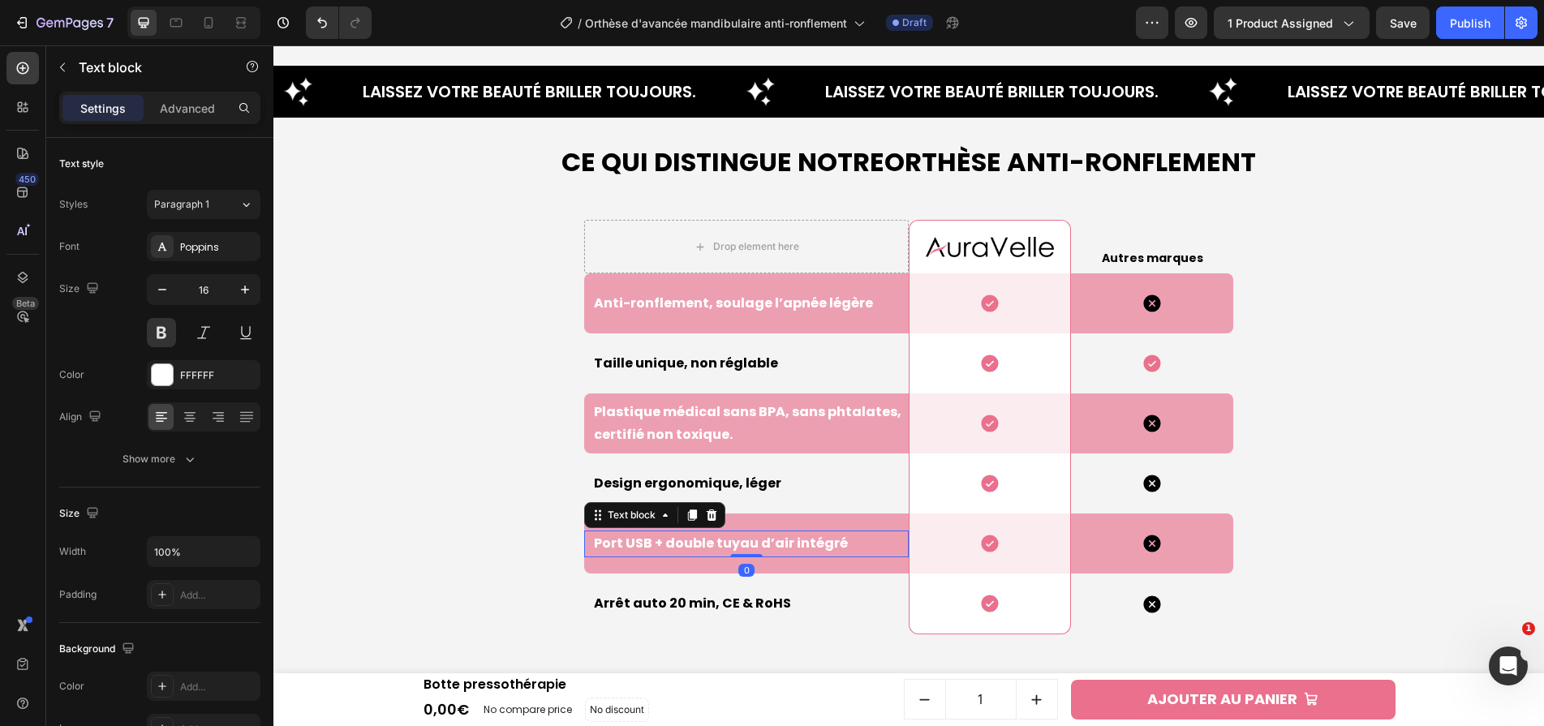
click at [739, 542] on p "Port USB + double tuyau d’air intégré" at bounding box center [750, 544] width 313 height 24
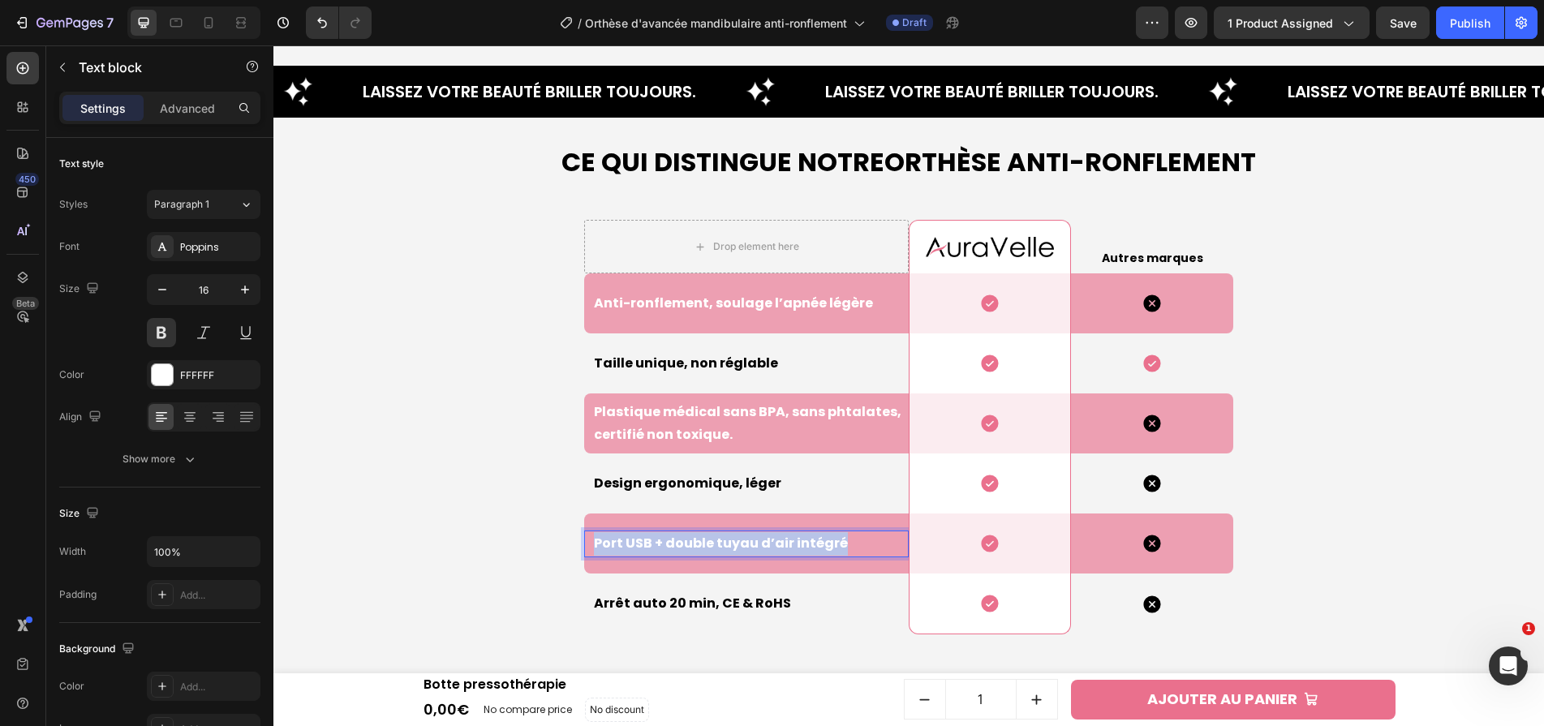
click at [739, 542] on p "Port USB + double tuyau d’air intégré" at bounding box center [750, 544] width 313 height 24
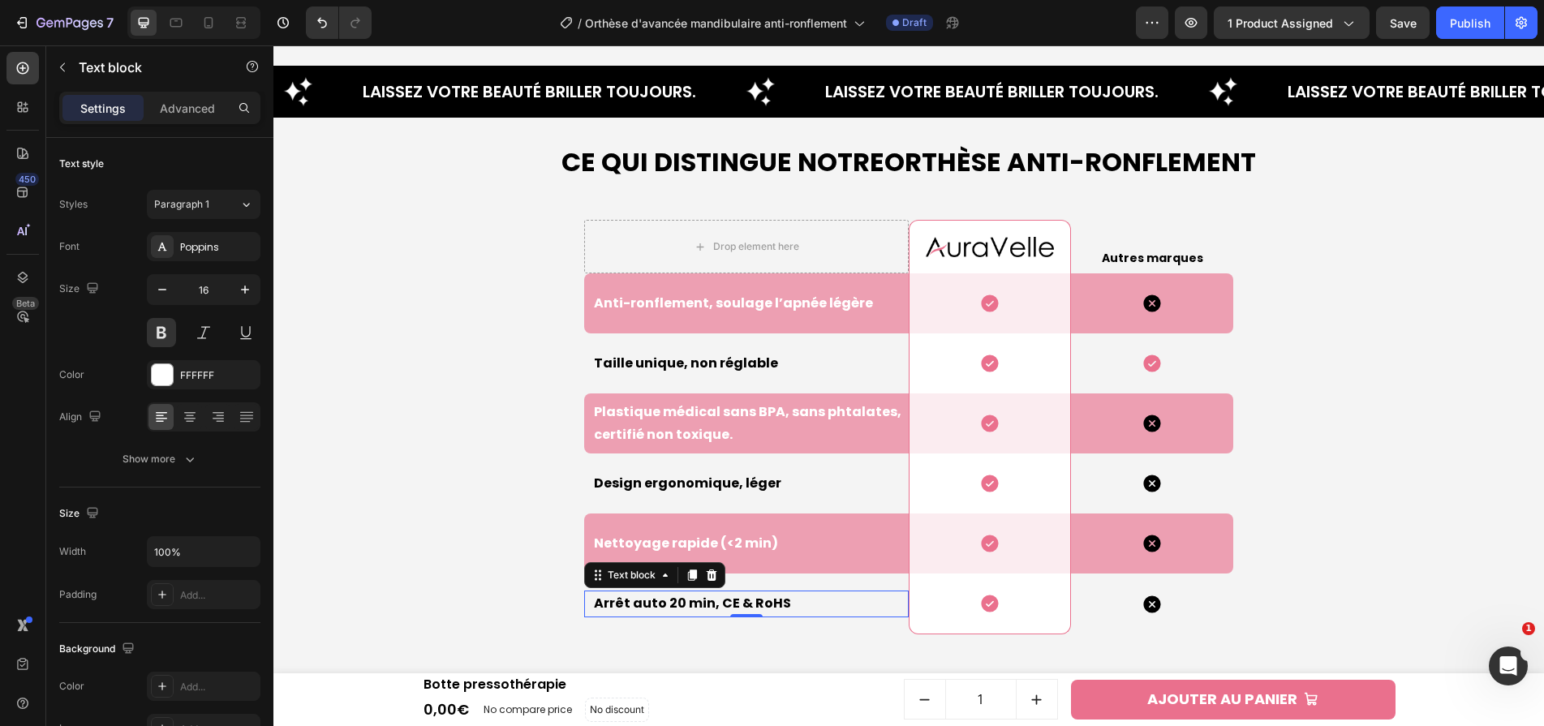
click at [727, 603] on p "Arrêt auto 20 min, CE & RoHS" at bounding box center [750, 604] width 313 height 24
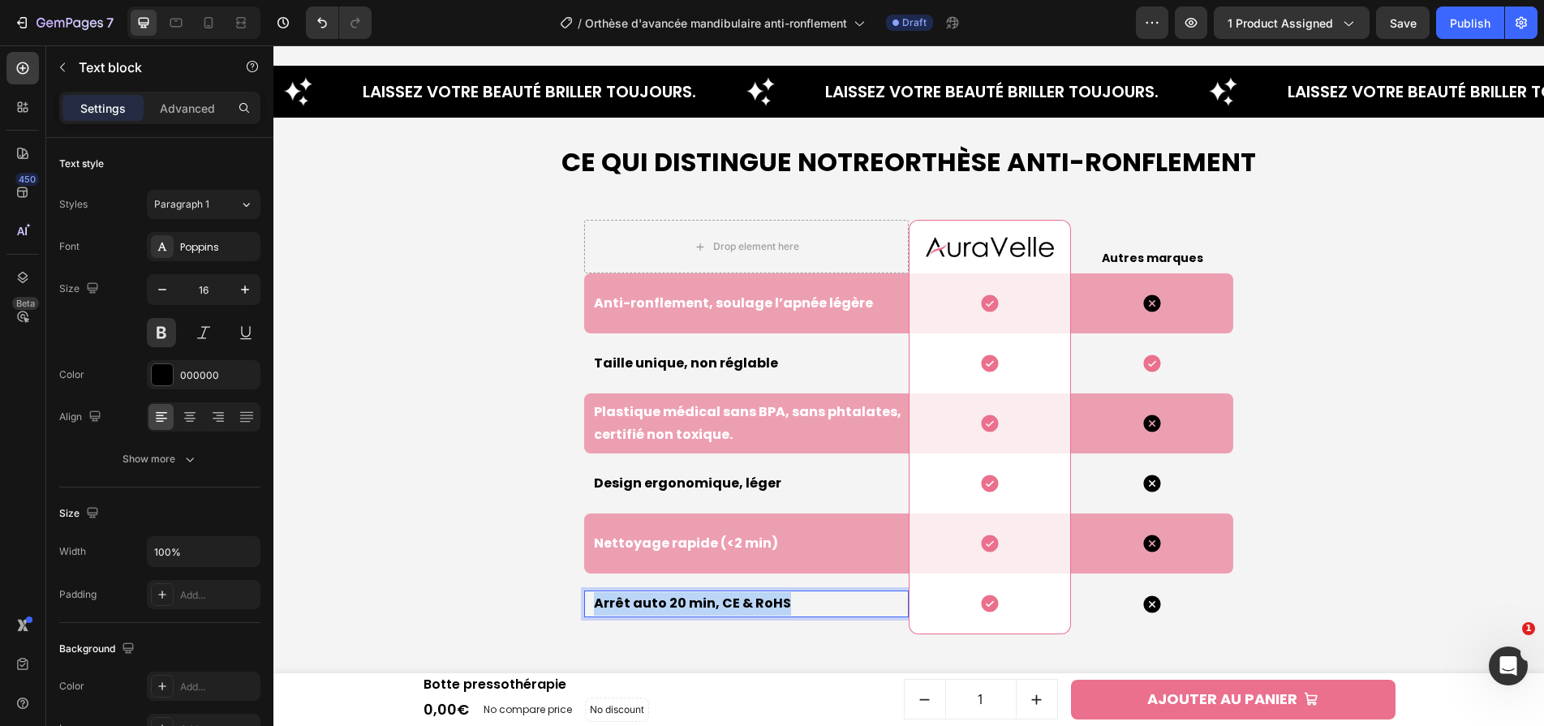
click at [727, 603] on p "Arrêt auto 20 min, CE & RoHS" at bounding box center [750, 604] width 313 height 24
click at [607, 599] on p "fourni avec étui hygiénique de transport." at bounding box center [750, 604] width 313 height 24
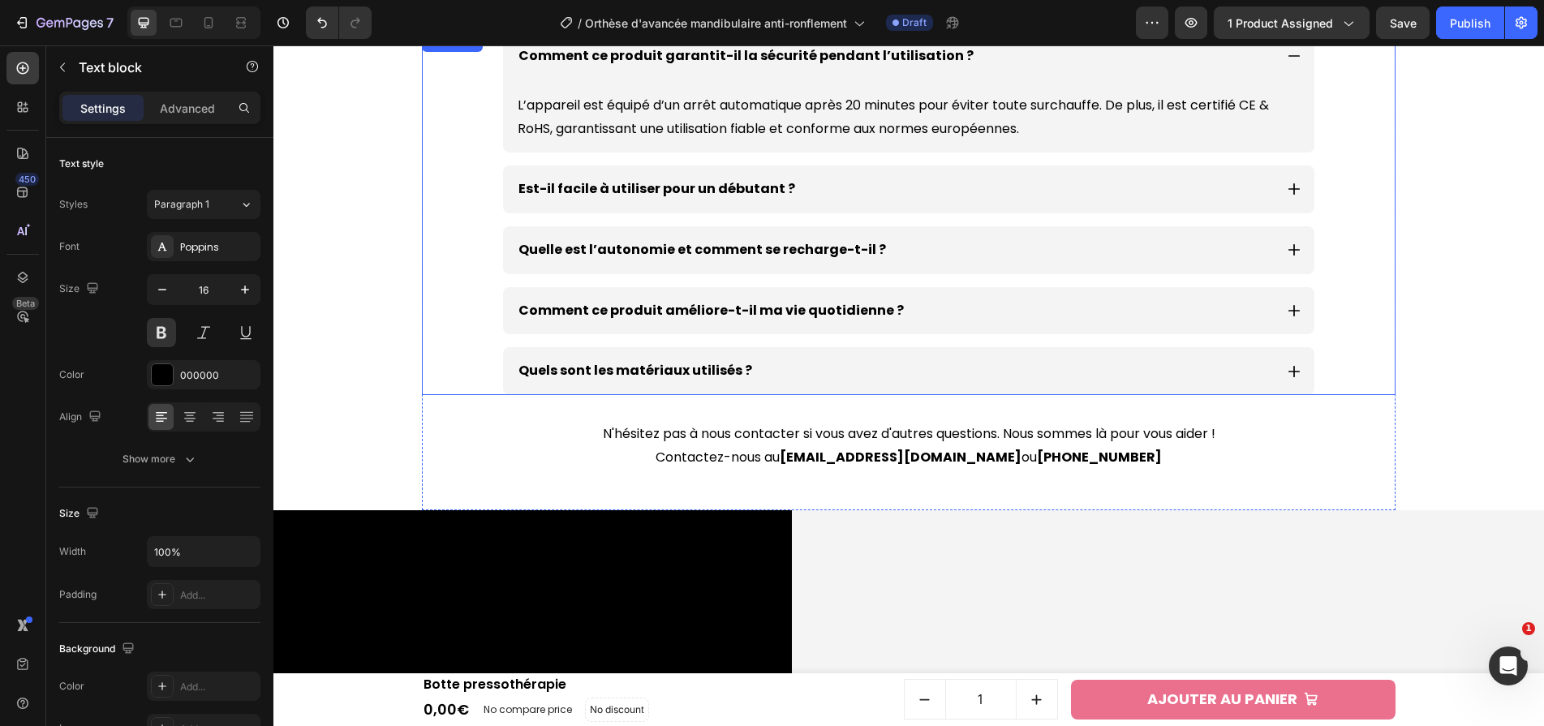
scroll to position [5195, 0]
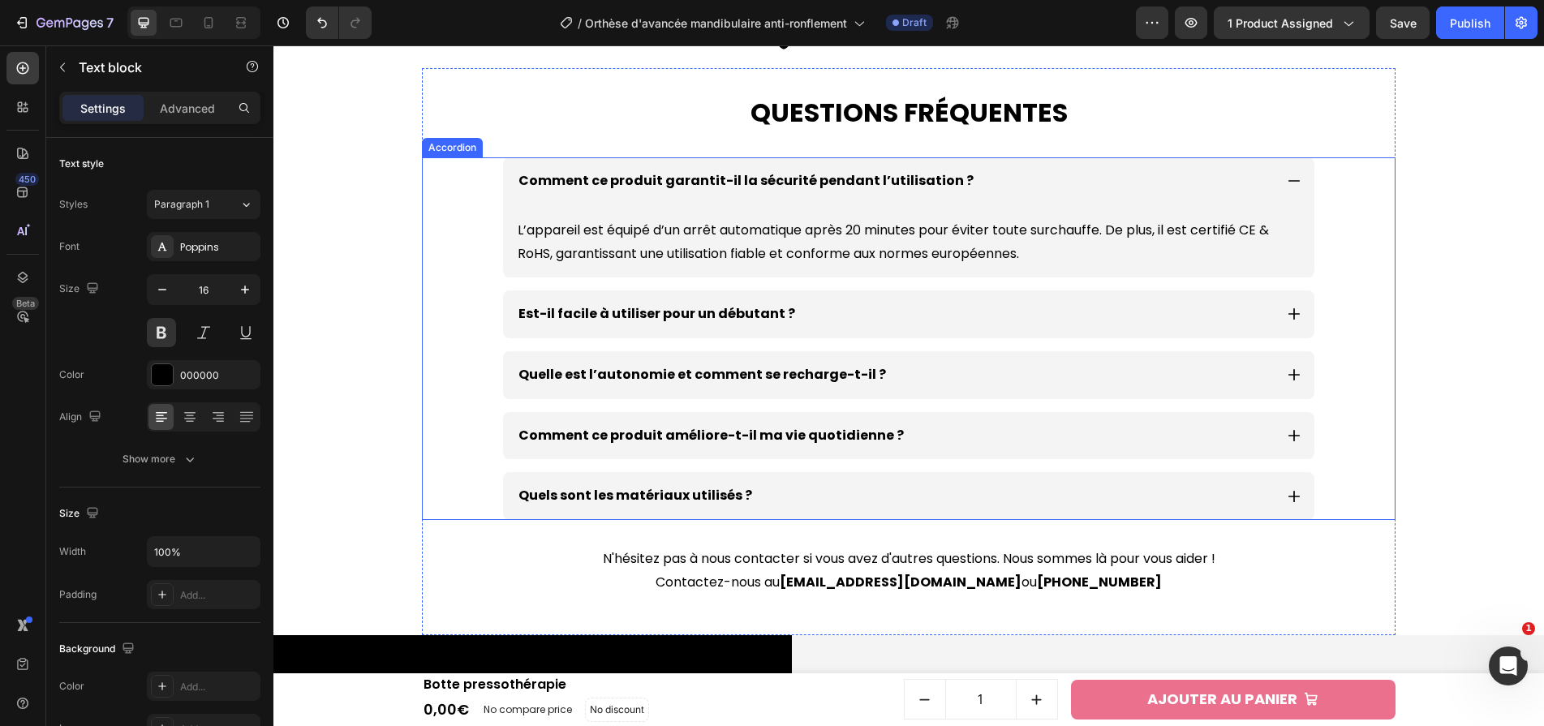
click at [764, 182] on p "Comment ce produit garantit-il la sécurité pendant l’utilisation ?" at bounding box center [745, 182] width 455 height 24
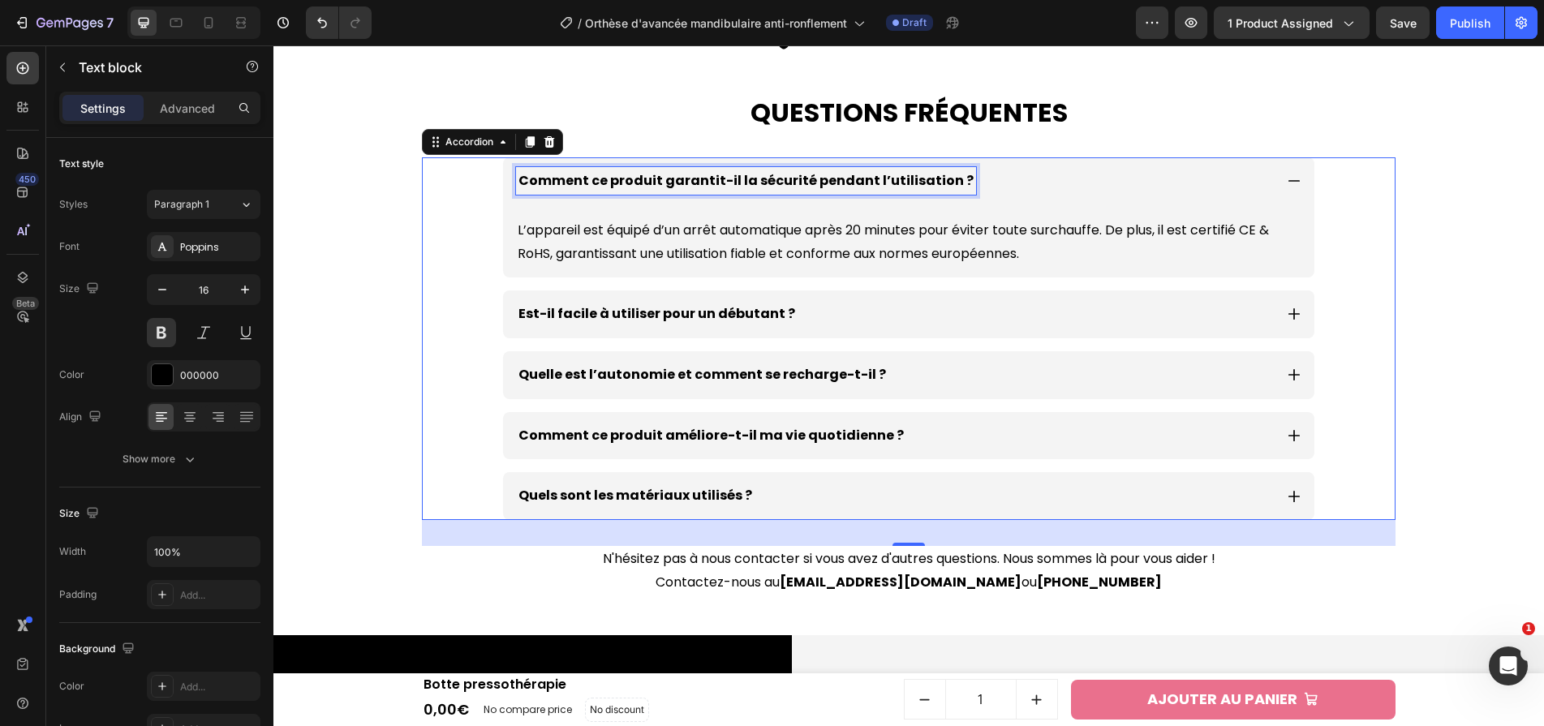
click at [764, 182] on p "Comment ce produit garantit-il la sécurité pendant l’utilisation ?" at bounding box center [745, 182] width 455 height 24
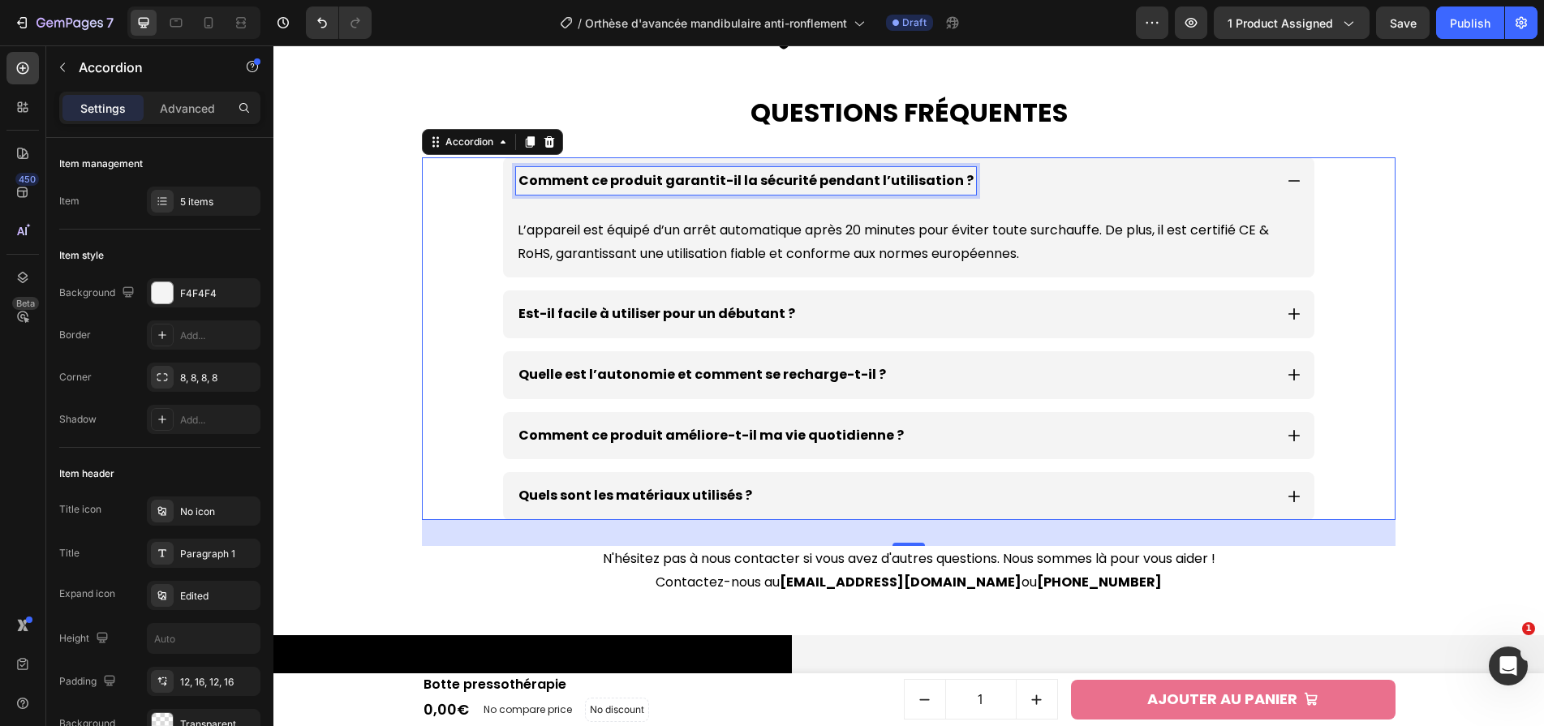
scroll to position [5198, 0]
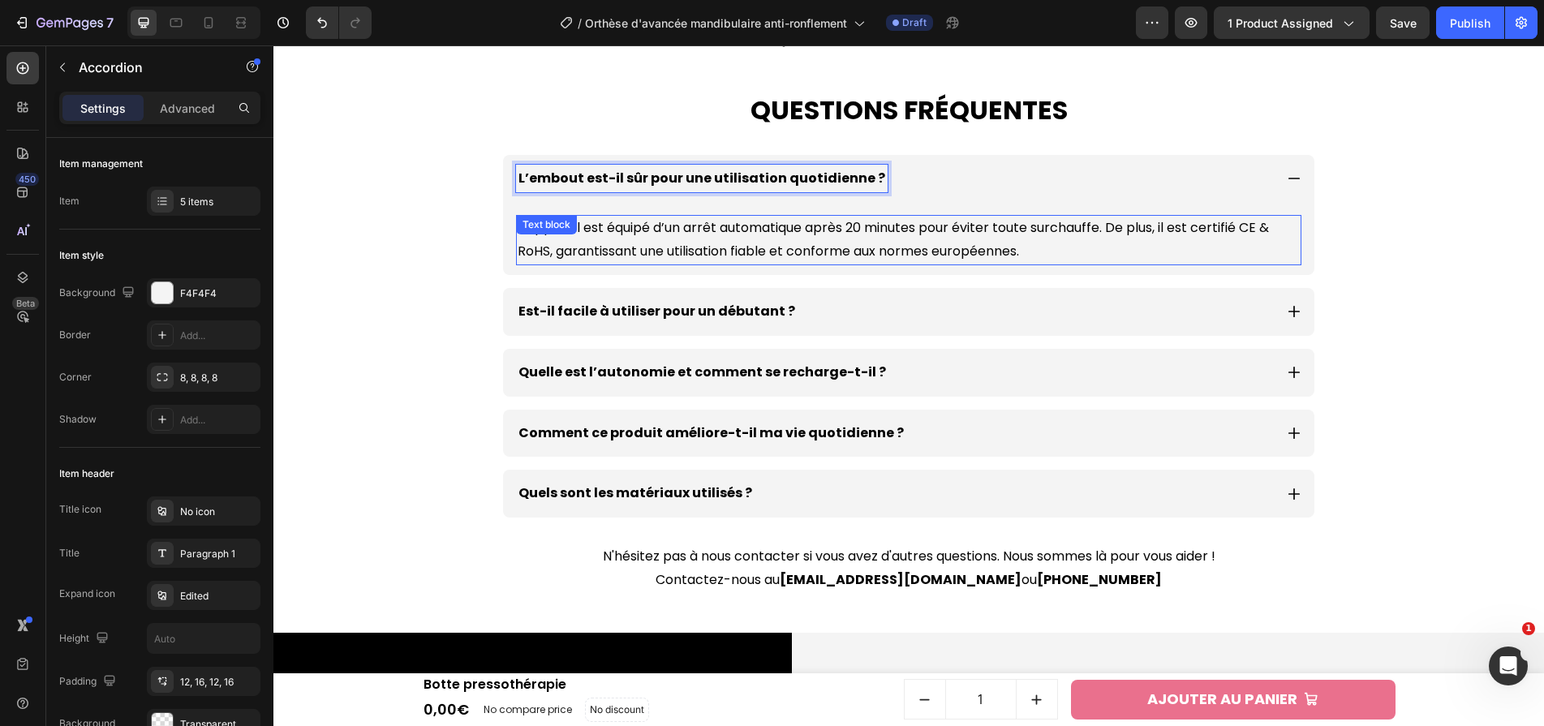
click at [964, 249] on p "L’appareil est équipé d’un arrêt automatique après 20 minutes pour éviter toute…" at bounding box center [909, 240] width 782 height 47
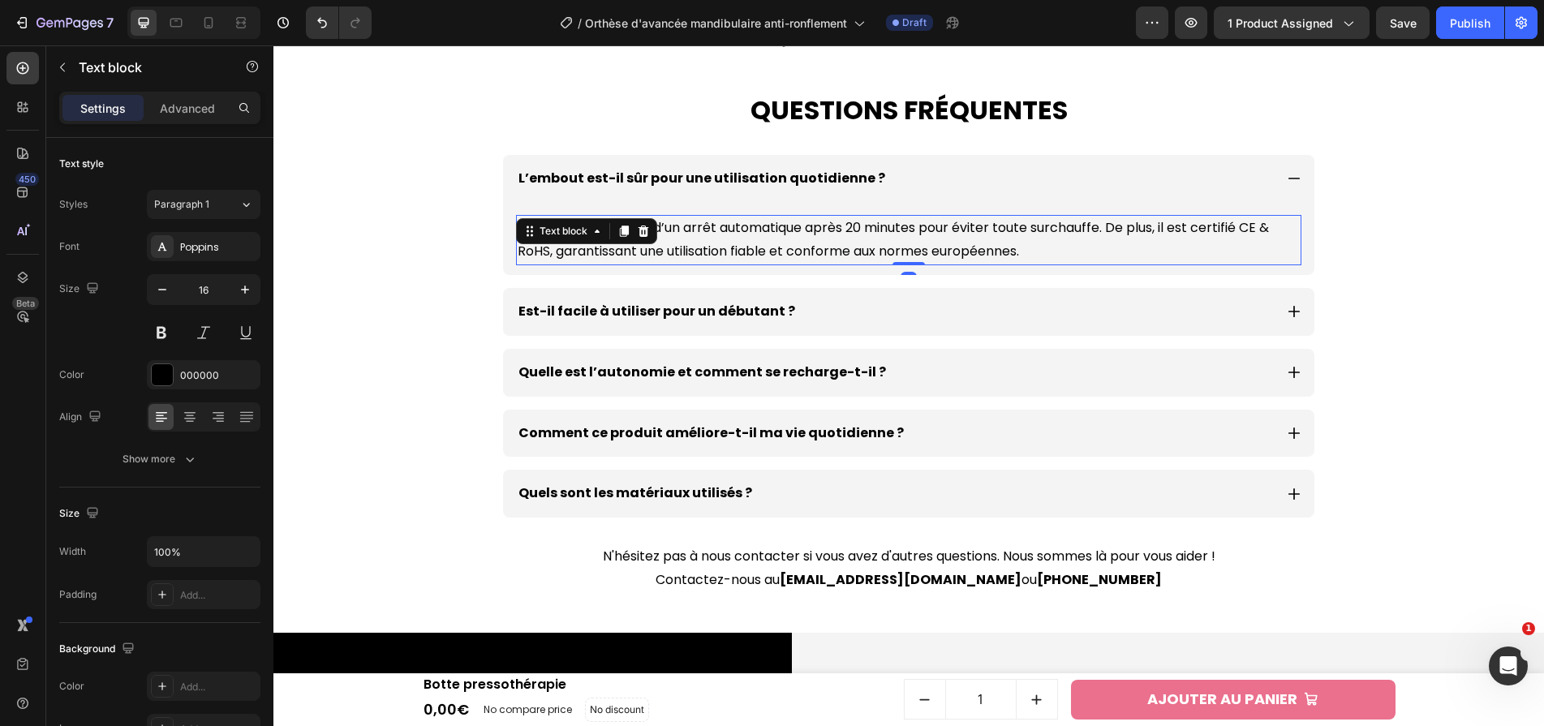
click at [964, 249] on p "L’appareil est équipé d’un arrêt automatique après 20 minutes pour éviter toute…" at bounding box center [909, 240] width 782 height 47
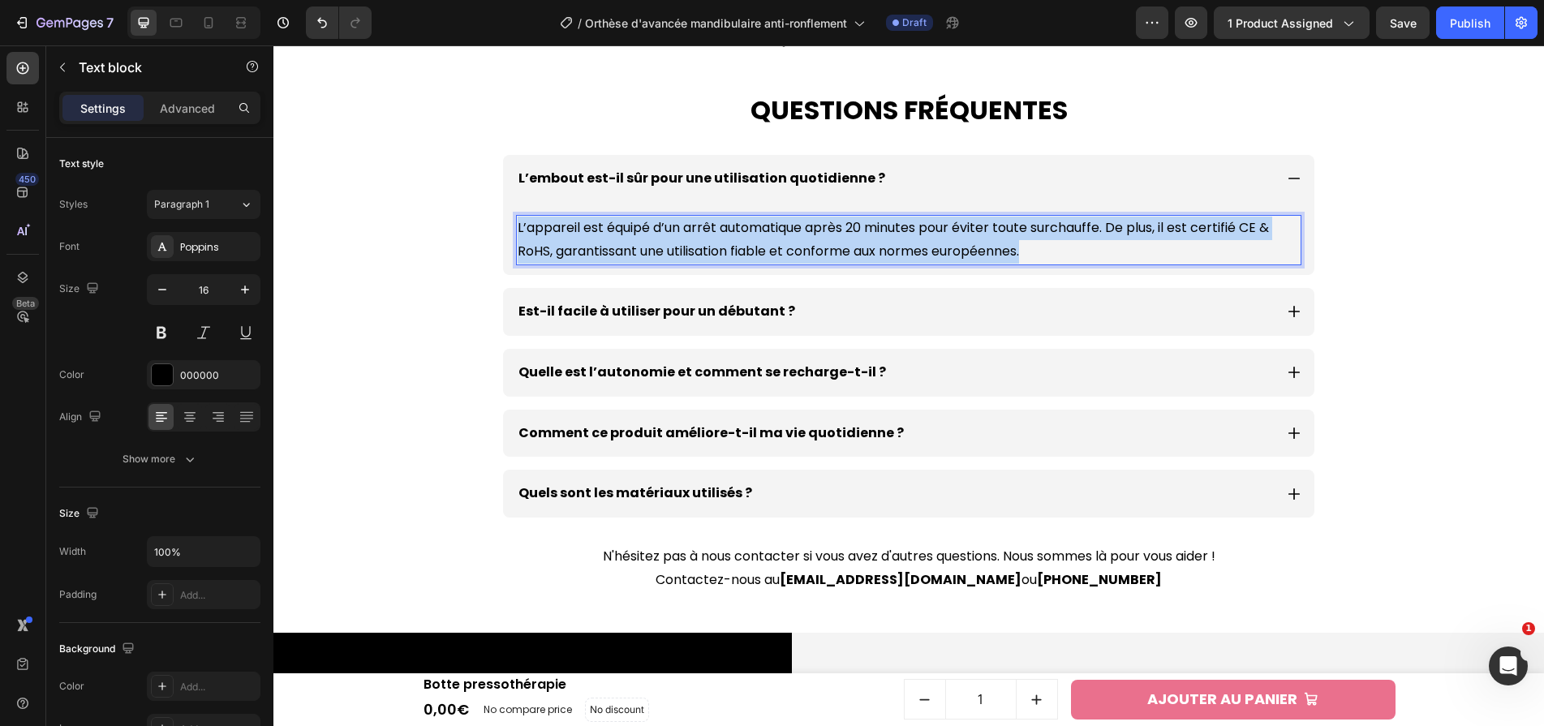
click at [964, 249] on p "L’appareil est équipé d’un arrêt automatique après 20 minutes pour éviter toute…" at bounding box center [909, 240] width 782 height 47
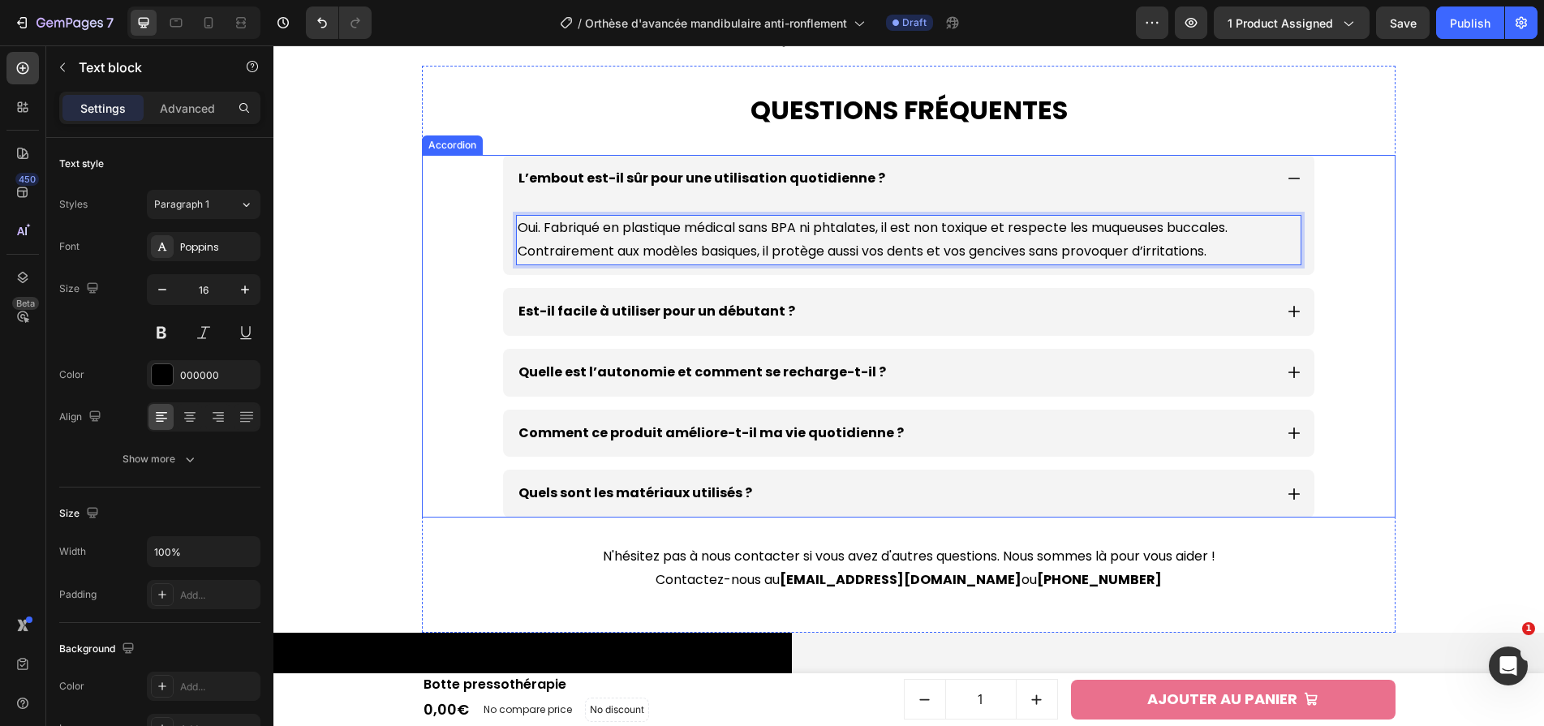
click at [767, 320] on p "Est-il facile à utiliser pour un débutant ?" at bounding box center [656, 312] width 277 height 24
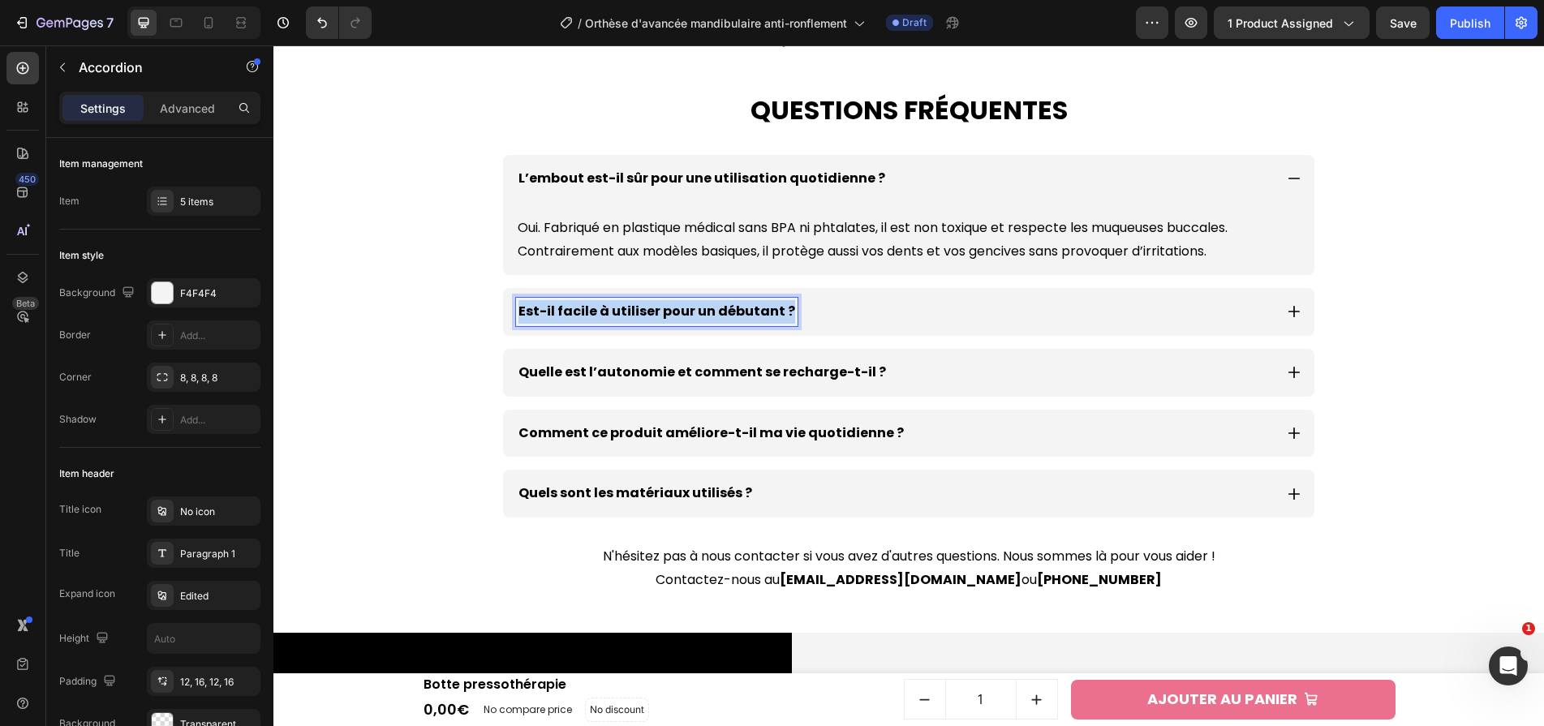
click at [767, 320] on p "Est-il facile à utiliser pour un débutant ?" at bounding box center [656, 312] width 277 height 24
click at [886, 316] on div "Est-il facile à utiliser même pour un débutant ?" at bounding box center [895, 312] width 758 height 28
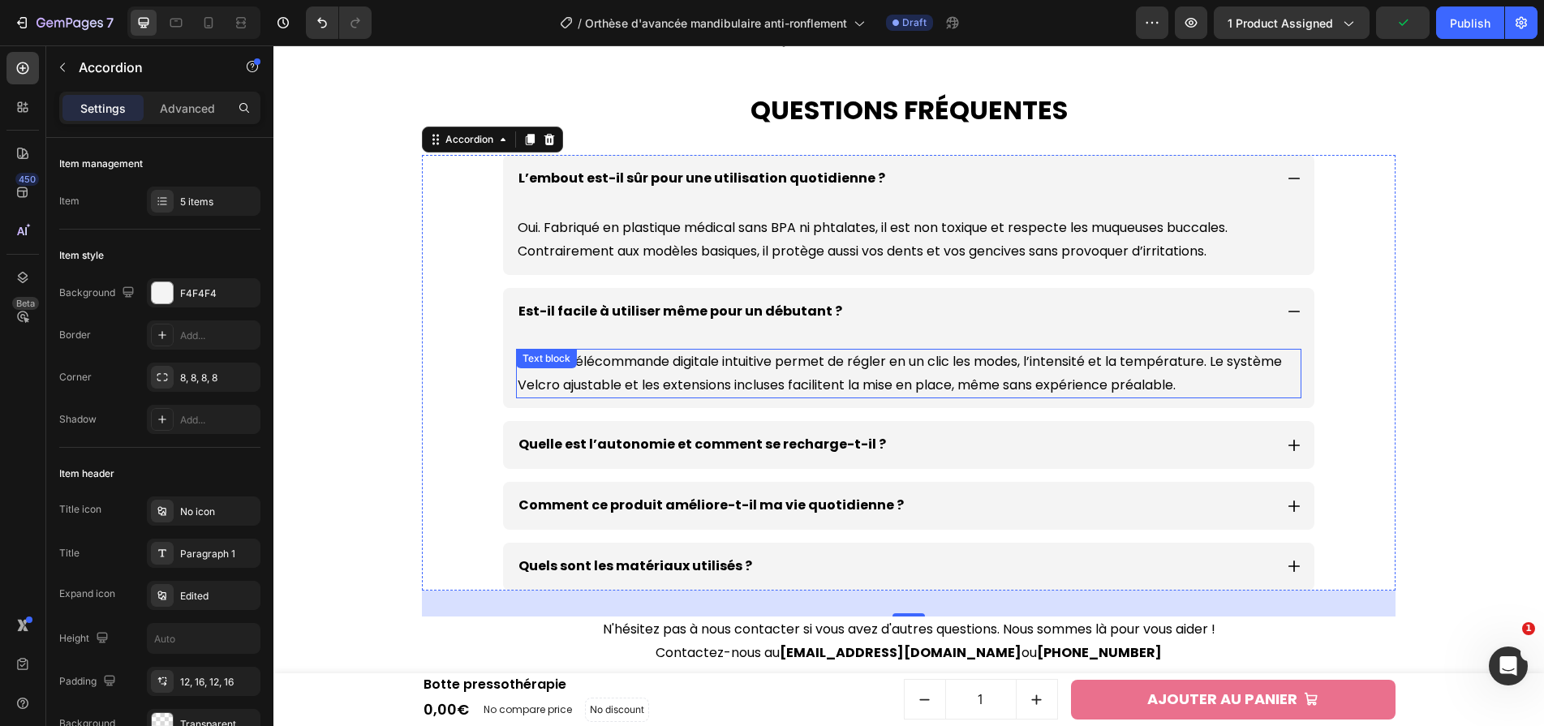
click at [840, 375] on p "Oui, son télécommande digitale intuitive permet de régler en un clic les modes,…" at bounding box center [909, 373] width 782 height 47
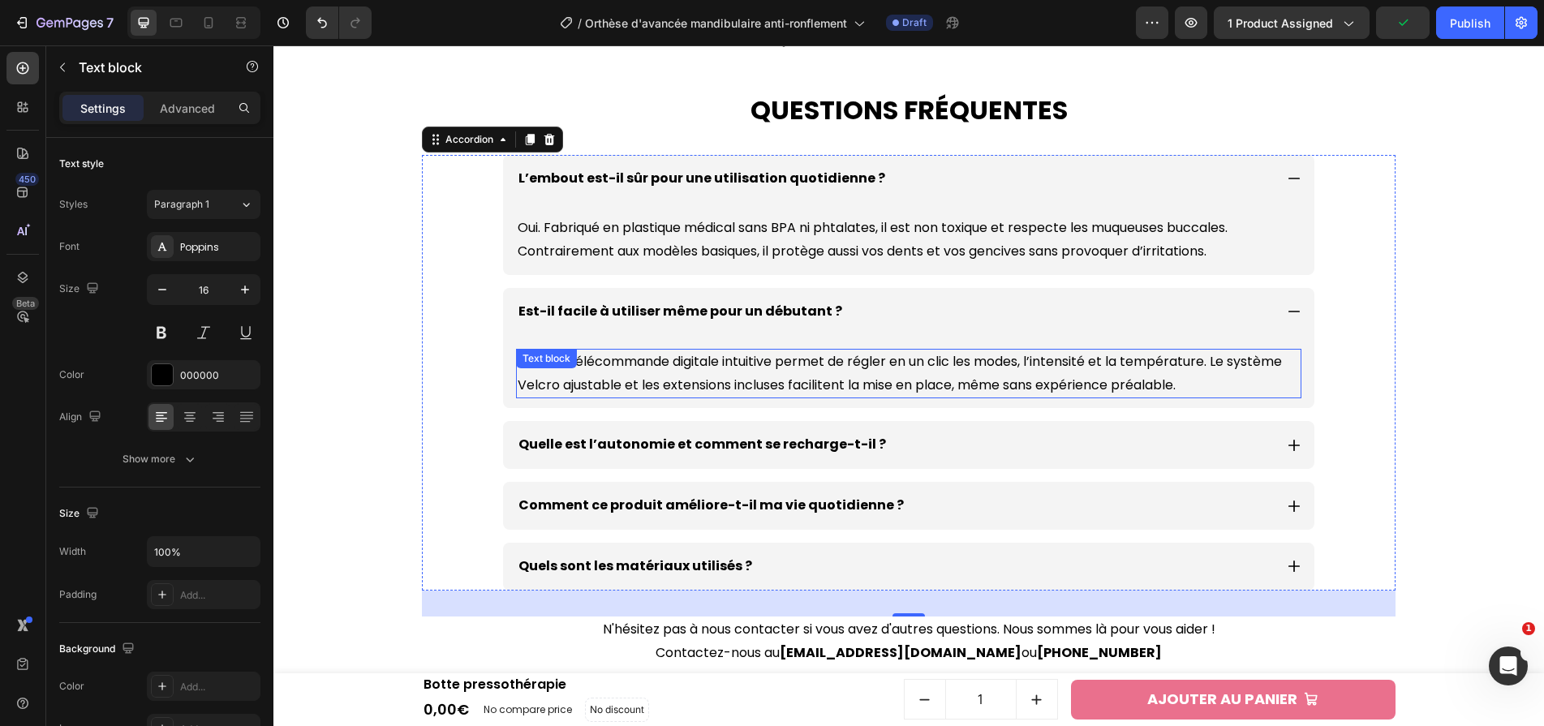
click at [840, 375] on p "Oui, son télécommande digitale intuitive permet de régler en un clic les modes,…" at bounding box center [909, 373] width 782 height 47
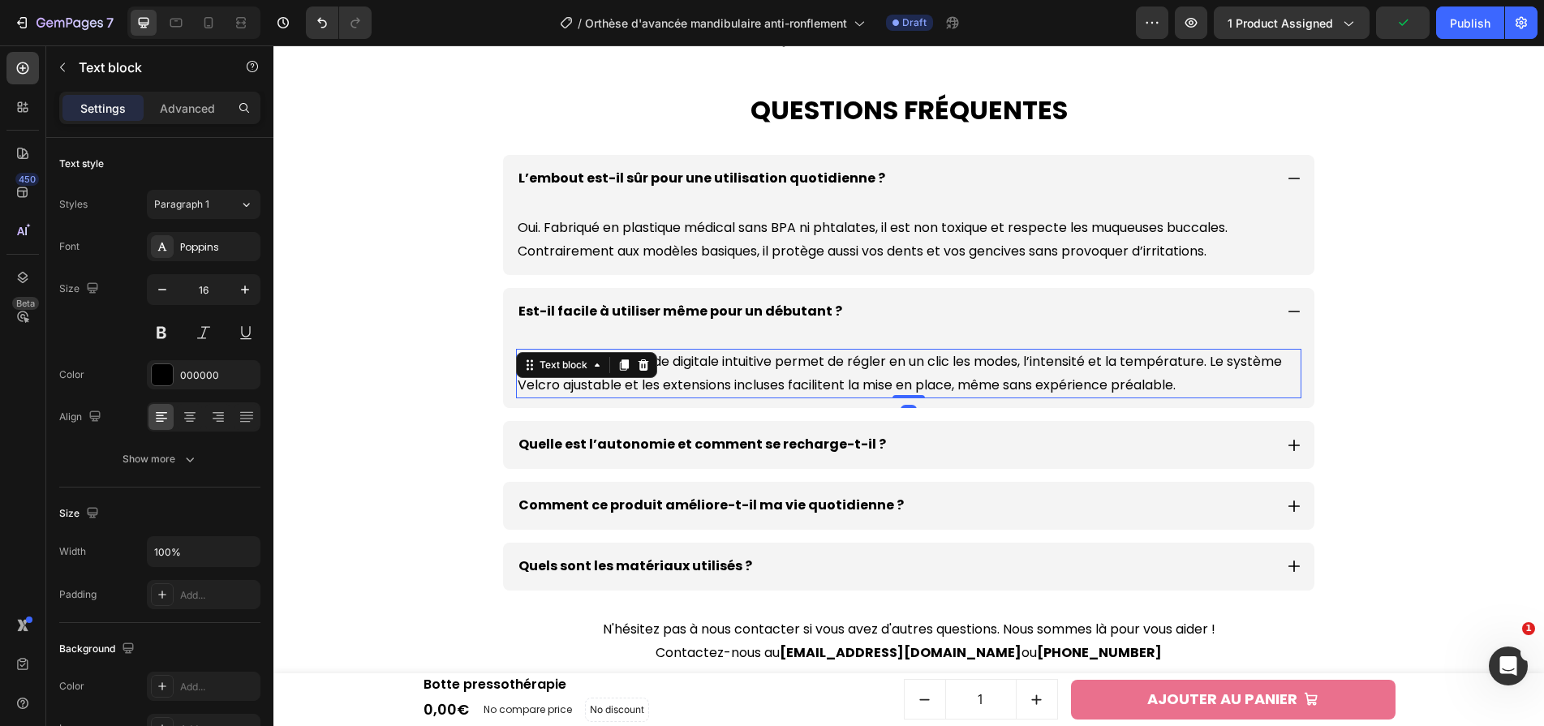
click at [840, 375] on p "Oui, son télécommande digitale intuitive permet de régler en un clic les modes,…" at bounding box center [909, 373] width 782 height 47
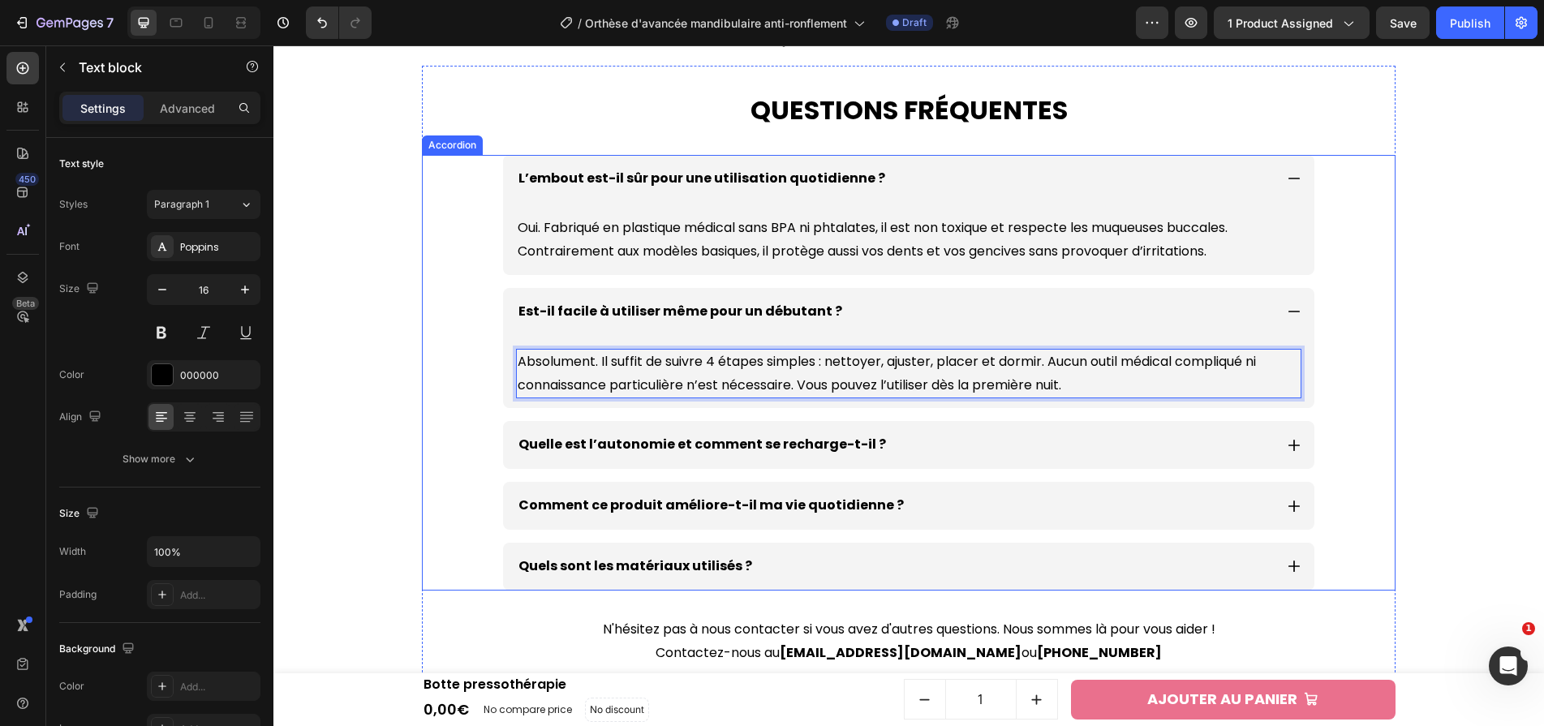
click at [795, 434] on p "Quelle est l’autonomie et comment se recharge-t-il ?" at bounding box center [701, 445] width 367 height 24
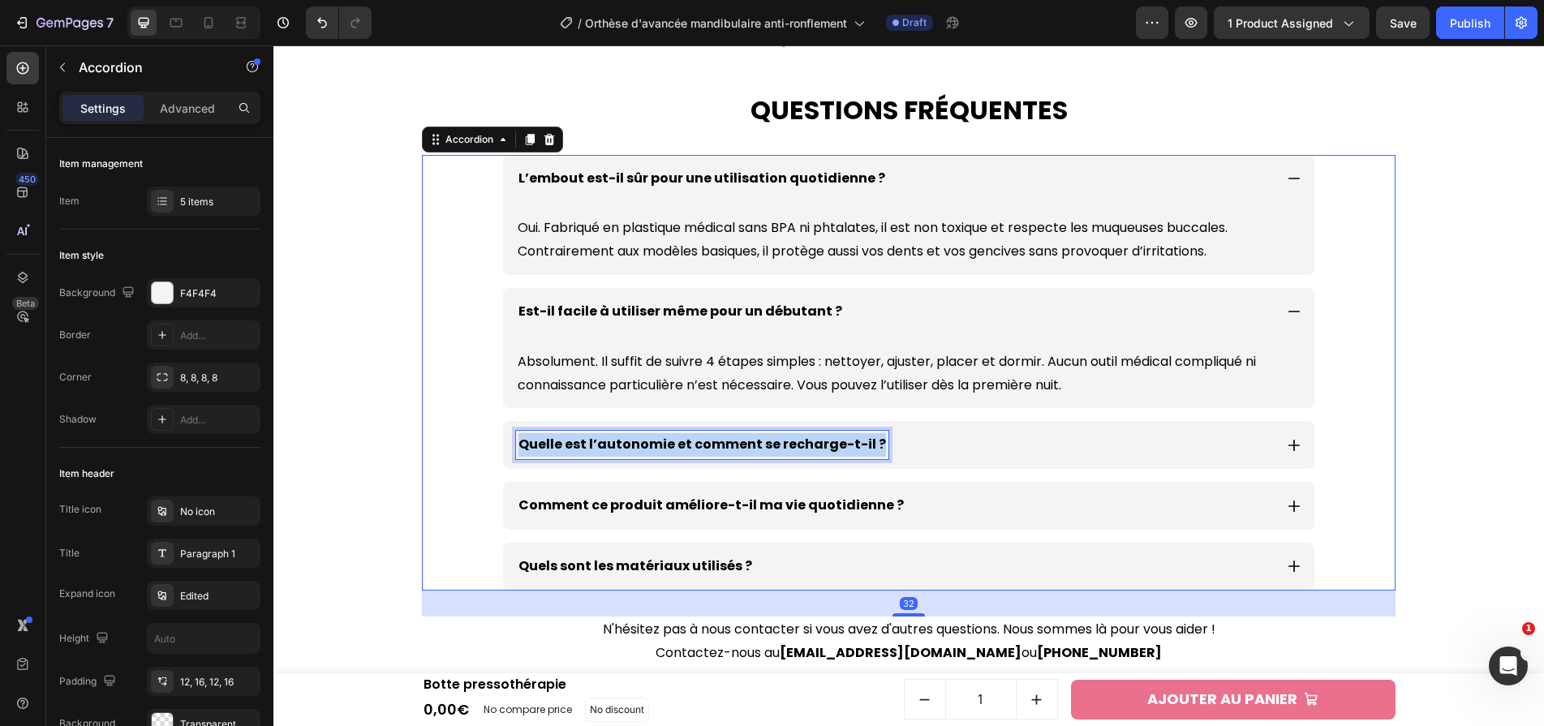
click at [795, 434] on p "Quelle est l’autonomie et comment se recharge-t-il ?" at bounding box center [701, 445] width 367 height 24
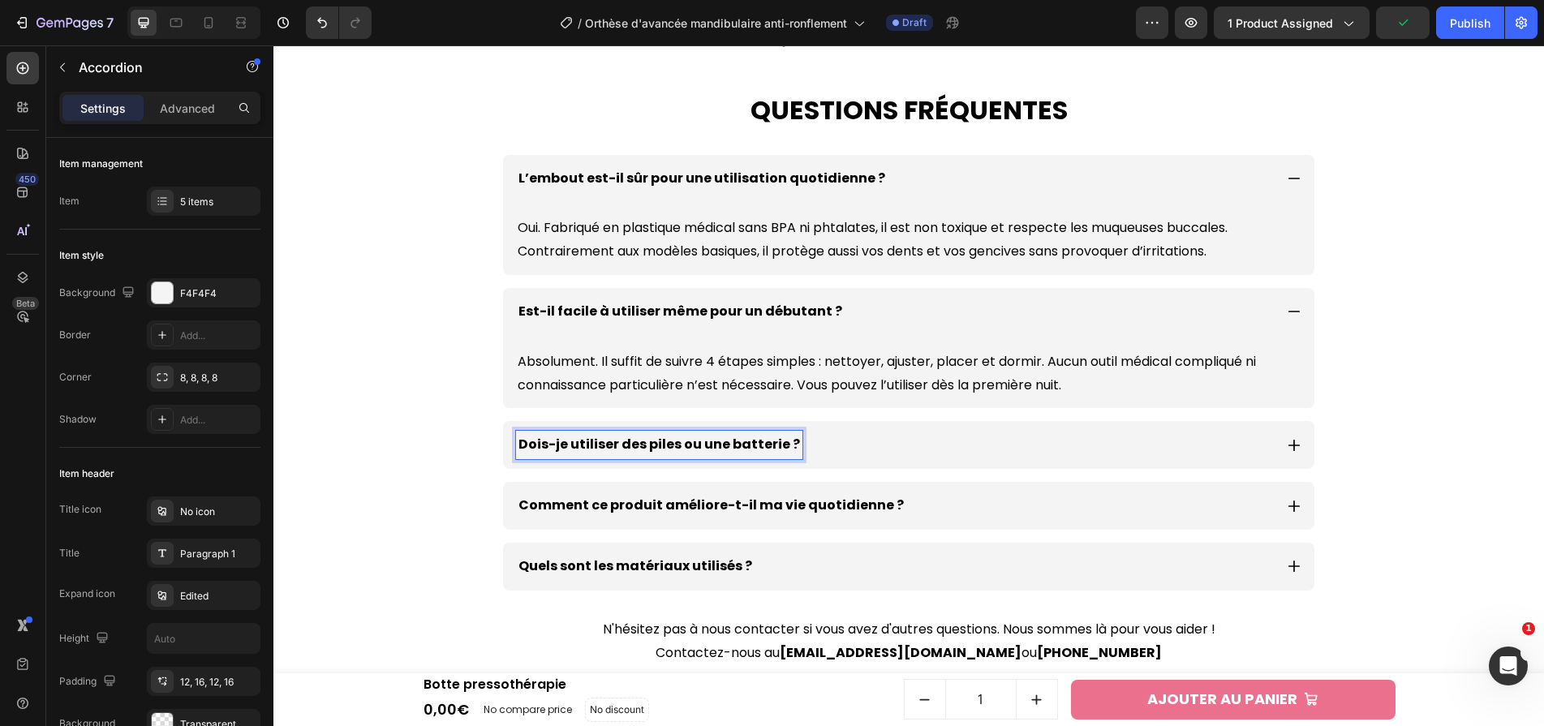
click at [982, 440] on div "Dois-je utiliser des piles ou une batterie ?" at bounding box center [895, 445] width 758 height 28
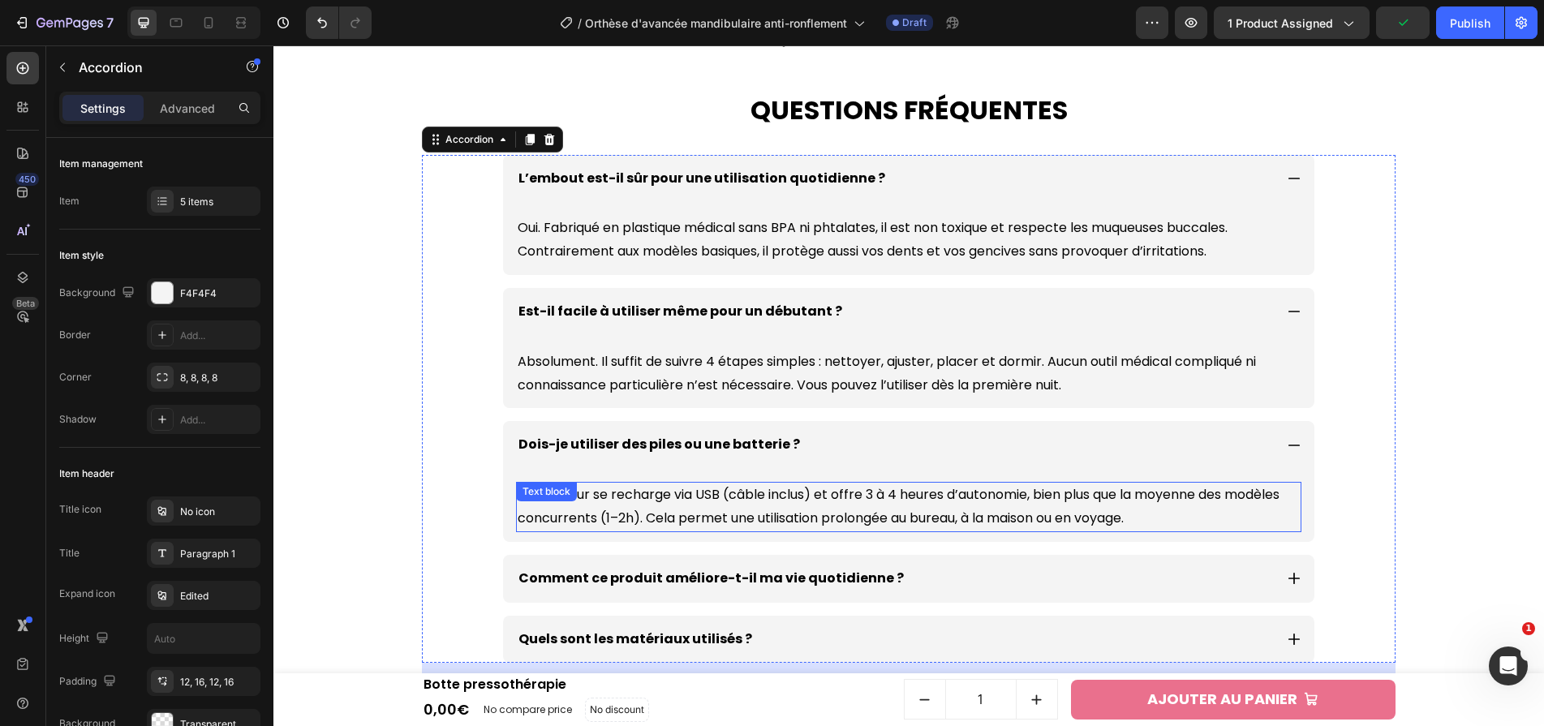
click at [929, 515] on p "Le masseur se recharge via USB (câble inclus) et offre 3 à 4 heures d’autonomie…" at bounding box center [909, 506] width 782 height 47
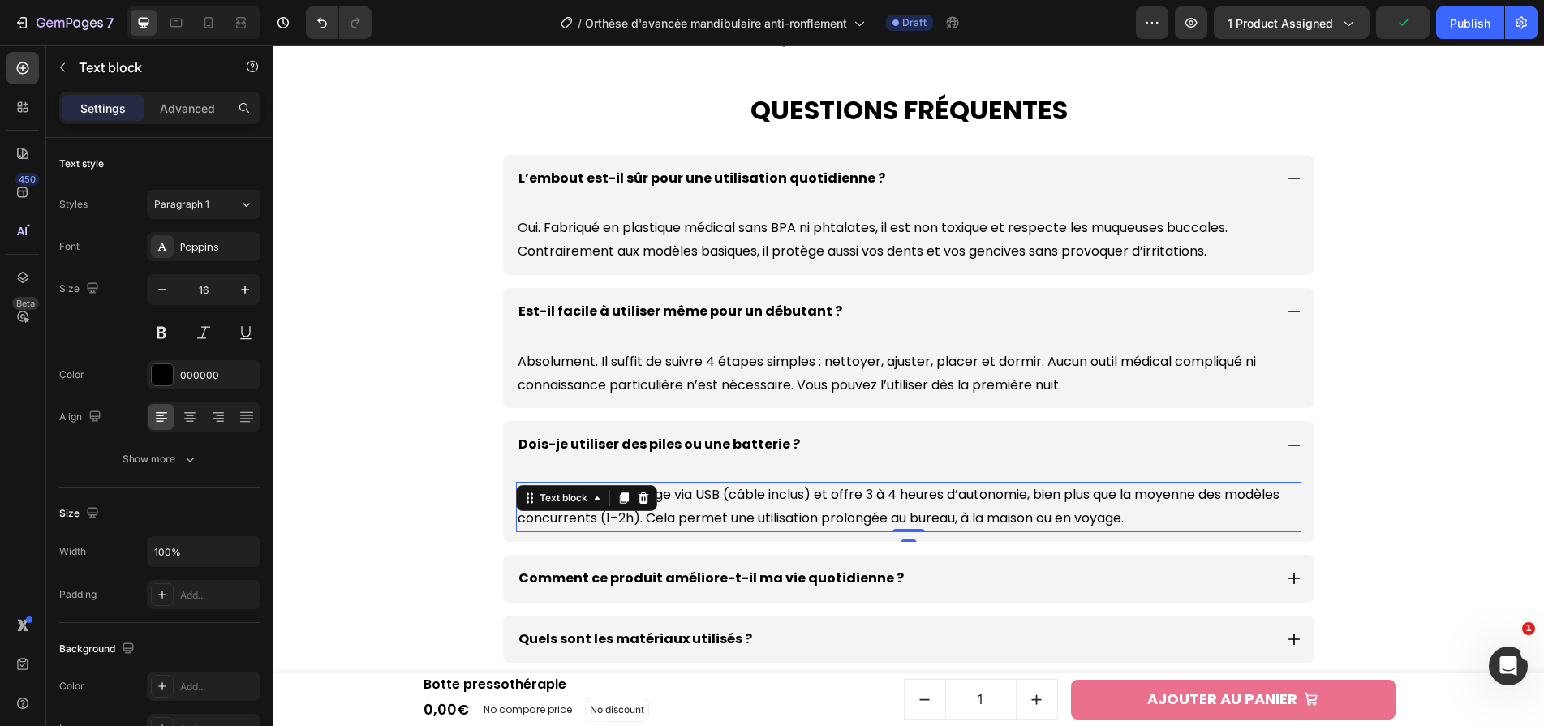
click at [929, 515] on p "Le masseur se recharge via USB (câble inclus) et offre 3 à 4 heures d’autonomie…" at bounding box center [909, 506] width 782 height 47
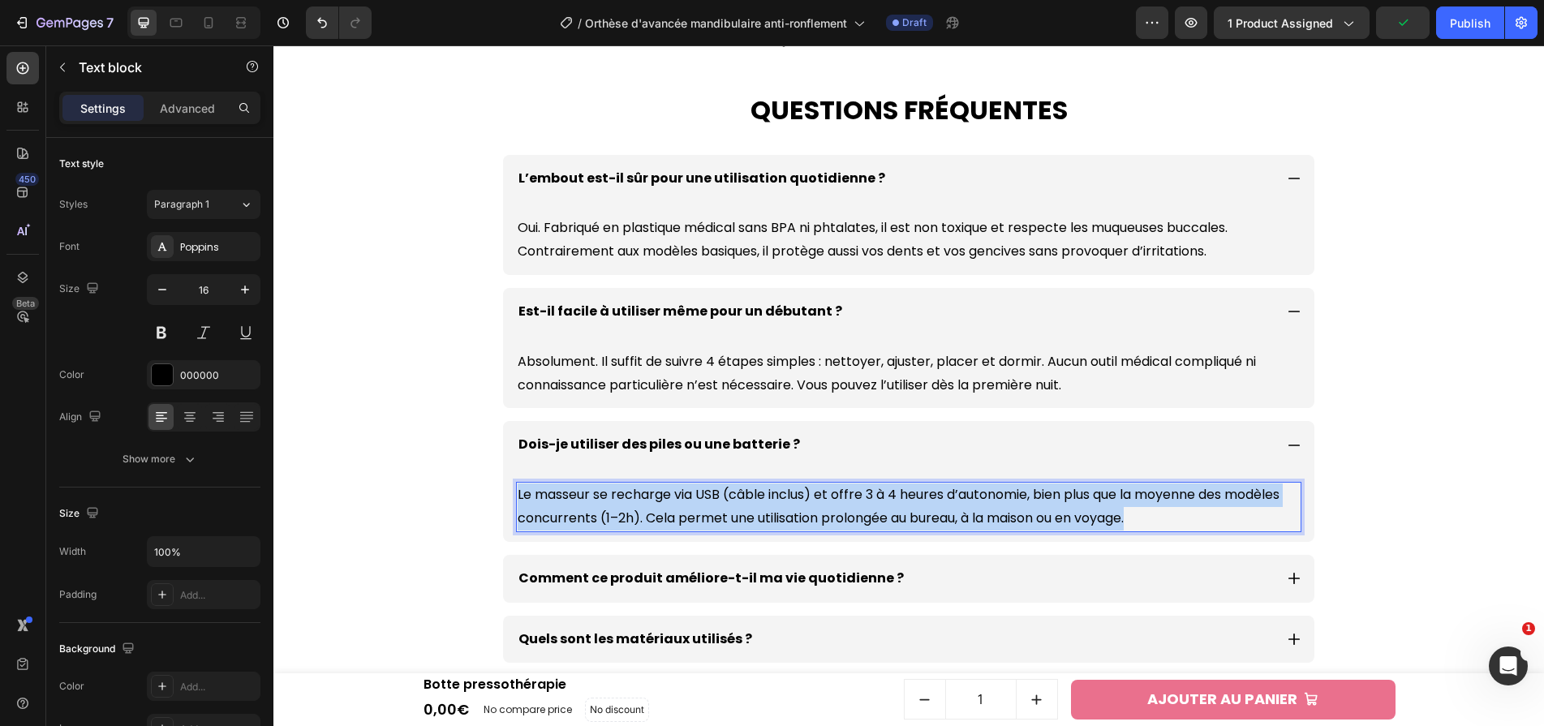
click at [929, 515] on p "Le masseur se recharge via USB (câble inclus) et offre 3 à 4 heures d’autonomie…" at bounding box center [909, 506] width 782 height 47
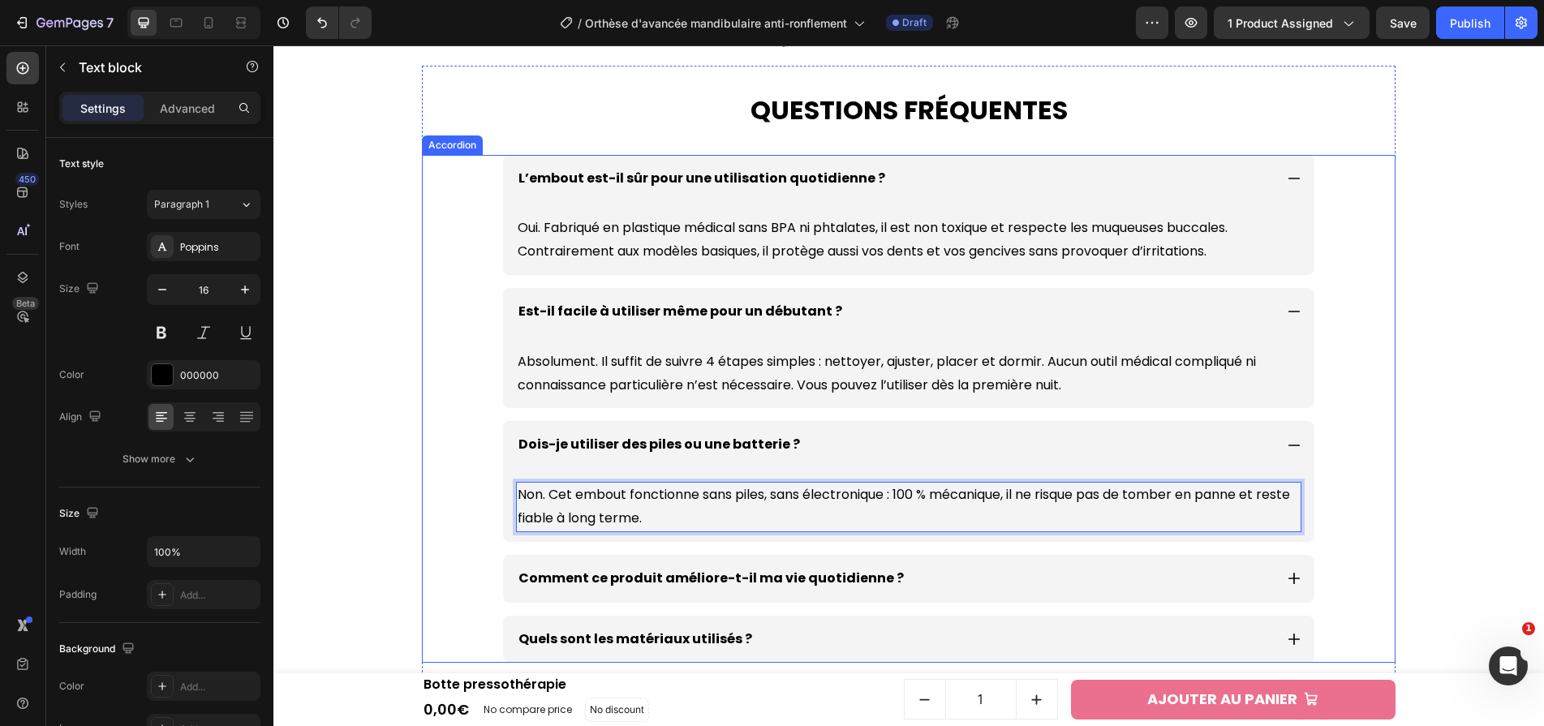
scroll to position [5224, 0]
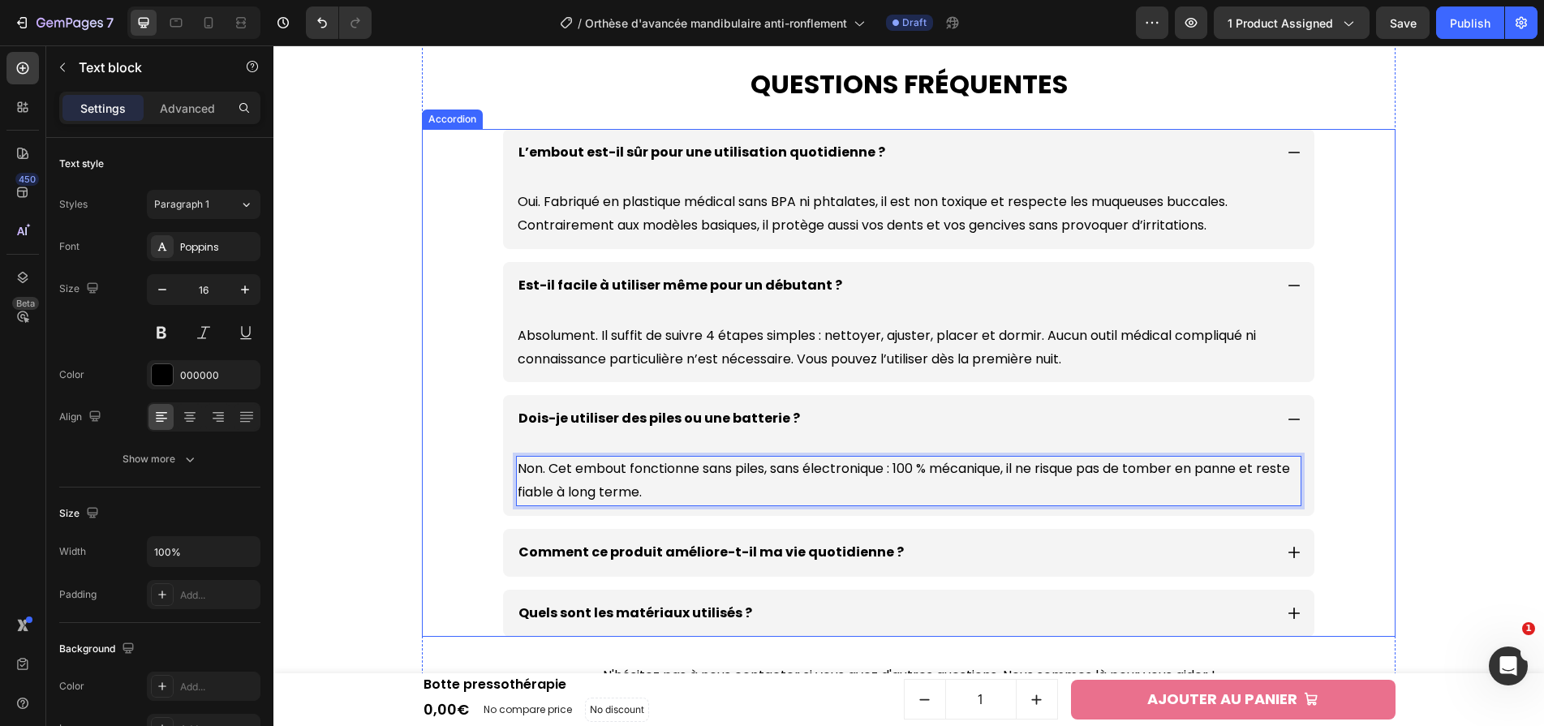
click at [835, 550] on p "Comment ce produit améliore-t-il ma vie quotidienne ?" at bounding box center [710, 553] width 385 height 24
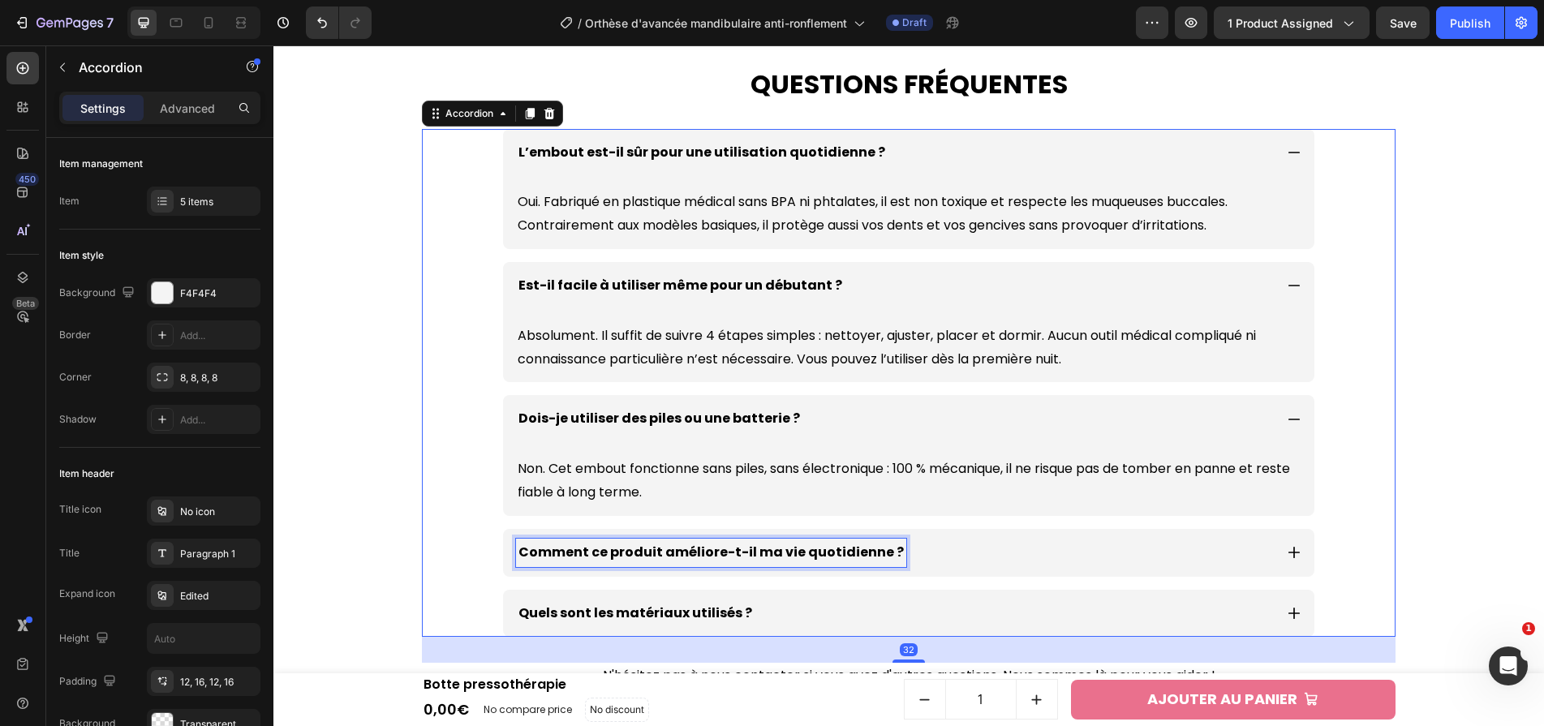
click at [835, 550] on p "Comment ce produit améliore-t-il ma vie quotidienne ?" at bounding box center [710, 553] width 385 height 24
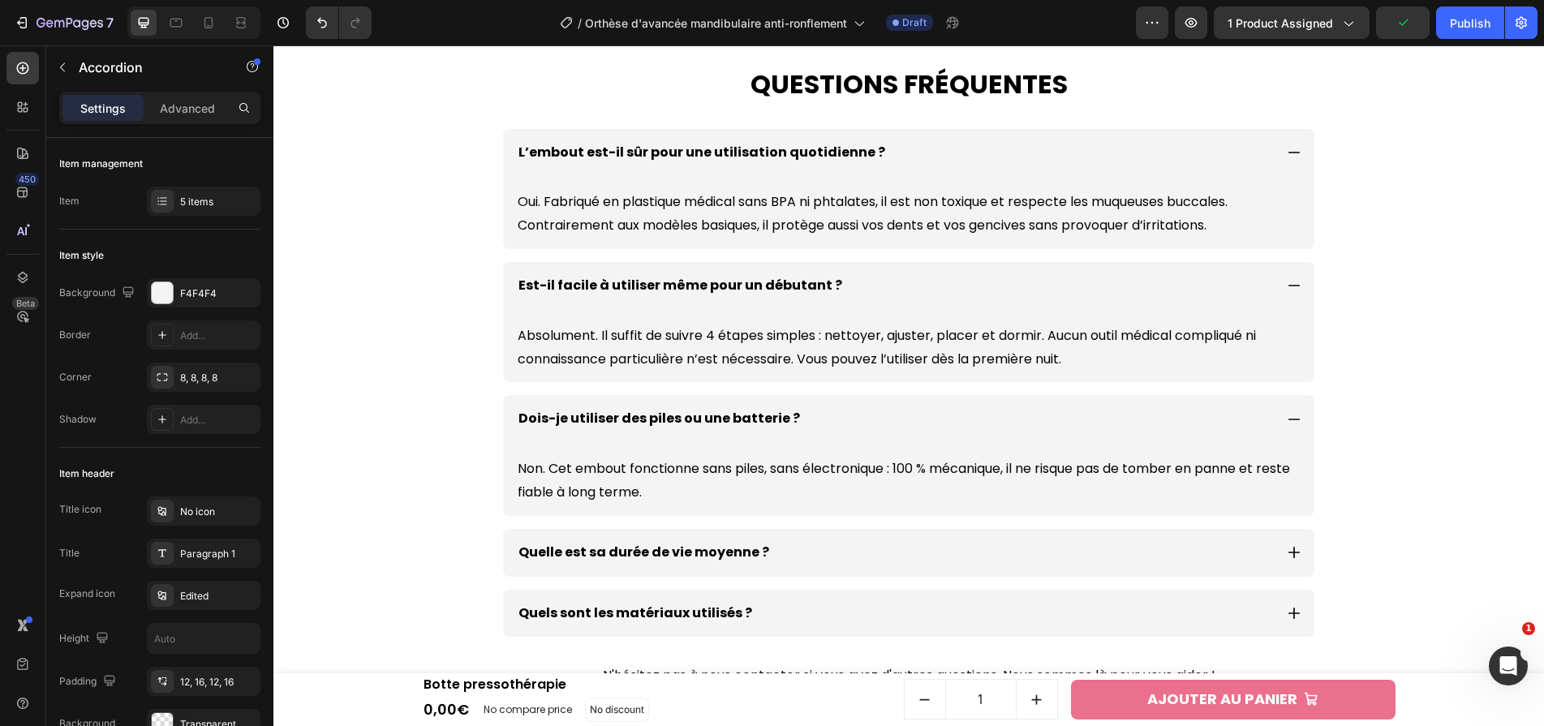
click at [897, 566] on div "Quelle est sa durée de vie moyenne ?" at bounding box center [908, 553] width 811 height 48
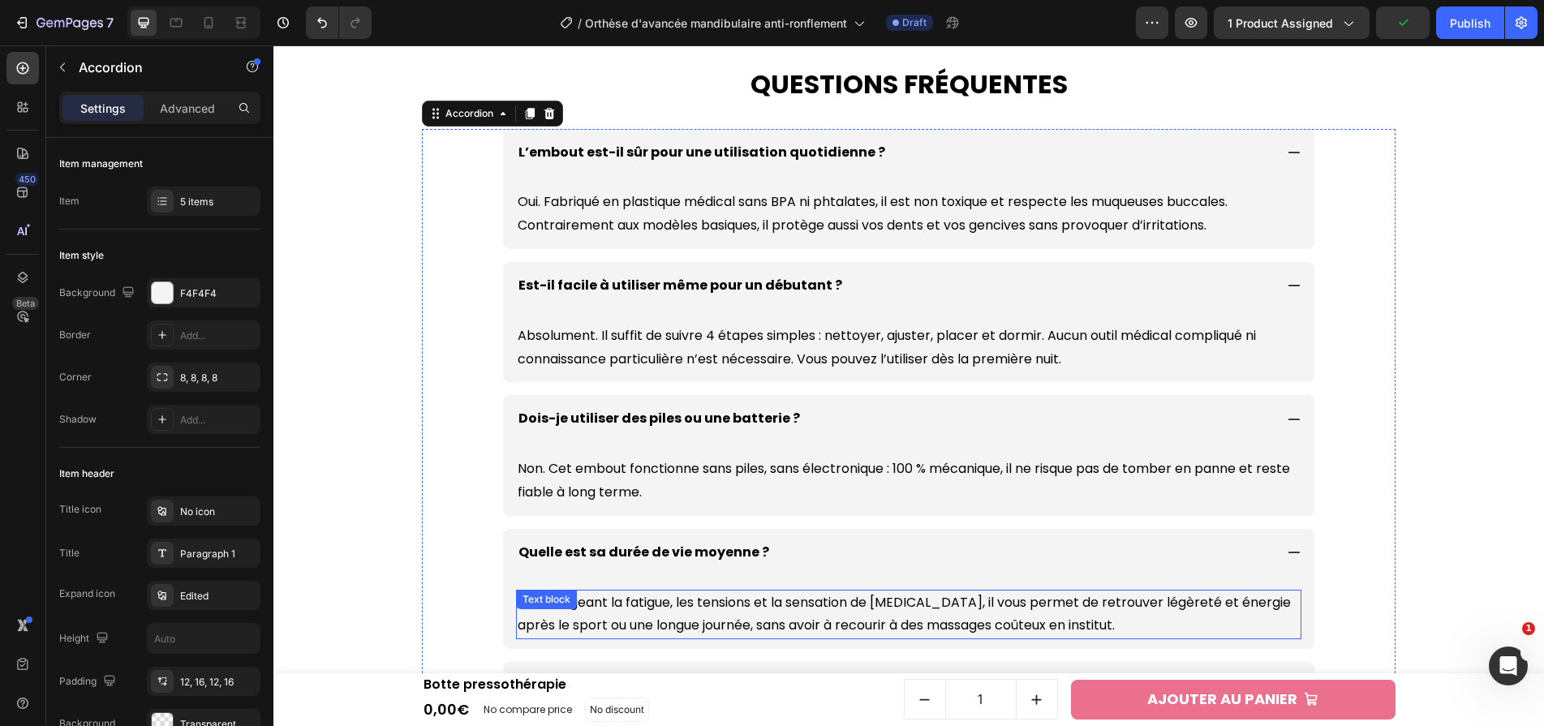
click at [858, 602] on p "En soulageant la fatigue, les tensions et la sensation de jambes lourdes, il vo…" at bounding box center [909, 614] width 782 height 47
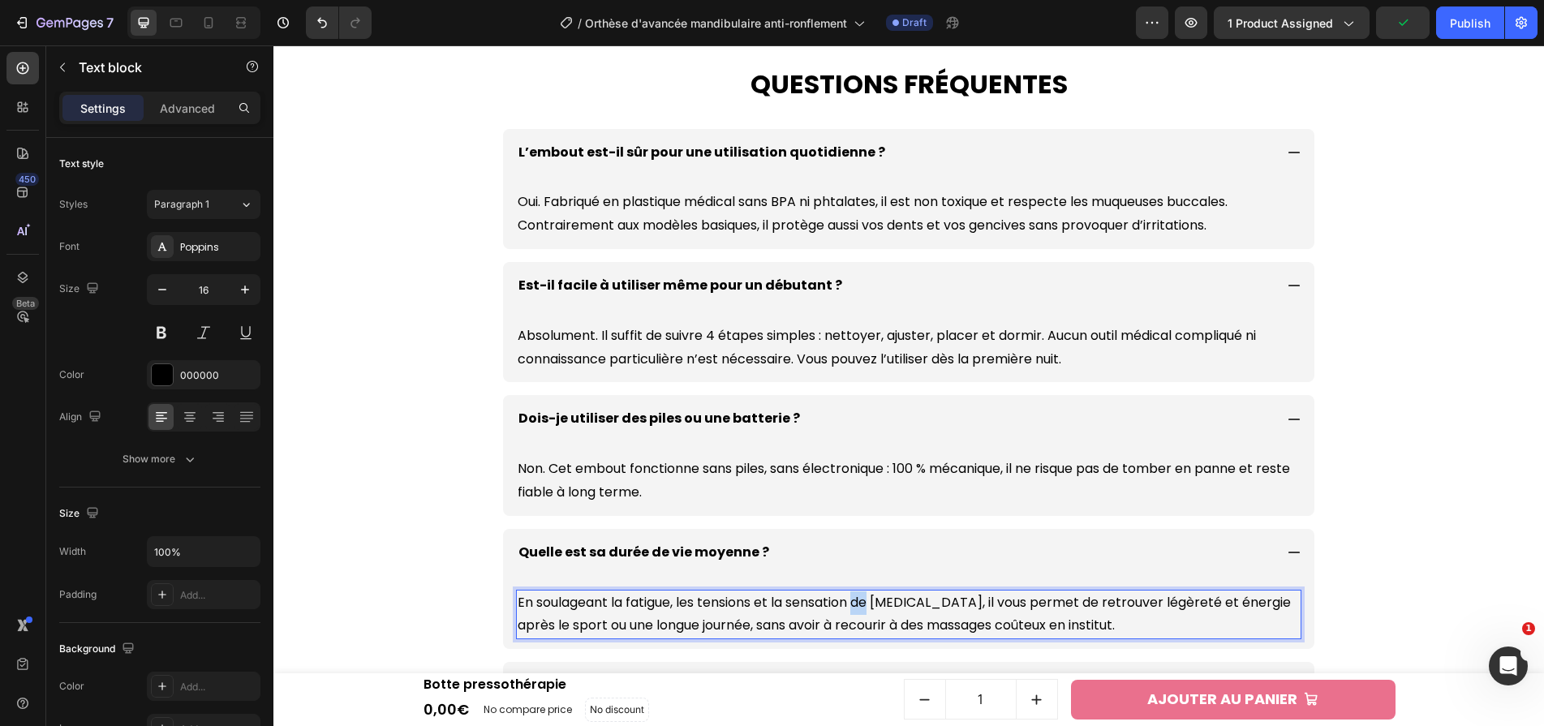
click at [858, 602] on p "En soulageant la fatigue, les tensions et la sensation de jambes lourdes, il vo…" at bounding box center [909, 614] width 782 height 47
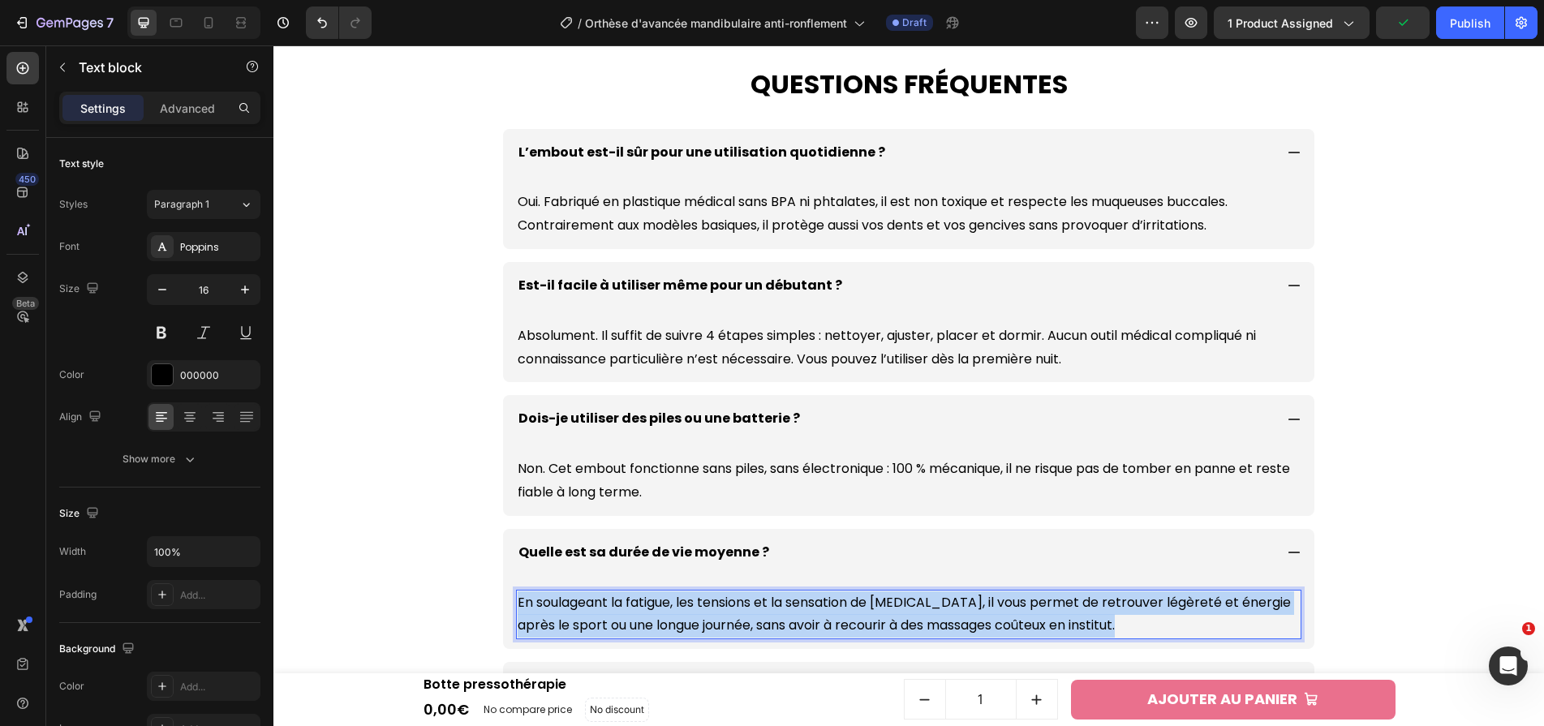
click at [858, 602] on p "En soulageant la fatigue, les tensions et la sensation de jambes lourdes, il vo…" at bounding box center [909, 614] width 782 height 47
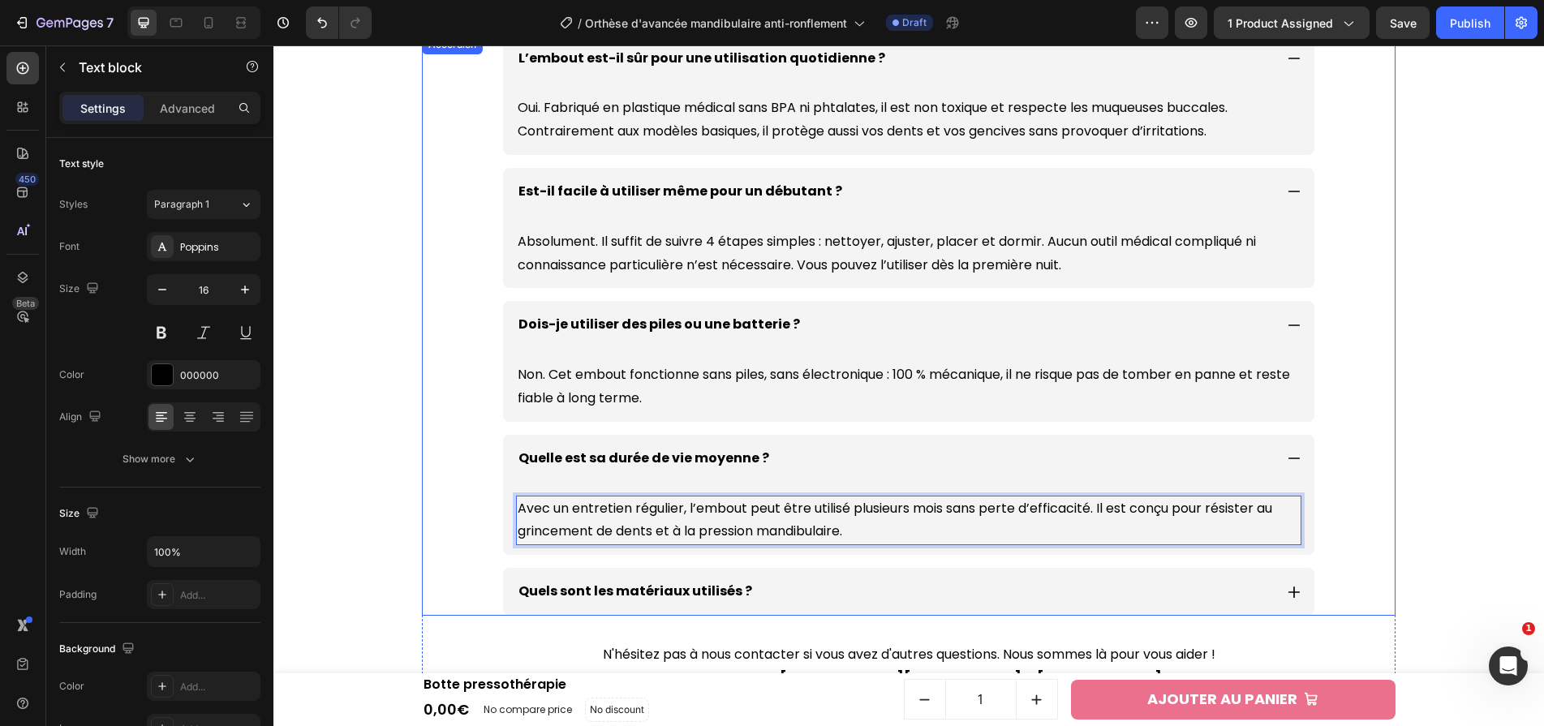
scroll to position [5336, 0]
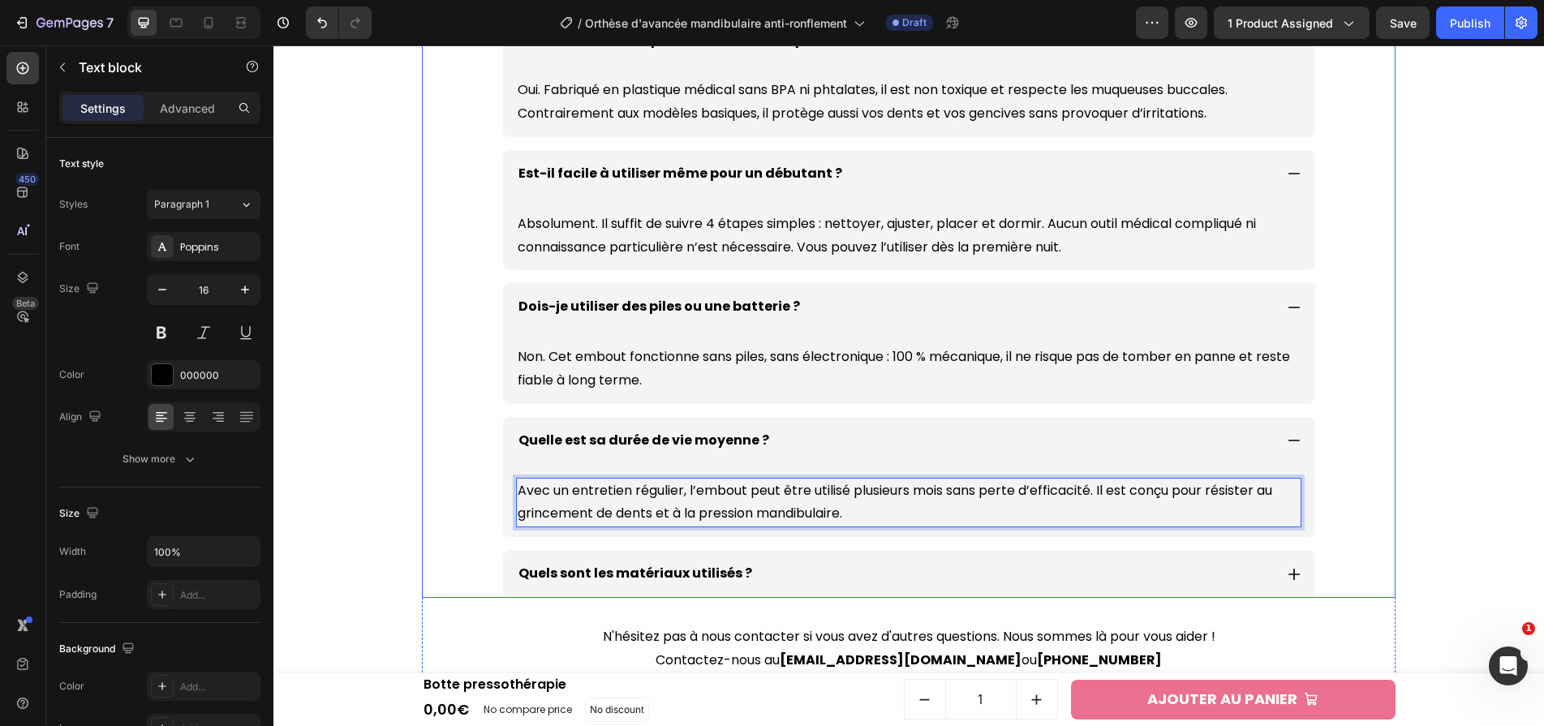
click at [706, 574] on p "Quels sont les matériaux utilisés ?" at bounding box center [635, 574] width 234 height 24
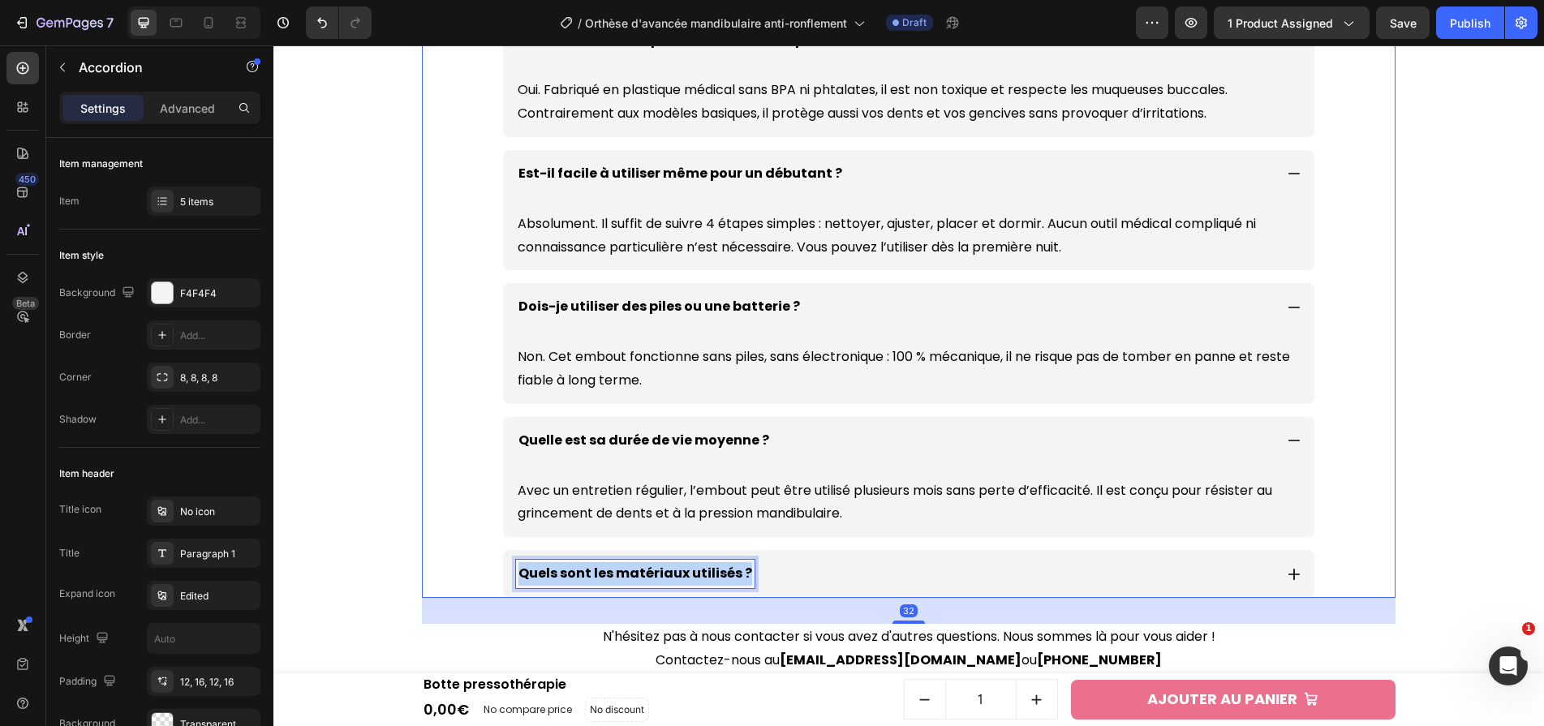
click at [706, 574] on p "Quels sont les matériaux utilisés ?" at bounding box center [635, 574] width 234 height 24
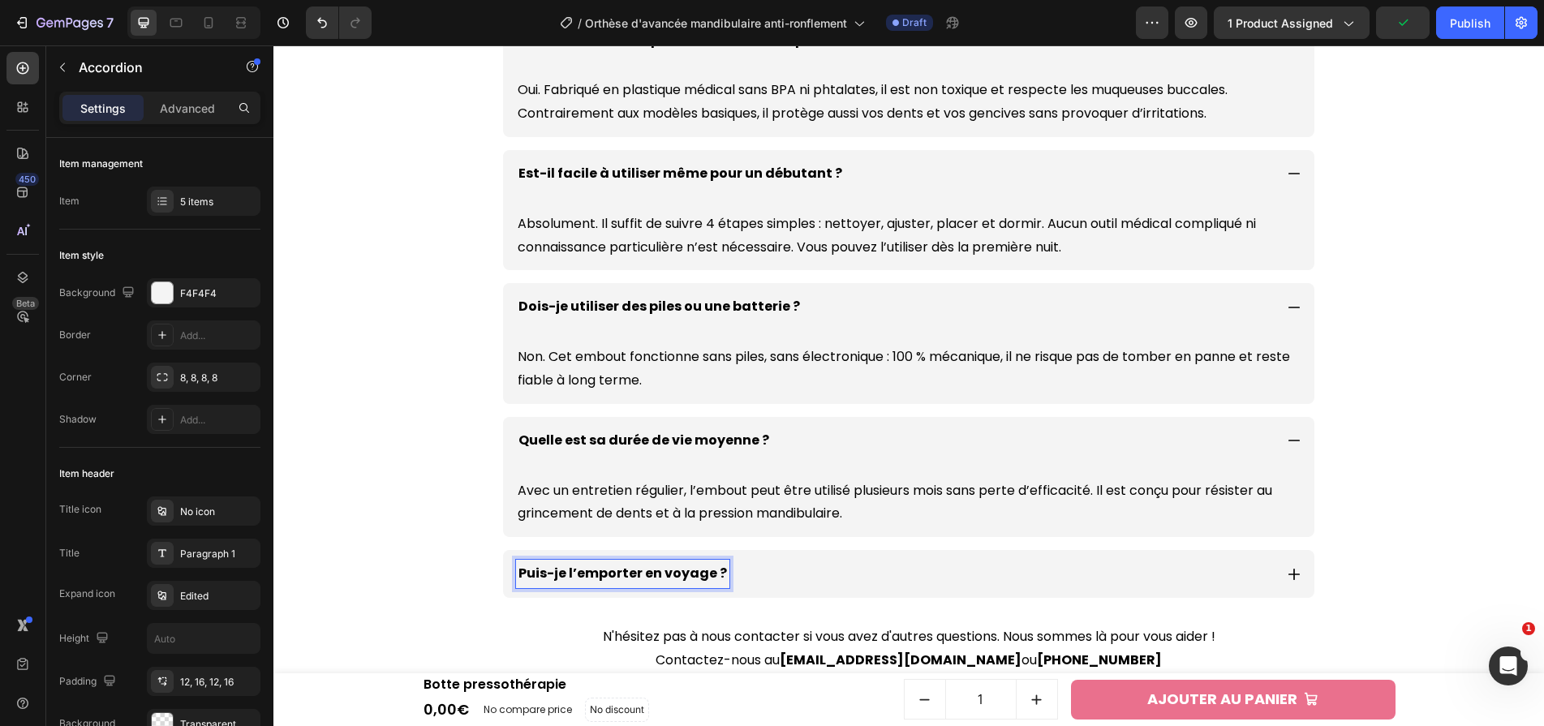
click at [1073, 560] on div "Puis-je l’emporter en voyage ?" at bounding box center [895, 574] width 758 height 28
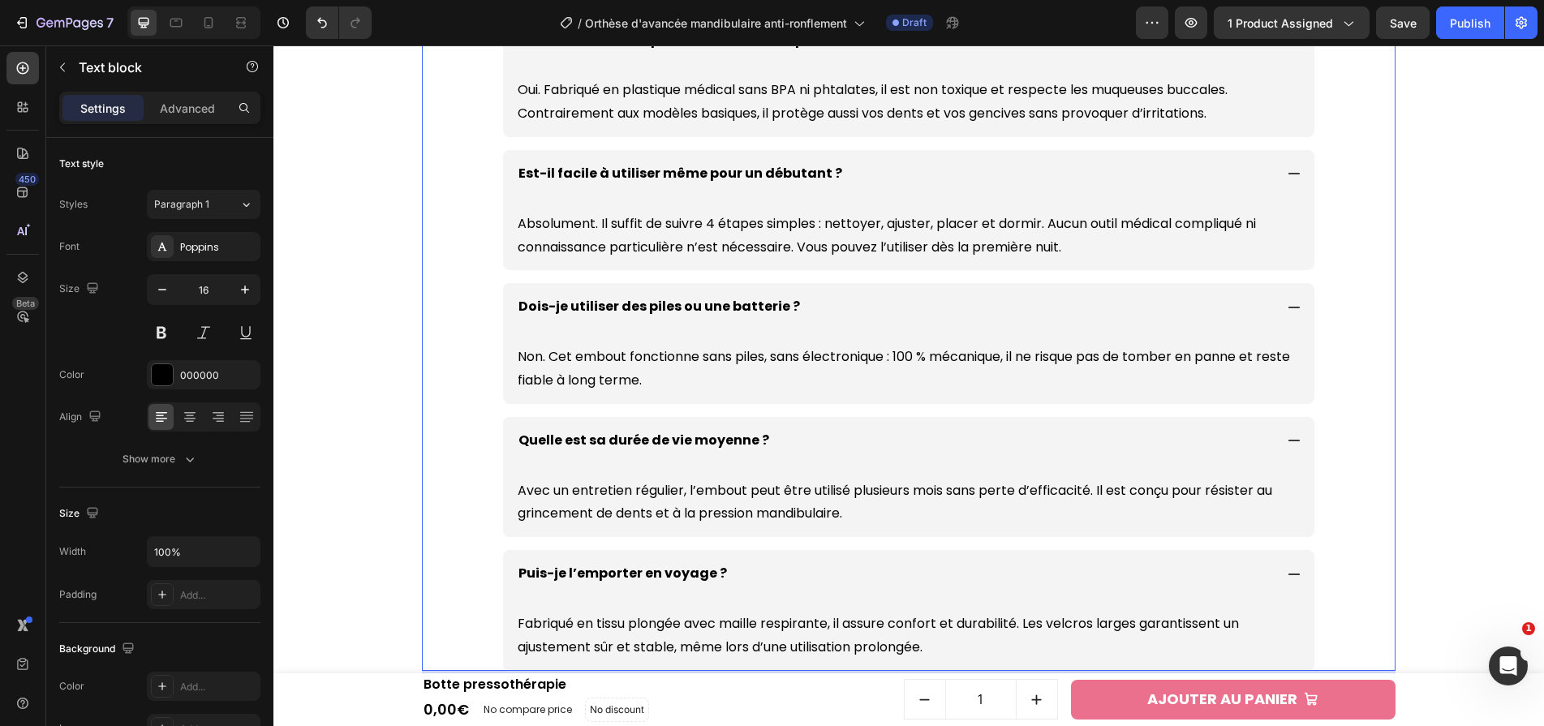
click at [965, 617] on p "Fabriqué en tissu plongée avec maille respirante, il assure confort et durabili…" at bounding box center [909, 635] width 782 height 47
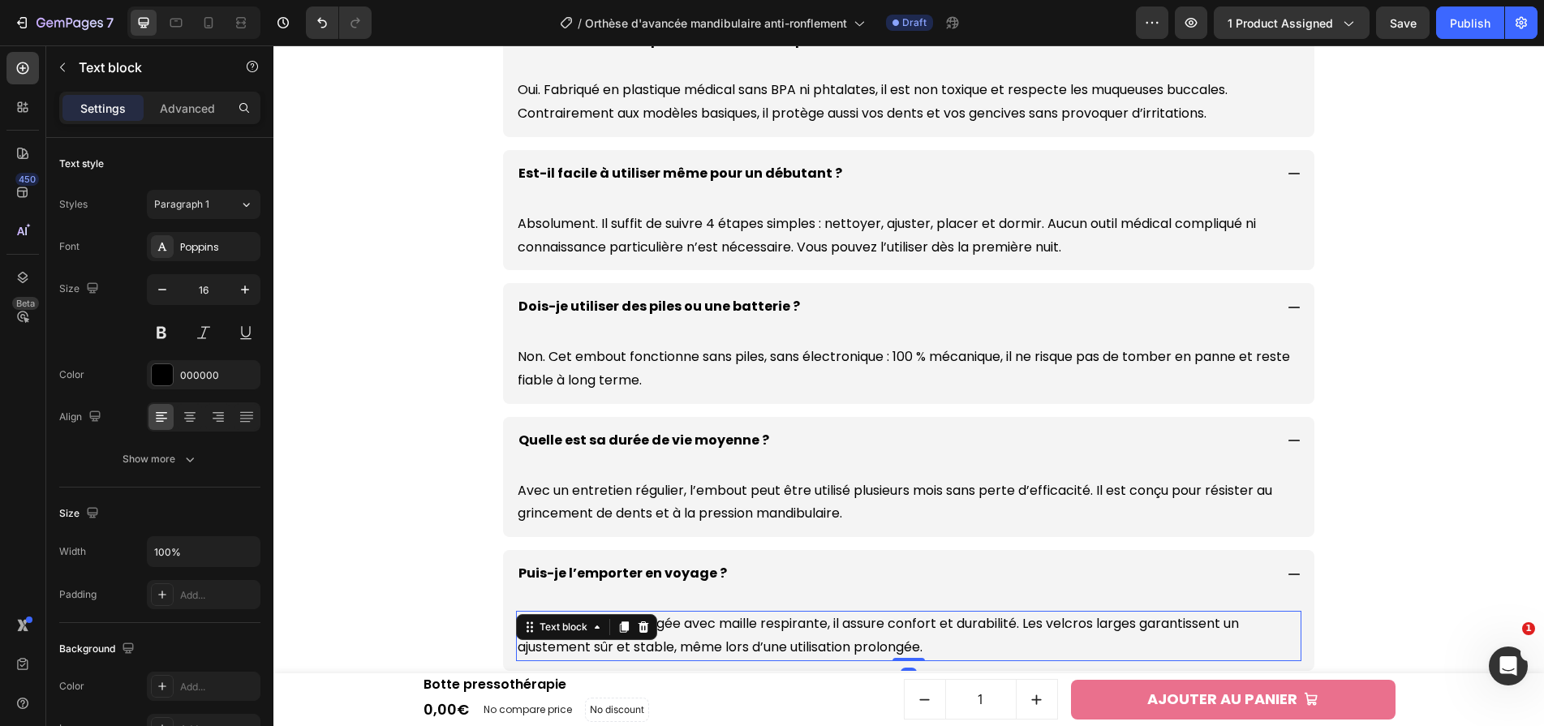
click at [965, 617] on p "Fabriqué en tissu plongée avec maille respirante, il assure confort et durabili…" at bounding box center [909, 635] width 782 height 47
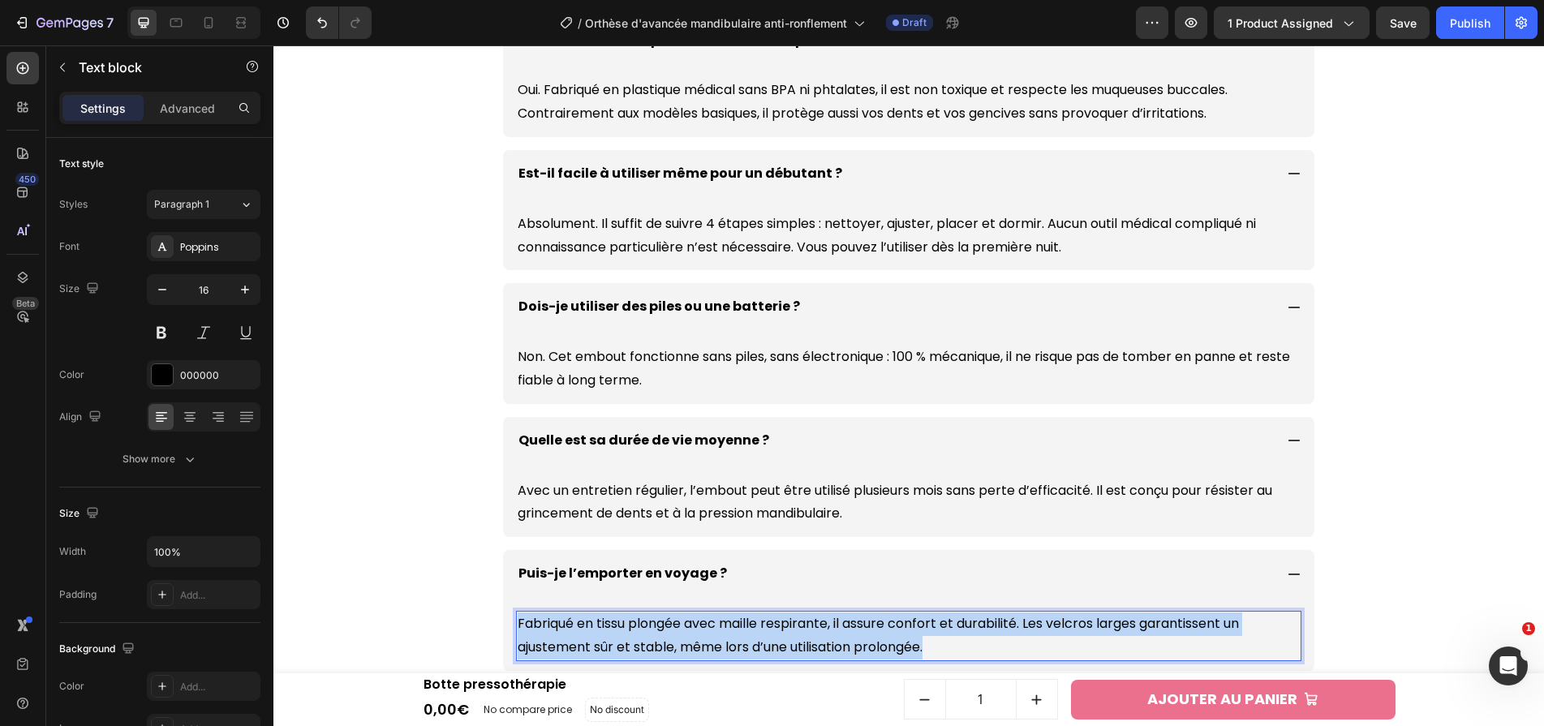
click at [965, 617] on p "Fabriqué en tissu plongée avec maille respirante, il assure confort et durabili…" at bounding box center [909, 635] width 782 height 47
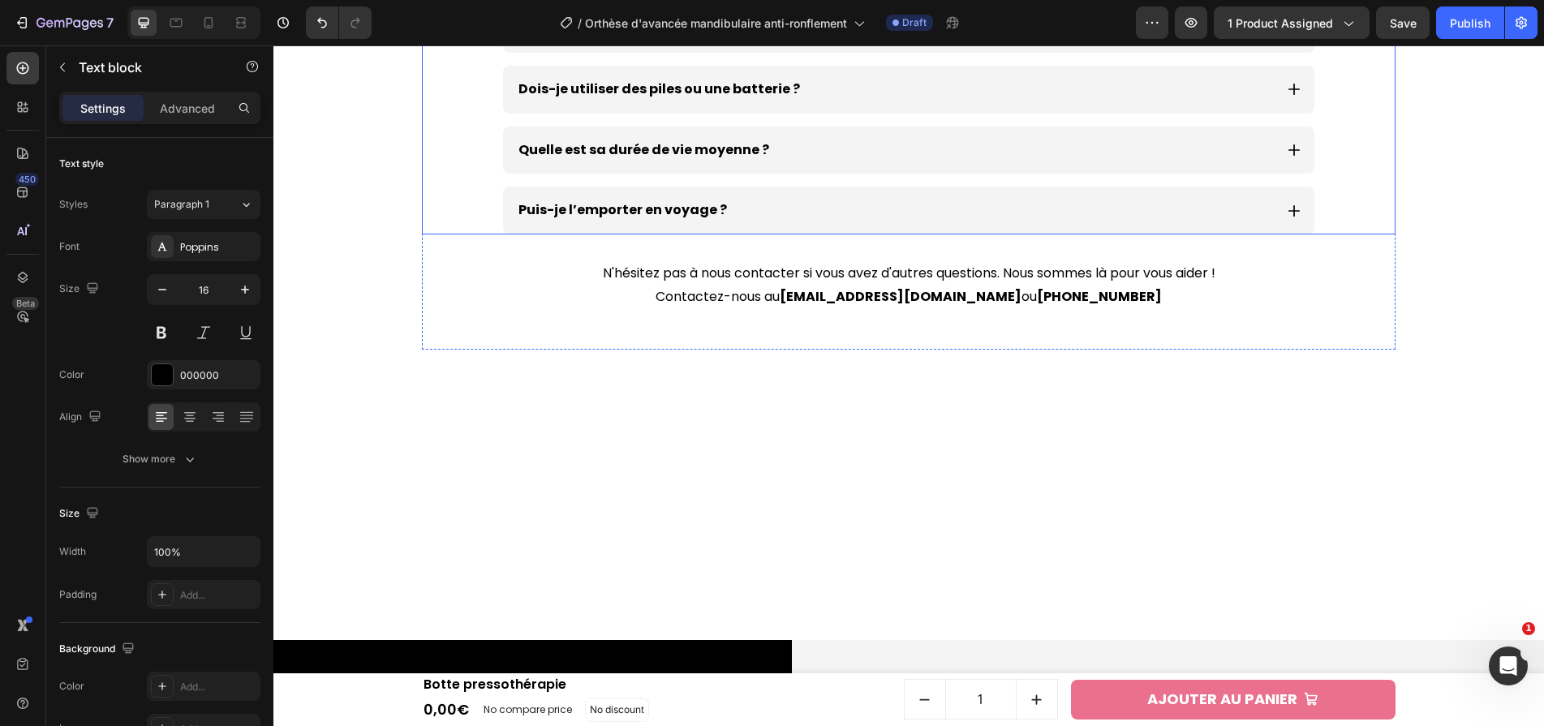
scroll to position [5473, 0]
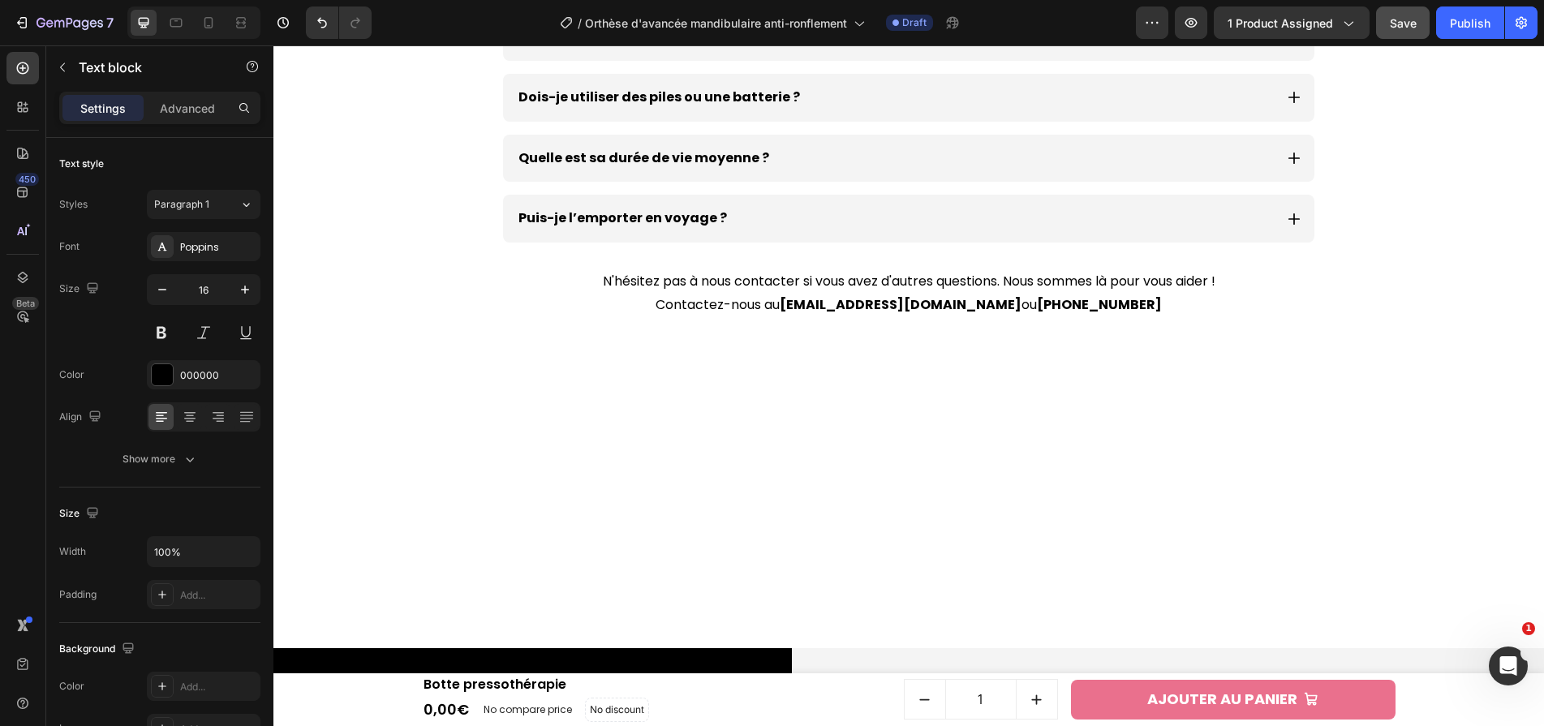
click at [1387, 32] on button "Save" at bounding box center [1403, 22] width 54 height 32
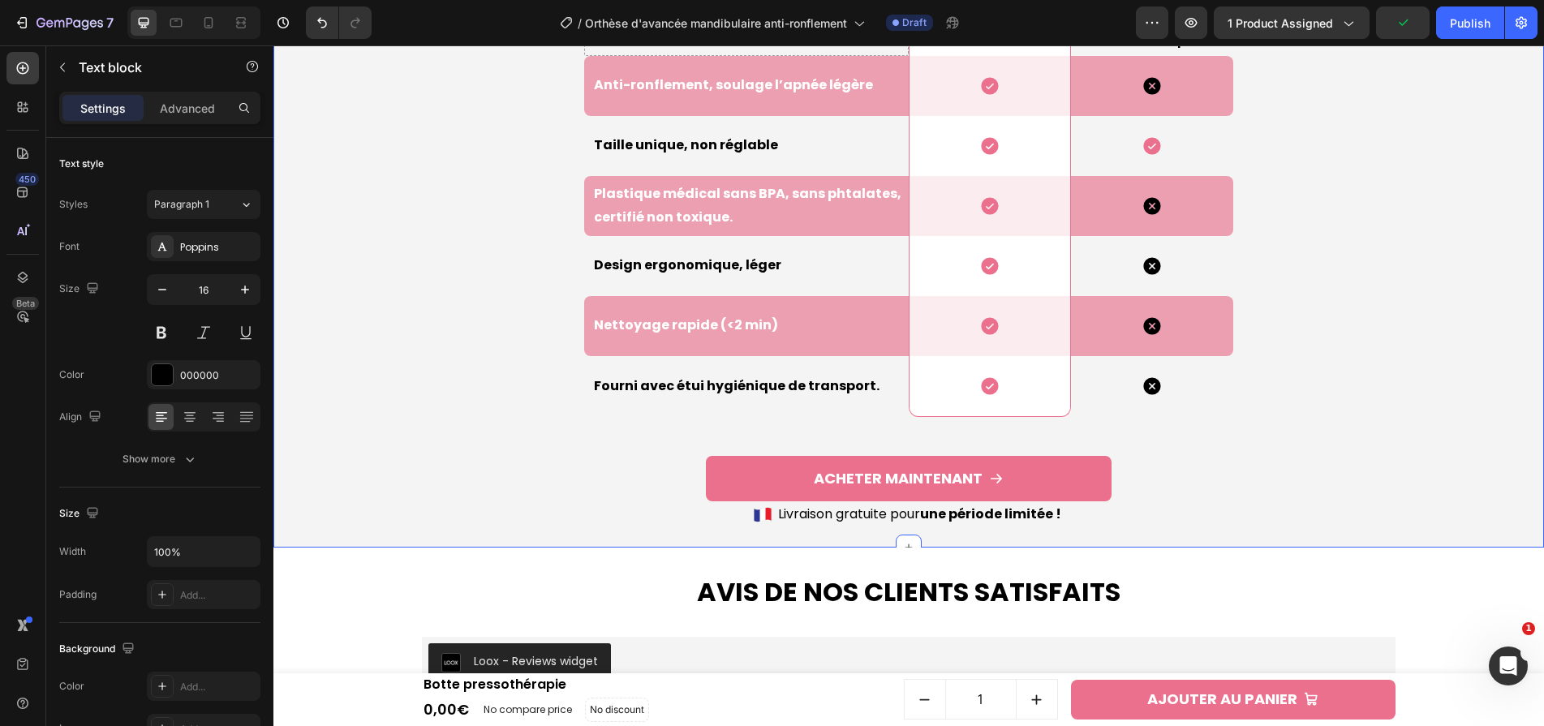
scroll to position [2057, 0]
